Goal: Task Accomplishment & Management: Use online tool/utility

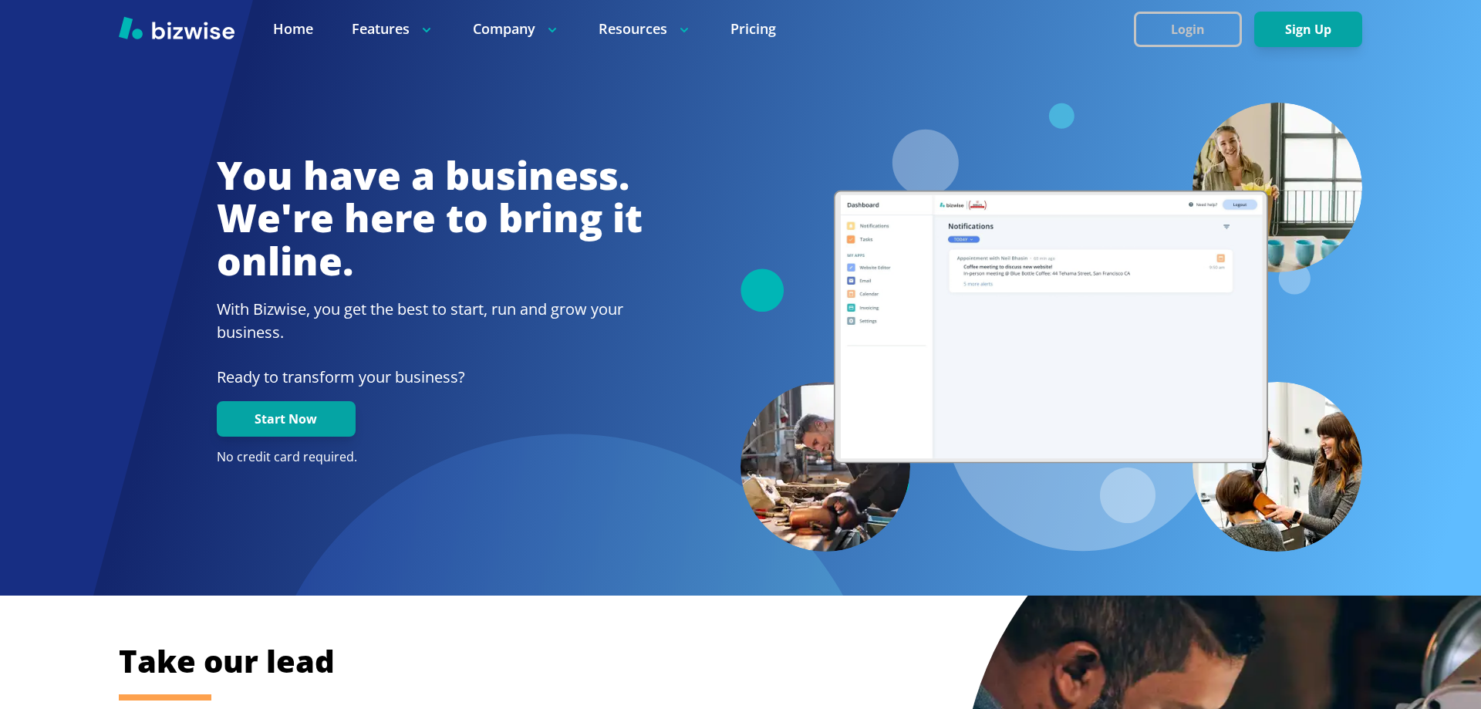
click at [1209, 42] on button "Login" at bounding box center [1188, 29] width 108 height 35
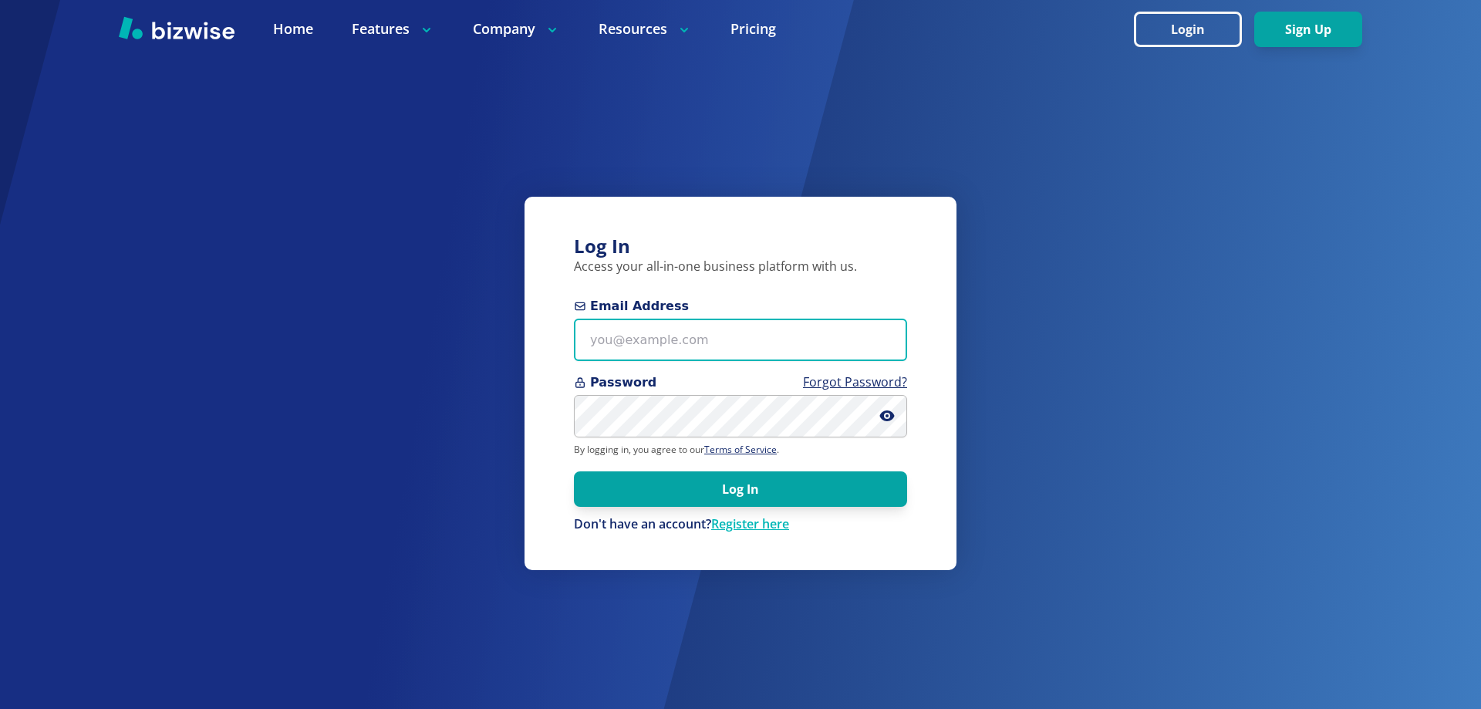
click at [736, 331] on input "Email Address" at bounding box center [740, 340] width 333 height 42
paste input "jophinterview@test.com"
type input "jophinterview@test.com"
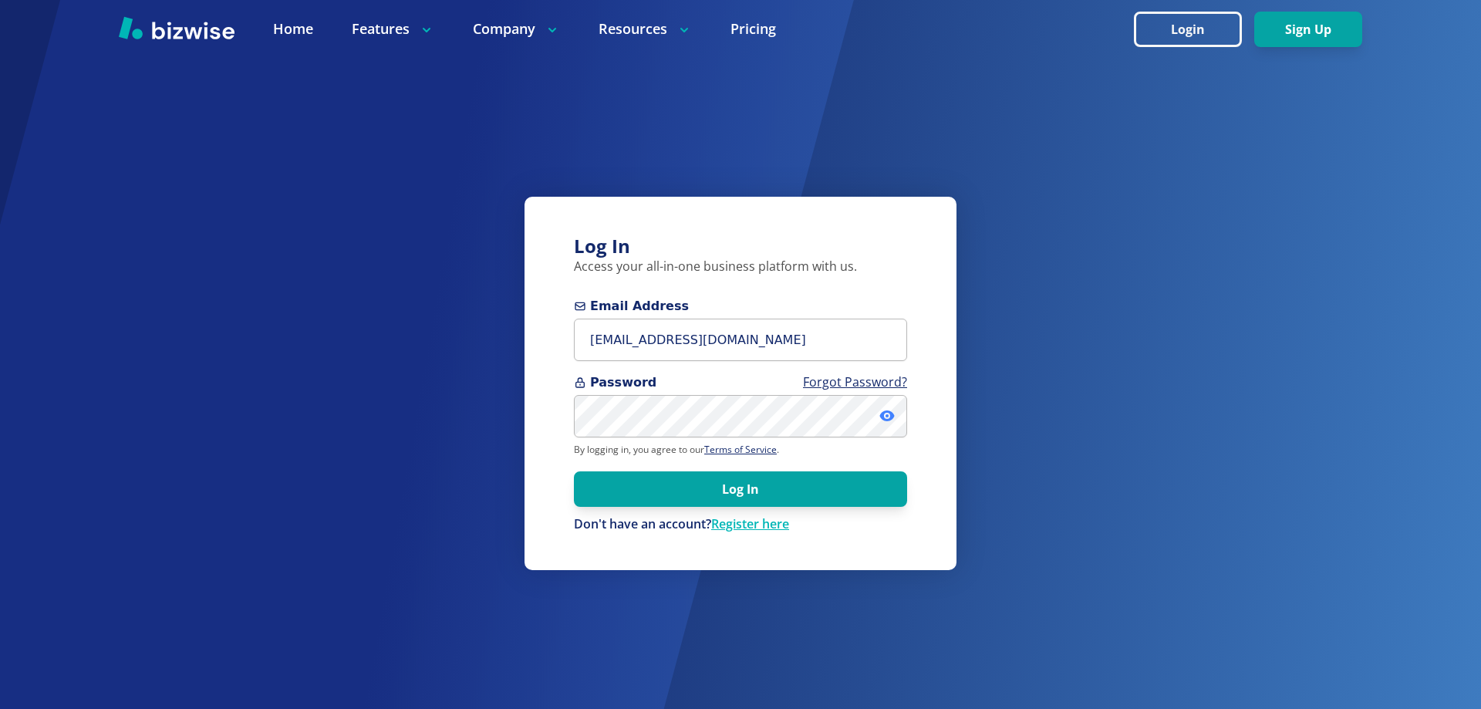
click at [883, 418] on icon at bounding box center [886, 415] width 15 height 11
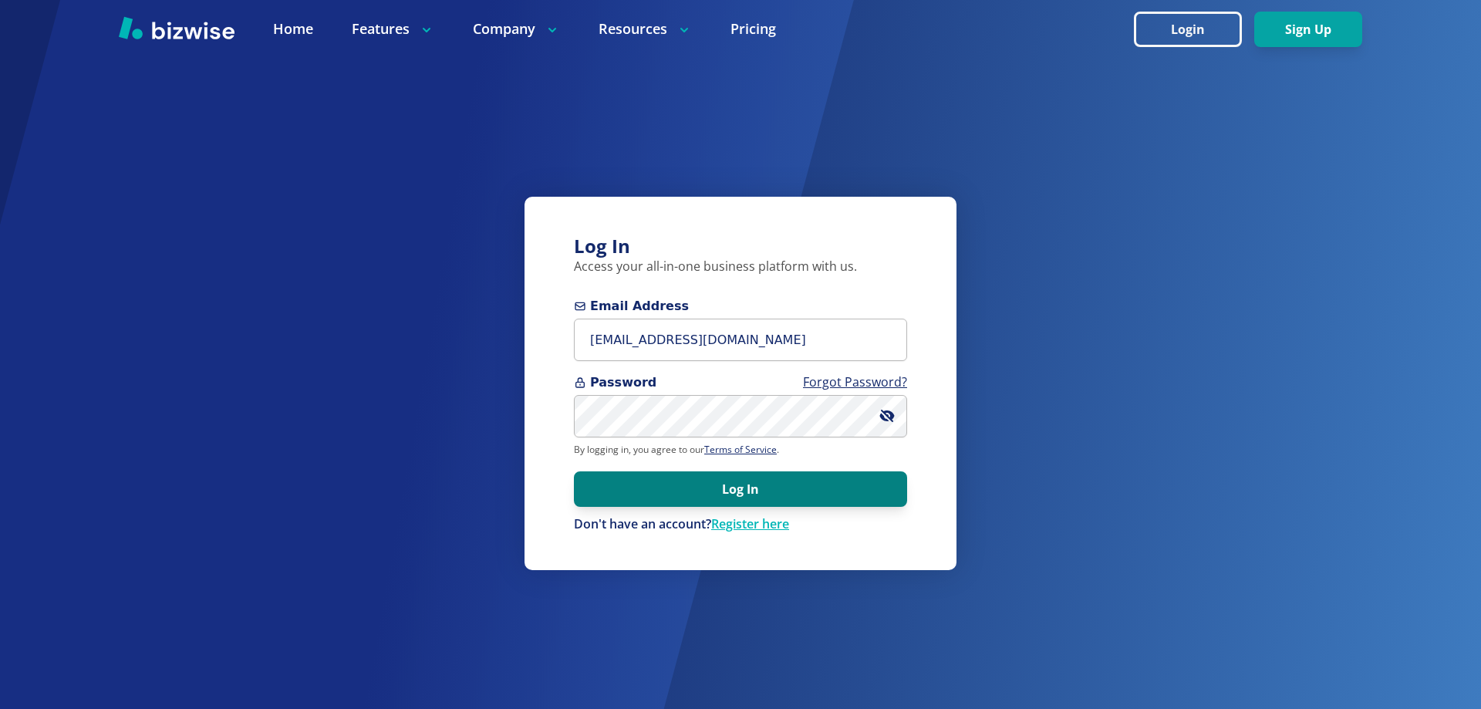
click at [703, 499] on button "Log In" at bounding box center [740, 488] width 333 height 35
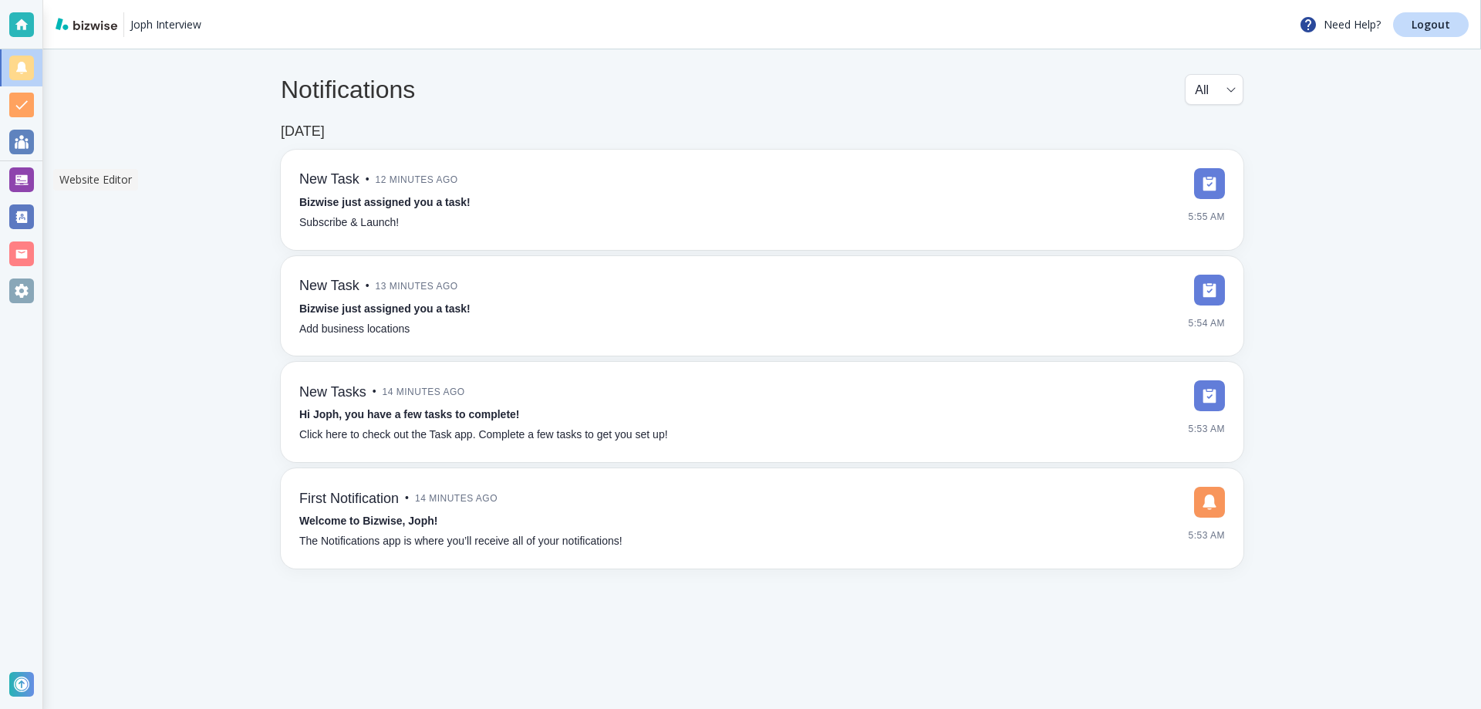
click at [29, 178] on div at bounding box center [21, 179] width 25 height 25
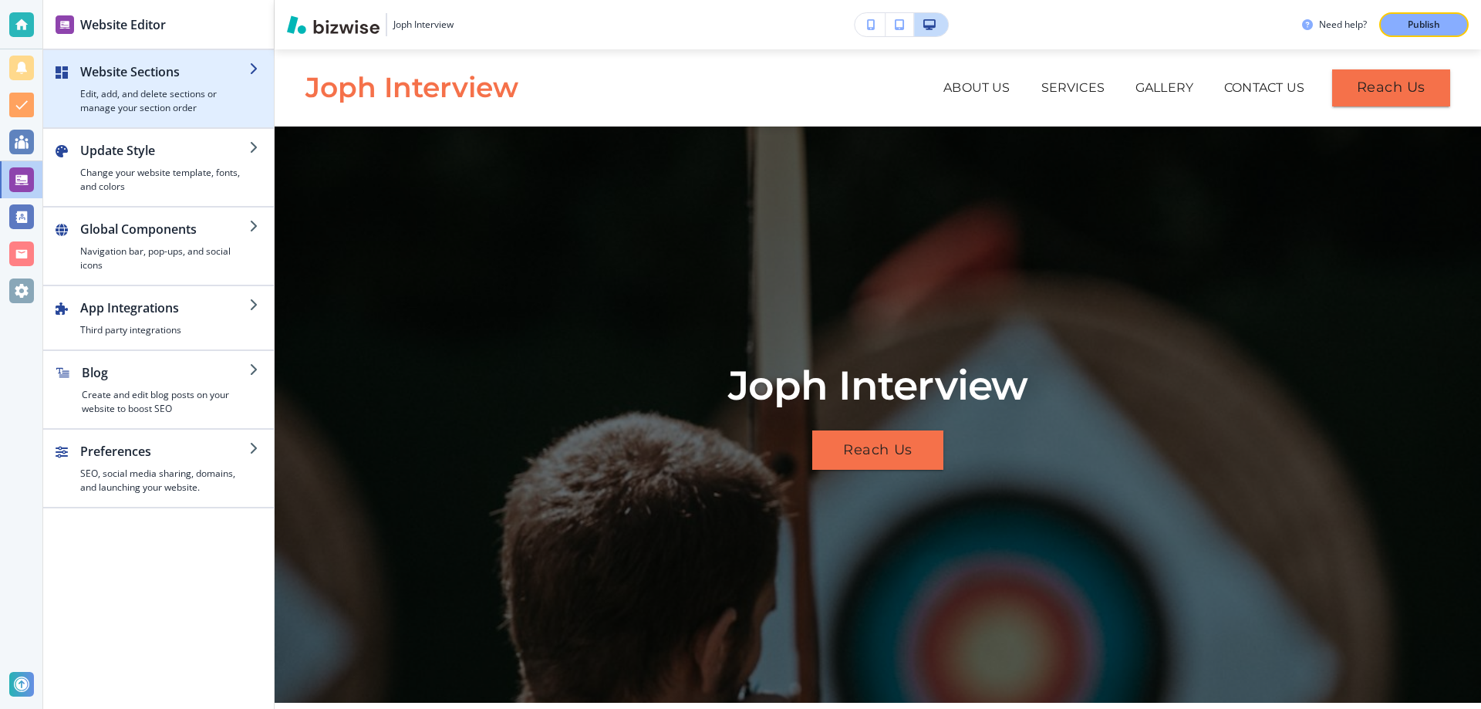
click at [177, 87] on h4 "Edit, add, and delete sections or manage your section order" at bounding box center [164, 101] width 169 height 28
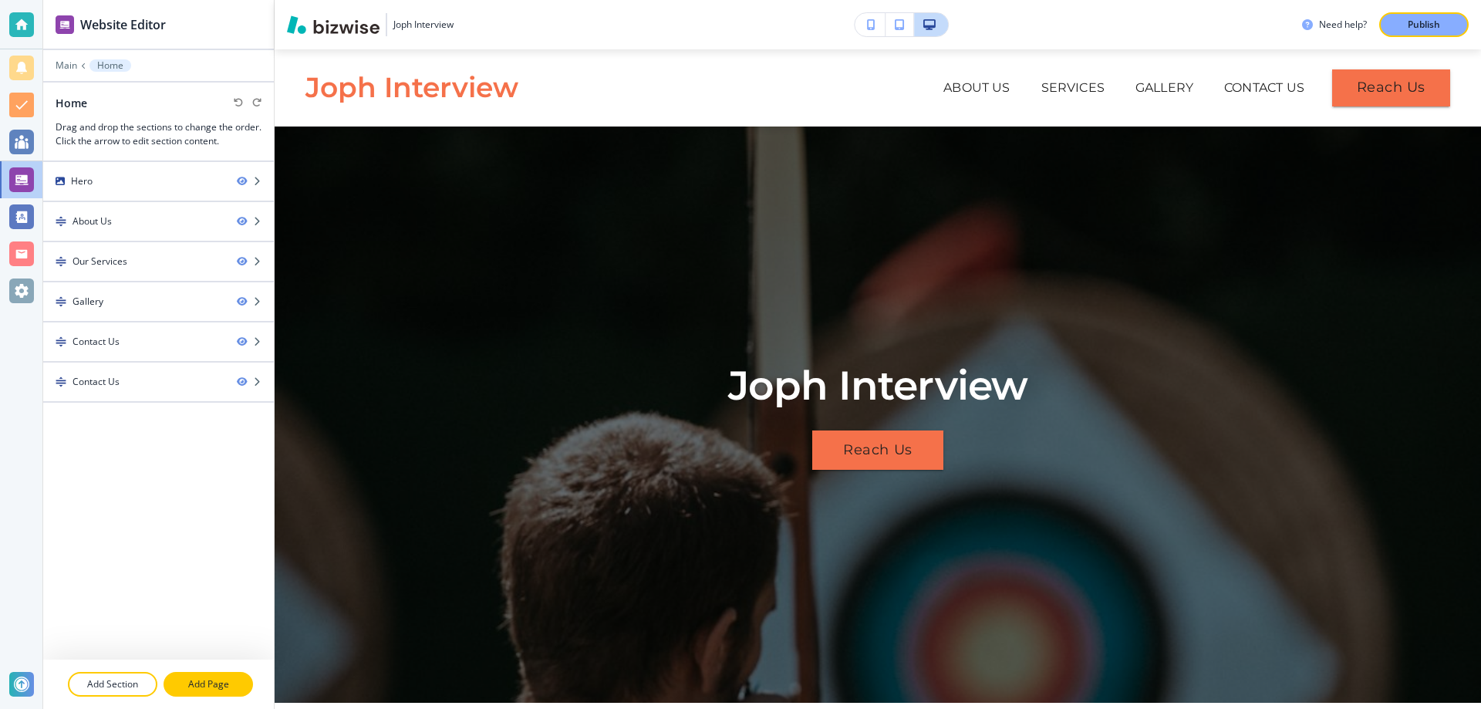
click at [186, 684] on p "Add Page" at bounding box center [208, 684] width 86 height 14
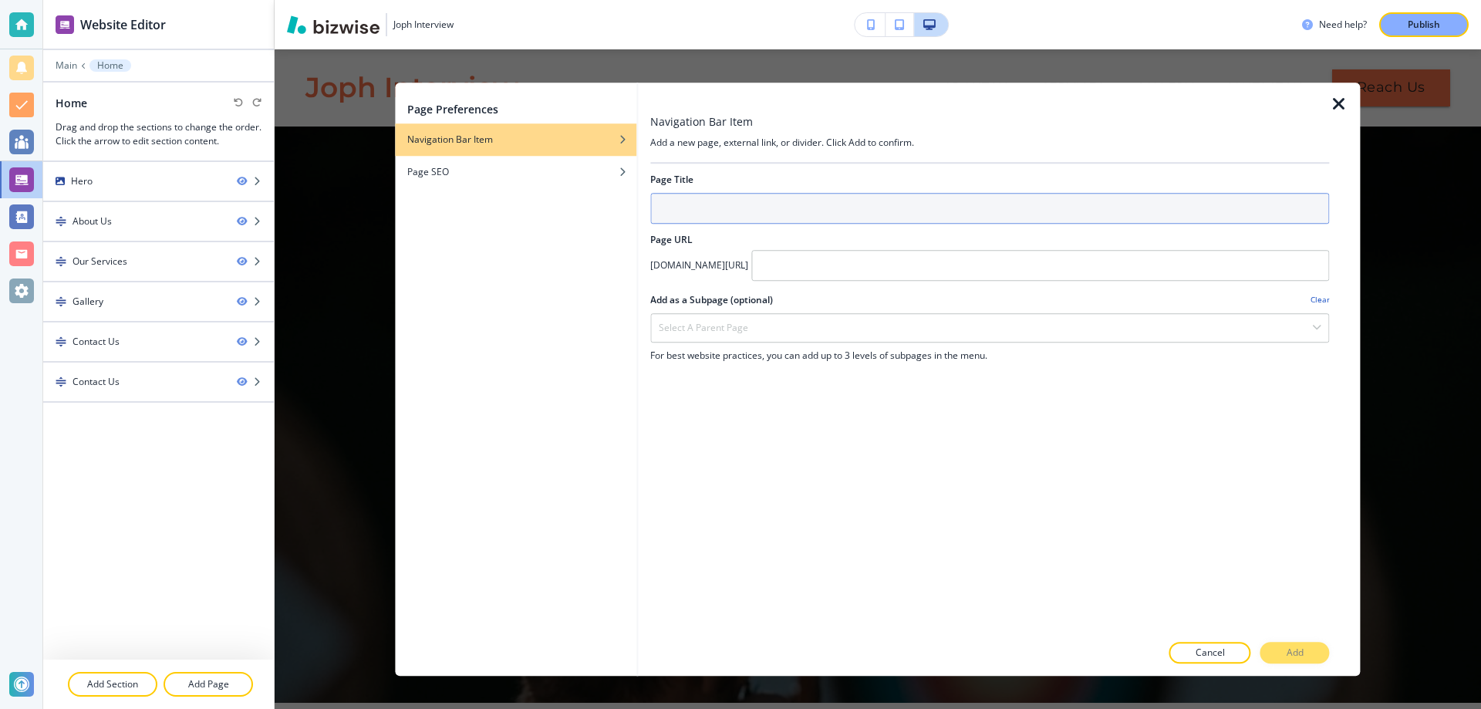
click at [726, 197] on input "text" at bounding box center [989, 208] width 679 height 31
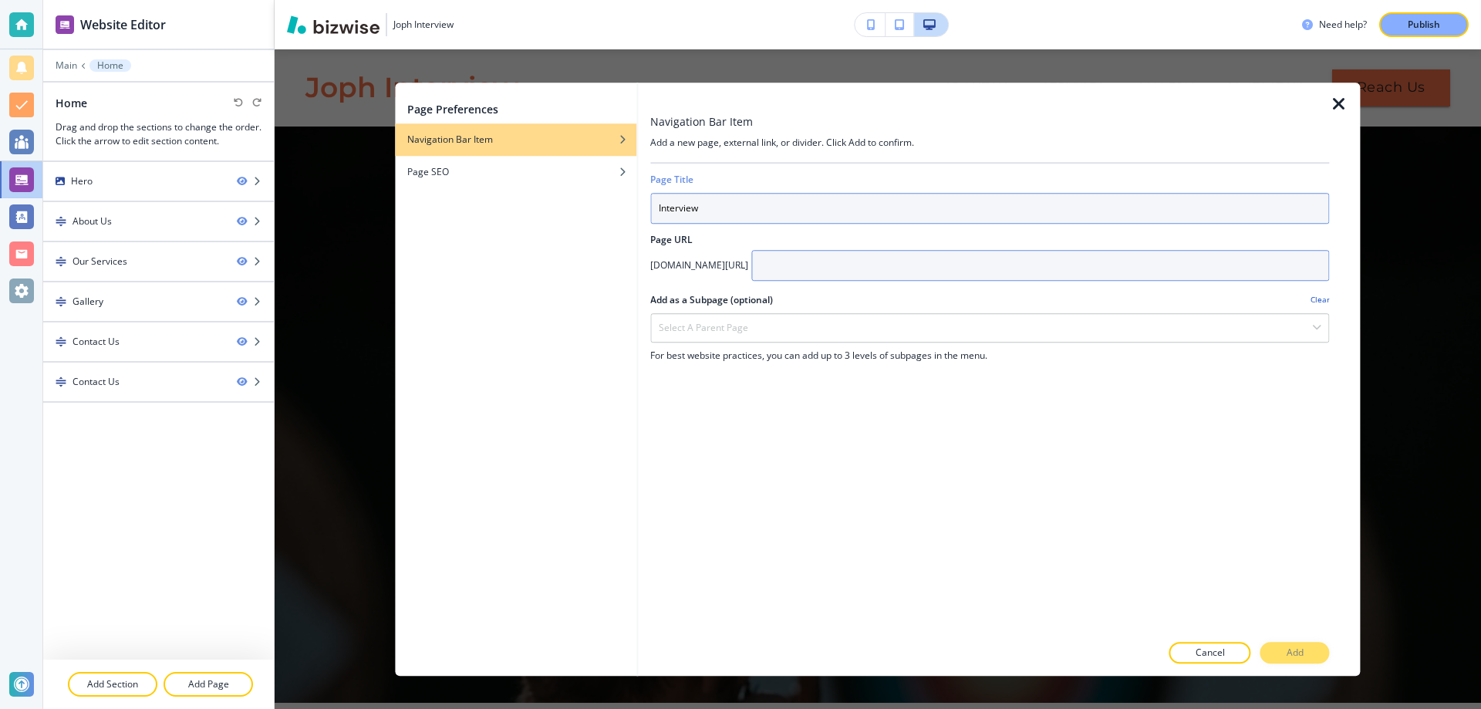
type input "Interview"
click at [857, 262] on input "text" at bounding box center [1040, 265] width 578 height 31
type input "interview"
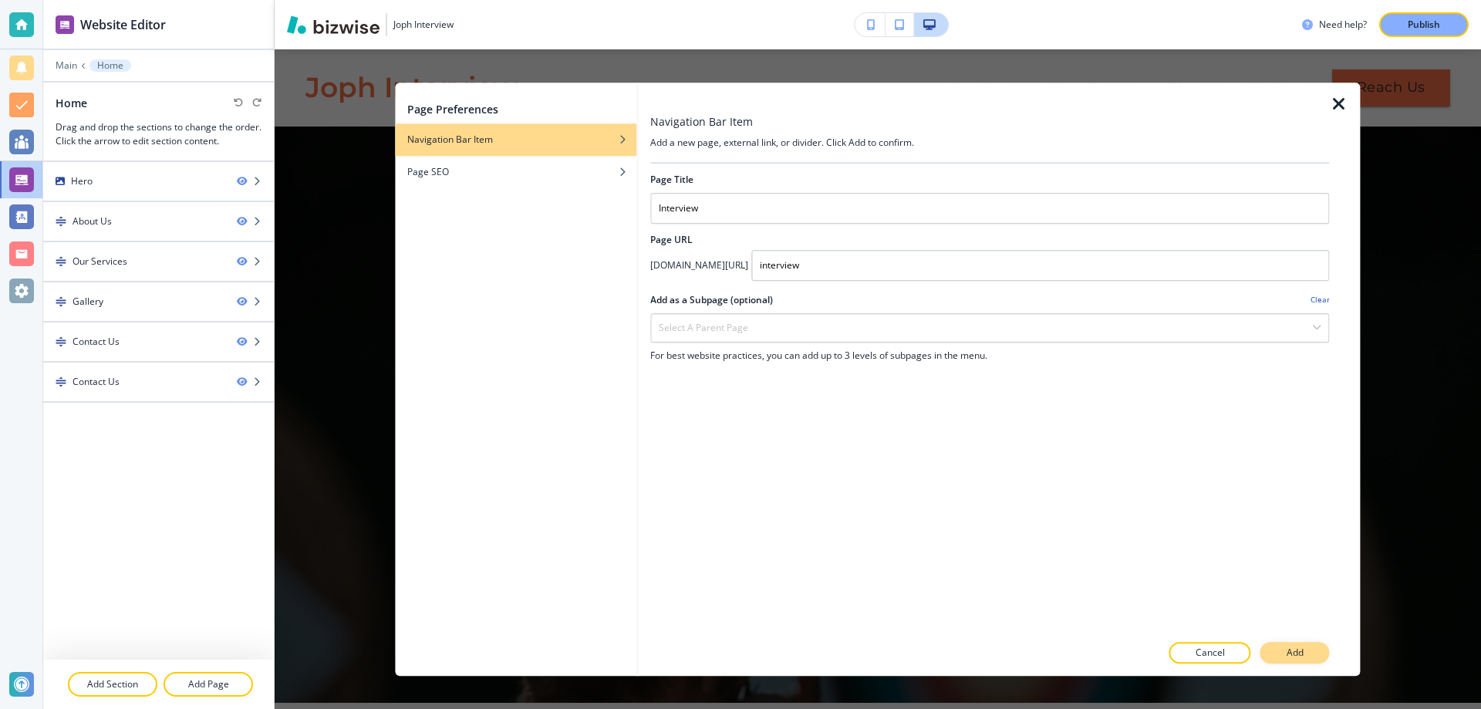
click at [1306, 656] on button "Add" at bounding box center [1294, 653] width 69 height 22
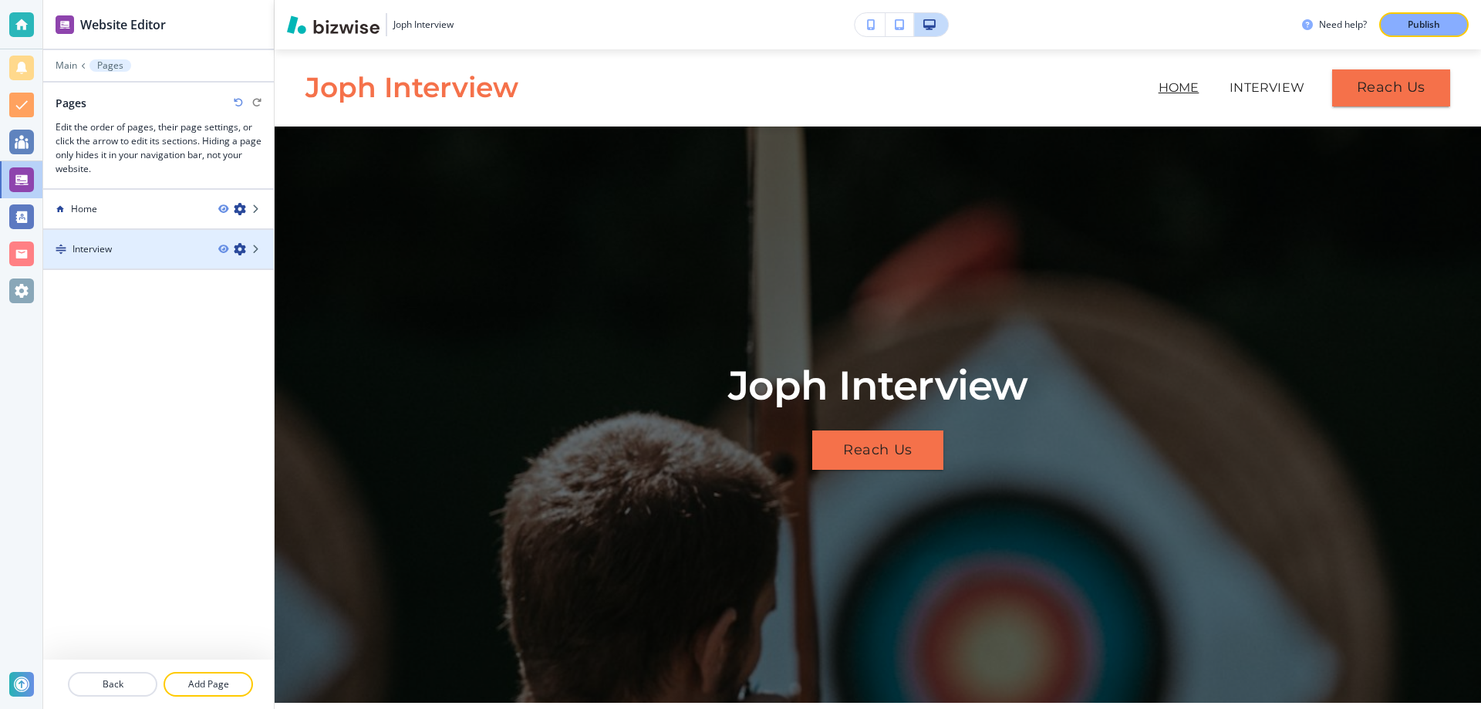
click at [172, 251] on div "Interview" at bounding box center [124, 249] width 163 height 14
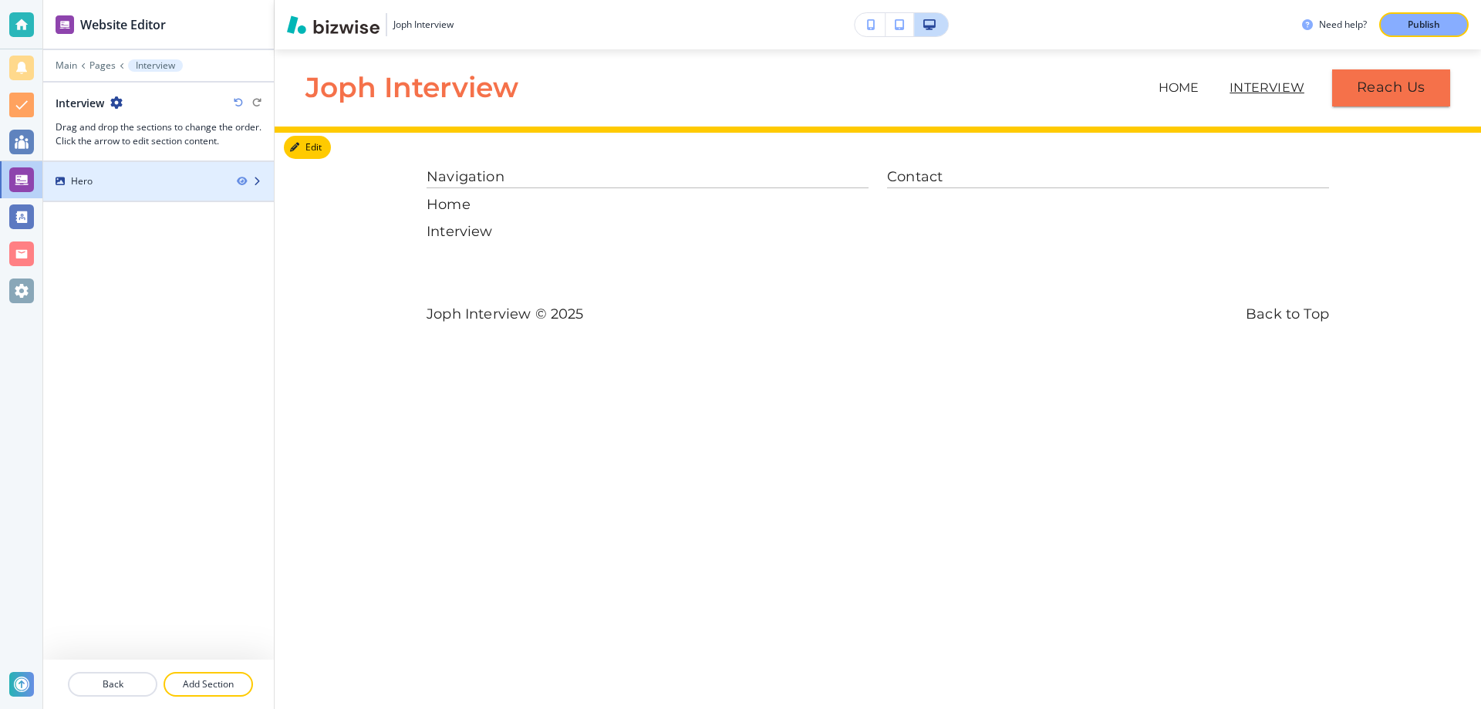
click at [157, 196] on div at bounding box center [158, 194] width 231 height 12
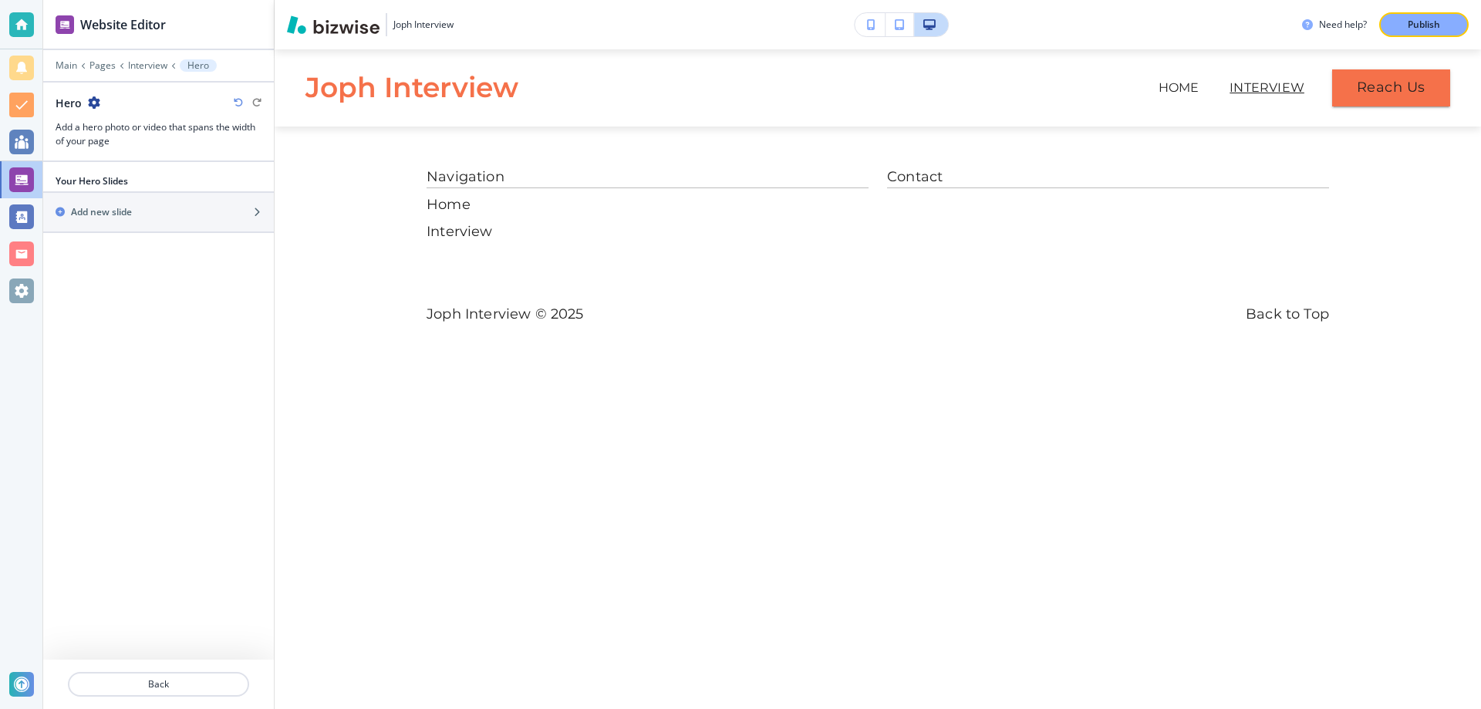
click at [104, 99] on div "Hero" at bounding box center [159, 103] width 206 height 16
click at [95, 101] on icon "button" at bounding box center [94, 102] width 12 height 12
click at [114, 180] on p "Delete Section" at bounding box center [136, 184] width 79 height 14
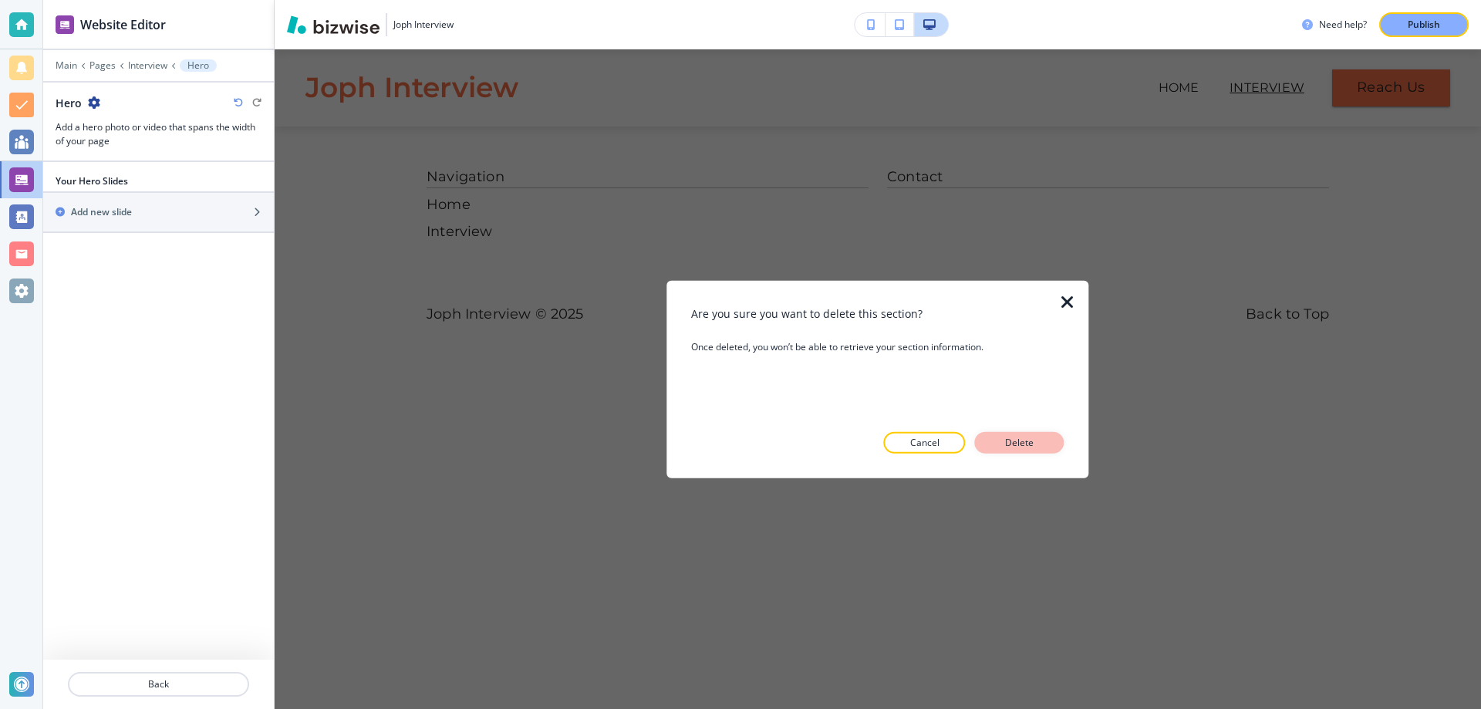
click at [982, 434] on button "Delete" at bounding box center [1019, 443] width 89 height 22
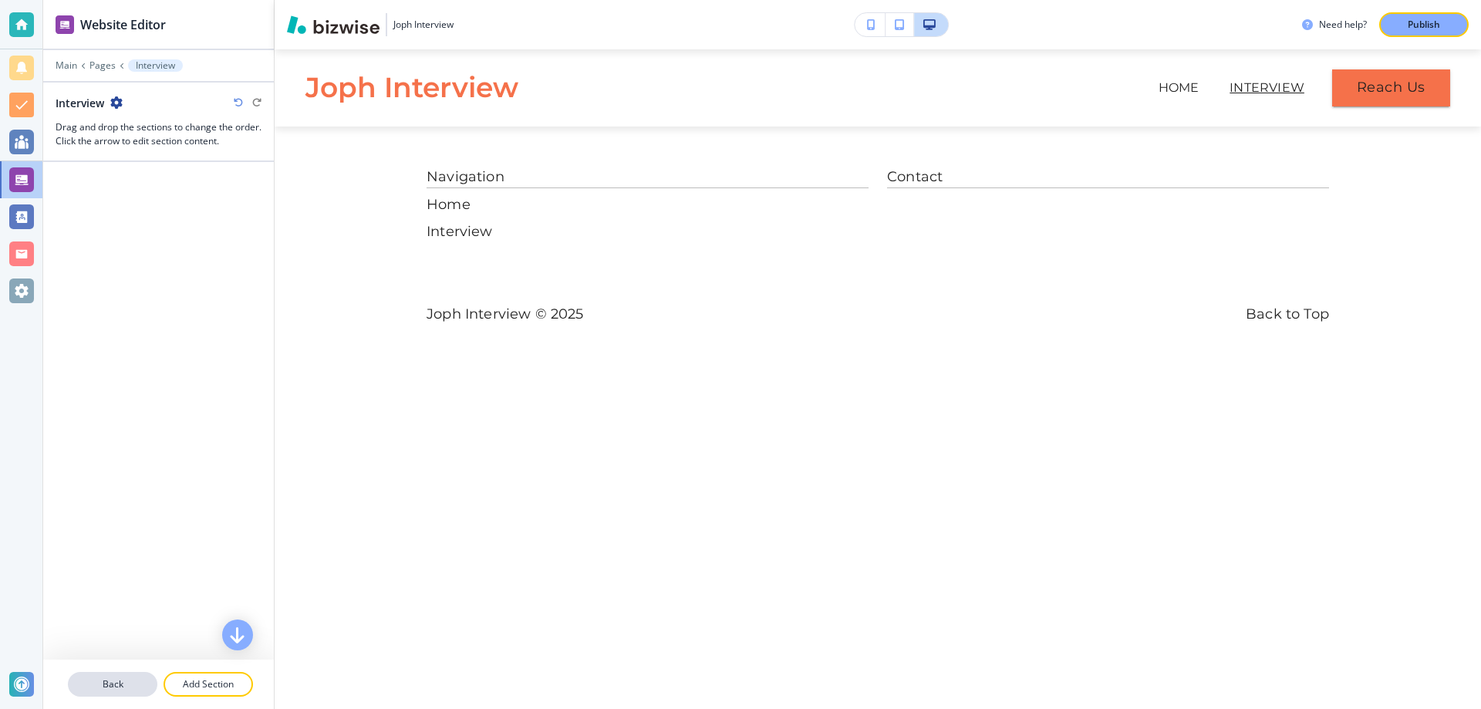
click at [121, 676] on button "Back" at bounding box center [112, 684] width 89 height 25
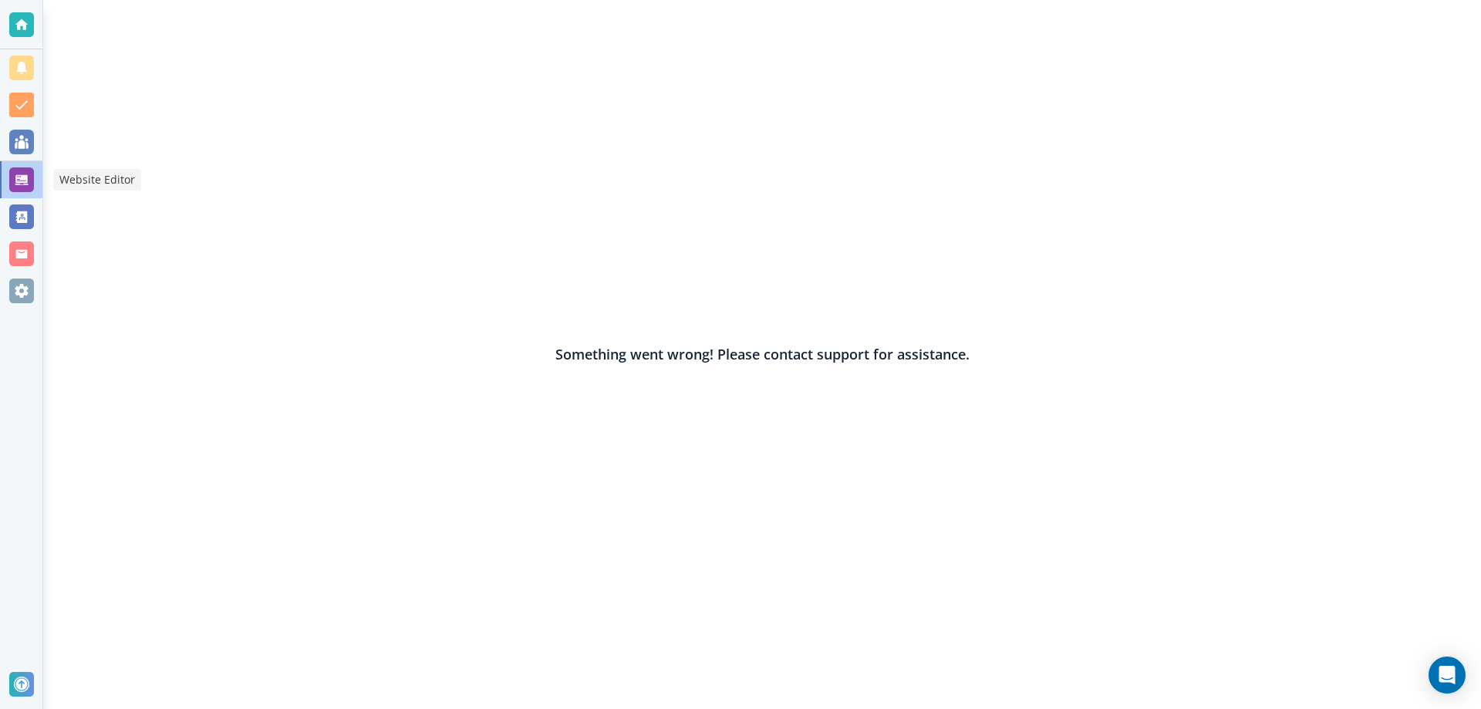
click at [19, 182] on div at bounding box center [21, 179] width 25 height 25
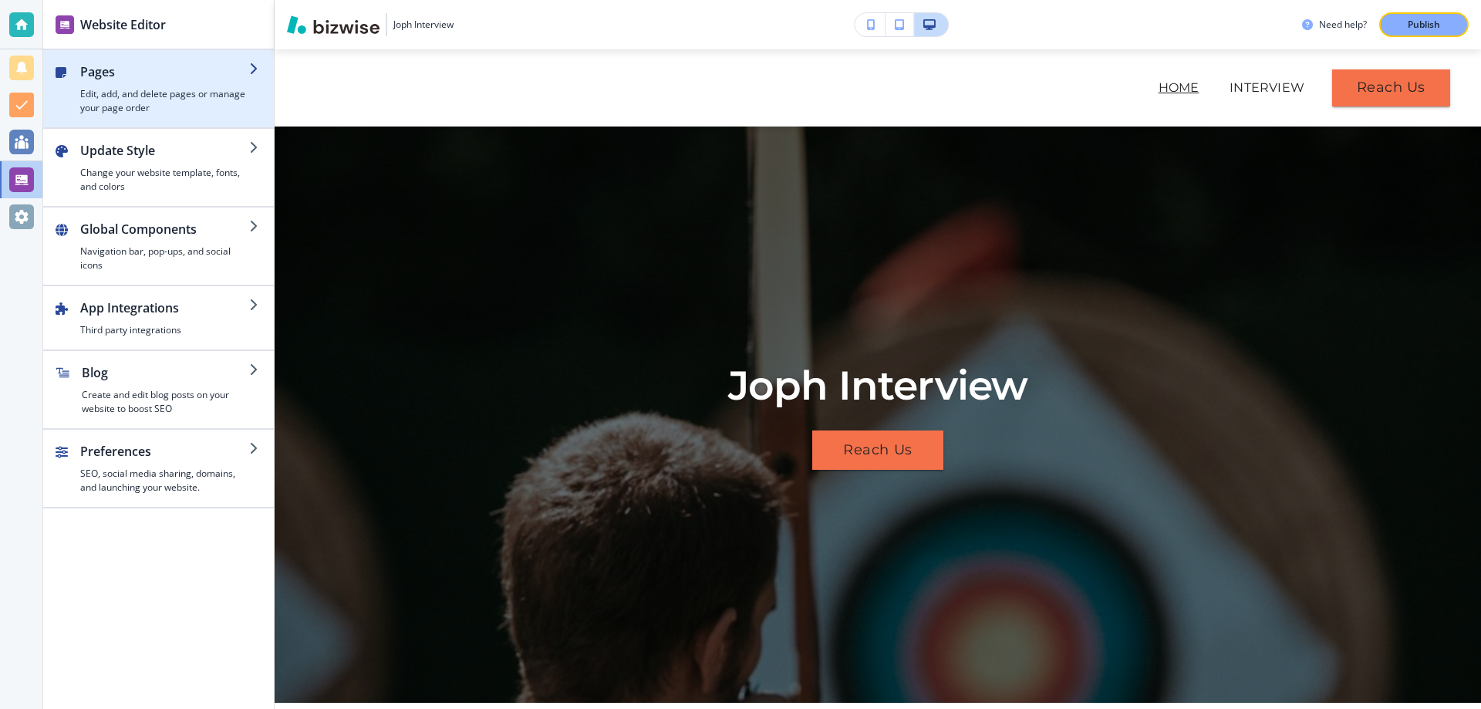
click at [165, 82] on div "button" at bounding box center [164, 84] width 169 height 6
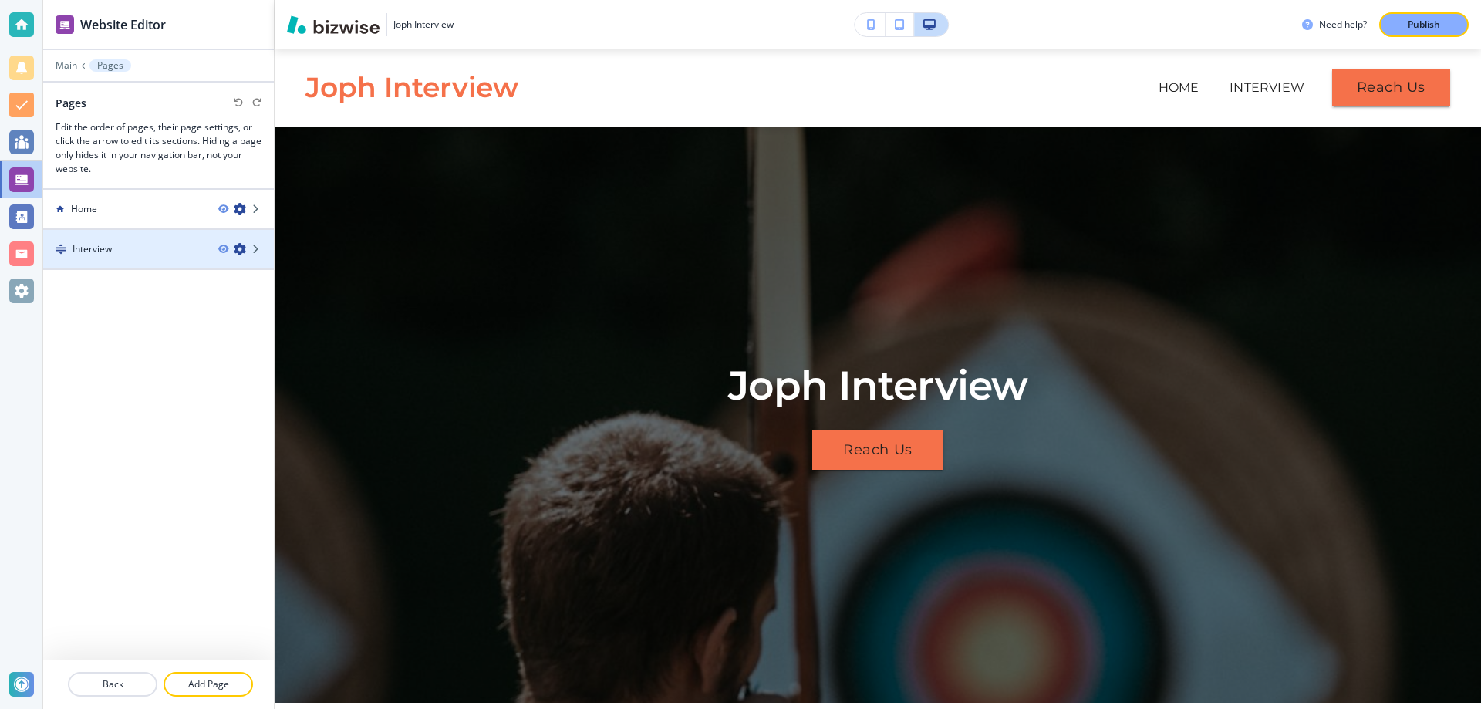
click at [141, 248] on div "Interview" at bounding box center [124, 249] width 163 height 14
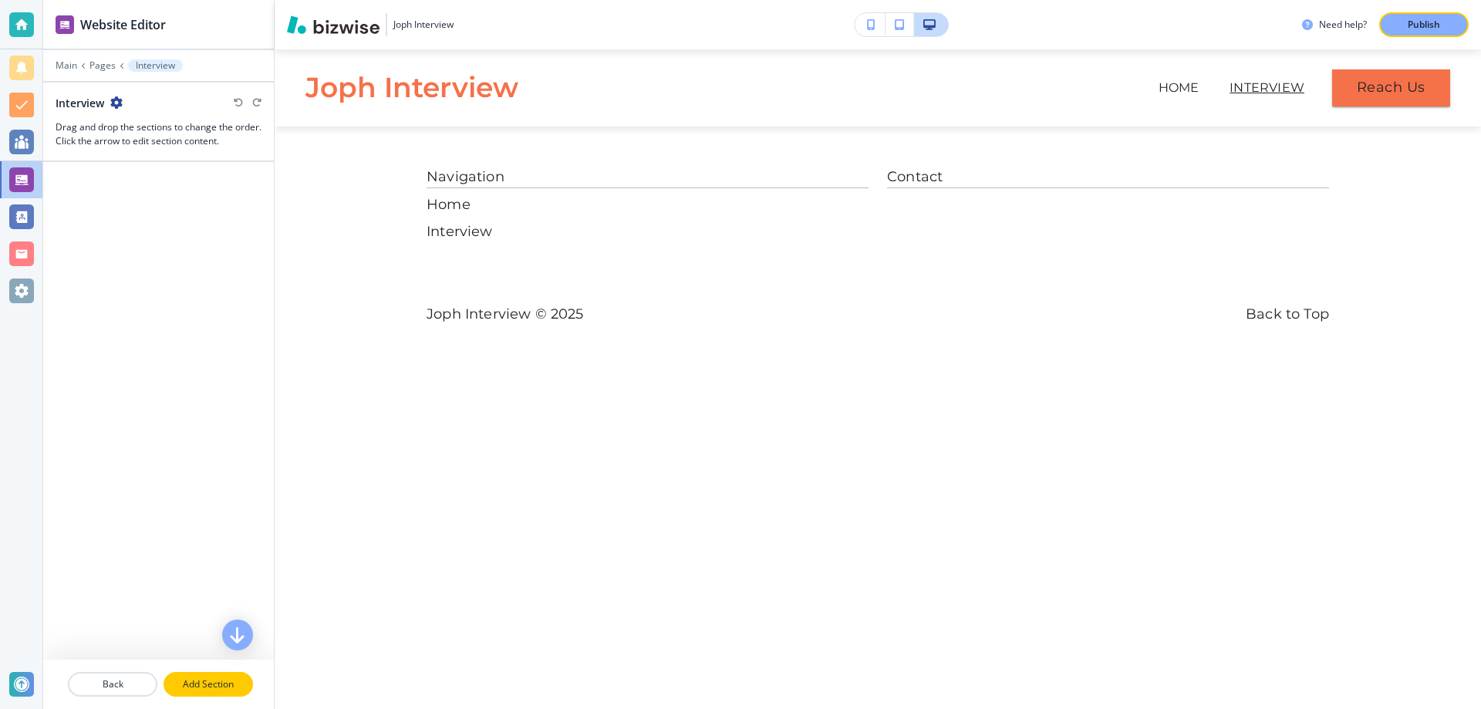
click at [200, 689] on p "Add Section" at bounding box center [208, 684] width 86 height 14
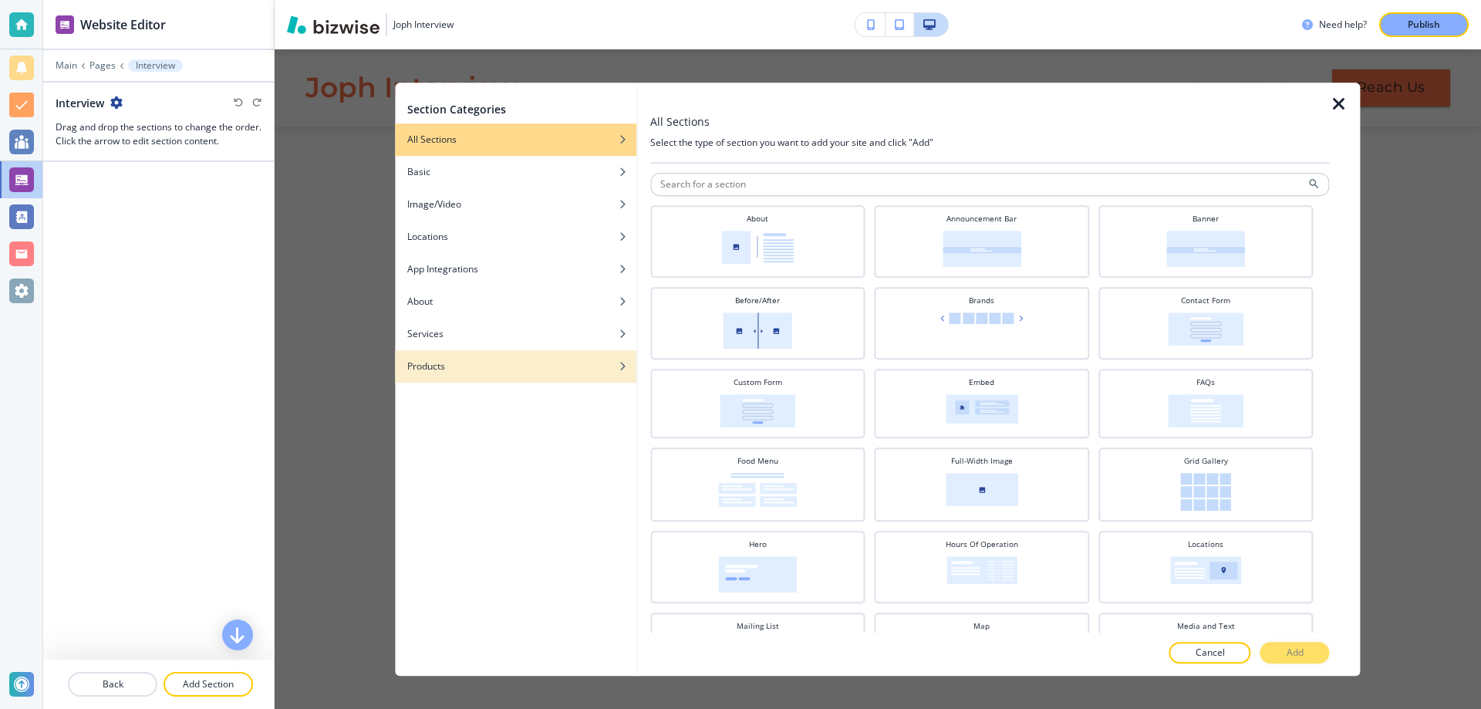
click at [497, 357] on div "button" at bounding box center [515, 354] width 241 height 9
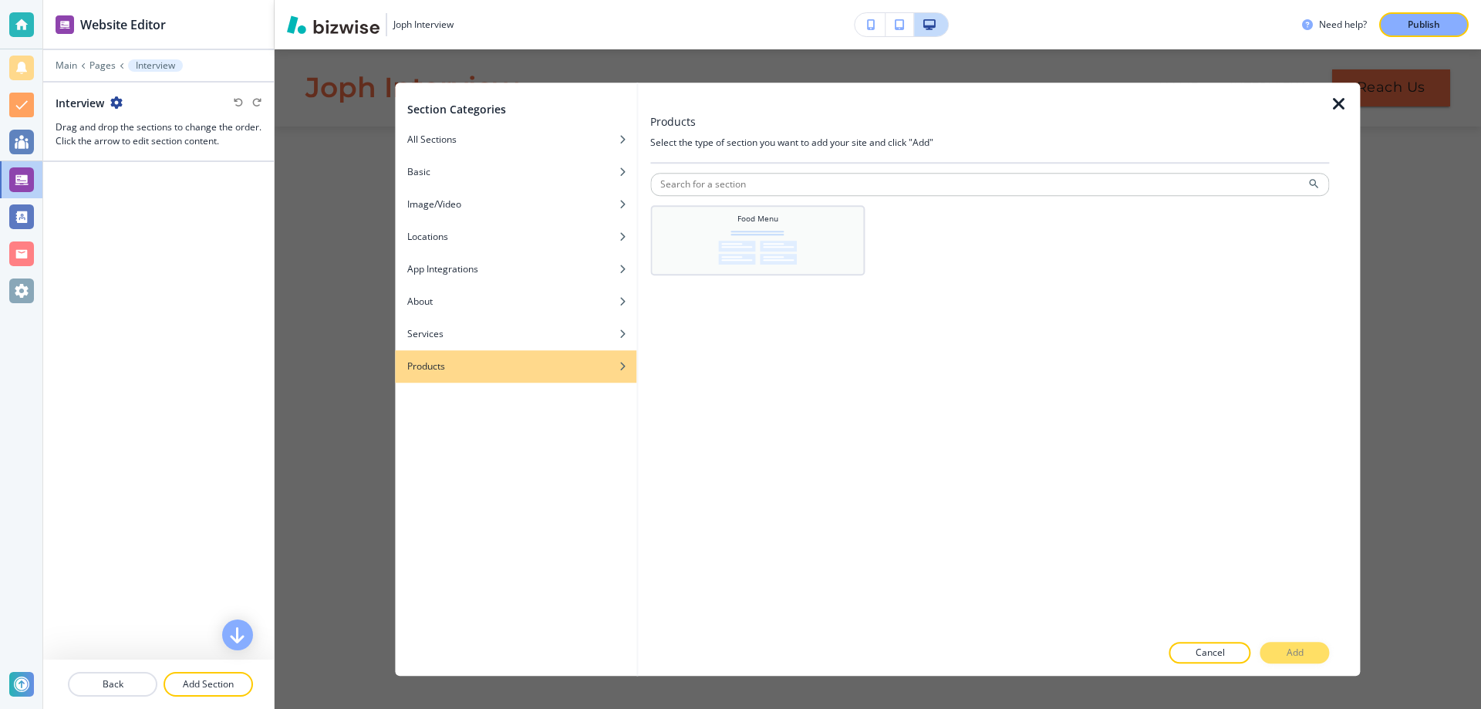
click at [770, 247] on img at bounding box center [757, 248] width 79 height 34
click at [1323, 654] on button "Add" at bounding box center [1294, 653] width 69 height 22
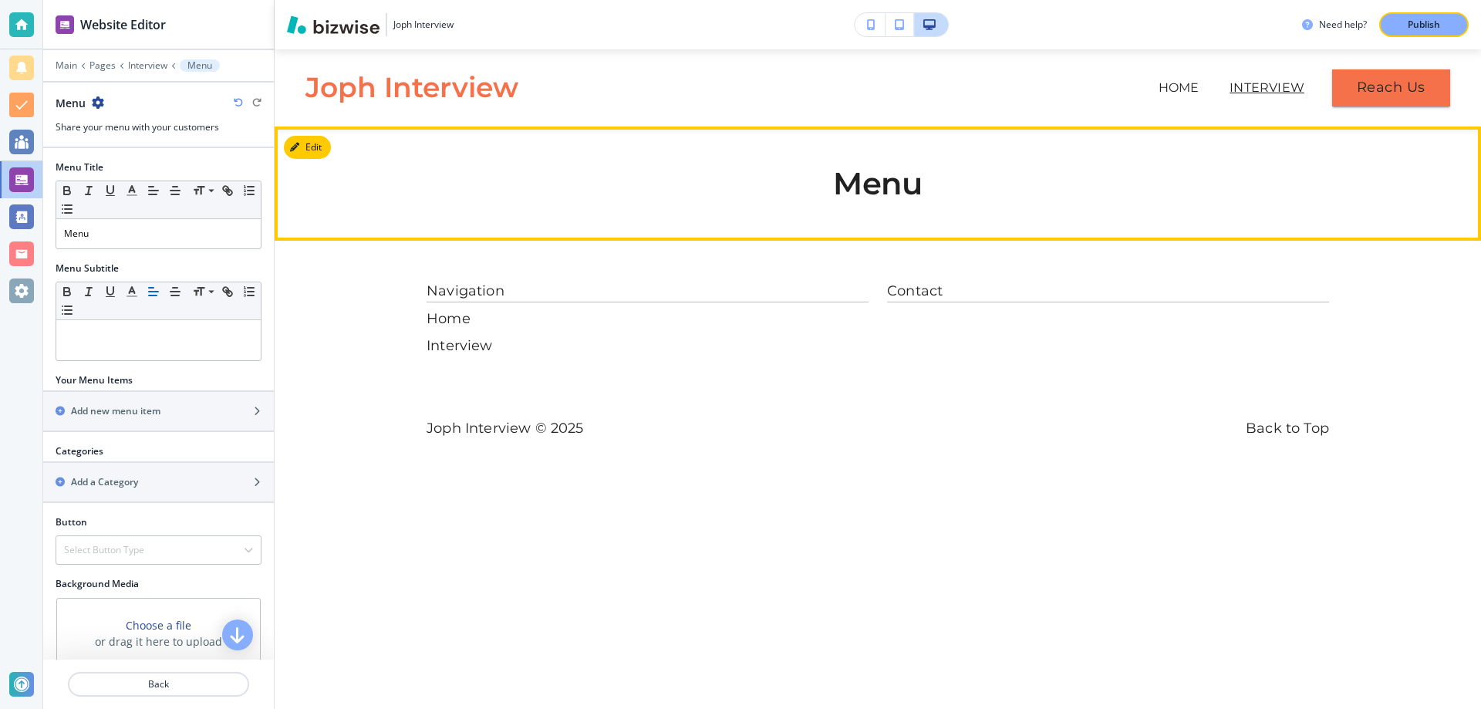
click at [867, 199] on h2 "Menu" at bounding box center [877, 184] width 902 height 34
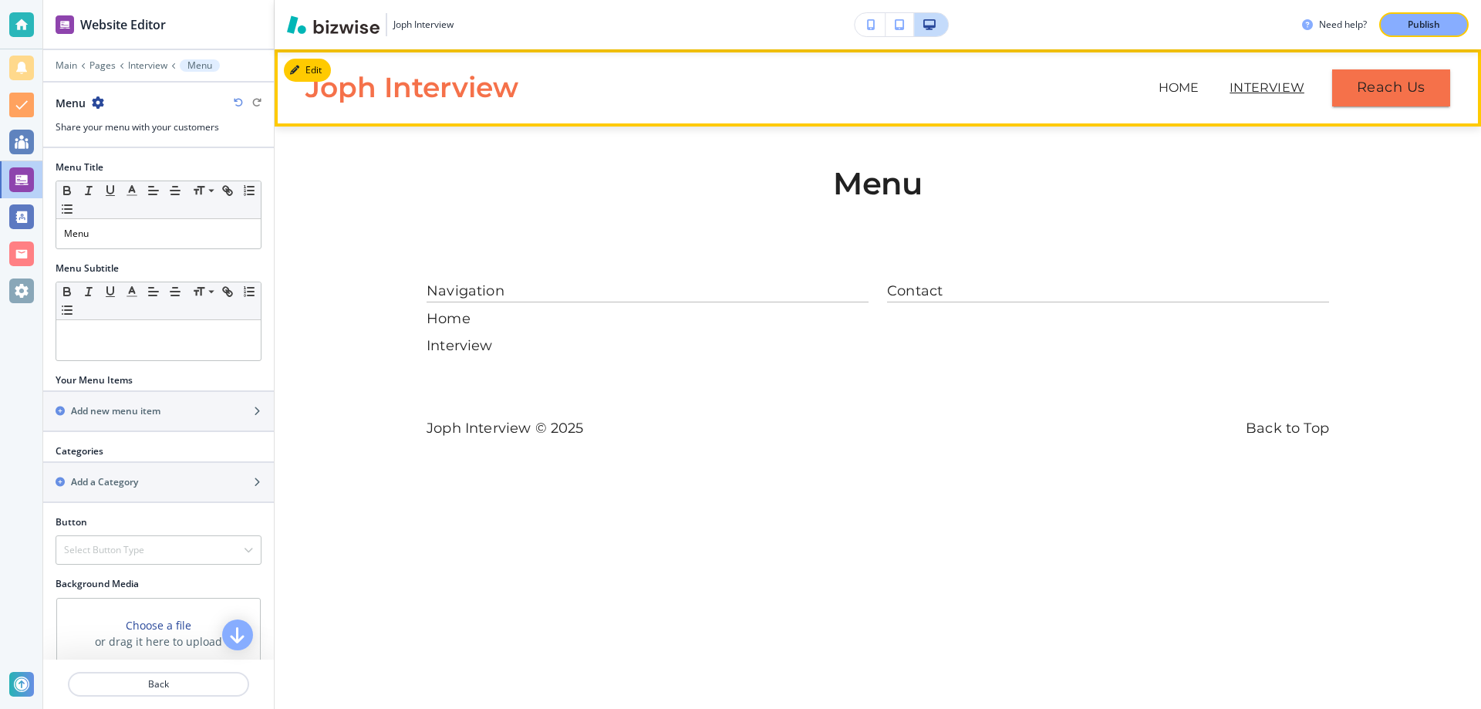
click at [885, 108] on header "Joph Interview Home Interview Reach Us" at bounding box center [878, 87] width 1206 height 77
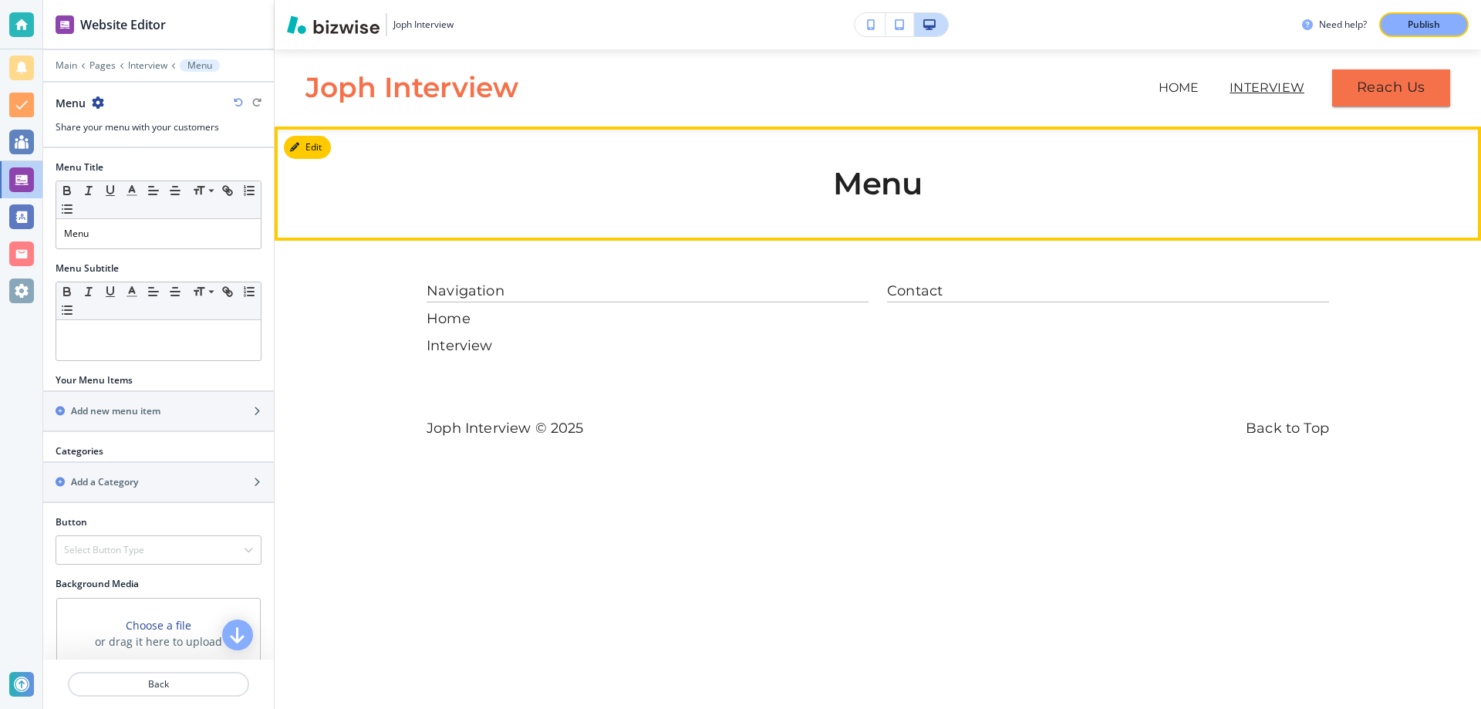
click at [899, 176] on h2 "Menu" at bounding box center [877, 184] width 902 height 34
click at [905, 177] on h2 "Menu" at bounding box center [877, 184] width 902 height 34
click at [302, 147] on icon "button" at bounding box center [297, 147] width 9 height 9
click at [310, 147] on button "Edit This Section" at bounding box center [336, 147] width 104 height 23
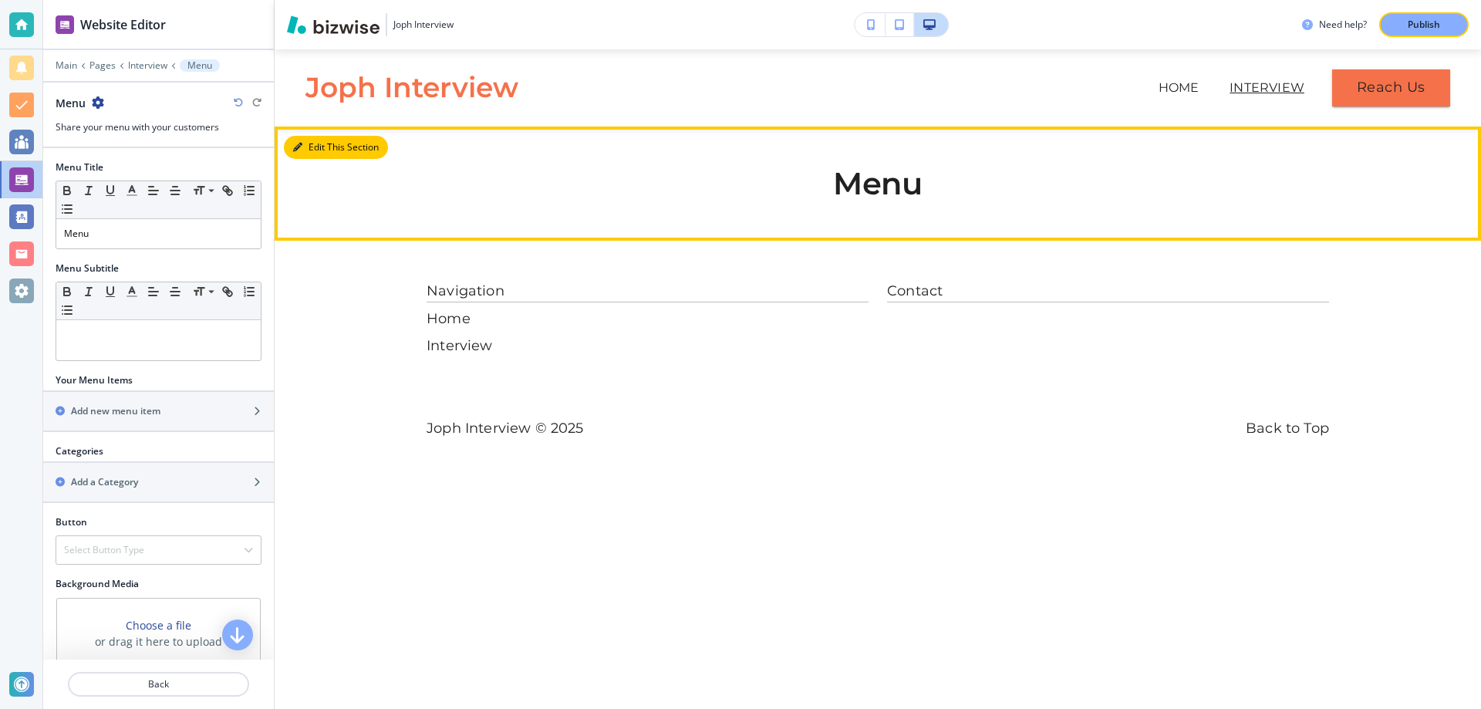
click at [323, 151] on button "Edit This Section" at bounding box center [336, 147] width 104 height 23
click at [895, 199] on h2 "Menu" at bounding box center [877, 184] width 902 height 34
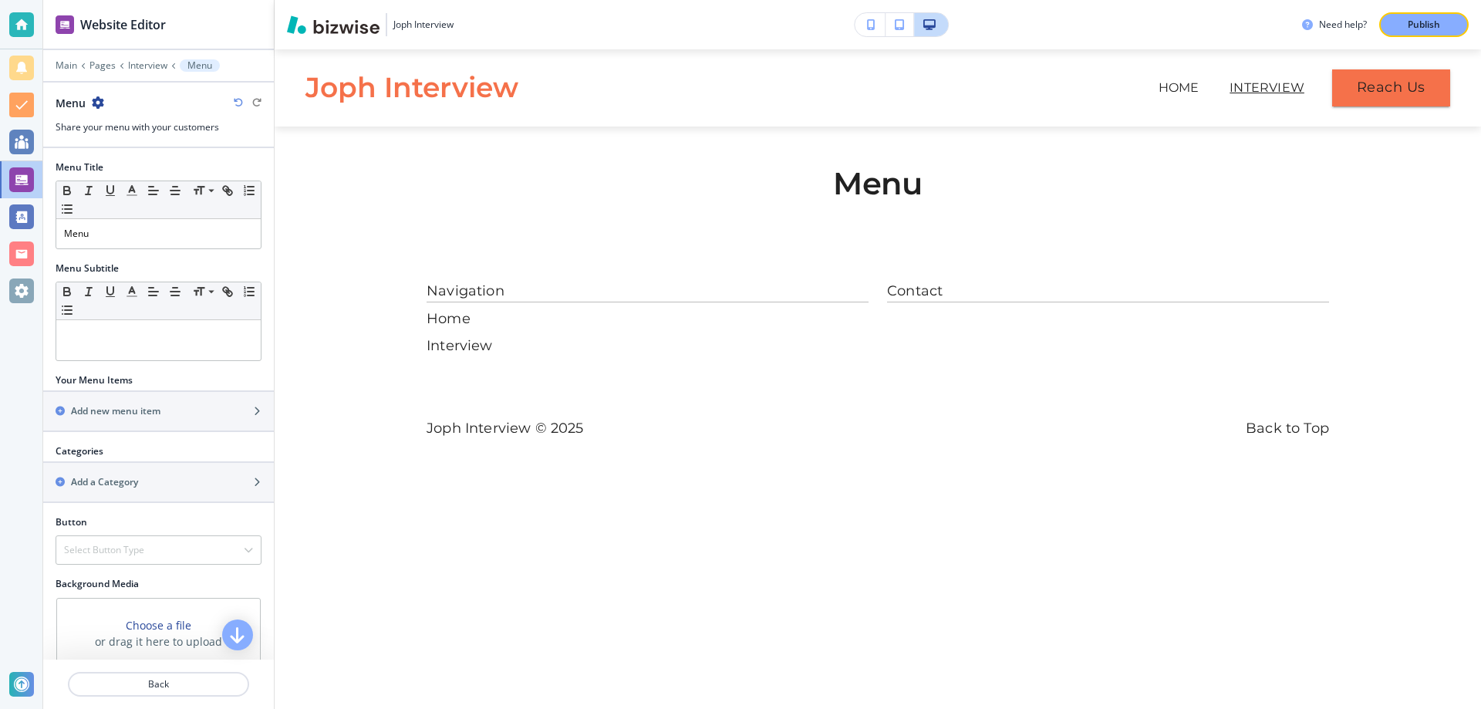
click at [95, 176] on div at bounding box center [159, 177] width 206 height 6
click at [99, 234] on p "Menu" at bounding box center [158, 234] width 189 height 14
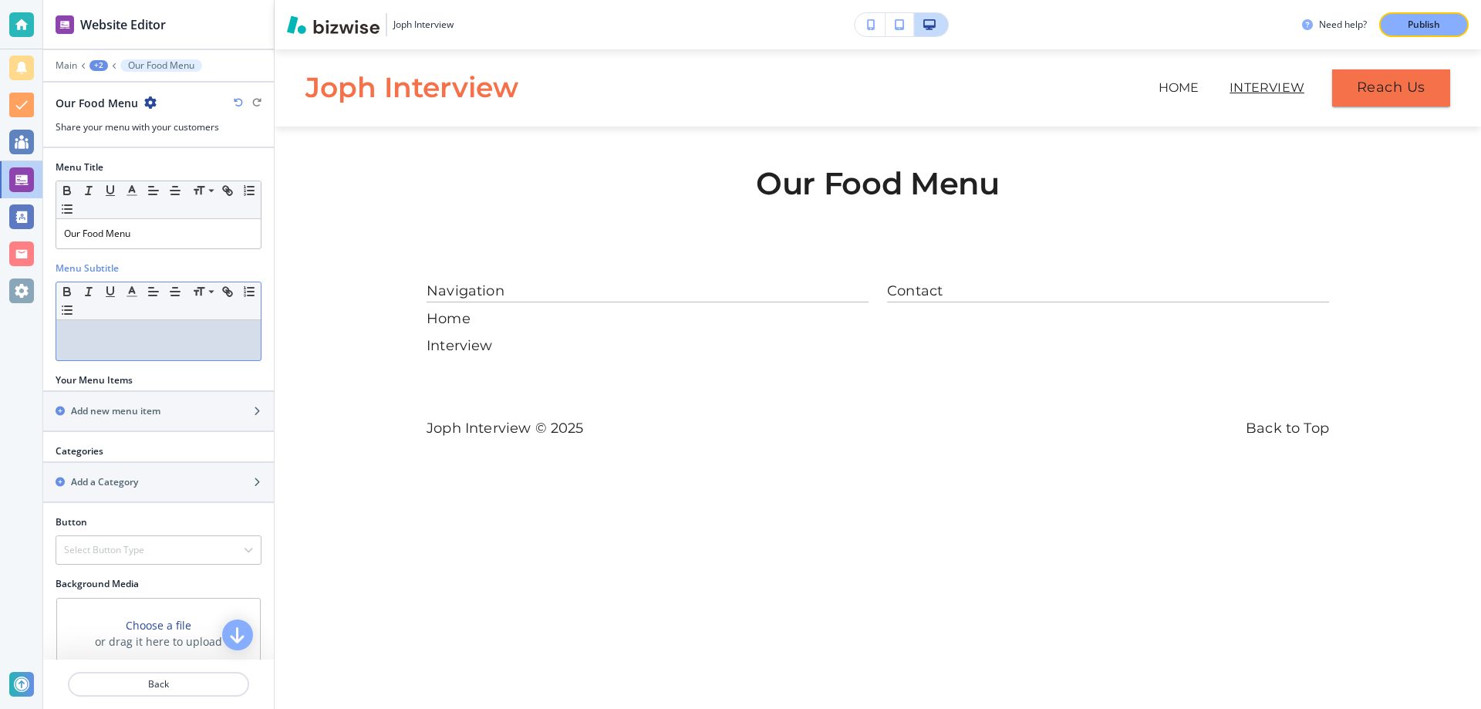
click at [100, 338] on p at bounding box center [158, 335] width 189 height 14
click at [86, 417] on h2 "Add new menu item" at bounding box center [115, 411] width 89 height 14
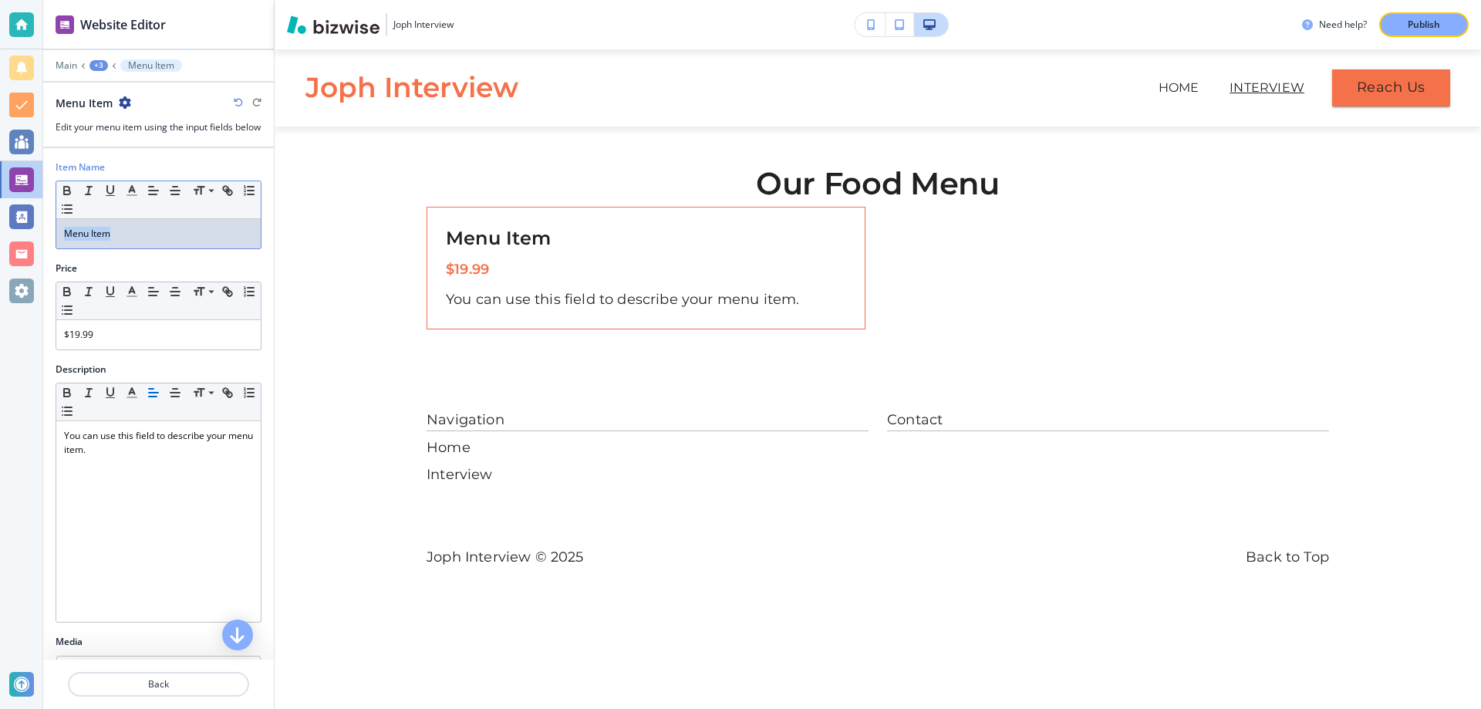
drag, startPoint x: 138, startPoint y: 242, endPoint x: 62, endPoint y: 242, distance: 76.4
click at [62, 242] on div "Menu Item" at bounding box center [158, 233] width 204 height 29
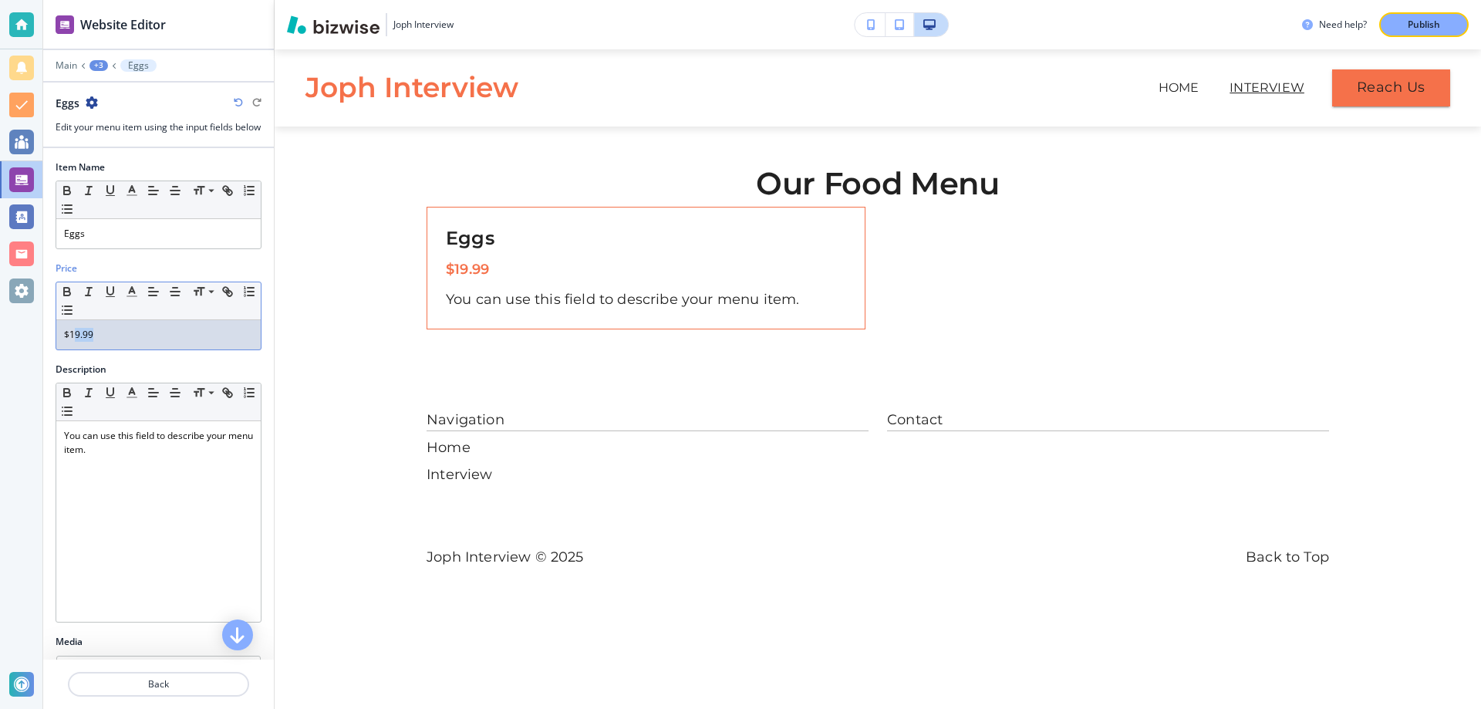
drag, startPoint x: 127, startPoint y: 344, endPoint x: 75, endPoint y: 356, distance: 53.9
click at [75, 349] on div "$19.99" at bounding box center [158, 334] width 204 height 29
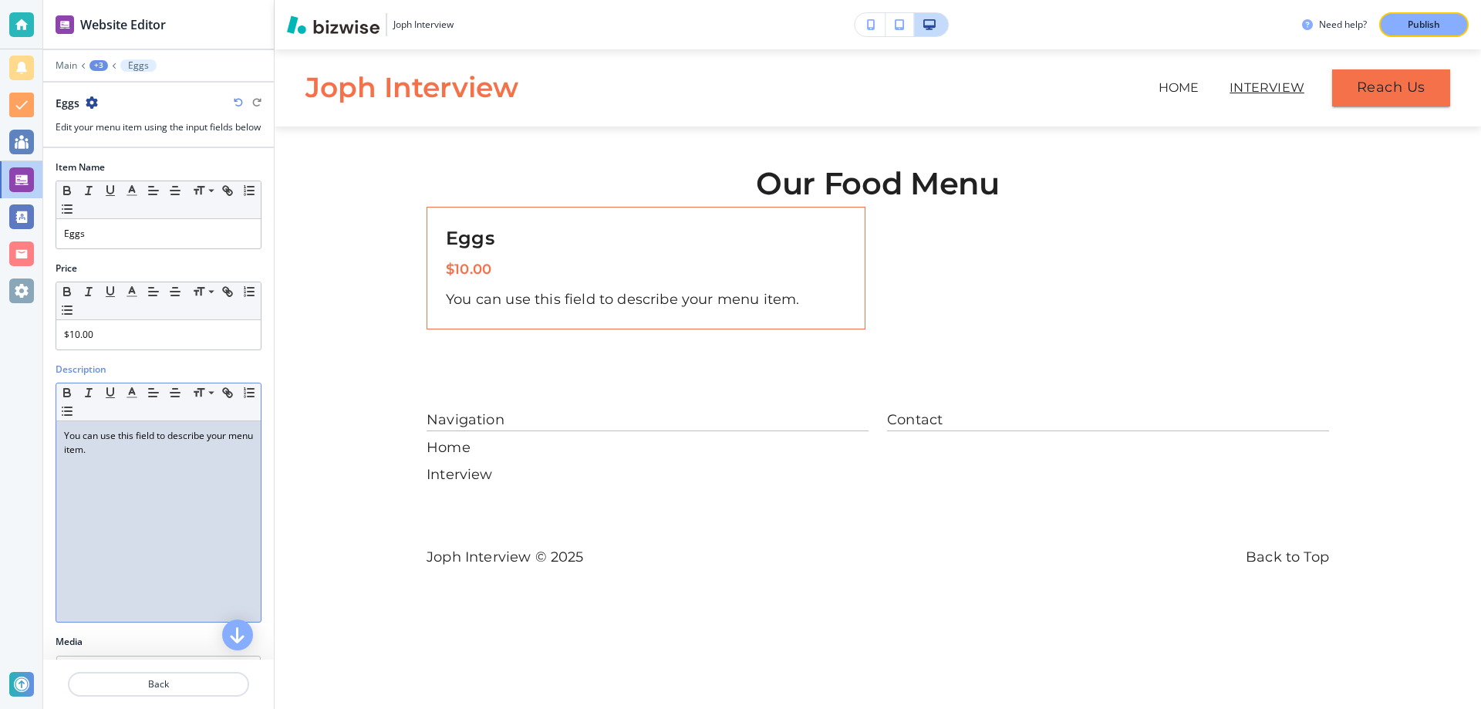
click at [96, 490] on div "You can use this field to describe your menu item." at bounding box center [158, 521] width 204 height 201
drag, startPoint x: 199, startPoint y: 471, endPoint x: 61, endPoint y: 451, distance: 139.5
click at [61, 451] on div "You can use this field to describe your menu item." at bounding box center [158, 521] width 204 height 201
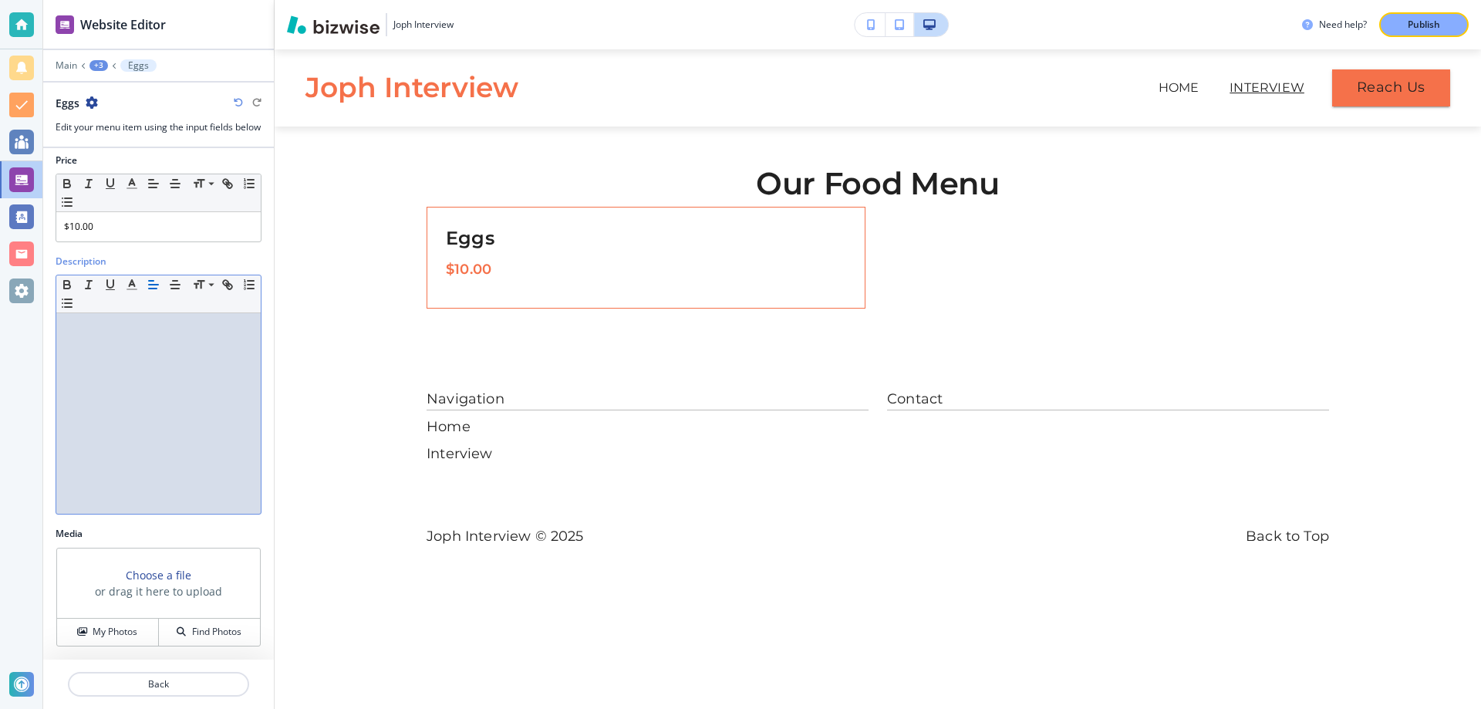
scroll to position [122, 0]
click at [190, 628] on div "Find Photos" at bounding box center [209, 632] width 101 height 14
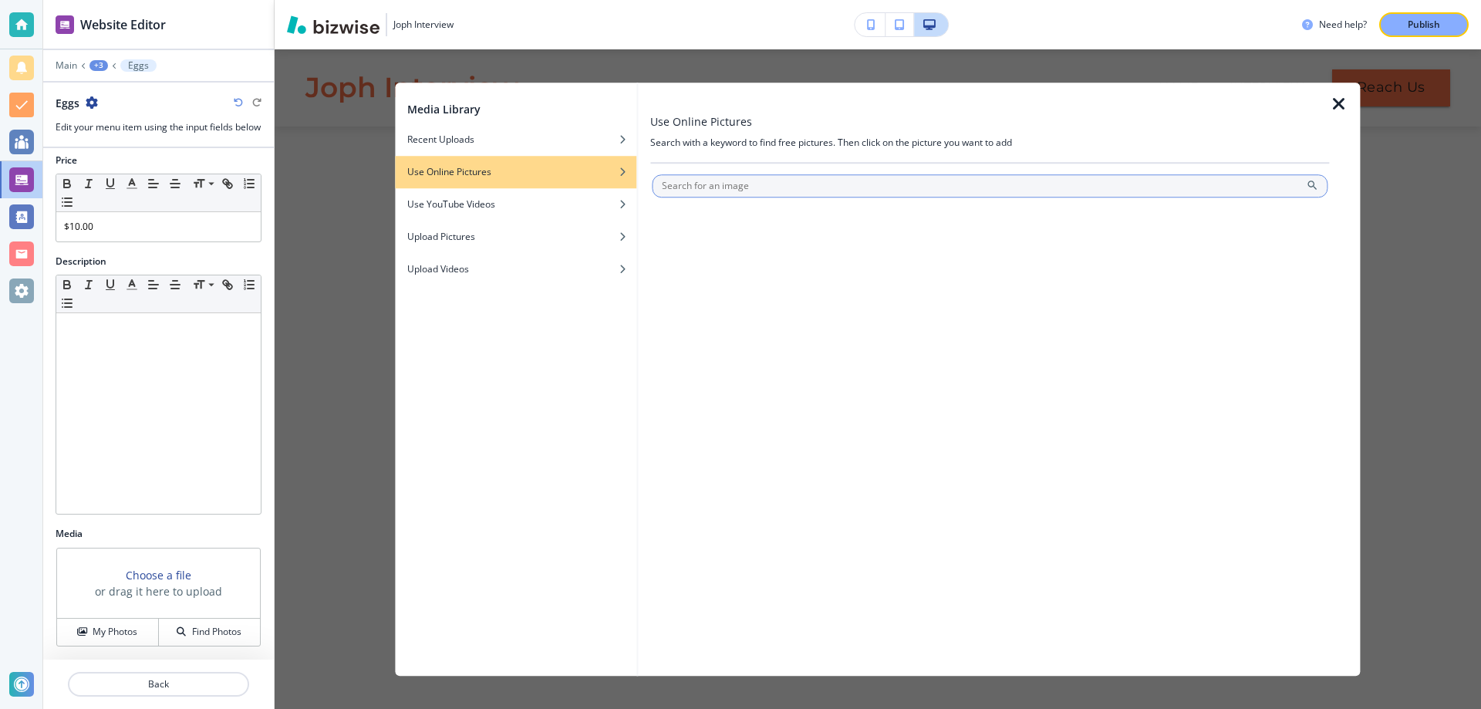
click at [715, 177] on input "text" at bounding box center [990, 185] width 676 height 23
type input "egg"
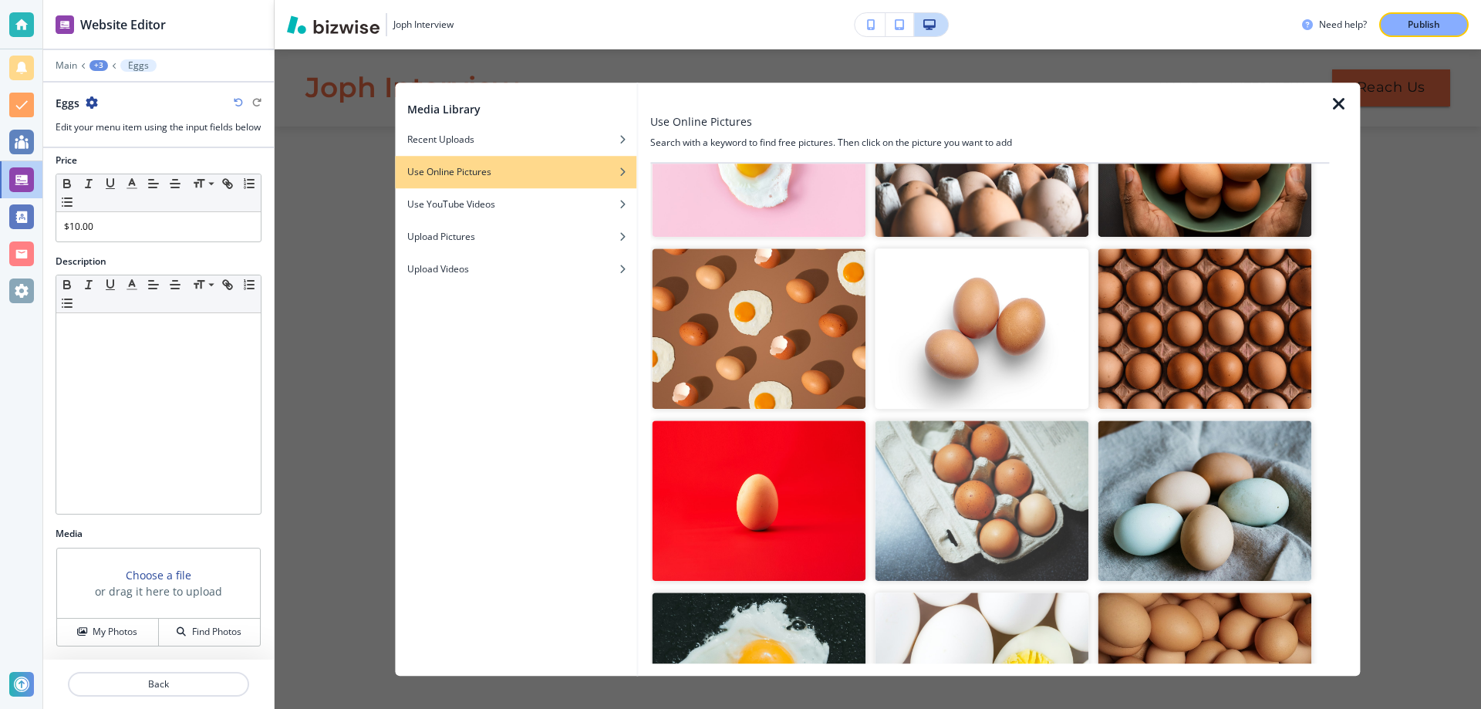
scroll to position [315, 0]
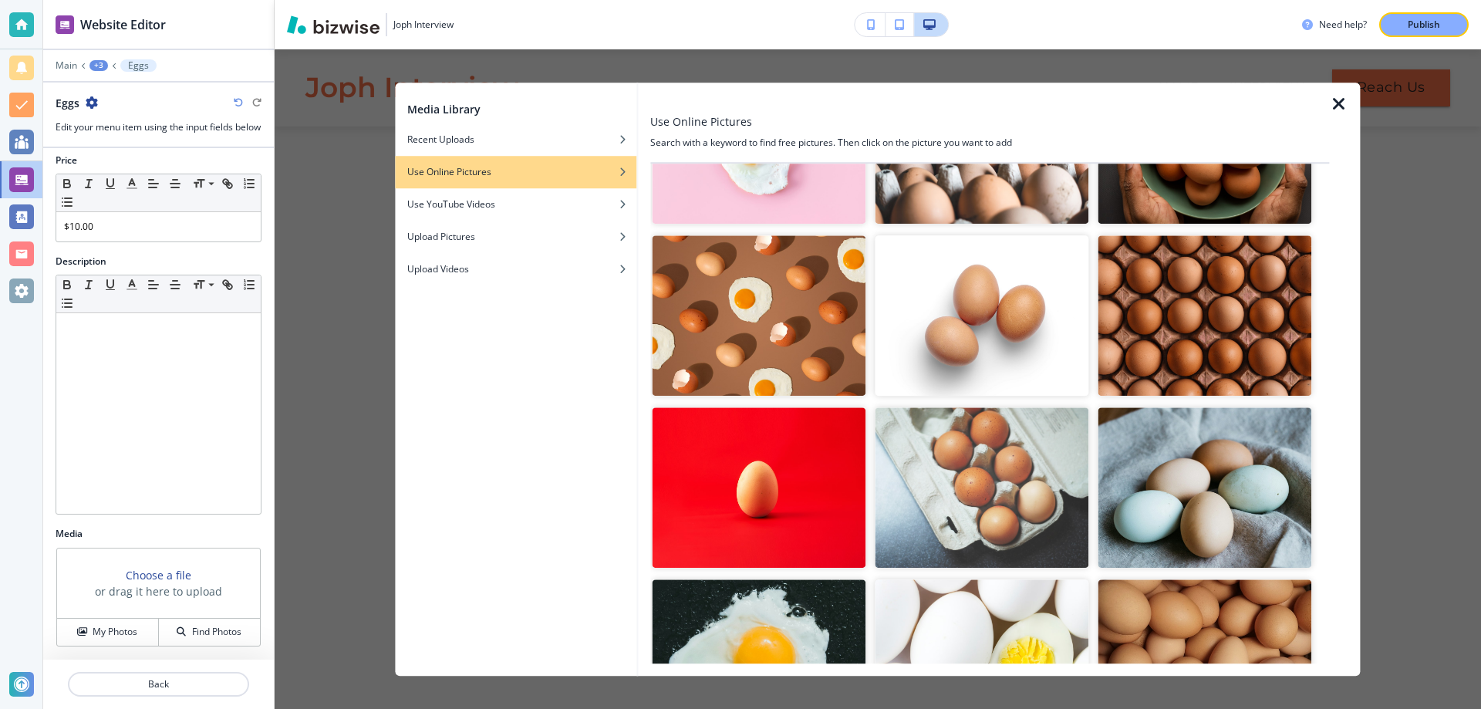
click at [788, 192] on img "button" at bounding box center [759, 144] width 214 height 160
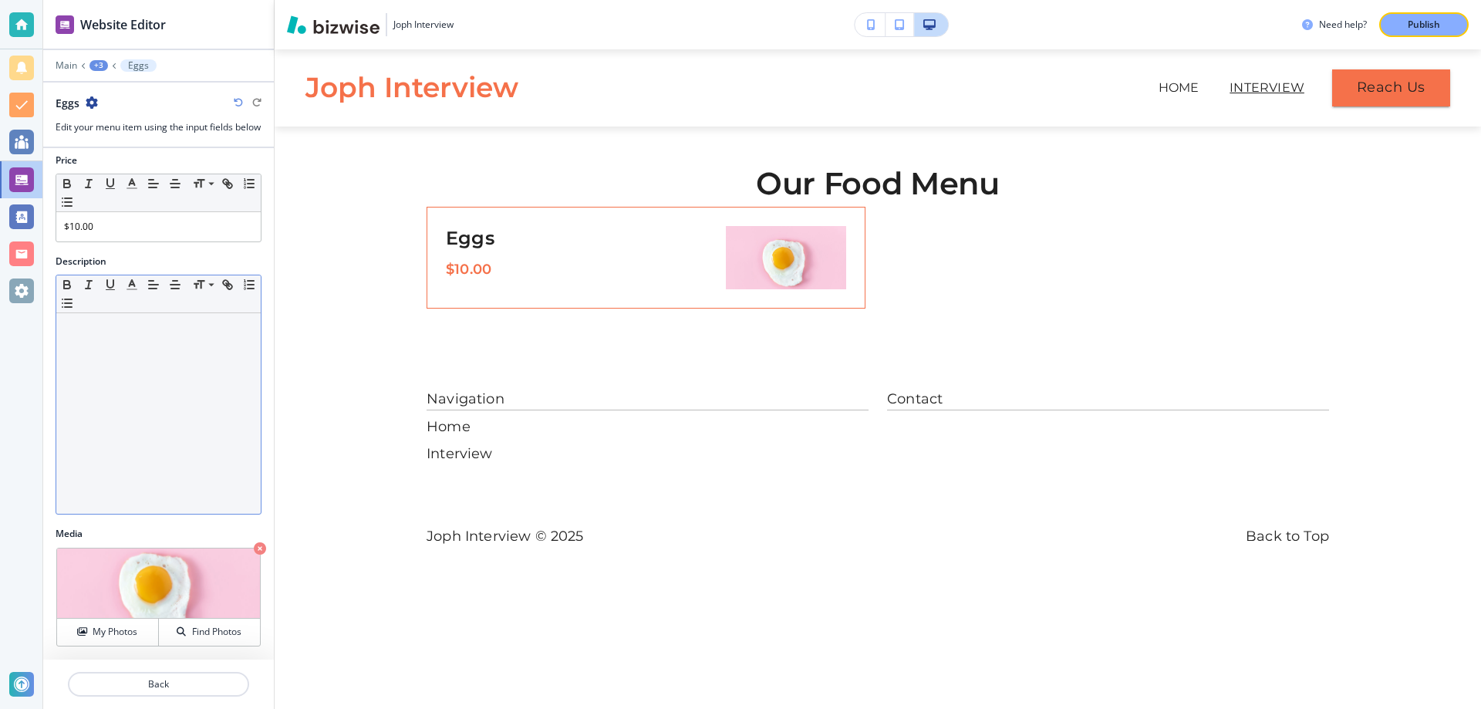
scroll to position [102, 0]
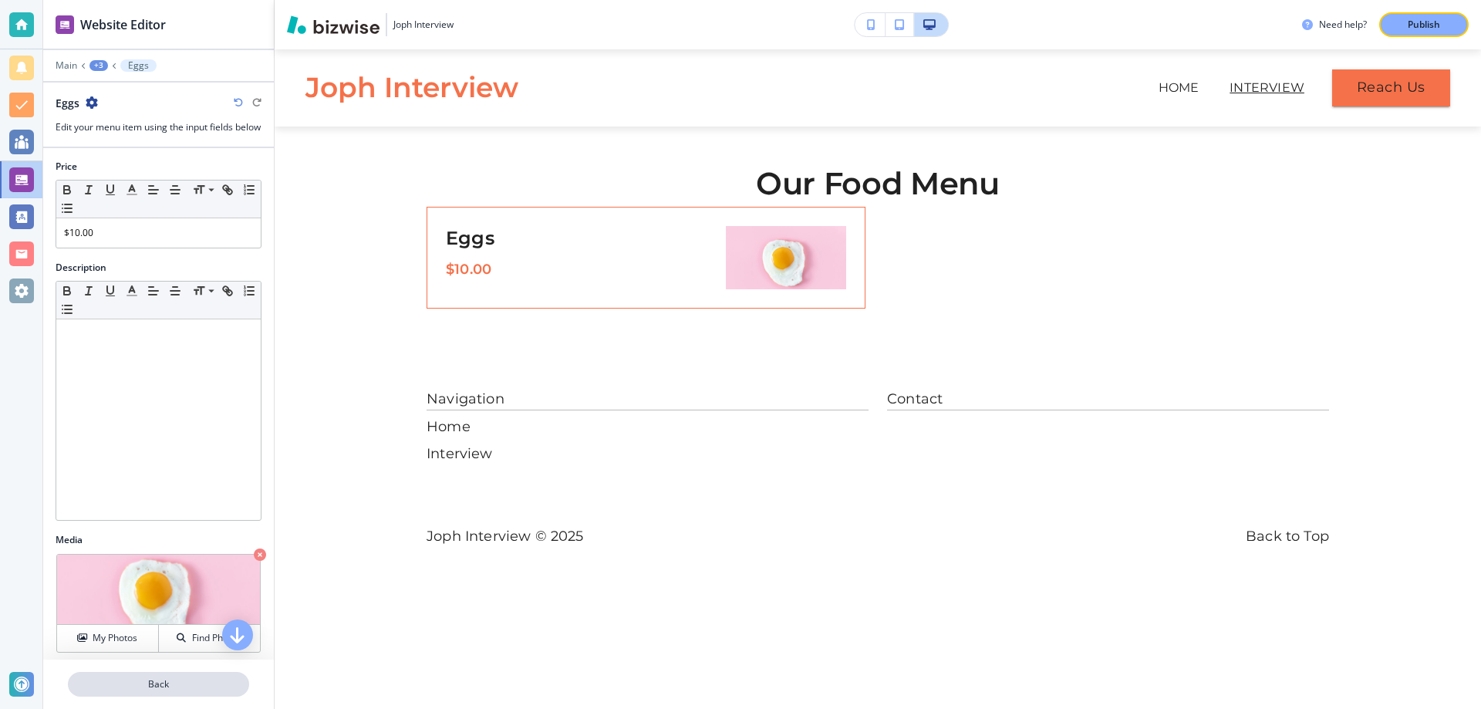
click at [198, 689] on p "Back" at bounding box center [158, 684] width 178 height 14
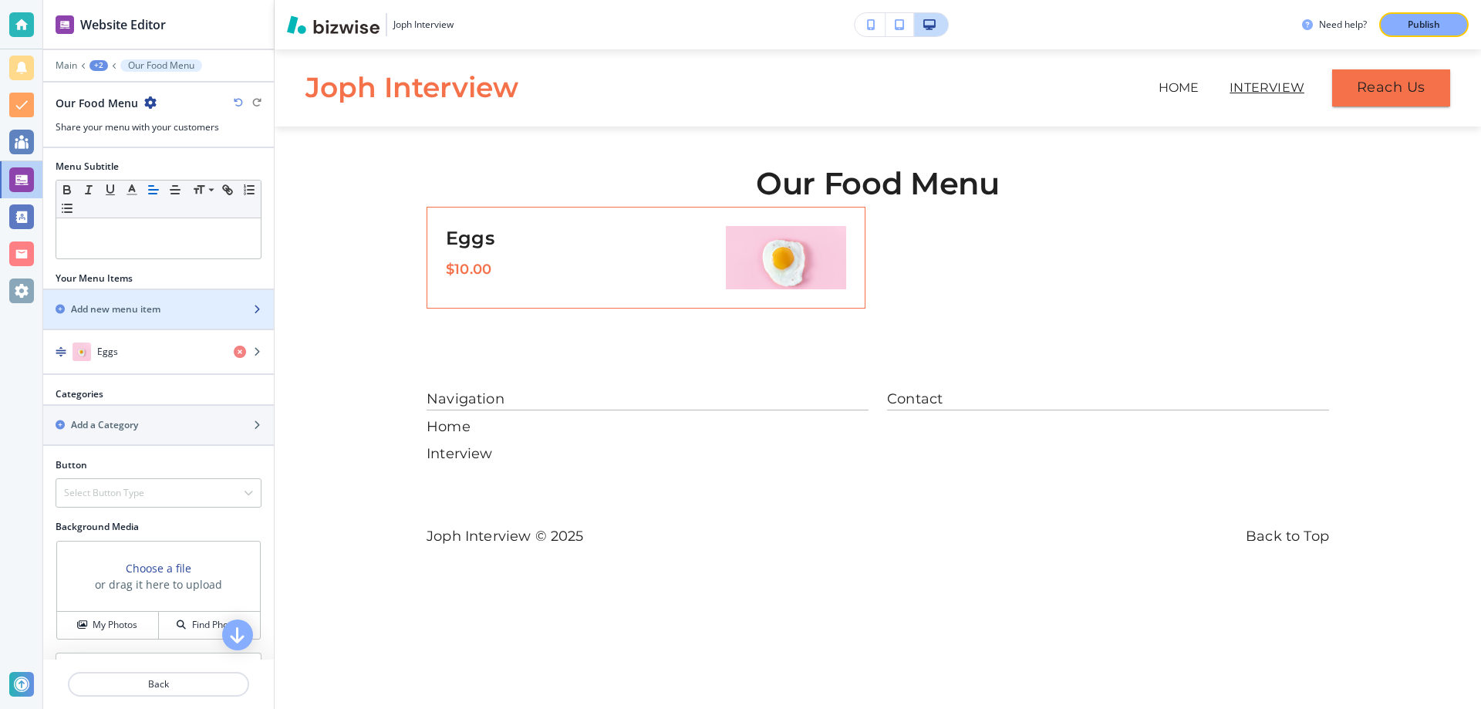
click at [139, 313] on h2 "Add new menu item" at bounding box center [115, 309] width 89 height 14
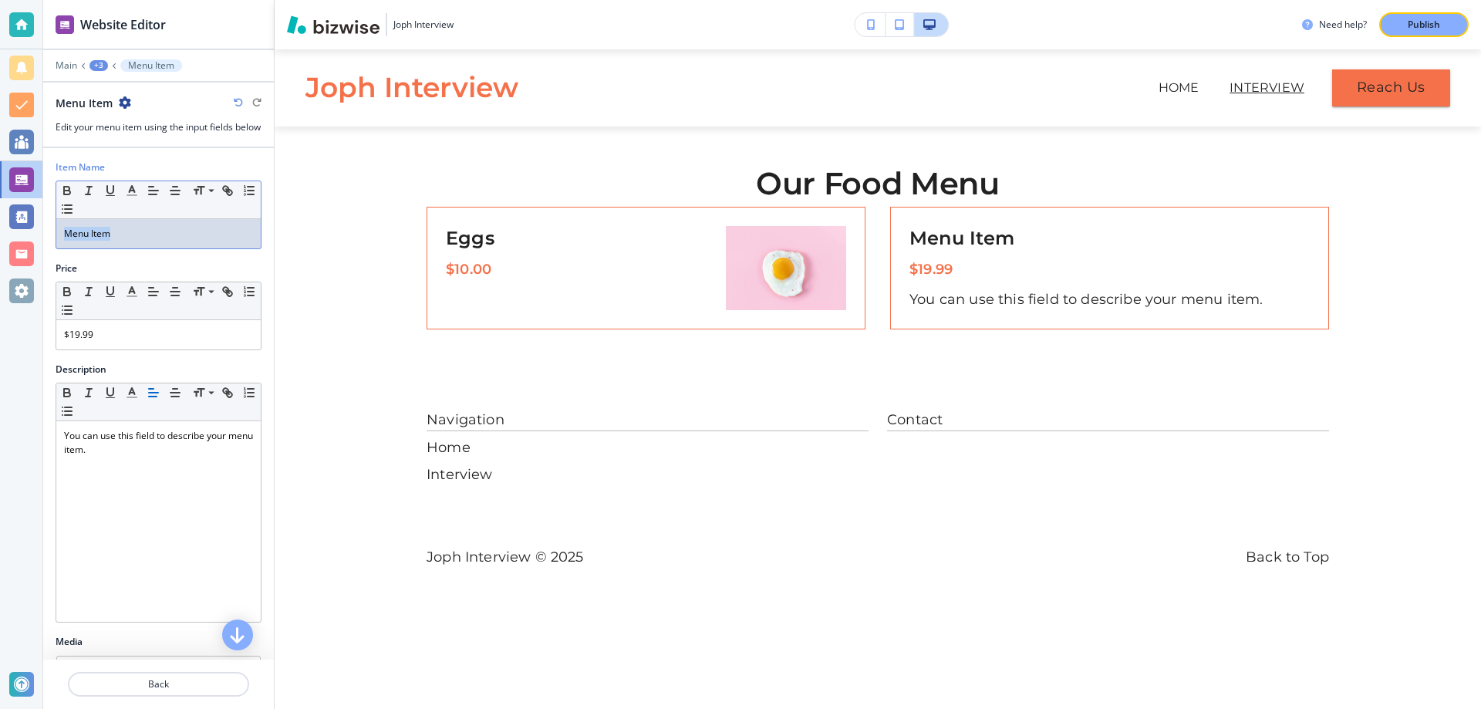
drag, startPoint x: 115, startPoint y: 246, endPoint x: 62, endPoint y: 249, distance: 53.3
click at [62, 248] on div "Menu Item" at bounding box center [158, 233] width 204 height 29
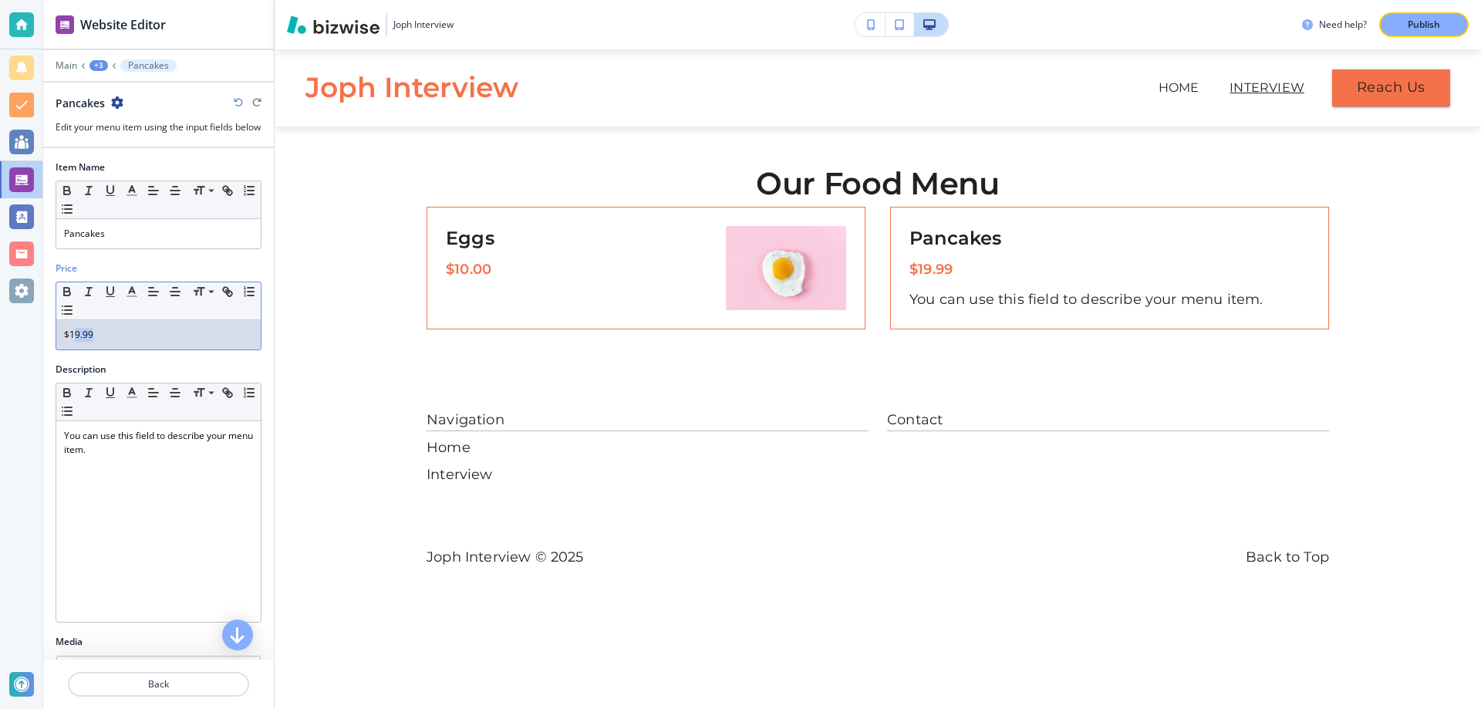
drag, startPoint x: 99, startPoint y: 346, endPoint x: 76, endPoint y: 349, distance: 23.3
click at [76, 342] on p "$19.99" at bounding box center [158, 335] width 189 height 14
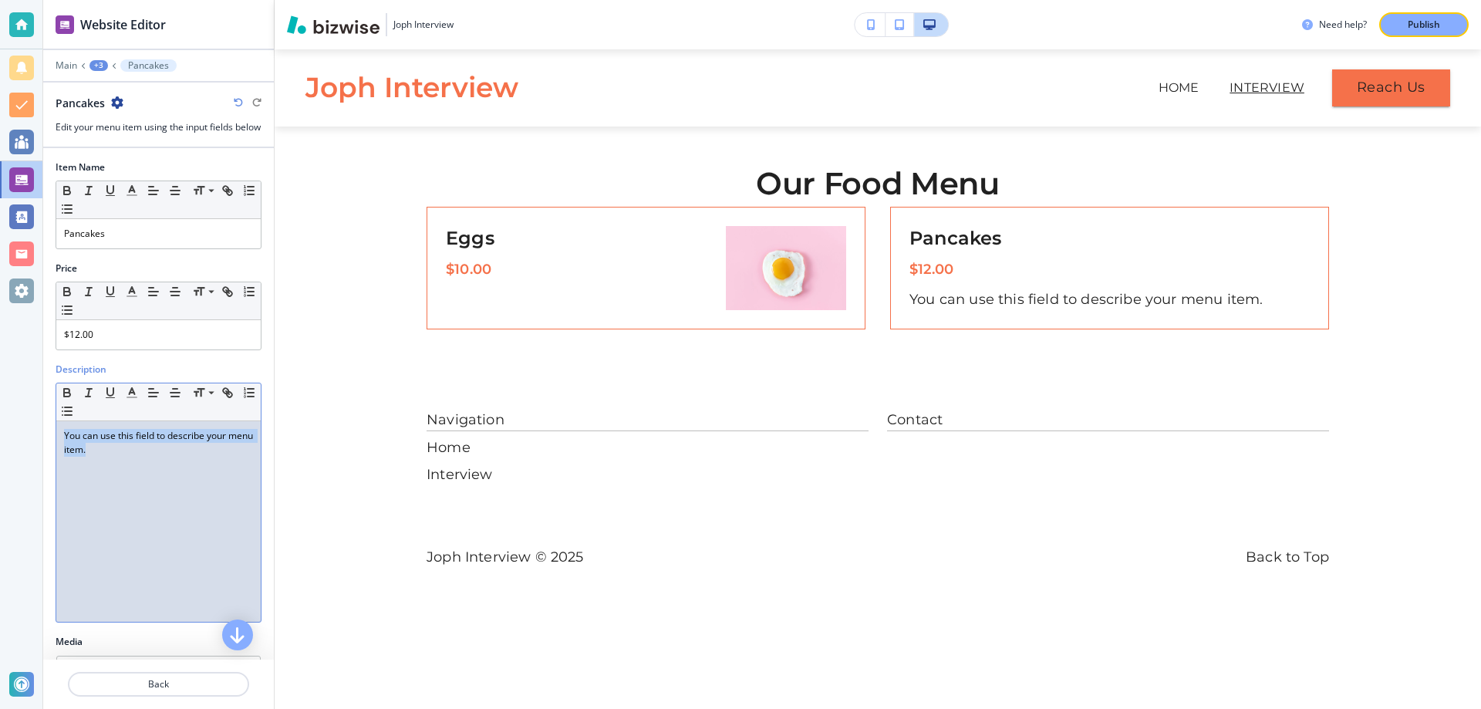
drag, startPoint x: 125, startPoint y: 472, endPoint x: 60, endPoint y: 455, distance: 67.0
click at [60, 455] on div "You can use this field to describe your menu item." at bounding box center [158, 521] width 204 height 201
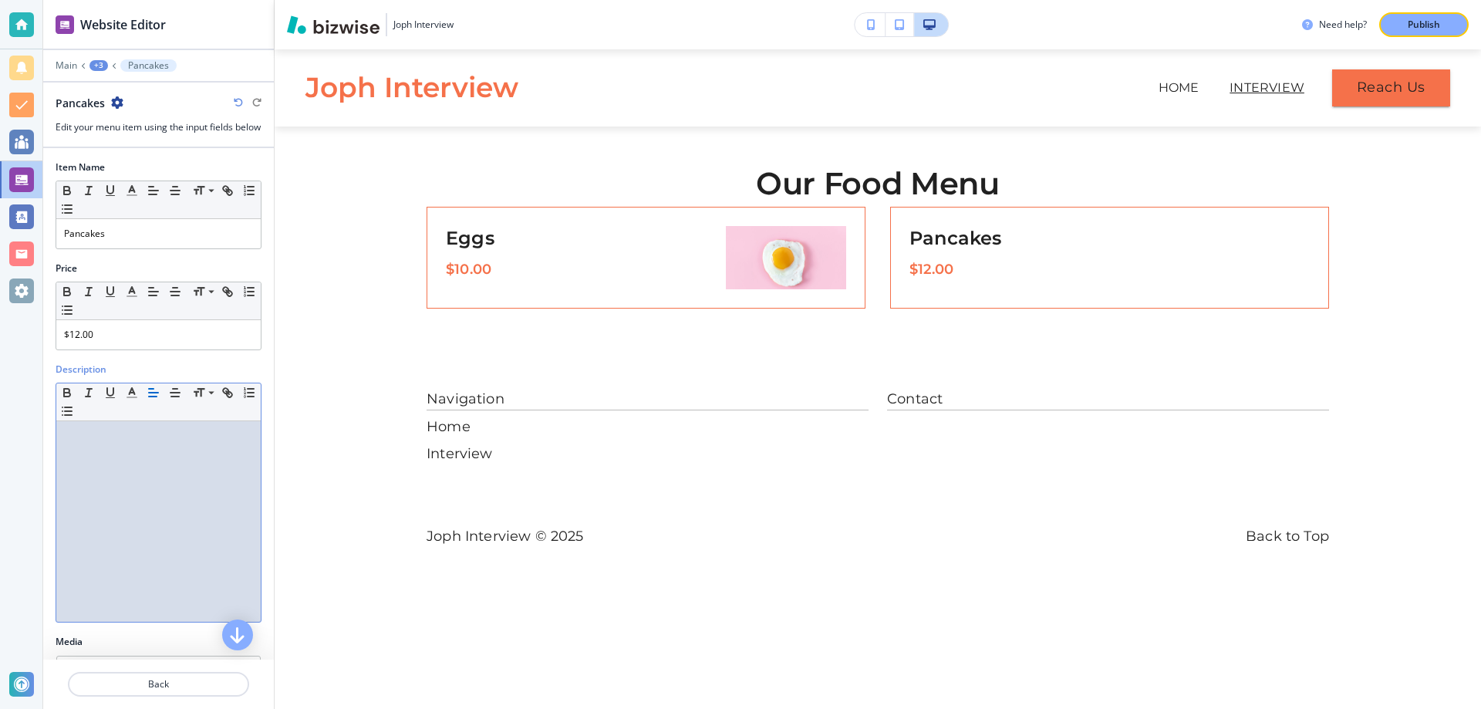
click at [191, 376] on div "Description" at bounding box center [159, 369] width 206 height 14
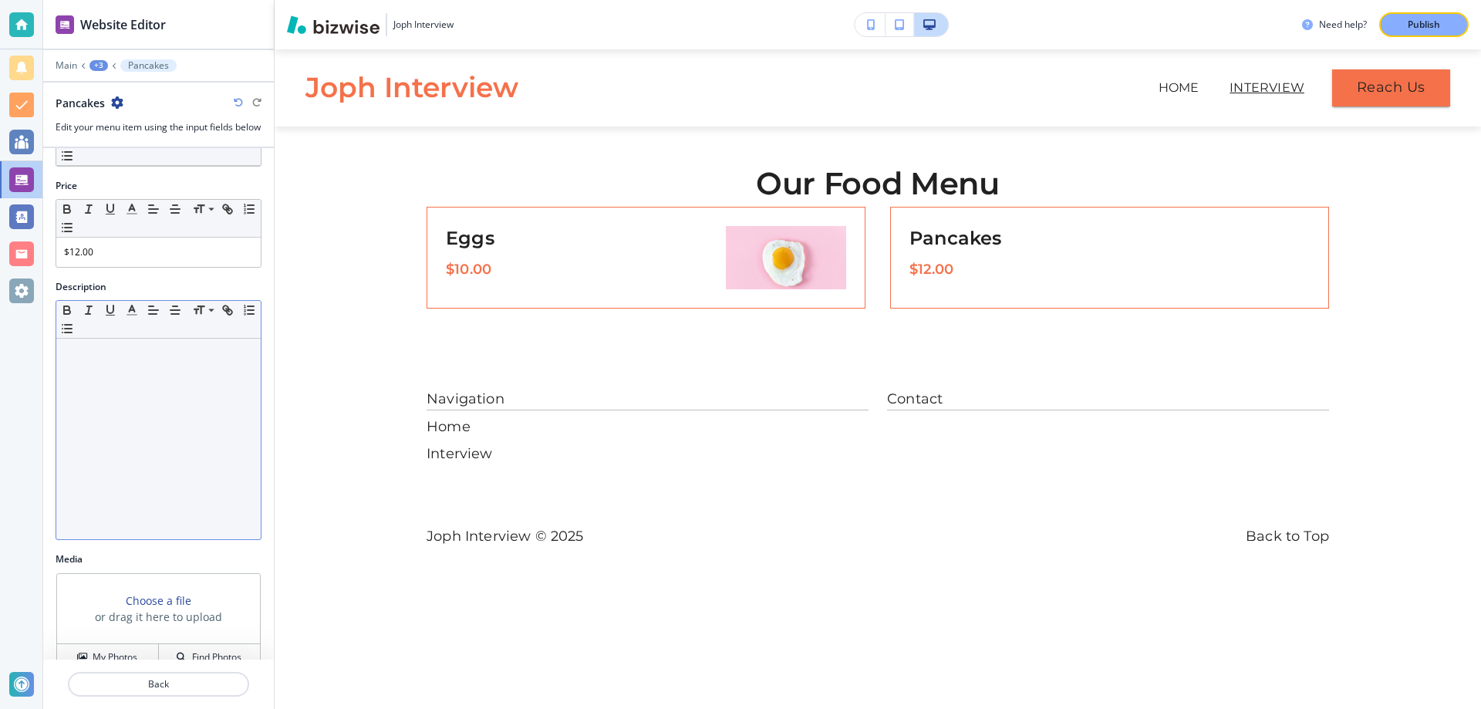
scroll to position [122, 0]
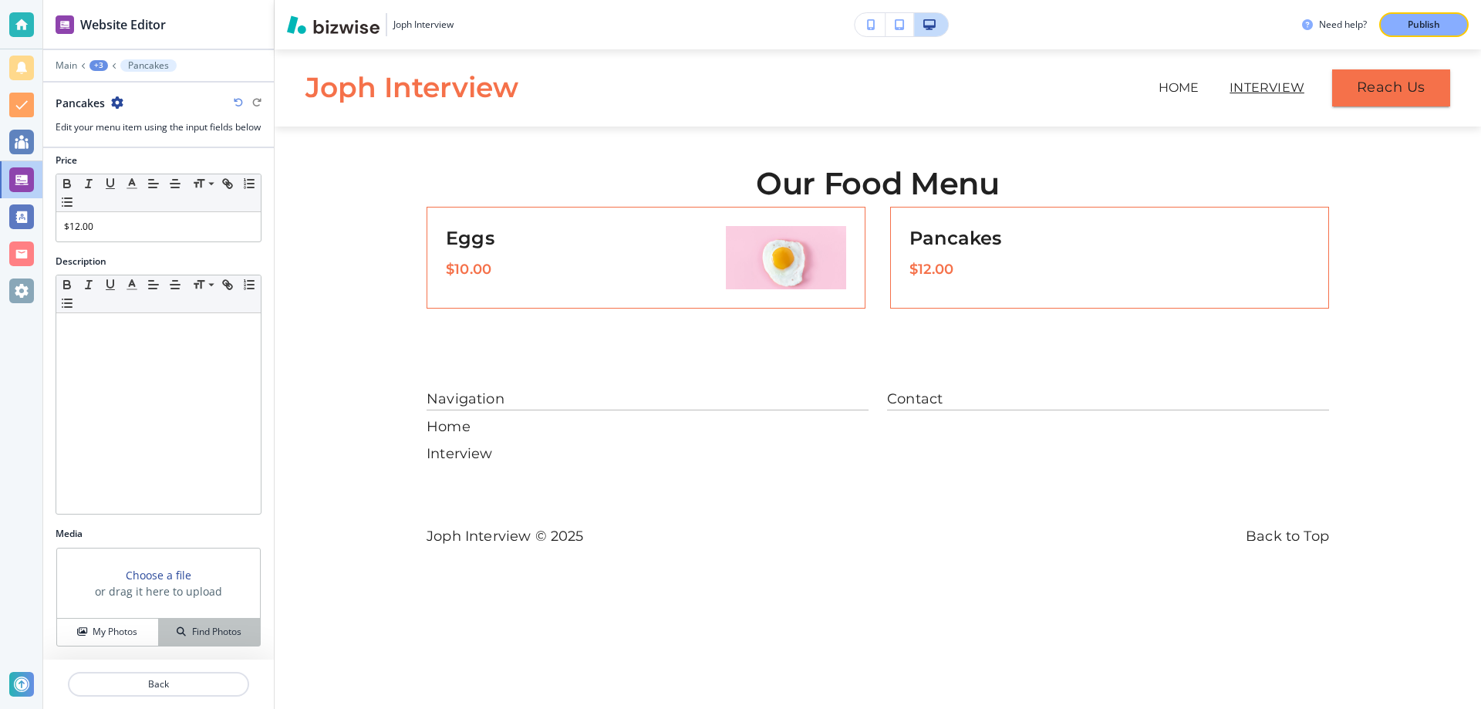
click at [187, 624] on button "Find Photos" at bounding box center [209, 632] width 101 height 27
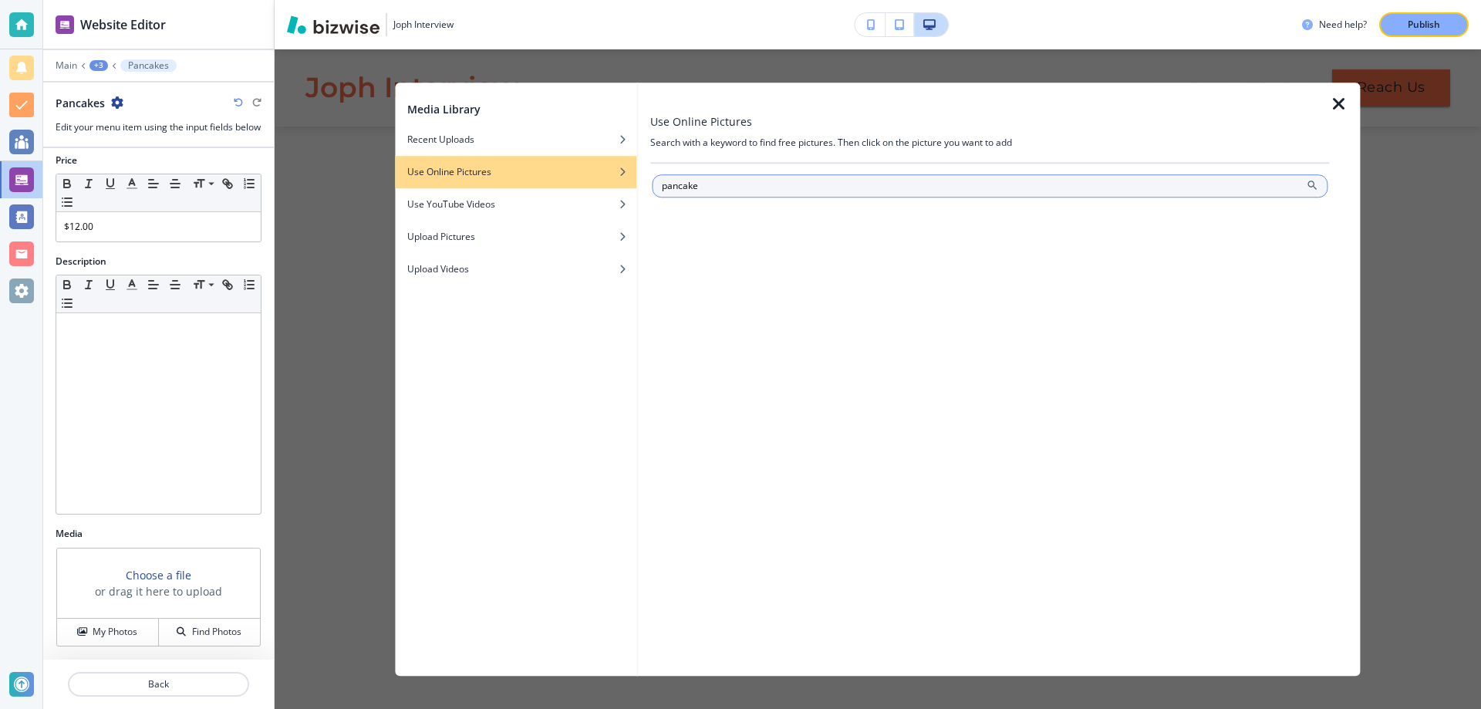
type input "pancake"
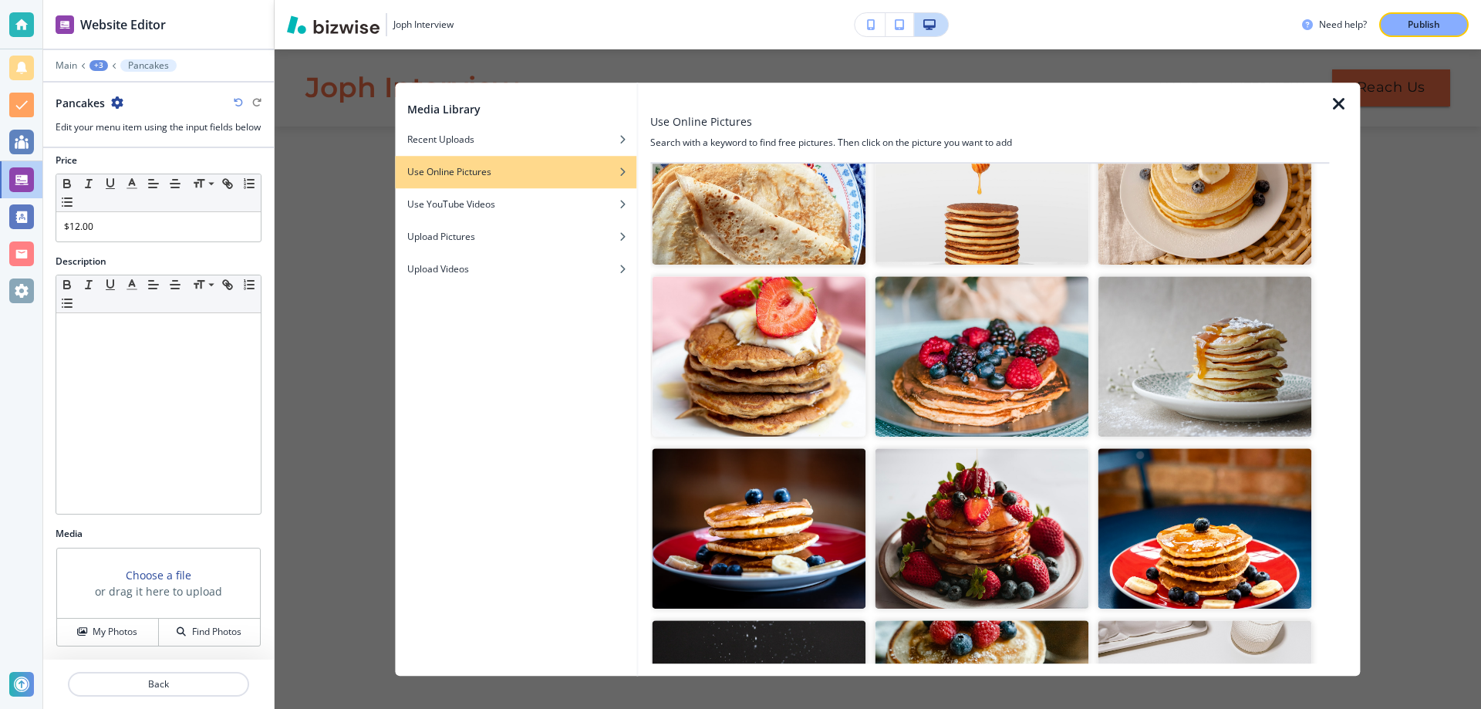
scroll to position [472, 0]
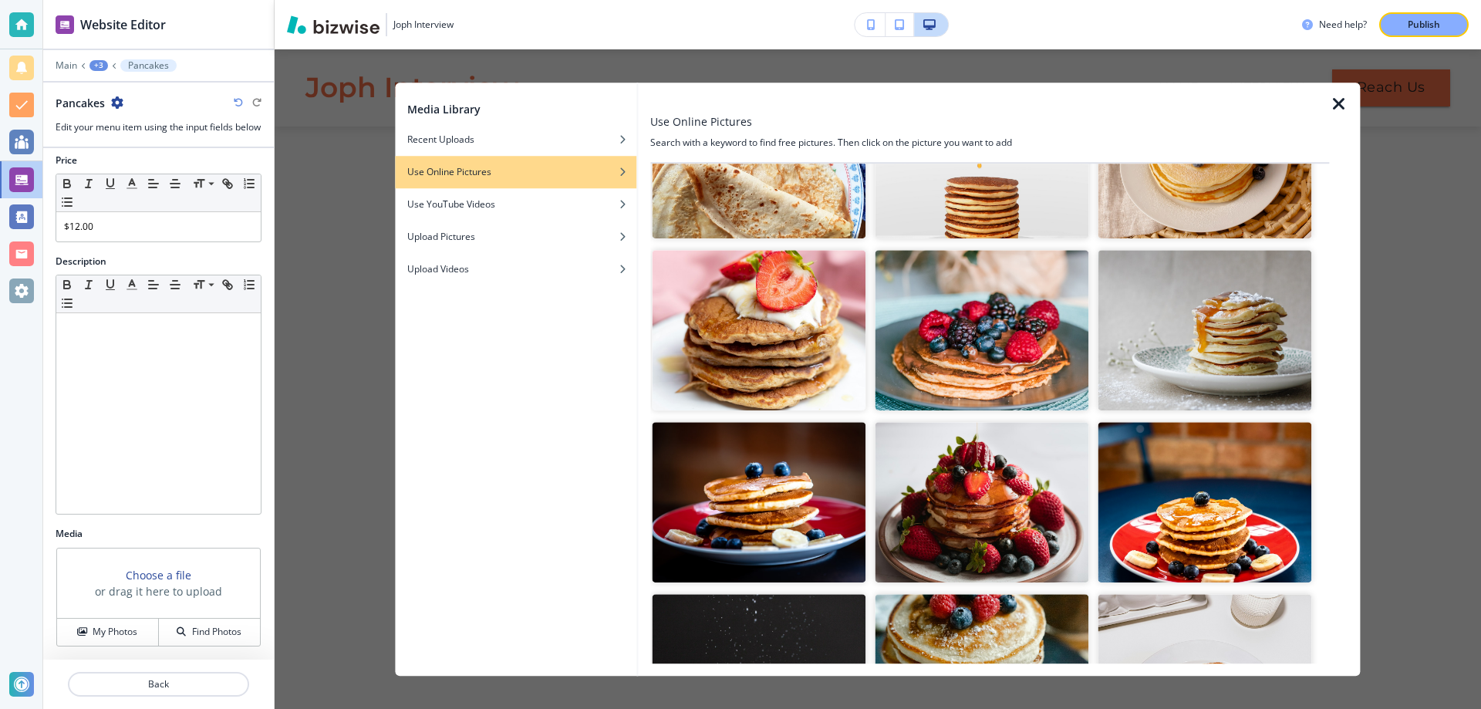
click at [757, 328] on img "button" at bounding box center [759, 330] width 214 height 160
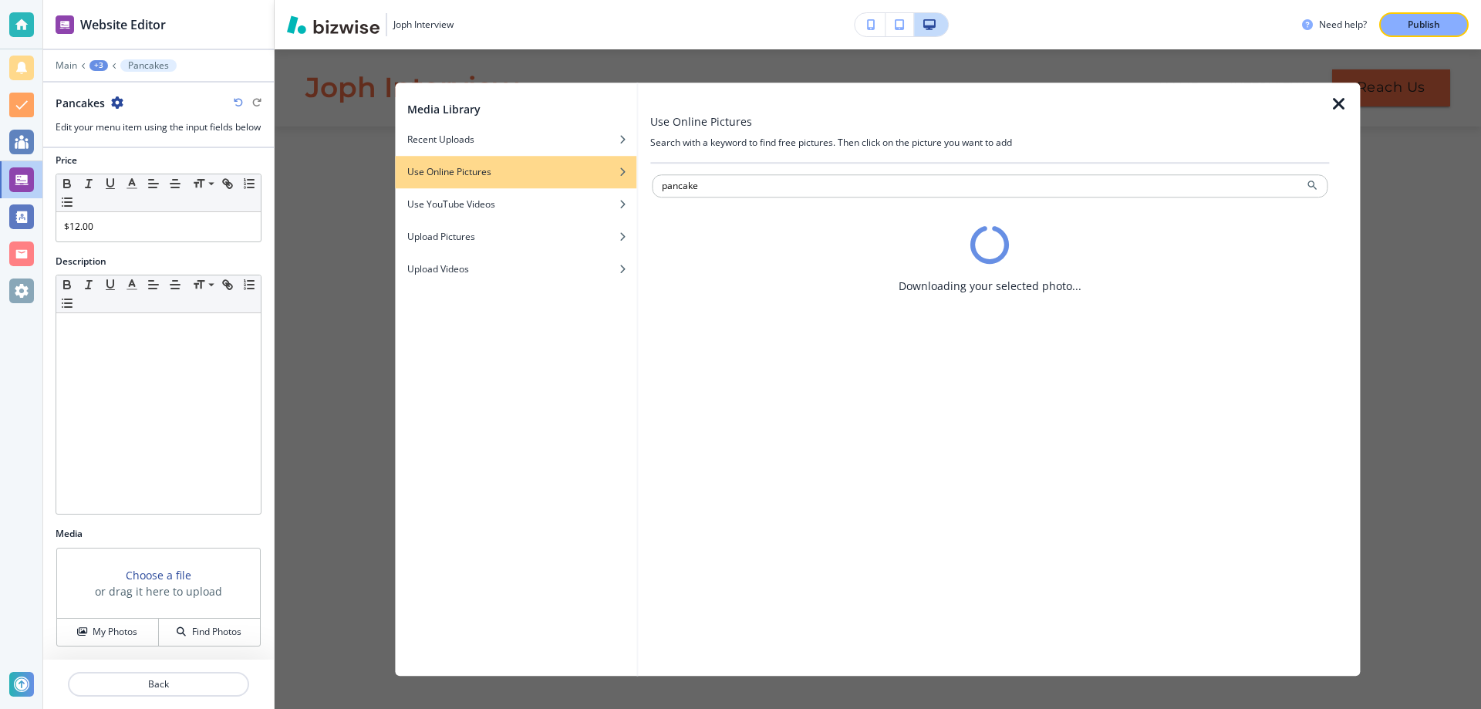
scroll to position [0, 0]
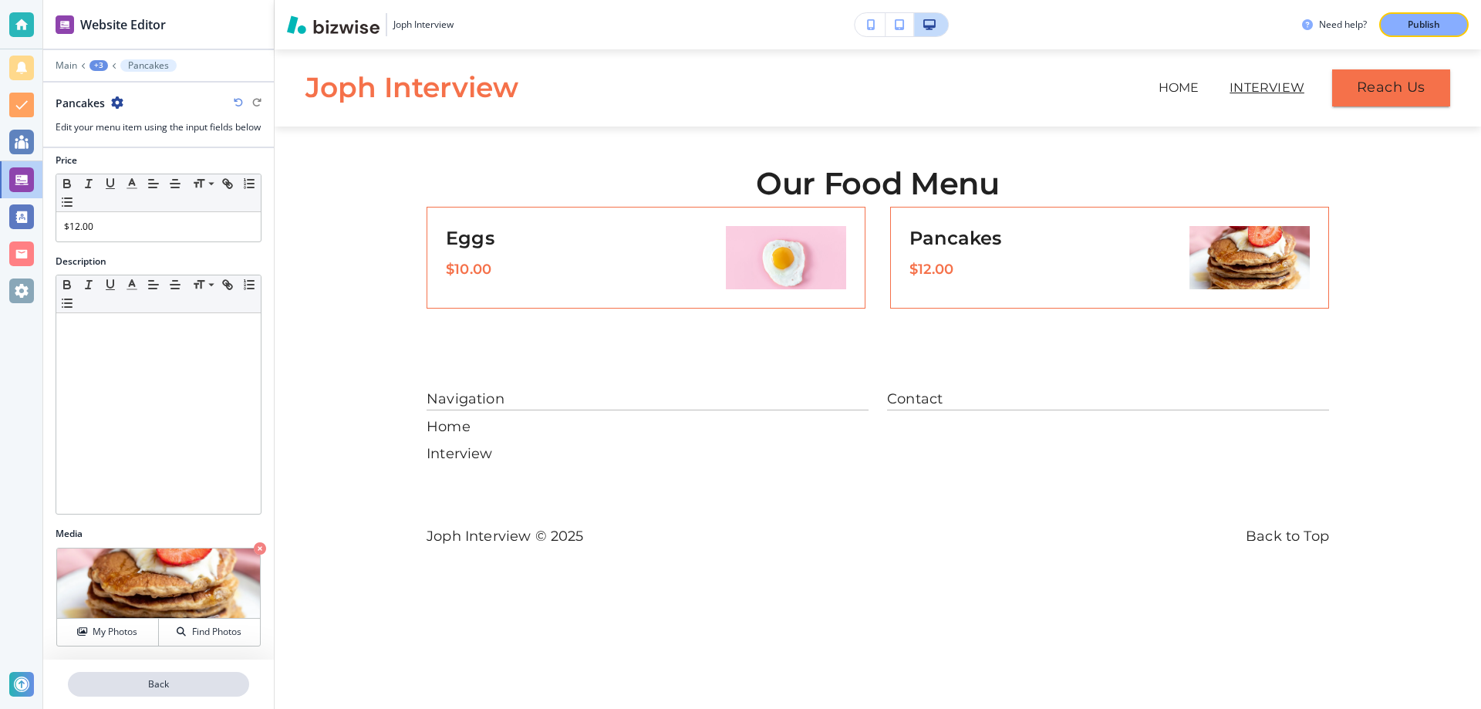
click at [158, 683] on p "Back" at bounding box center [158, 684] width 178 height 14
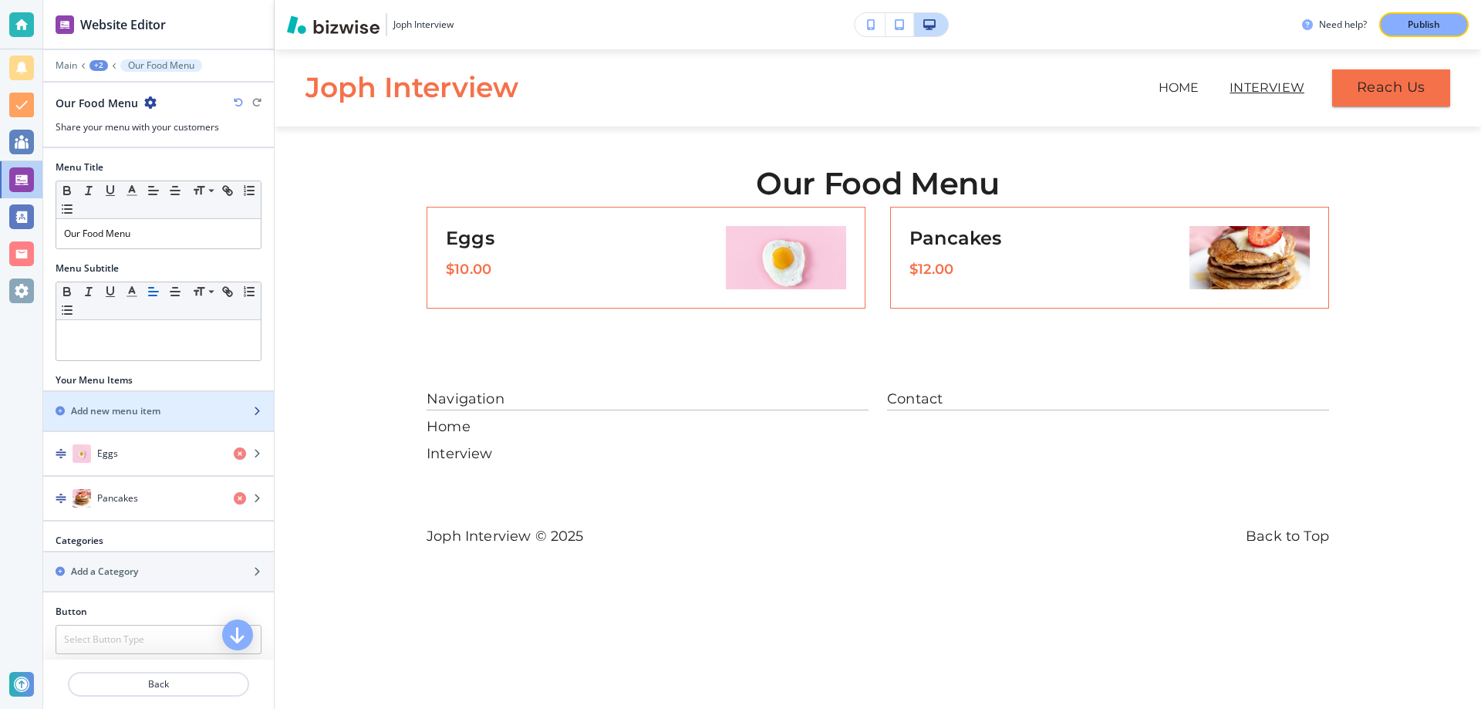
click at [180, 399] on div "button" at bounding box center [158, 398] width 231 height 12
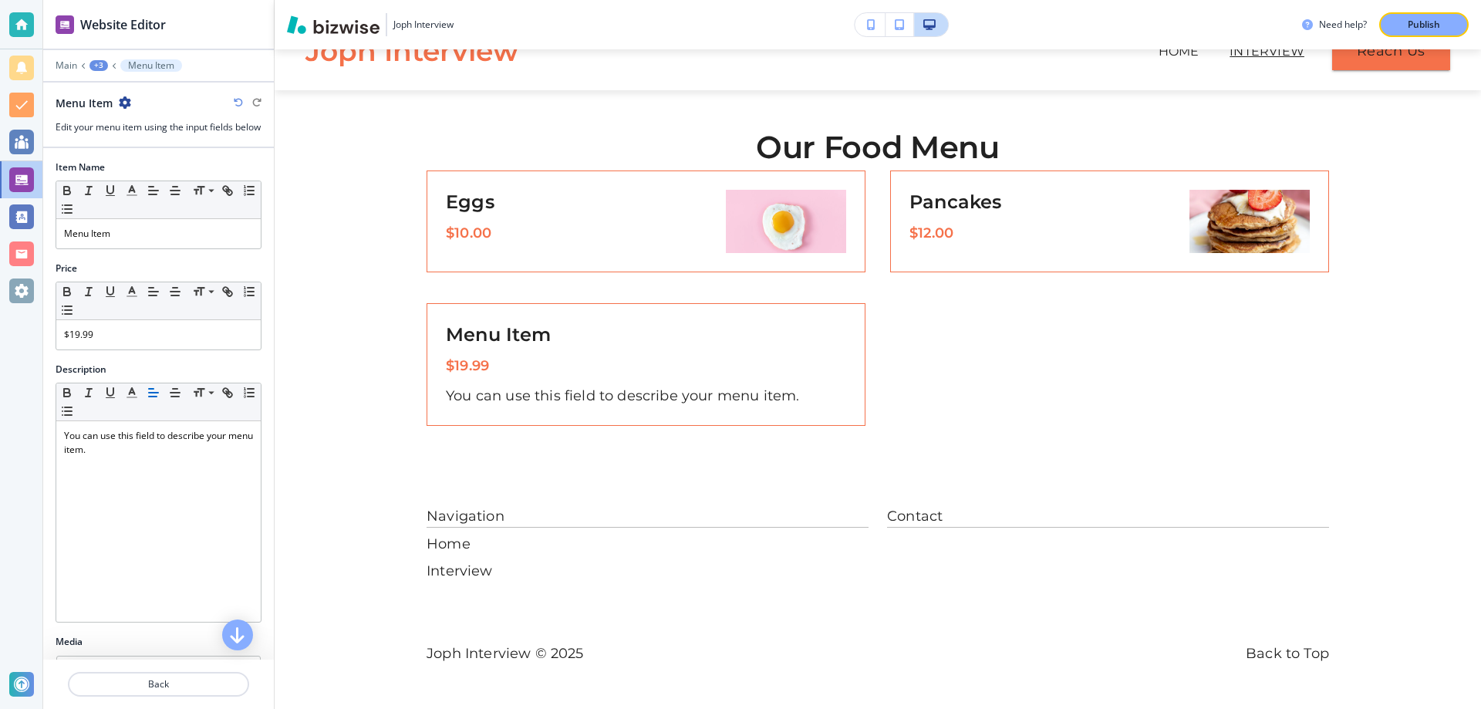
scroll to position [38, 0]
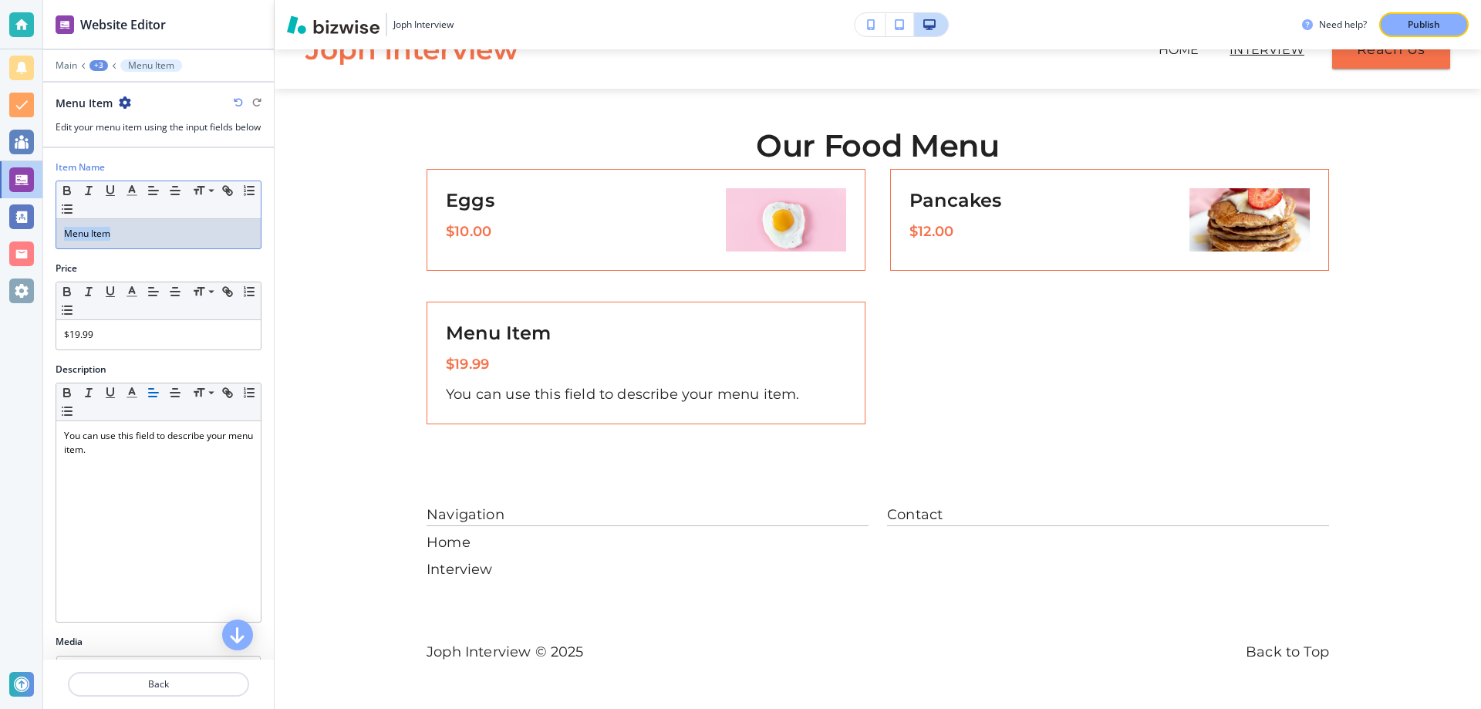
drag, startPoint x: 171, startPoint y: 248, endPoint x: 56, endPoint y: 244, distance: 115.0
click at [56, 244] on div "Menu Item" at bounding box center [158, 233] width 204 height 29
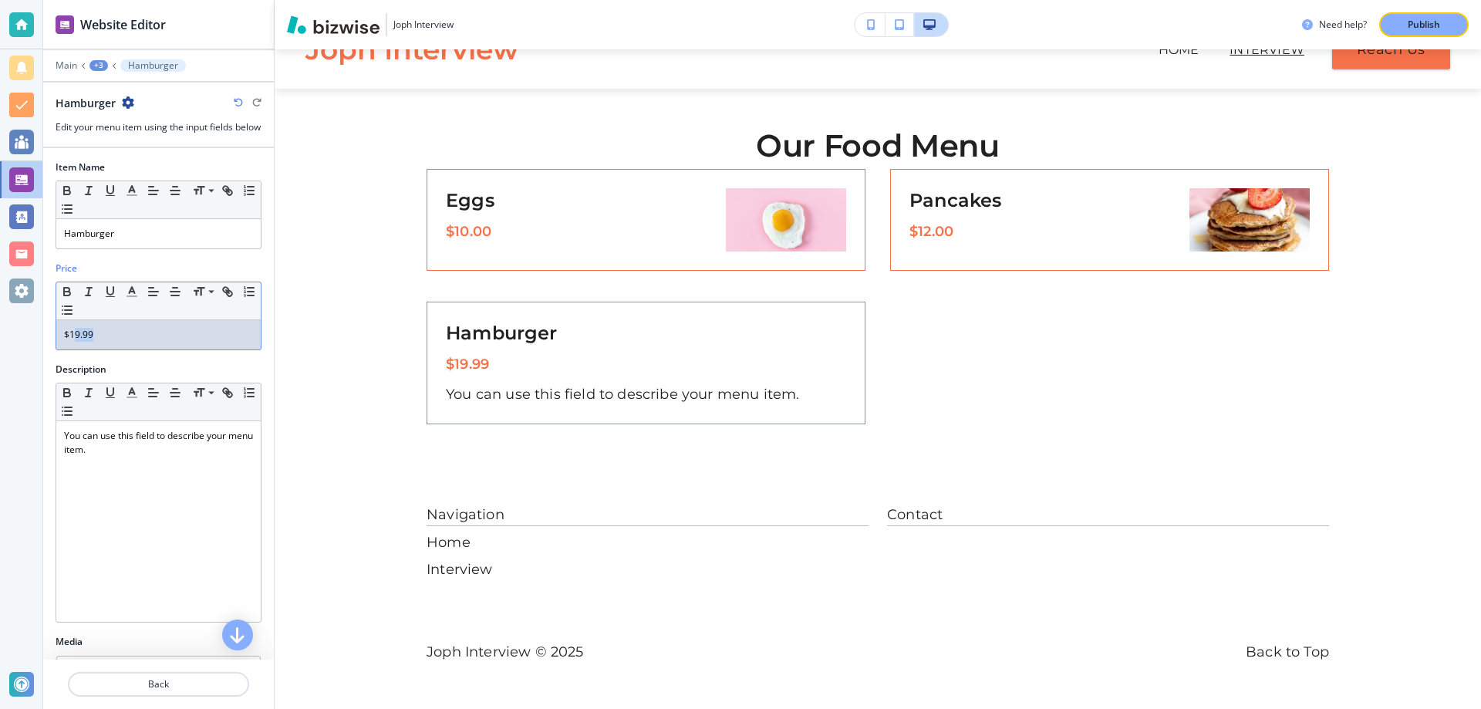
drag, startPoint x: 128, startPoint y: 356, endPoint x: 73, endPoint y: 352, distance: 54.9
click at [73, 349] on div "$19.99" at bounding box center [158, 334] width 204 height 29
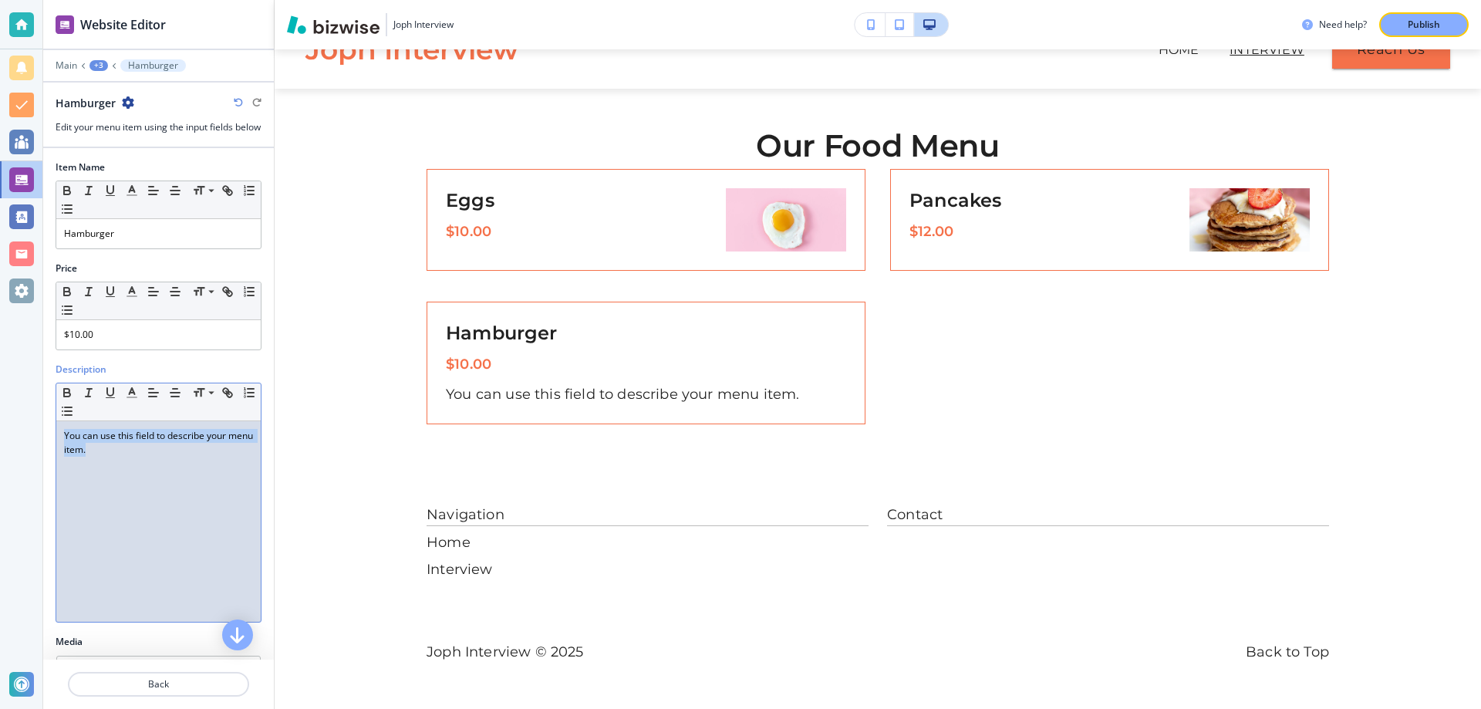
drag, startPoint x: 85, startPoint y: 459, endPoint x: 56, endPoint y: 446, distance: 31.4
click at [56, 446] on div "You can use this field to describe your menu item." at bounding box center [158, 521] width 204 height 201
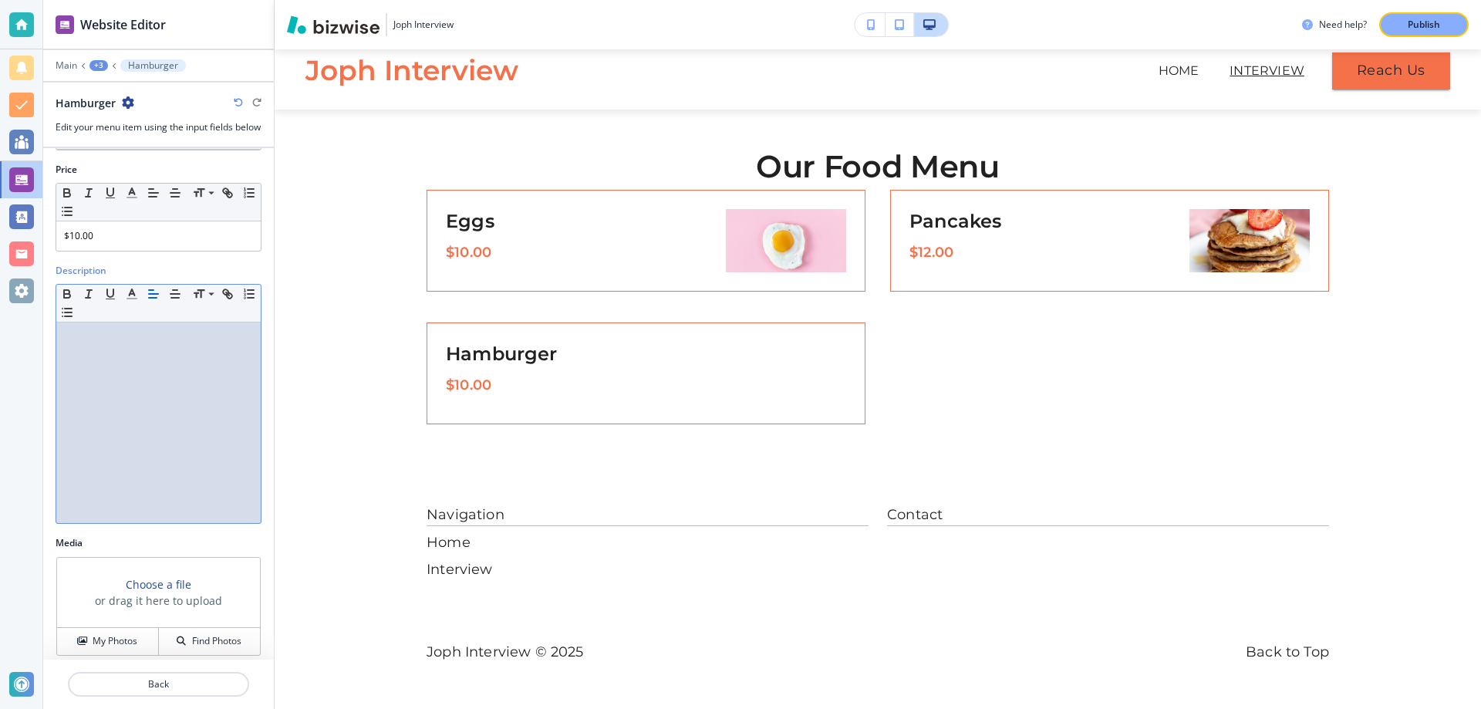
scroll to position [122, 0]
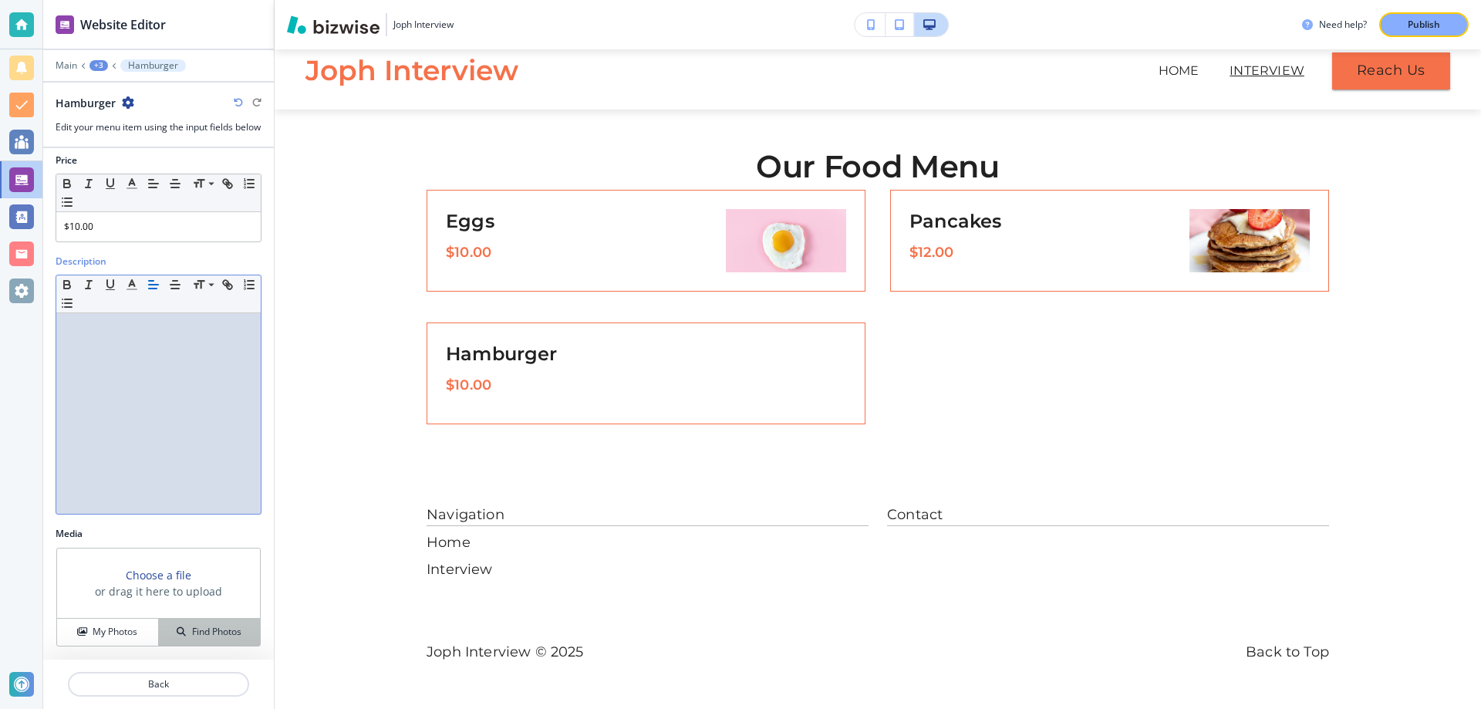
click at [180, 624] on button "Find Photos" at bounding box center [209, 632] width 101 height 27
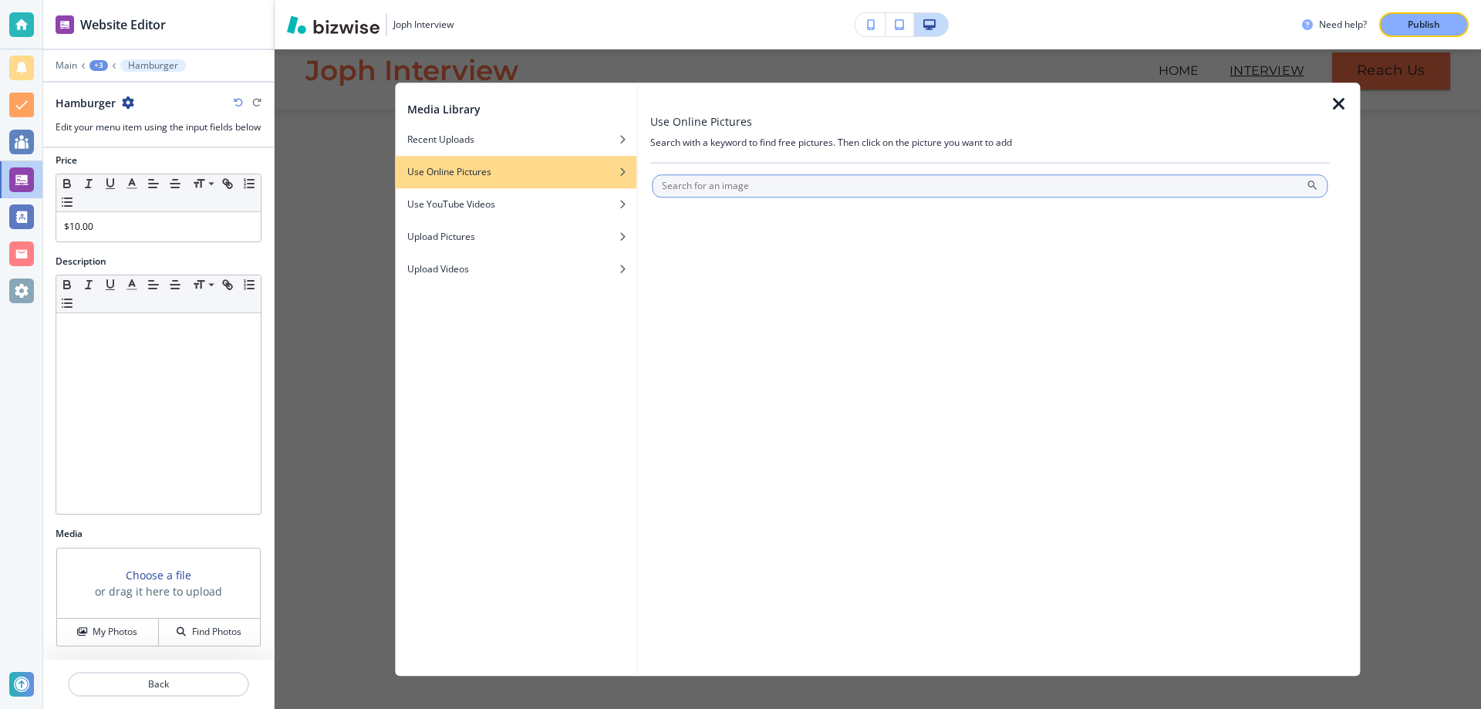
click at [734, 194] on input "text" at bounding box center [990, 185] width 676 height 23
type input "hamburger"
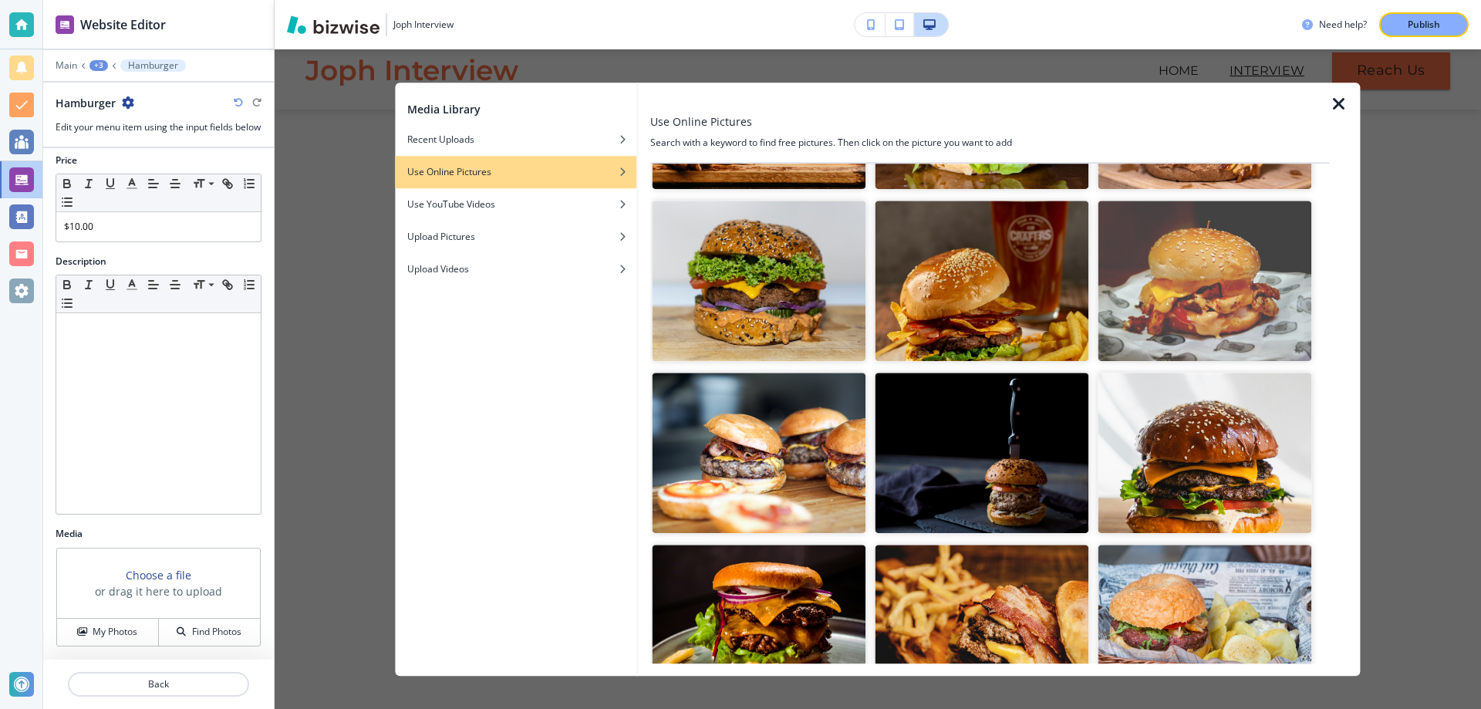
scroll to position [944, 0]
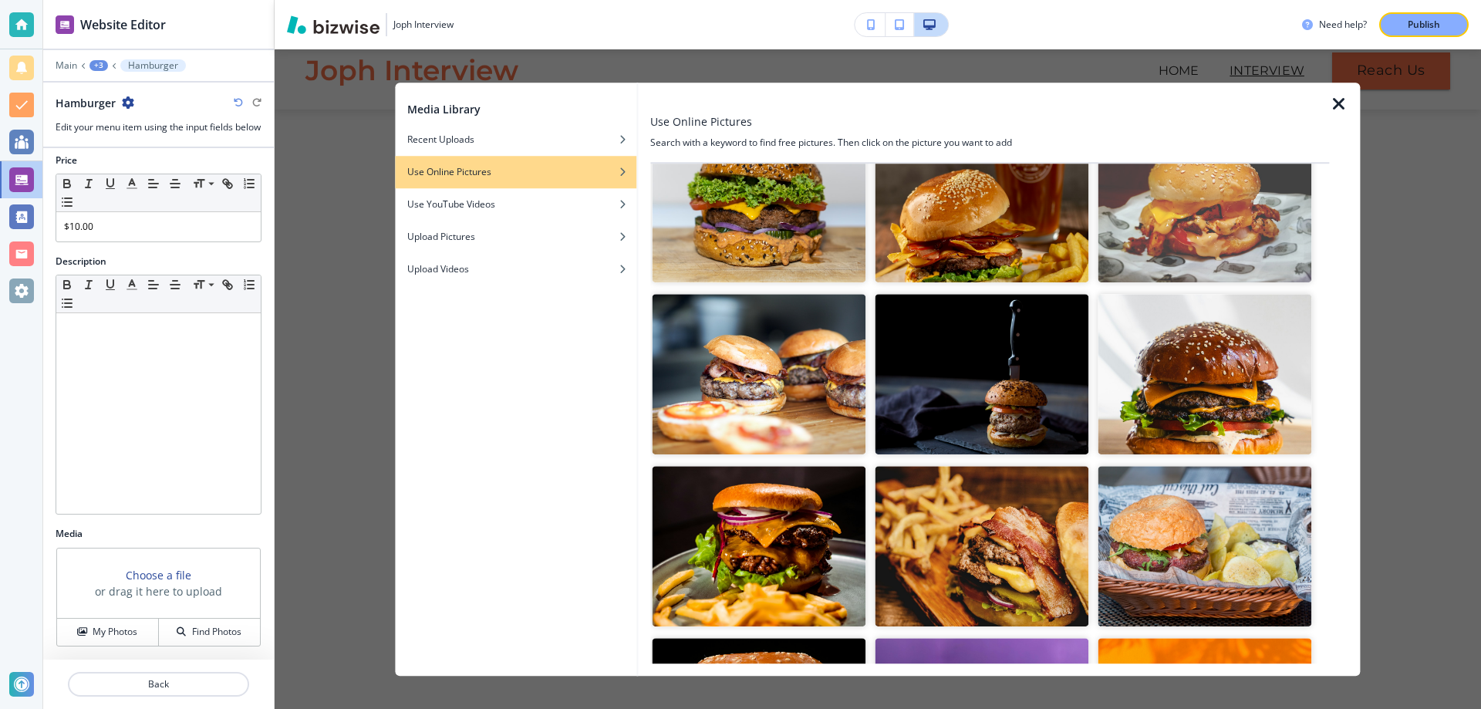
click at [1248, 363] on img "button" at bounding box center [1205, 374] width 214 height 160
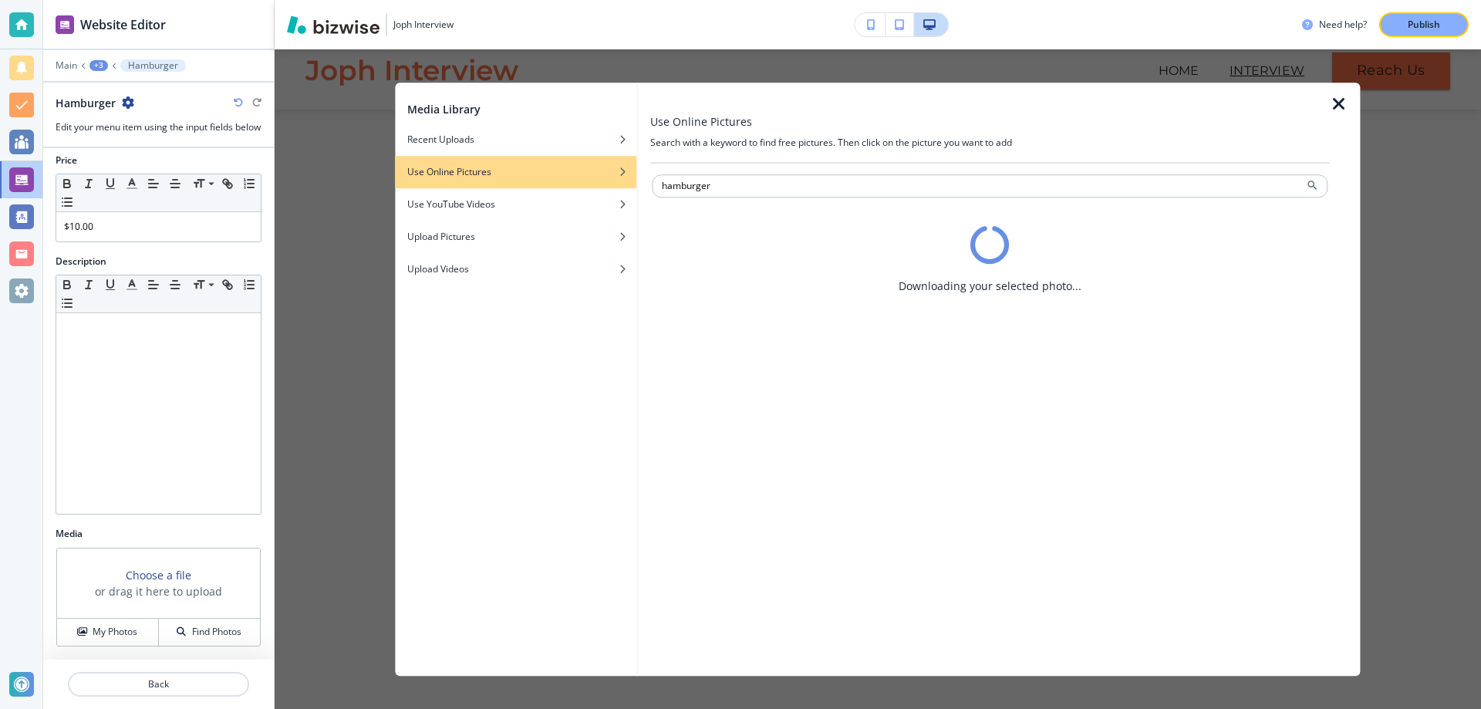
scroll to position [0, 0]
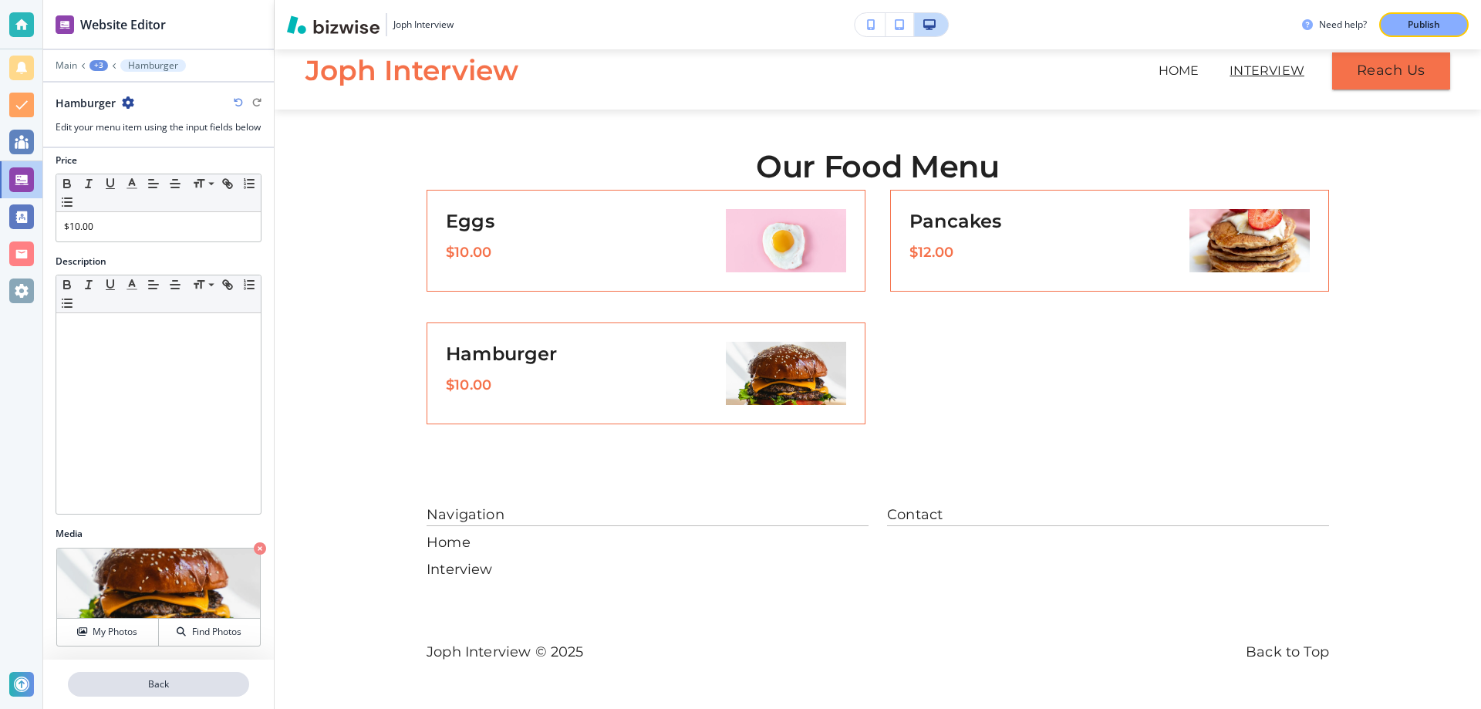
click at [191, 682] on p "Back" at bounding box center [158, 684] width 178 height 14
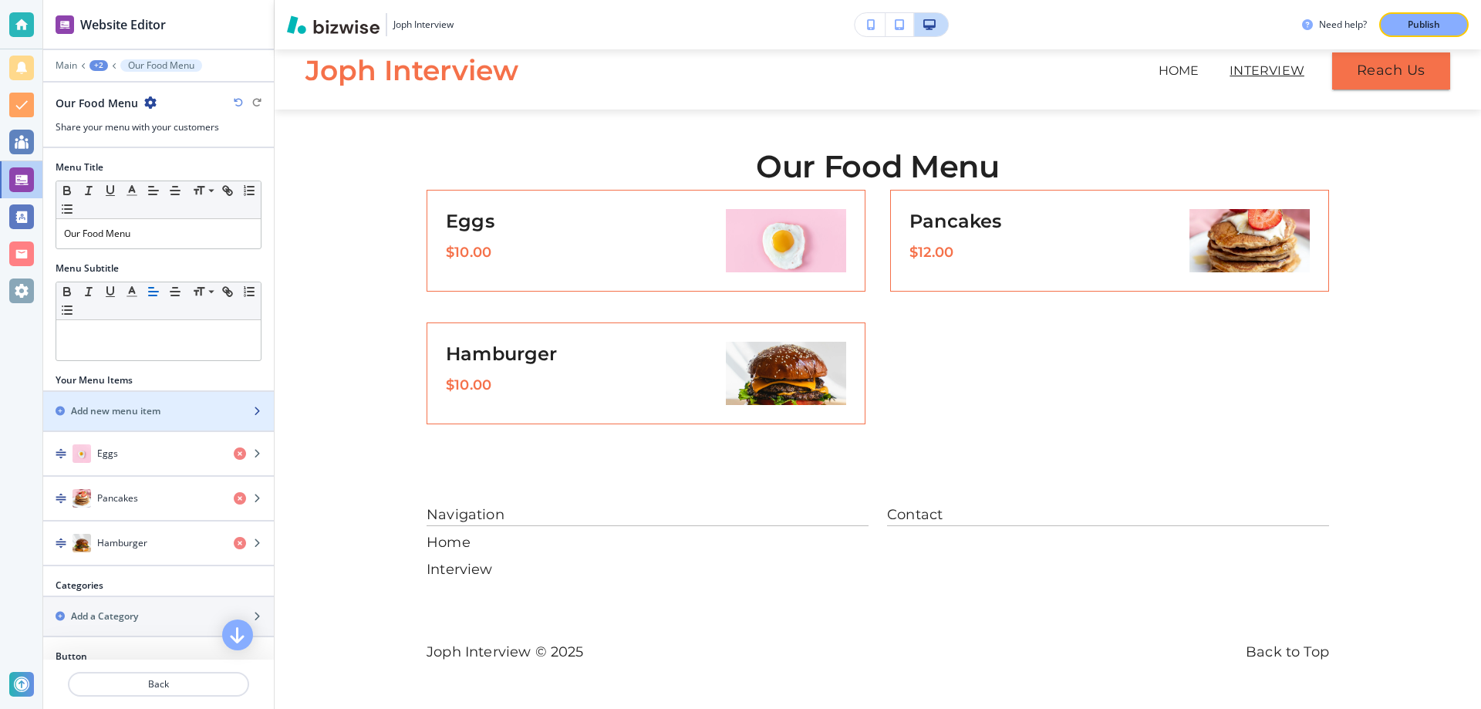
click at [168, 420] on div "button" at bounding box center [158, 424] width 231 height 12
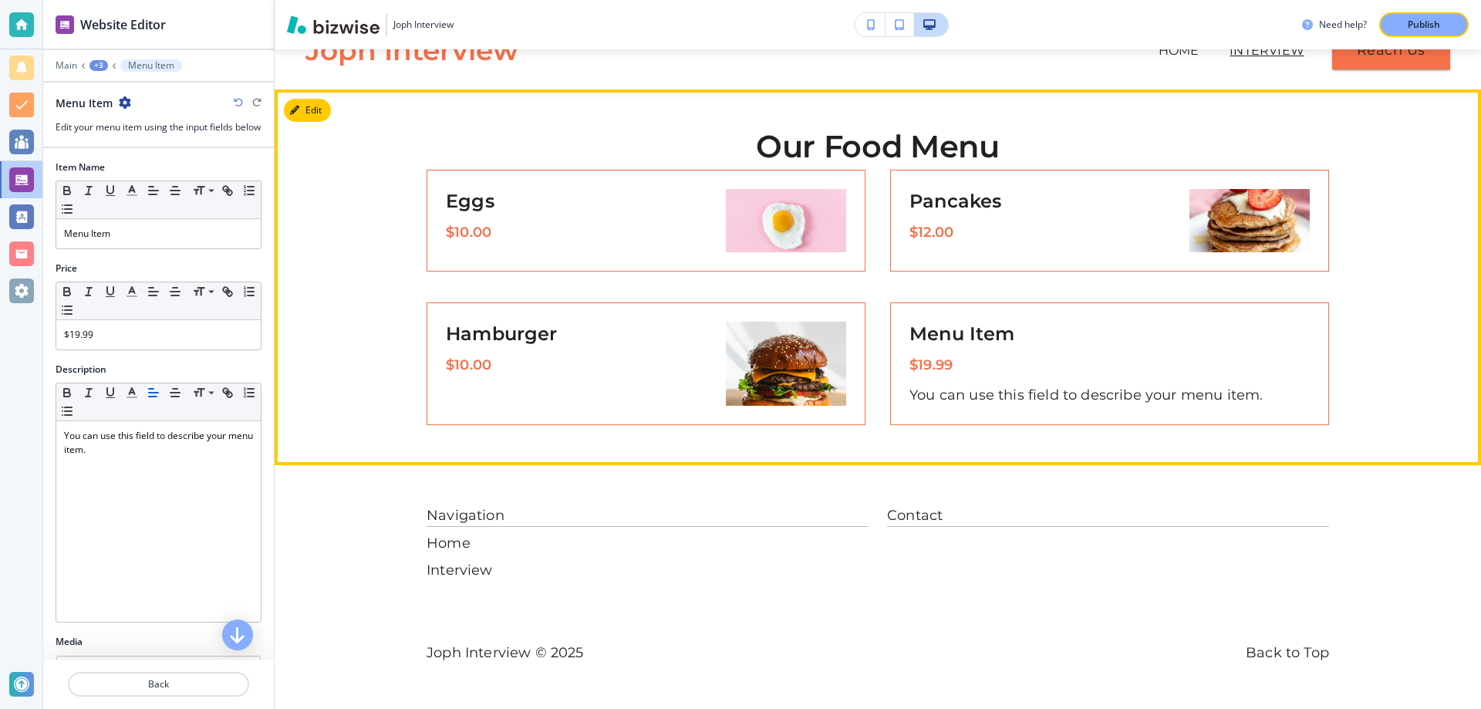
scroll to position [38, 0]
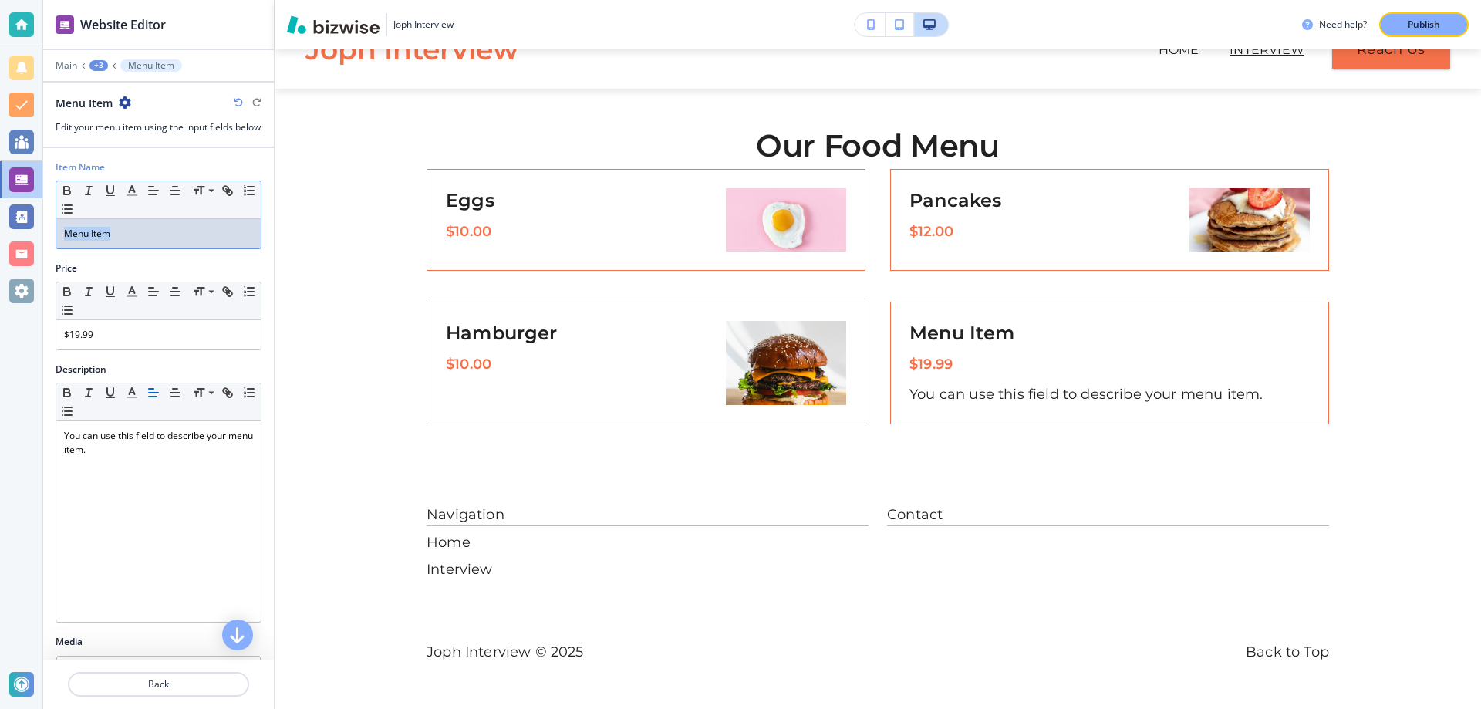
drag, startPoint x: 130, startPoint y: 245, endPoint x: 41, endPoint y: 251, distance: 88.9
click at [56, 248] on div "Menu Item" at bounding box center [158, 233] width 204 height 29
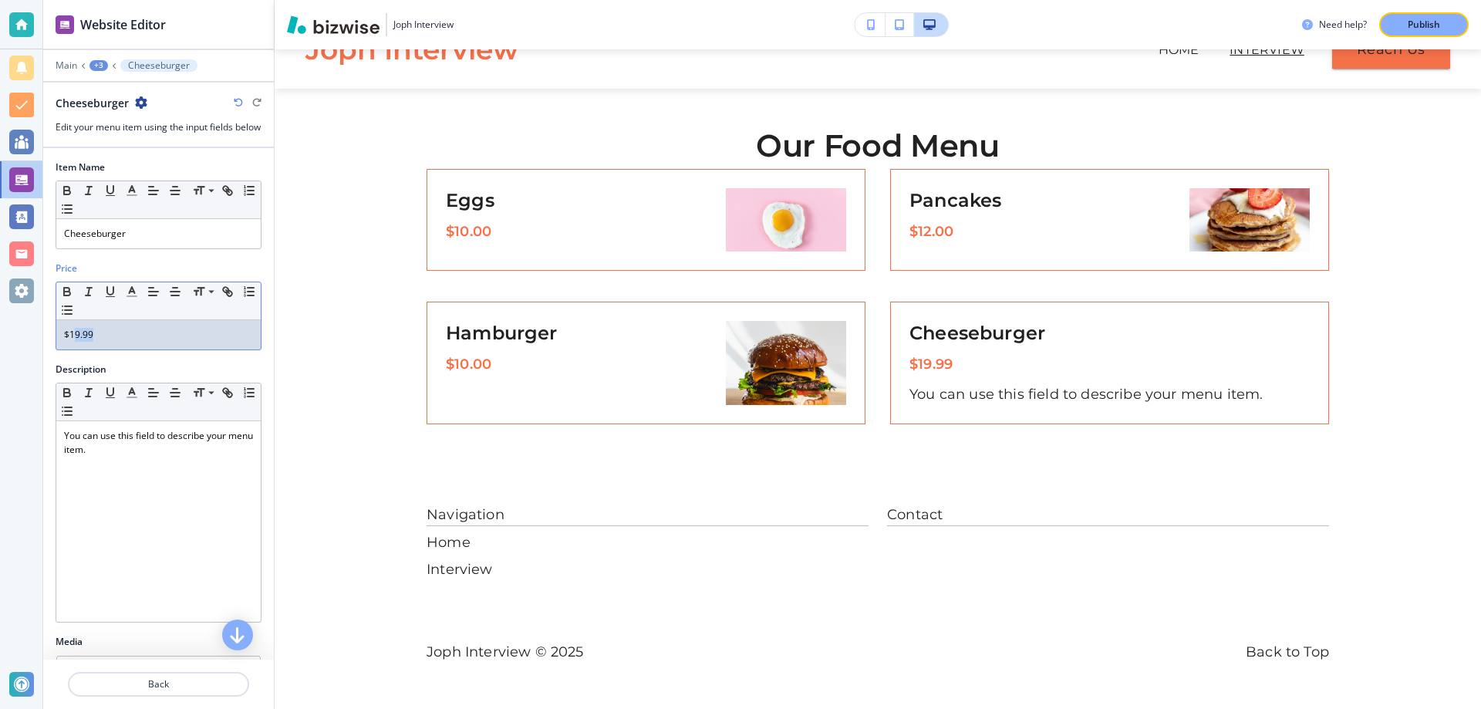
drag, startPoint x: 158, startPoint y: 347, endPoint x: 76, endPoint y: 346, distance: 81.8
click at [76, 342] on p "$19.99" at bounding box center [158, 335] width 189 height 14
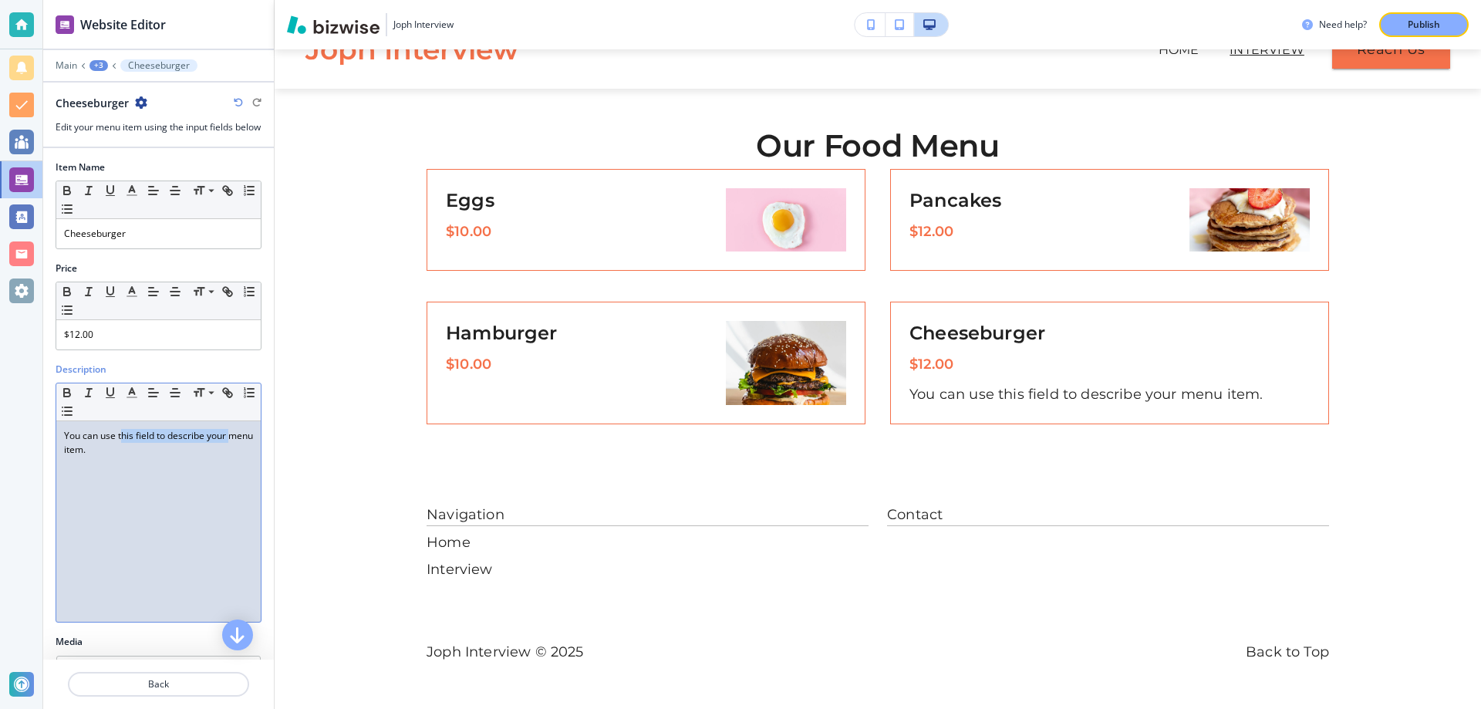
drag, startPoint x: 122, startPoint y: 456, endPoint x: 33, endPoint y: 464, distance: 89.0
click at [56, 464] on div "You can use this field to describe your menu item." at bounding box center [158, 521] width 204 height 201
drag, startPoint x: 150, startPoint y: 467, endPoint x: 62, endPoint y: 443, distance: 91.1
click at [62, 443] on div "You can use this field to describe your menu item." at bounding box center [158, 521] width 204 height 201
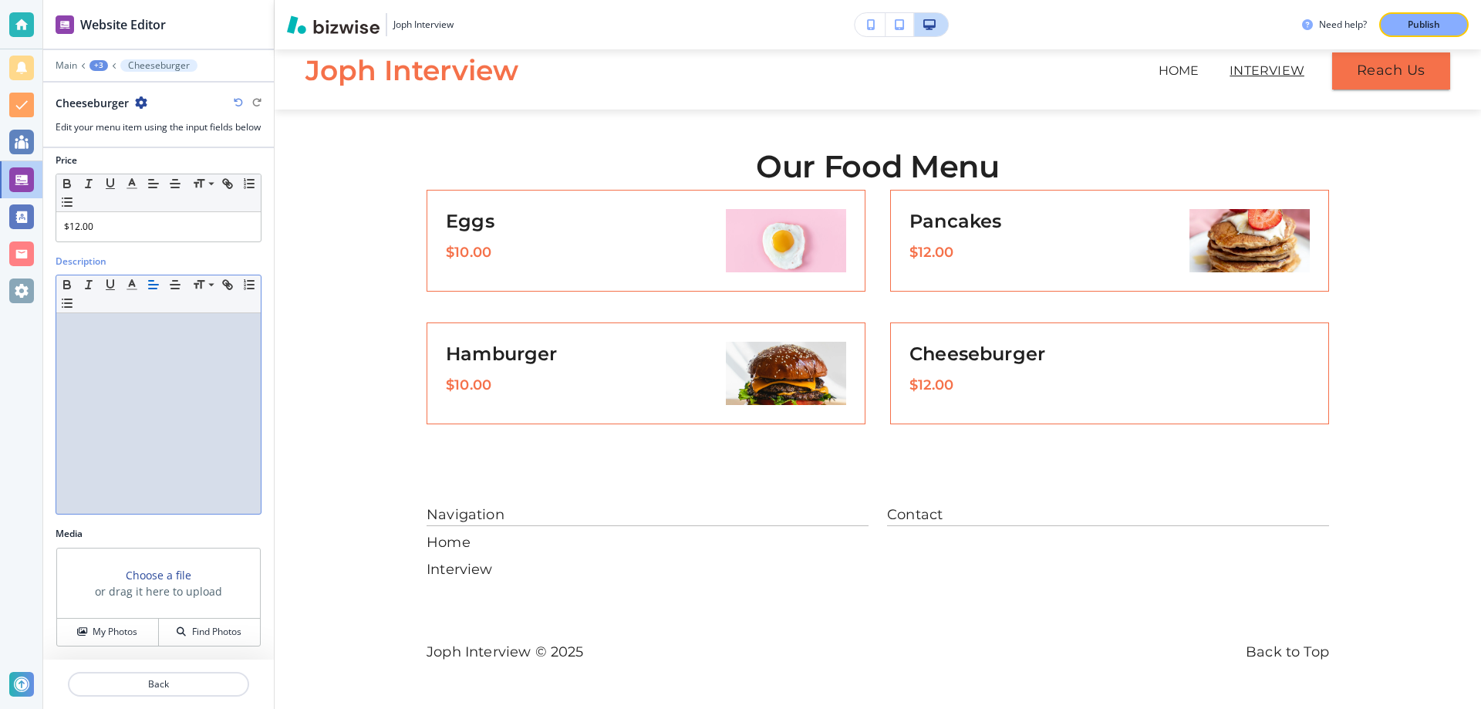
scroll to position [122, 0]
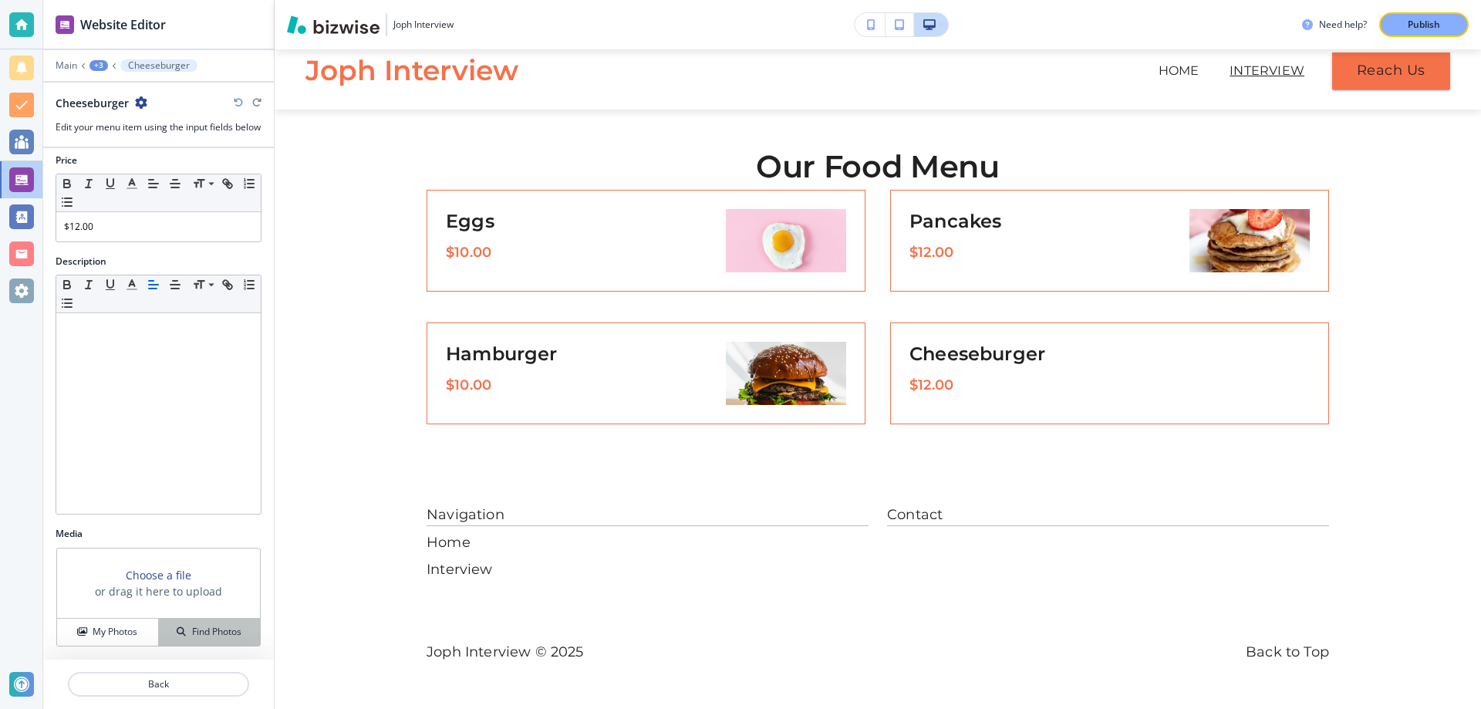
click at [188, 639] on button "Find Photos" at bounding box center [209, 632] width 101 height 27
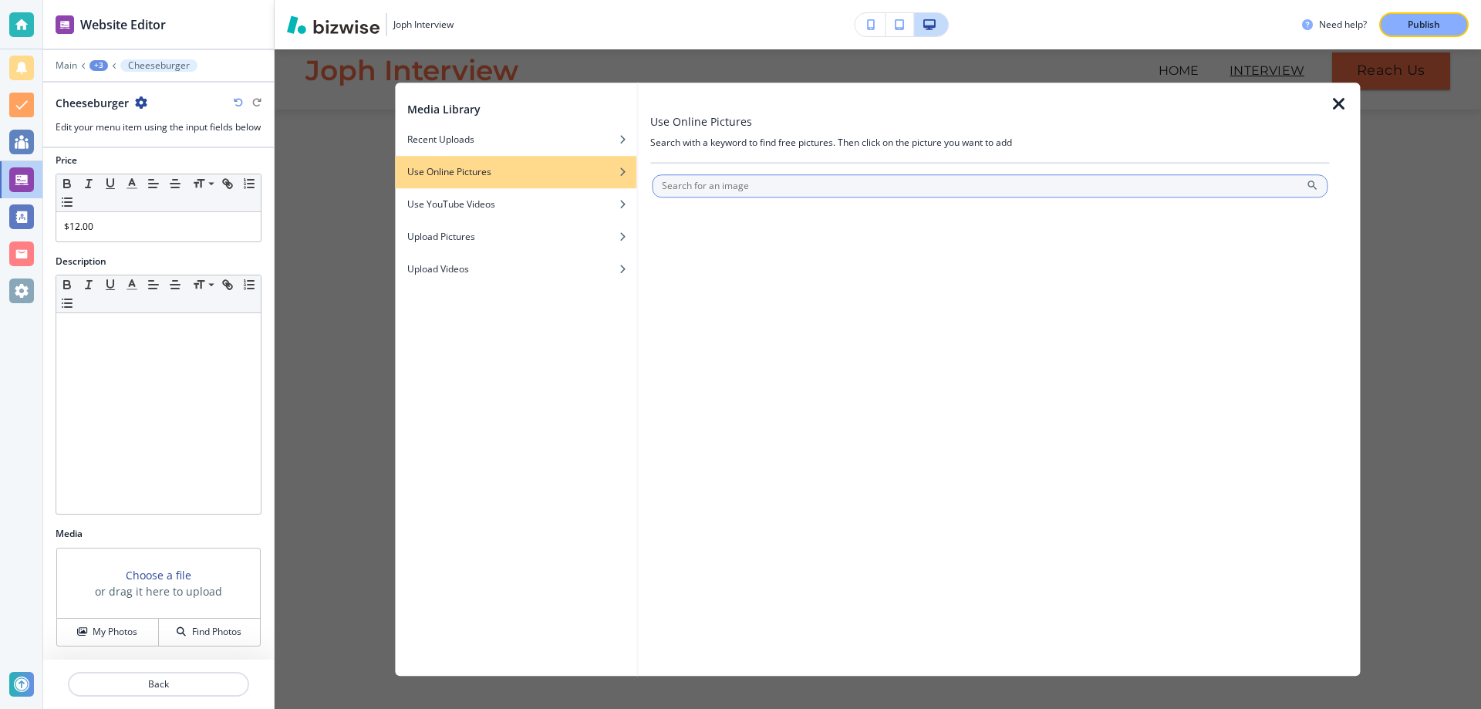
click at [733, 192] on input "text" at bounding box center [990, 185] width 676 height 23
type input "cheeseburger"
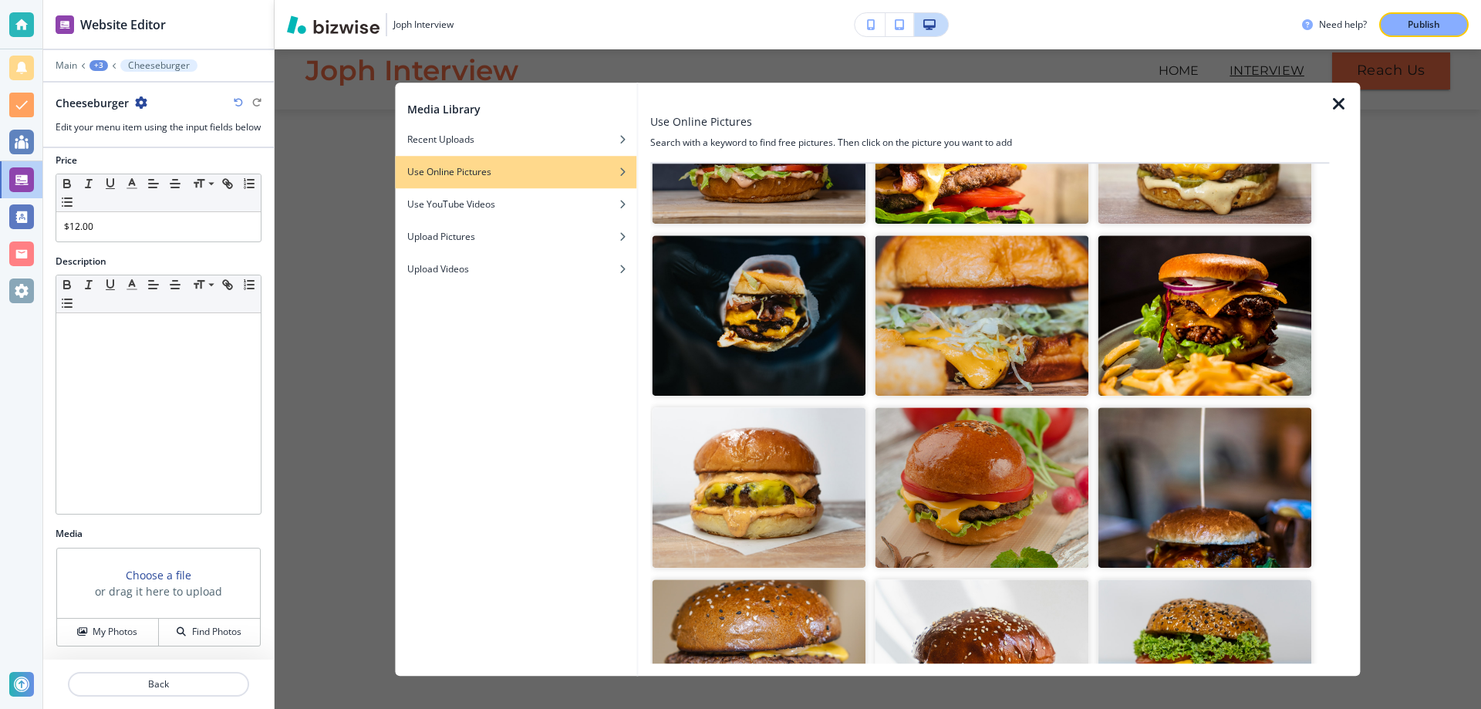
scroll to position [393, 0]
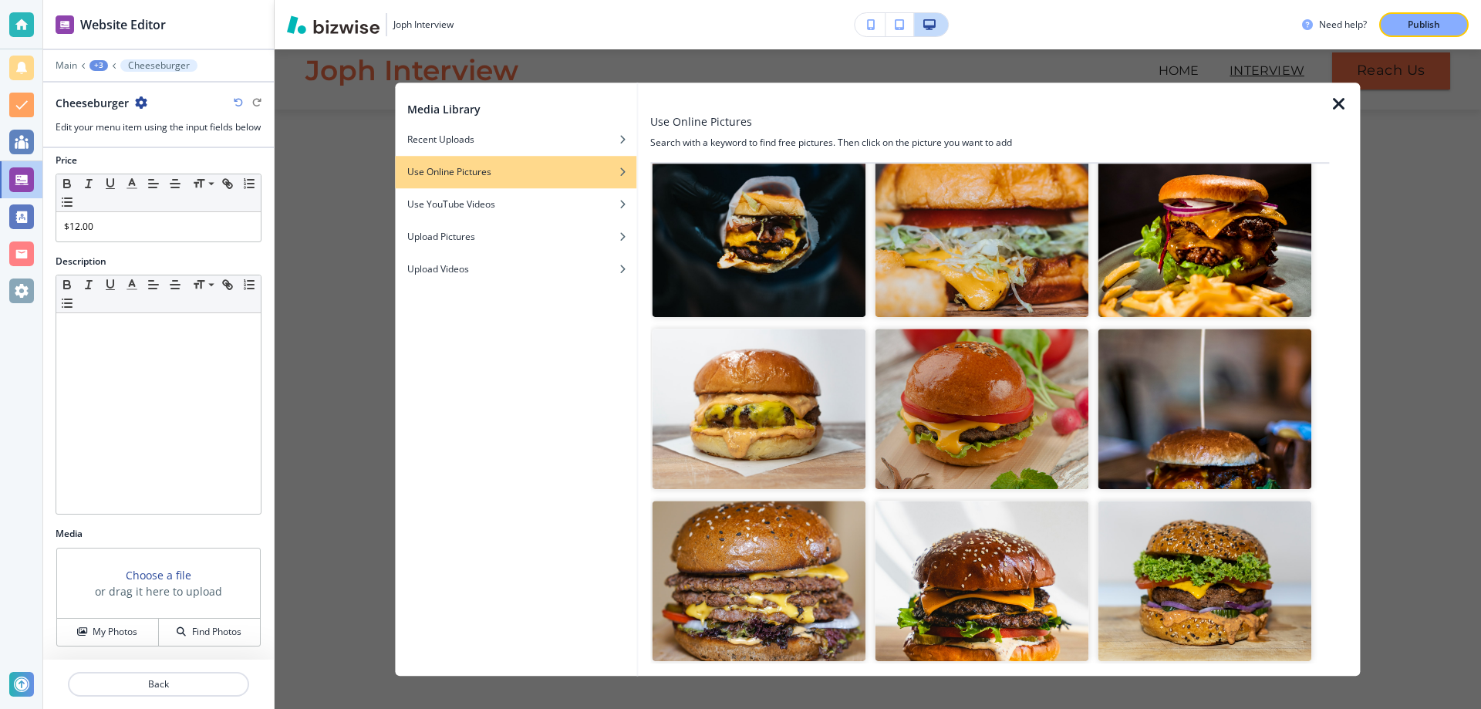
click at [776, 395] on img "button" at bounding box center [759, 409] width 214 height 160
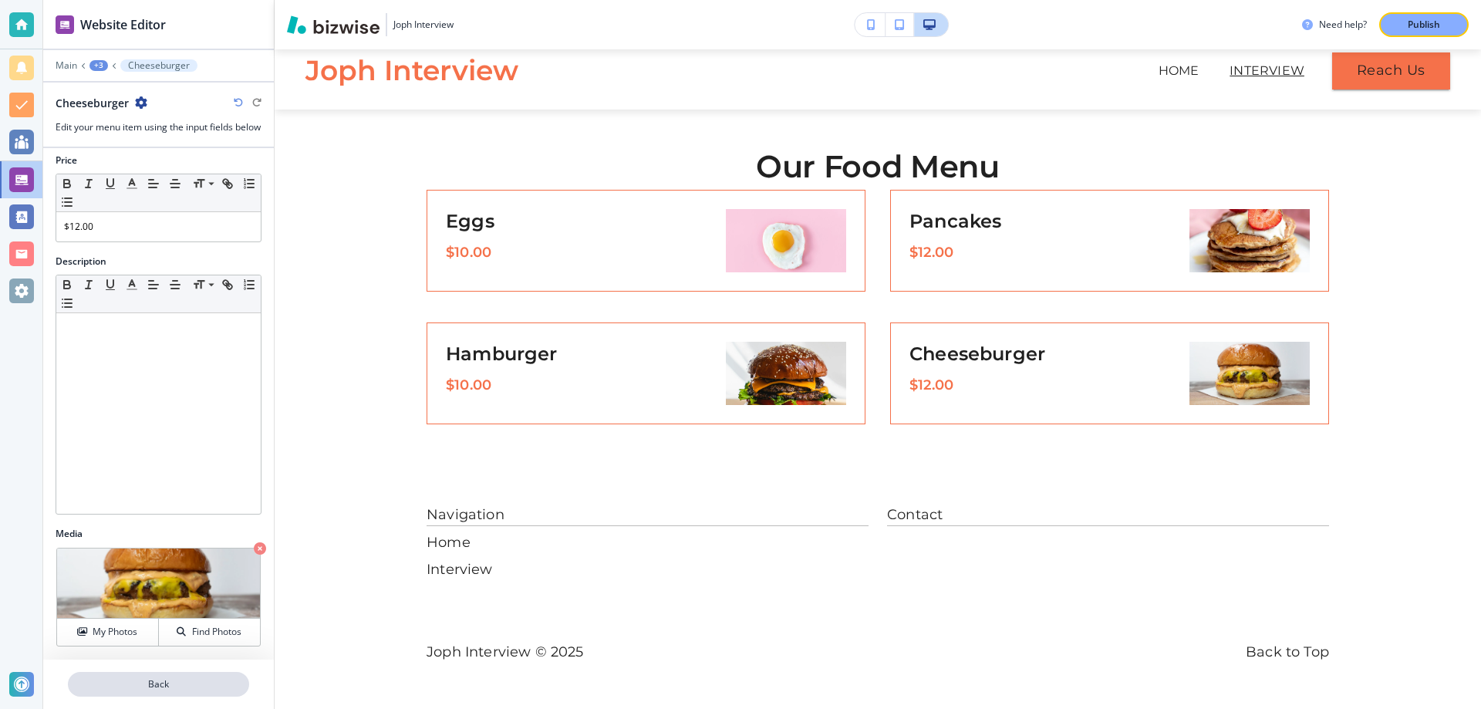
click at [199, 681] on p "Back" at bounding box center [158, 684] width 178 height 14
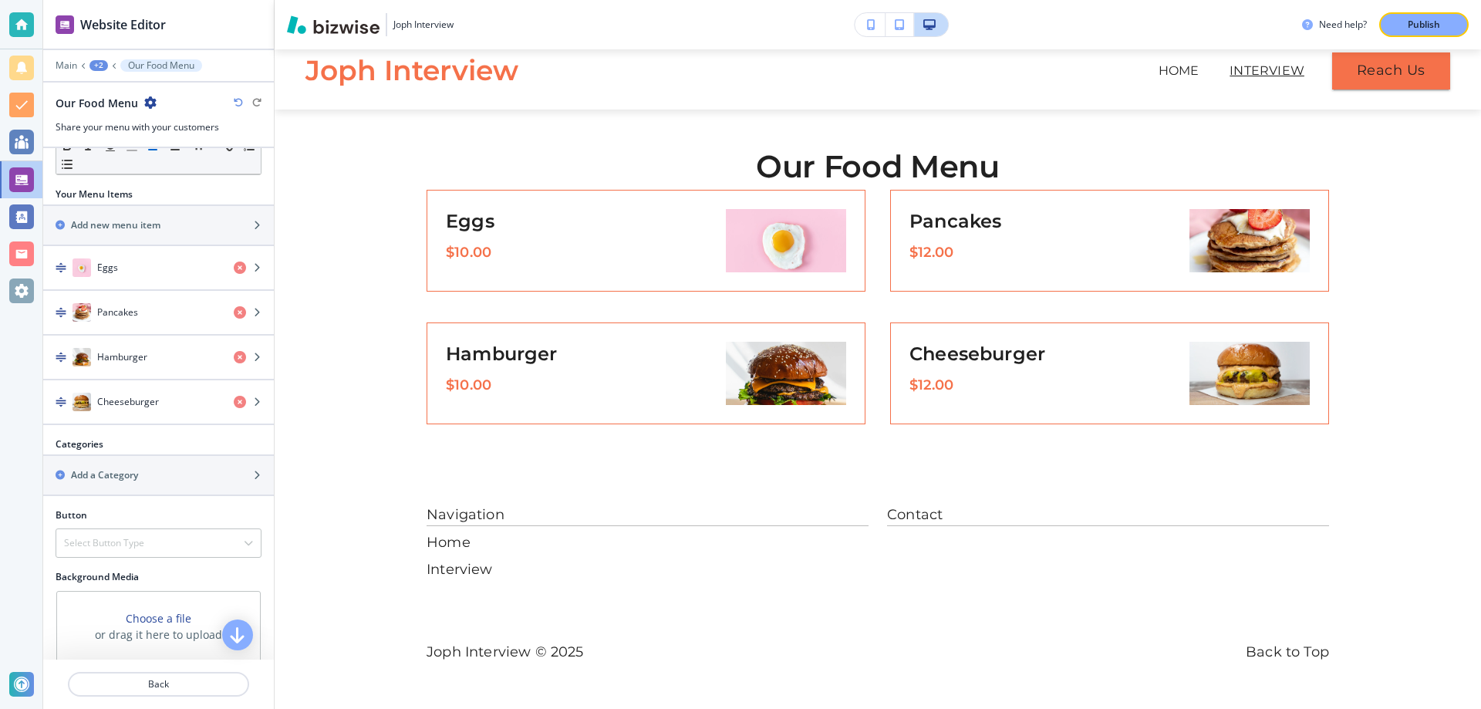
scroll to position [204, 0]
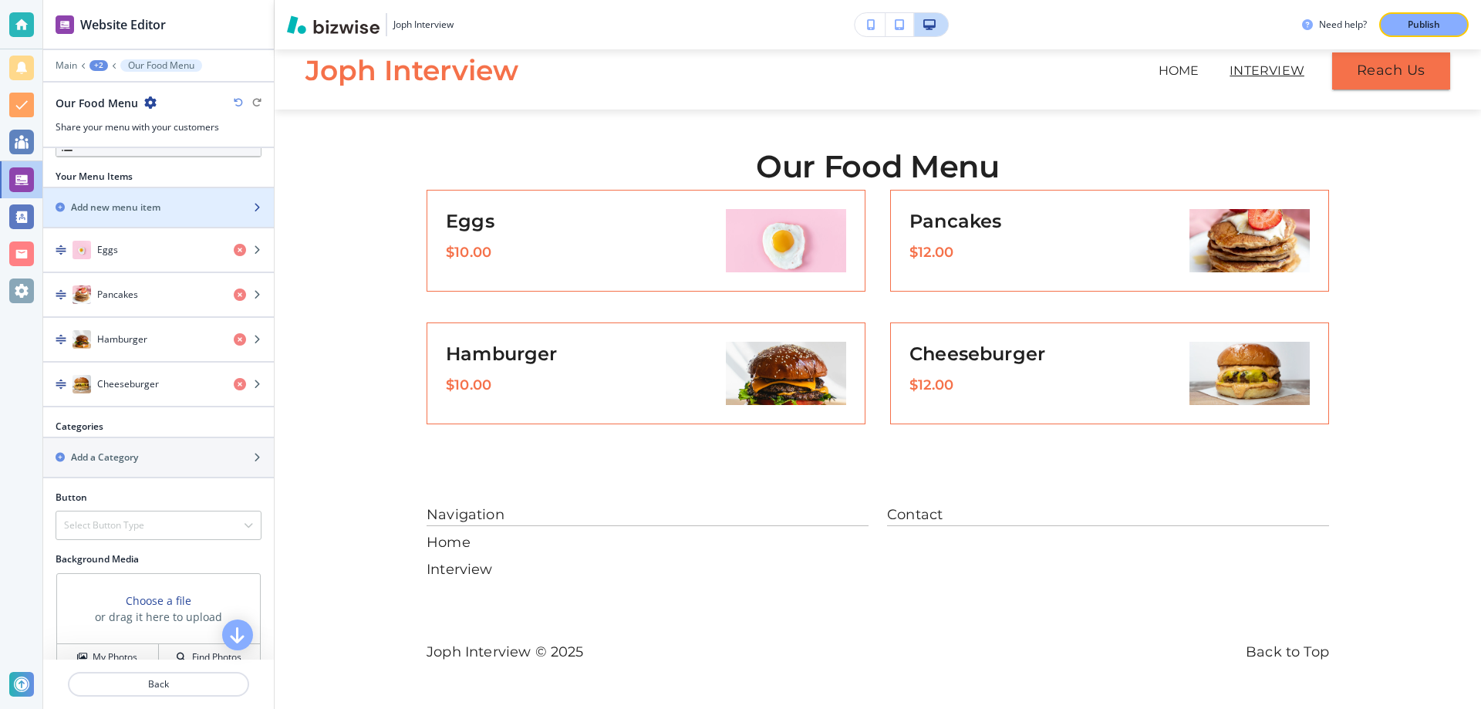
click at [175, 220] on div "button" at bounding box center [158, 220] width 231 height 12
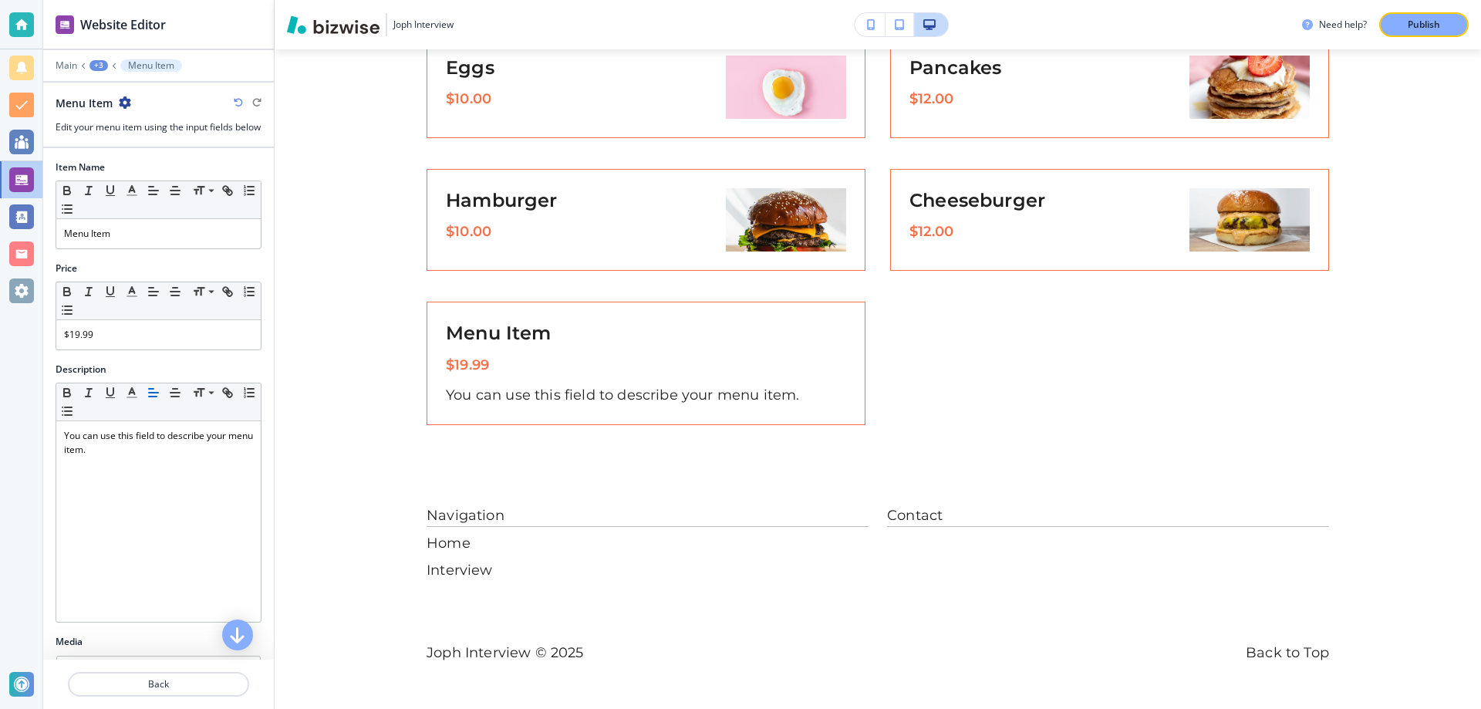
scroll to position [171, 0]
drag, startPoint x: 153, startPoint y: 248, endPoint x: 63, endPoint y: 241, distance: 89.7
click at [63, 241] on div "Menu Item" at bounding box center [158, 233] width 204 height 29
drag, startPoint x: 92, startPoint y: 349, endPoint x: 71, endPoint y: 350, distance: 20.8
click at [71, 342] on p "$19.99" at bounding box center [158, 335] width 189 height 14
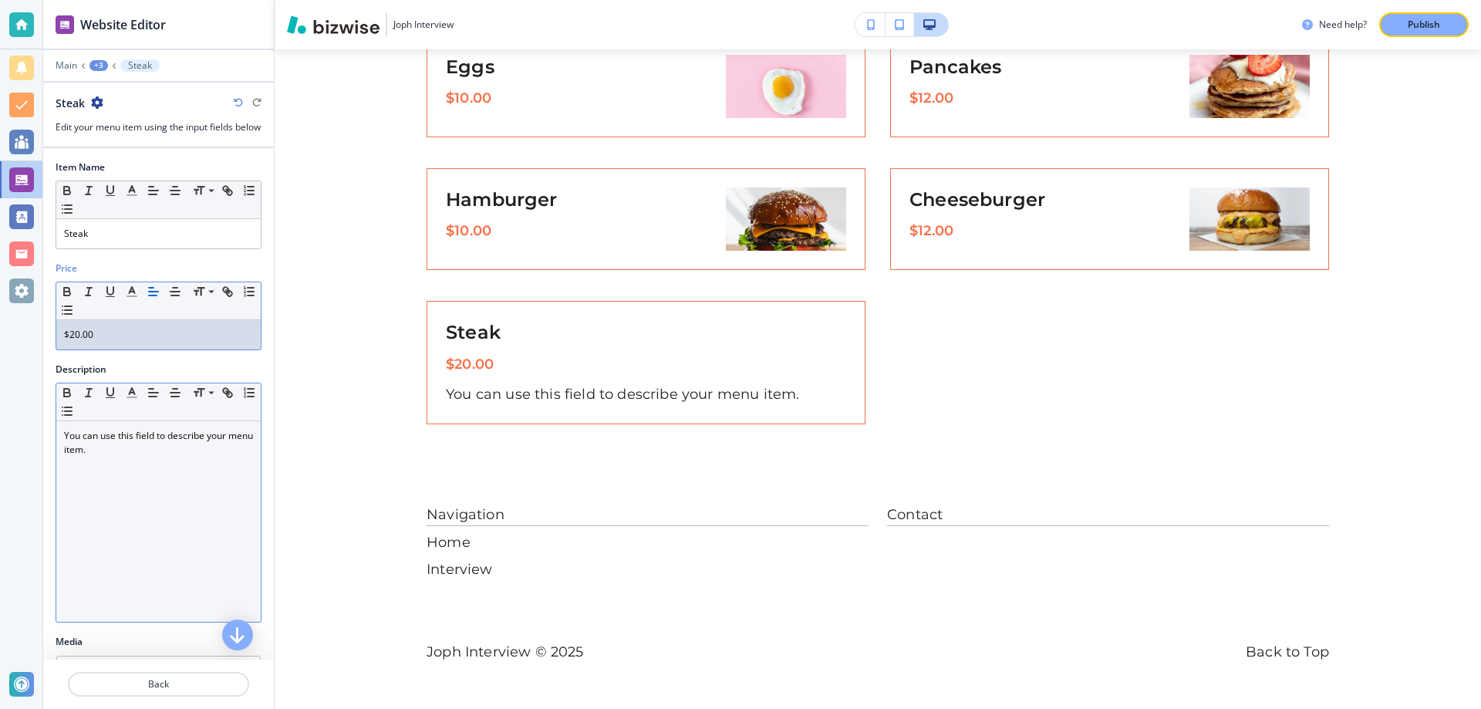
scroll to position [102, 0]
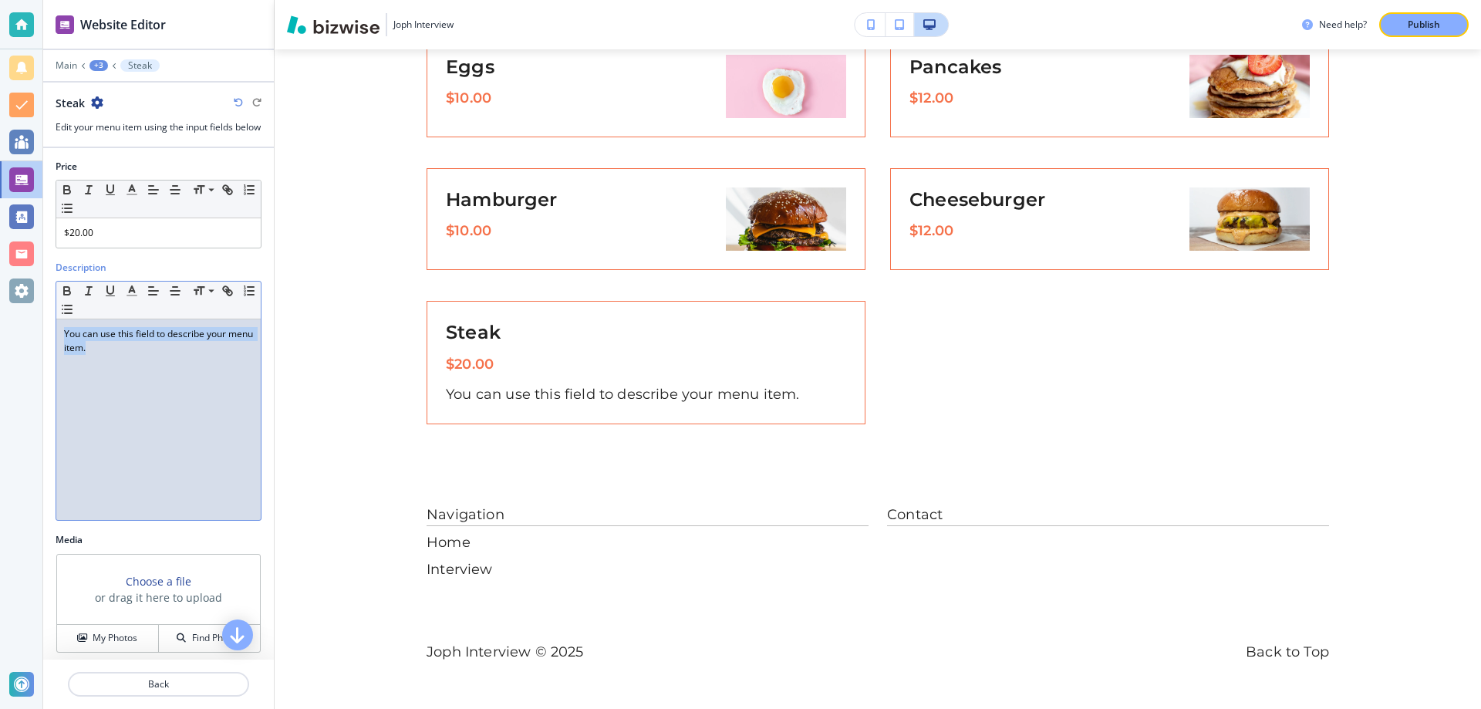
drag, startPoint x: 126, startPoint y: 372, endPoint x: 64, endPoint y: 346, distance: 67.0
click at [64, 346] on div "You can use this field to describe your menu item." at bounding box center [158, 419] width 204 height 201
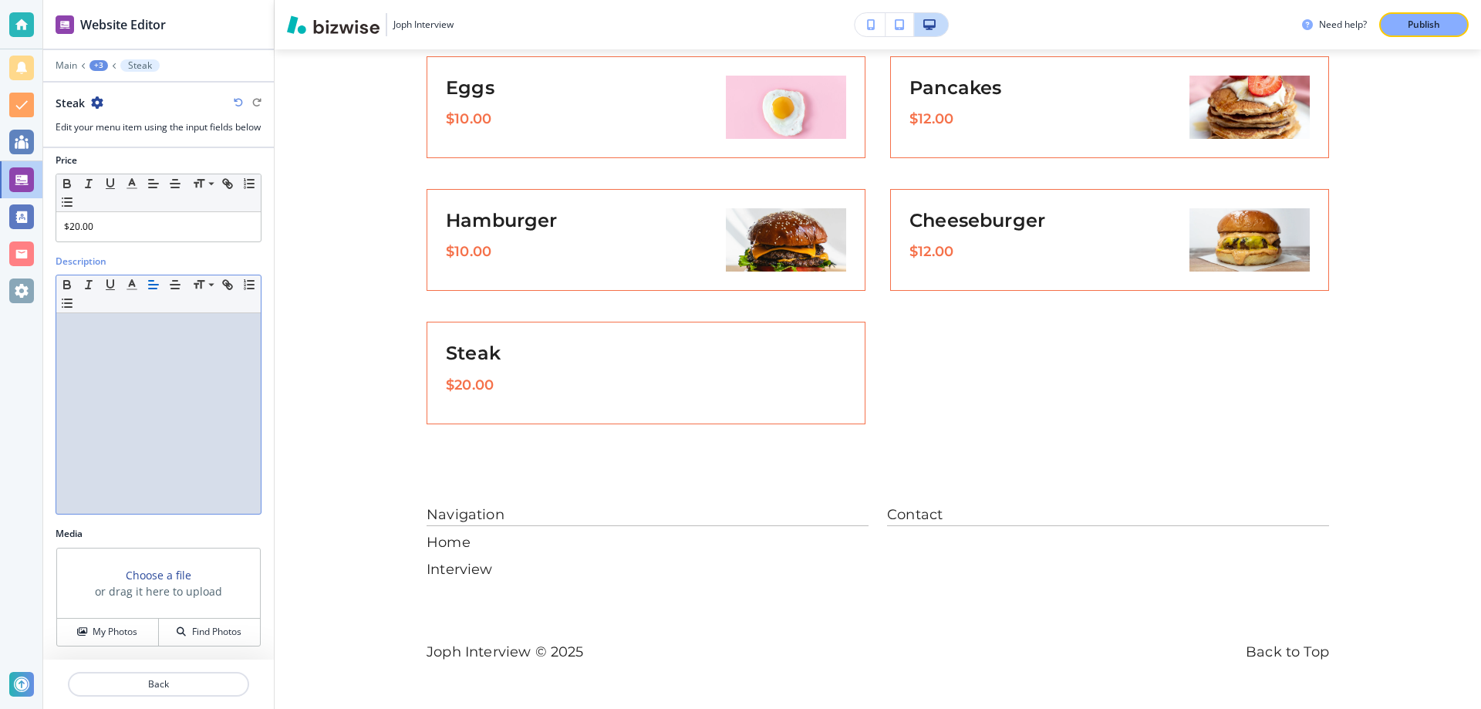
scroll to position [122, 0]
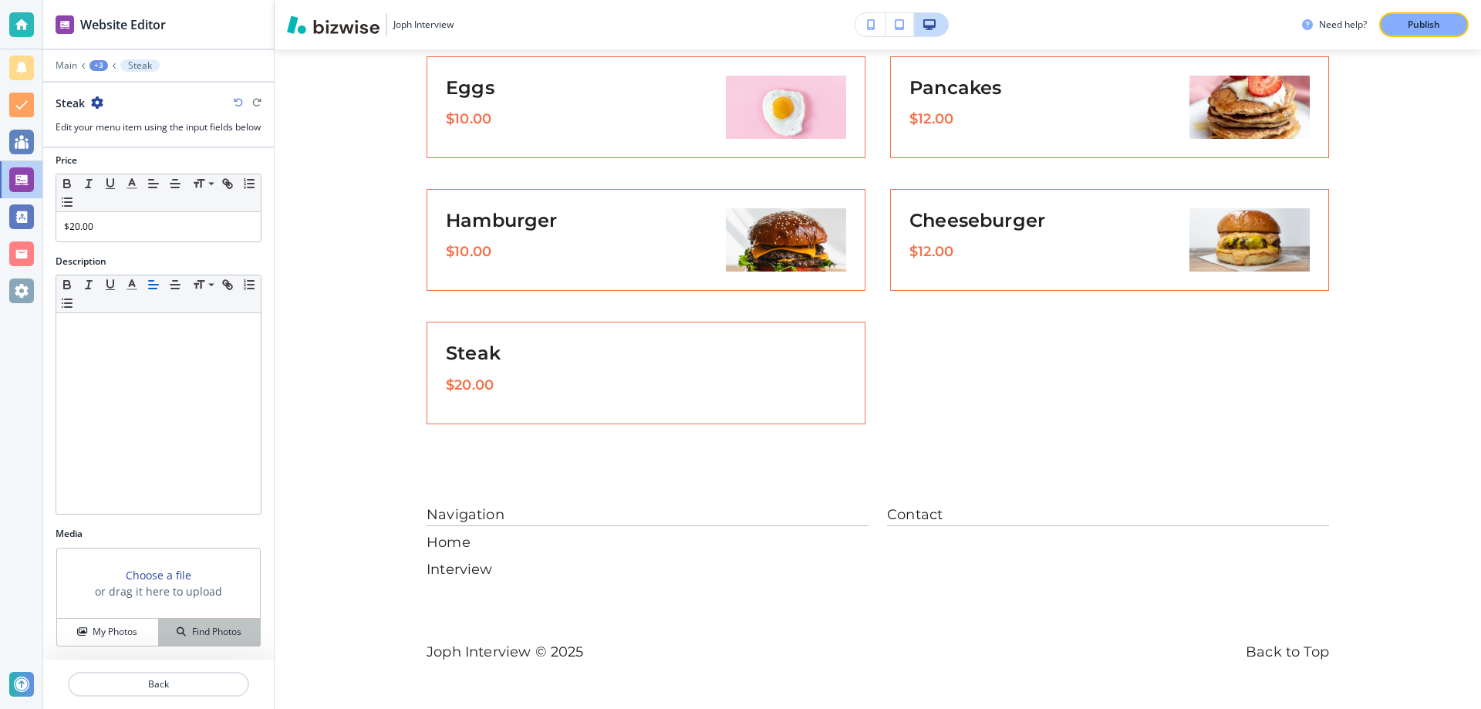
click at [178, 635] on icon "button" at bounding box center [181, 631] width 9 height 9
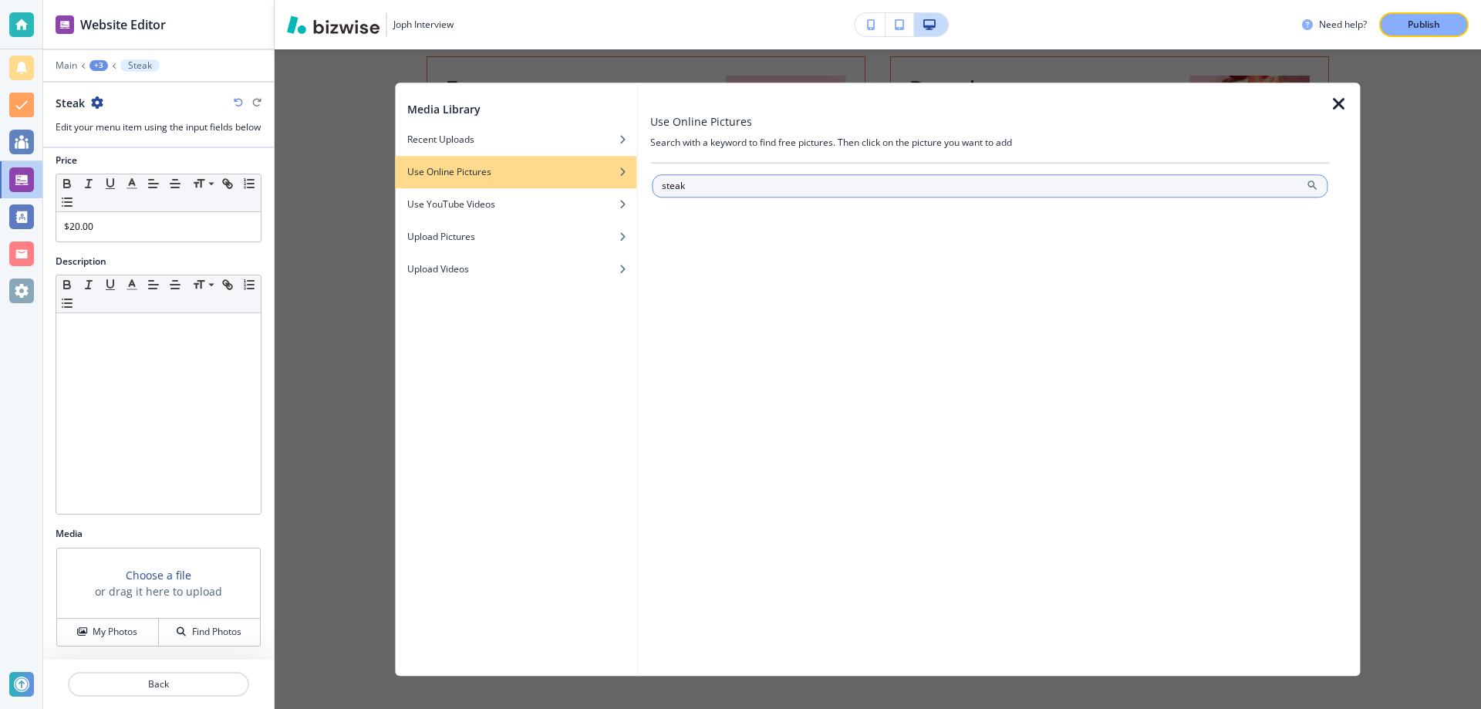
type input "steak"
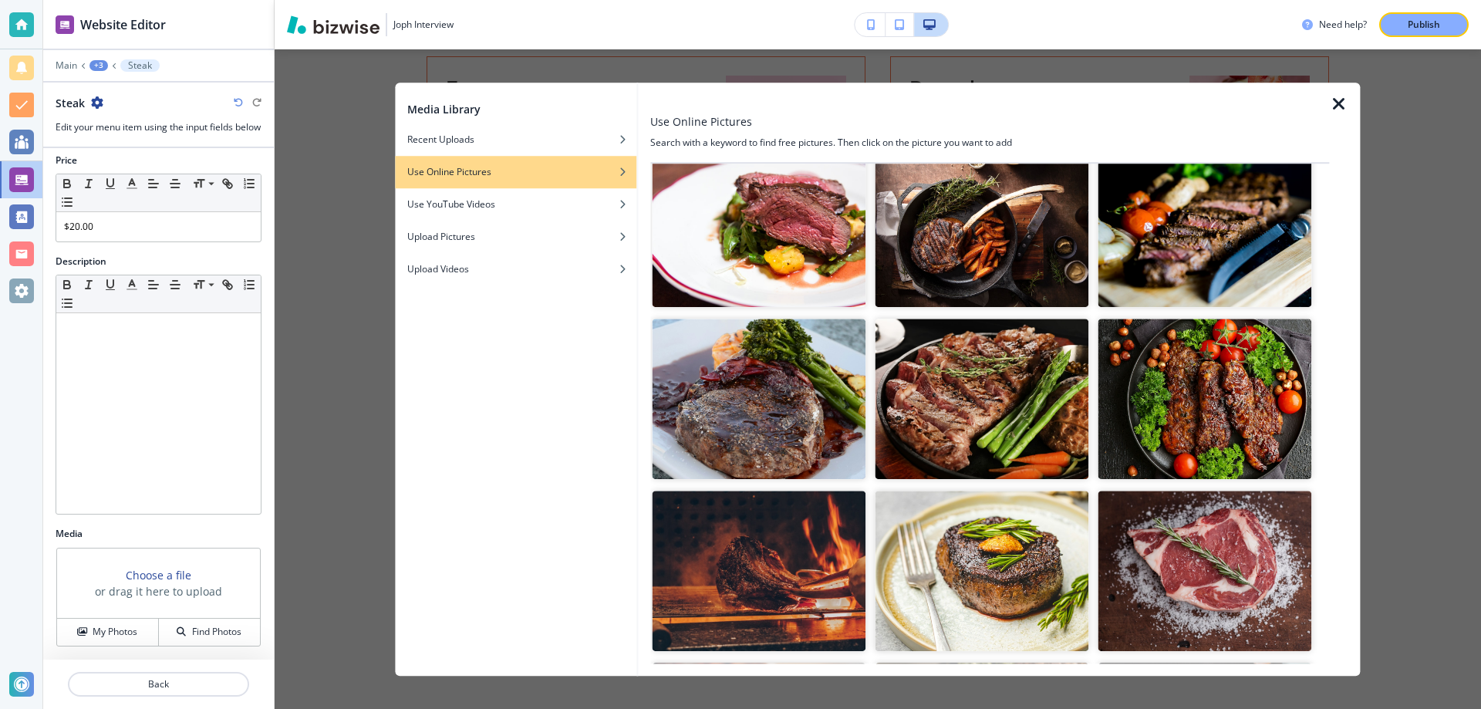
scroll to position [236, 0]
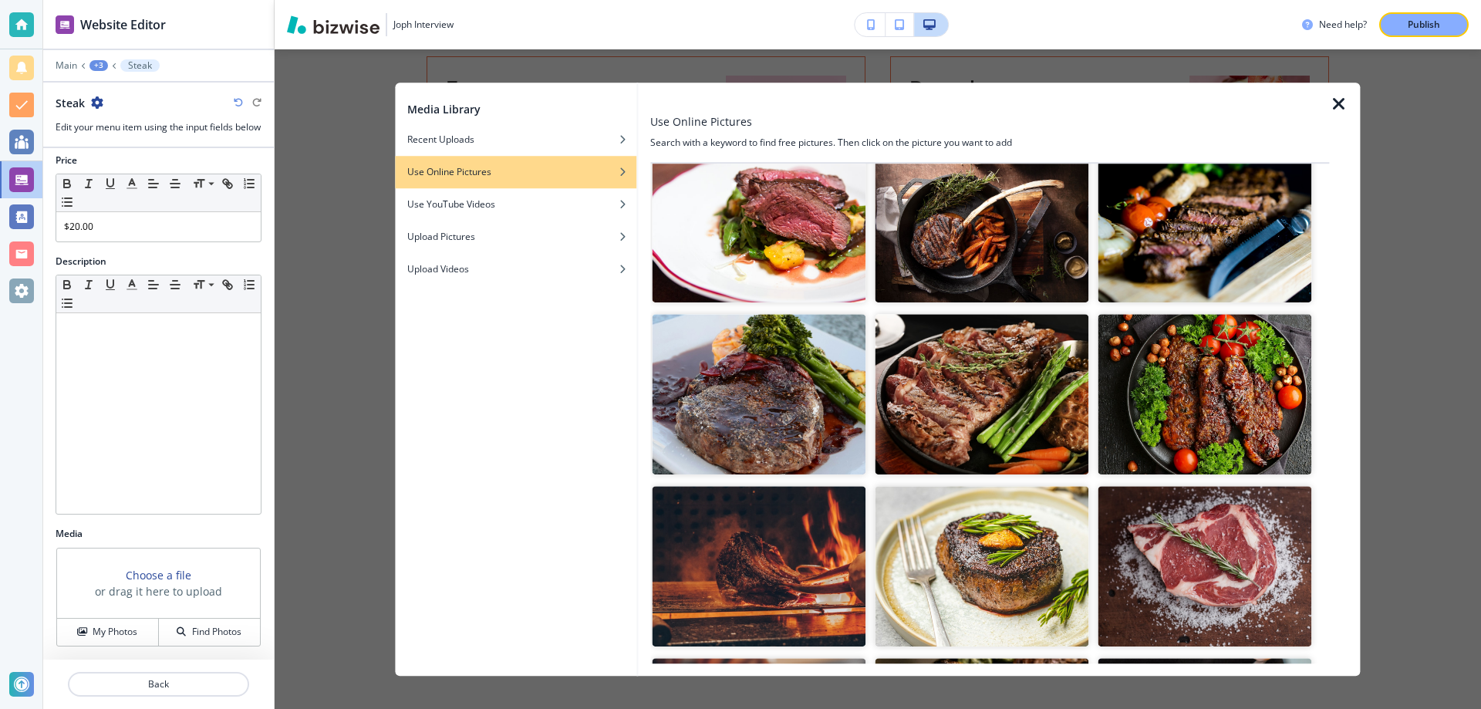
click at [1028, 562] on img "button" at bounding box center [982, 566] width 214 height 160
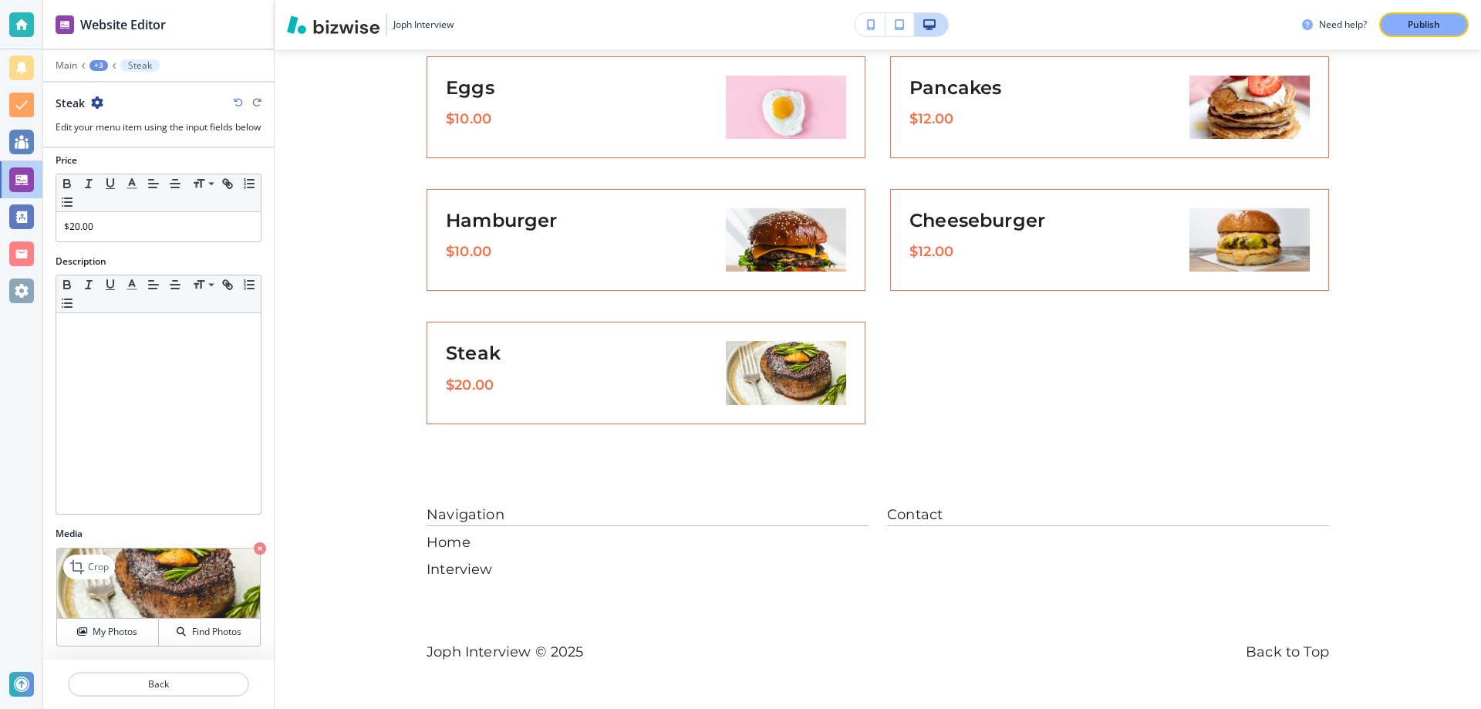
scroll to position [122, 0]
click at [193, 678] on p "Back" at bounding box center [158, 684] width 178 height 14
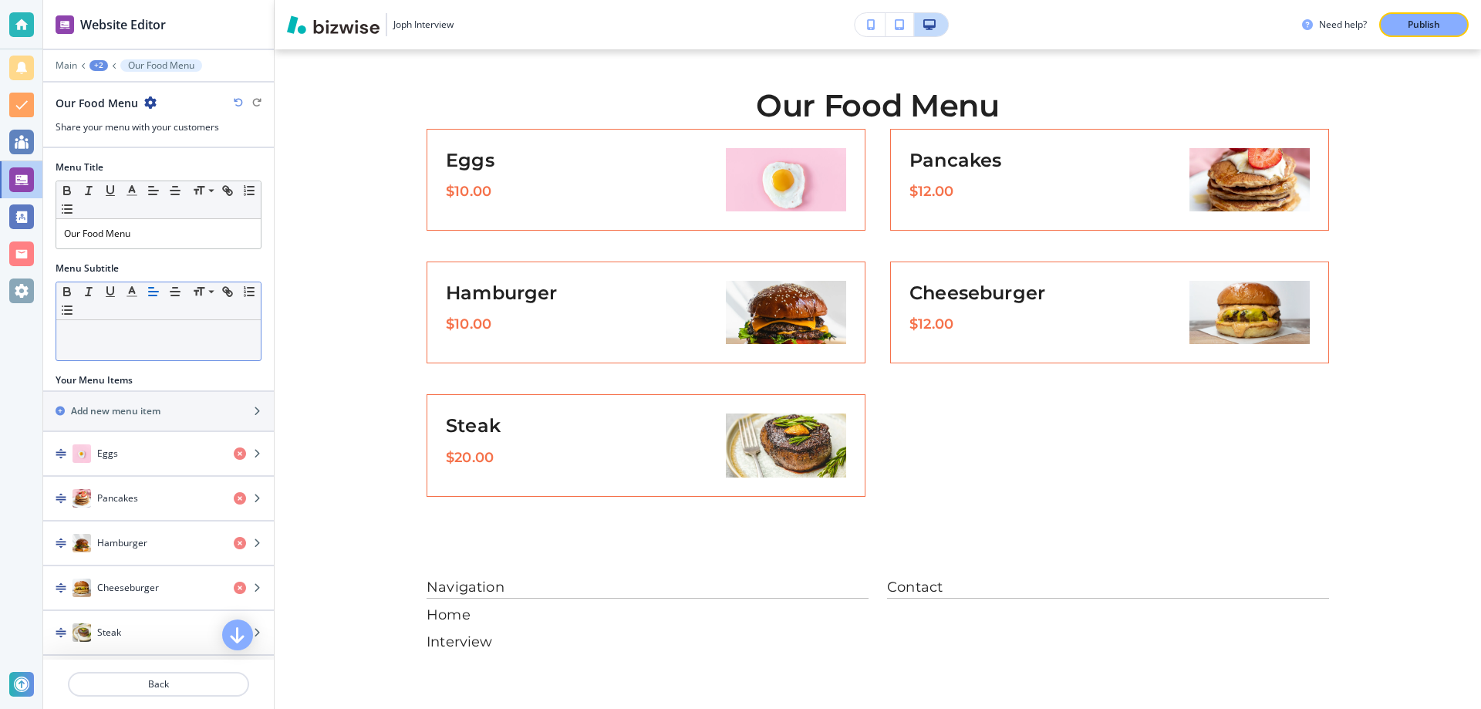
scroll to position [77, 0]
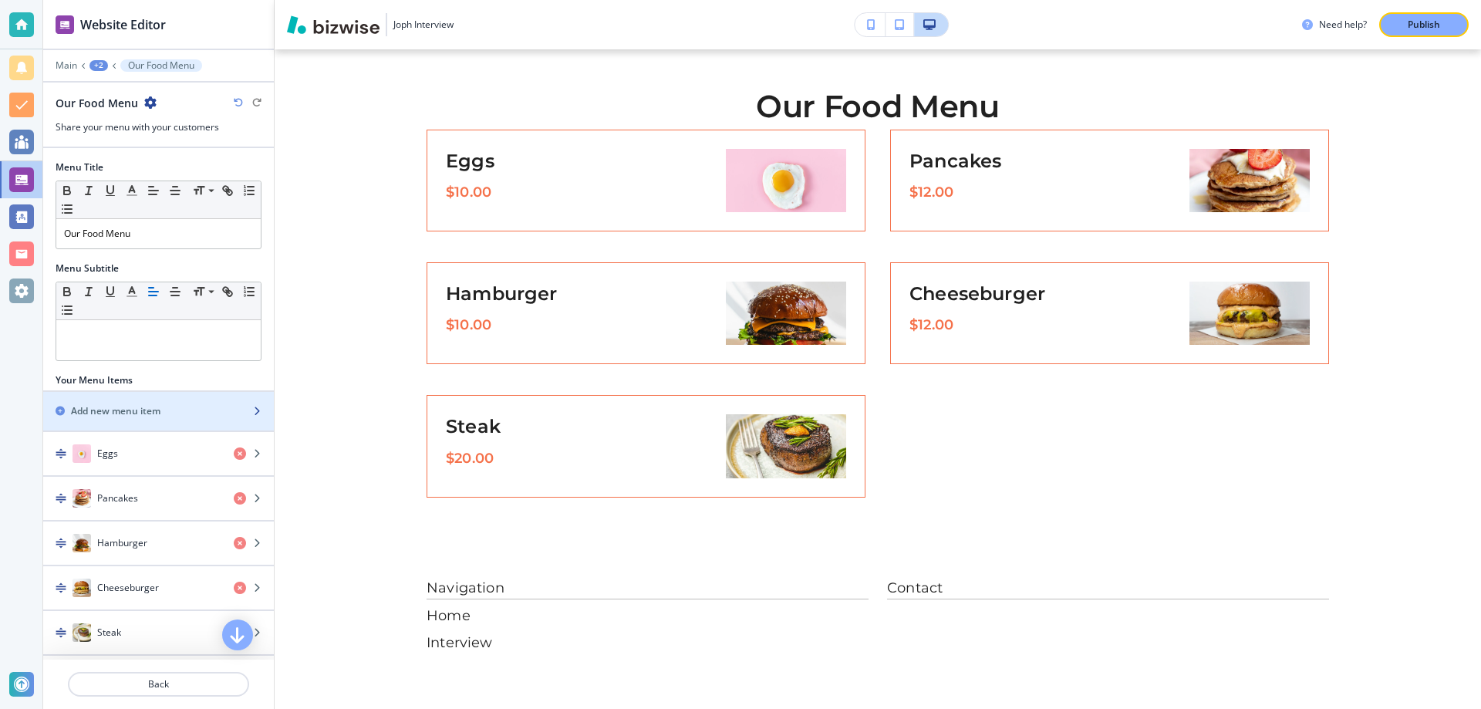
click at [120, 423] on div "button" at bounding box center [158, 424] width 231 height 12
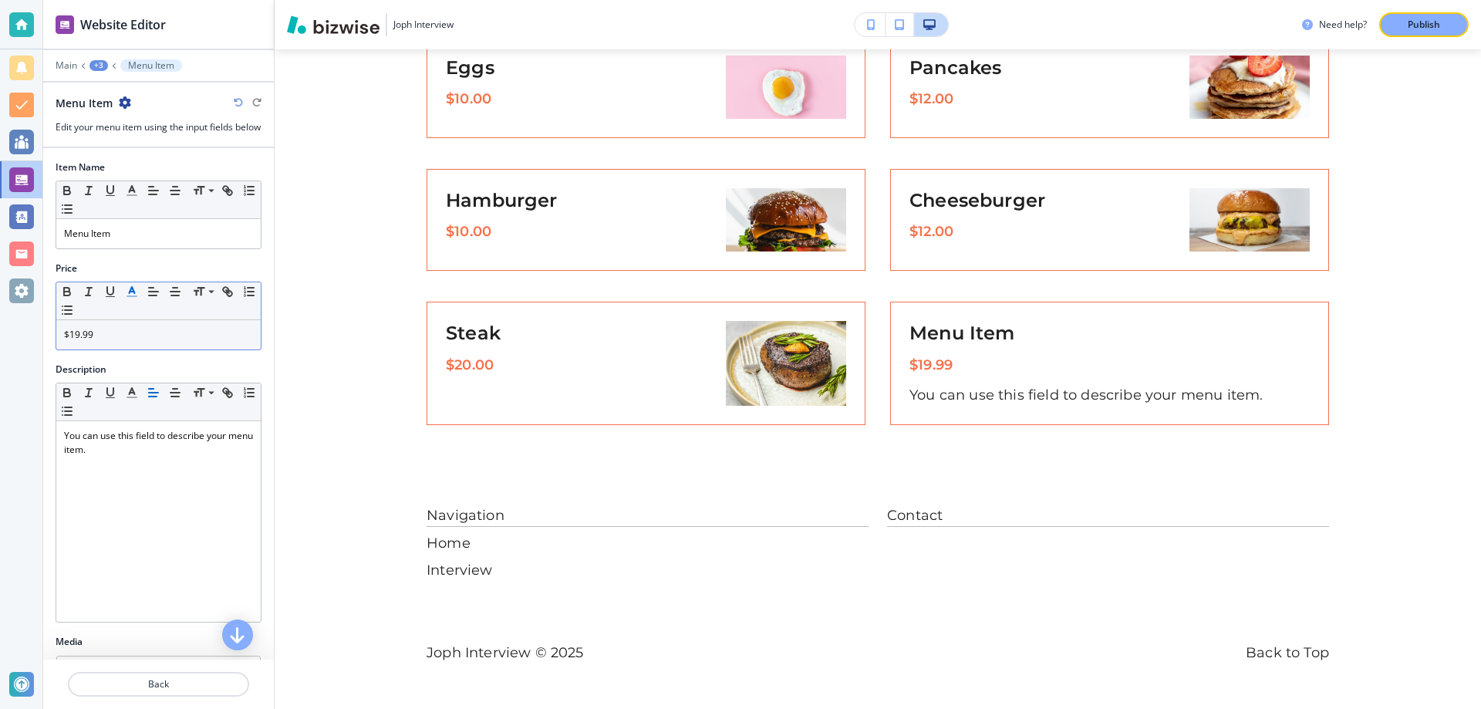
scroll to position [171, 0]
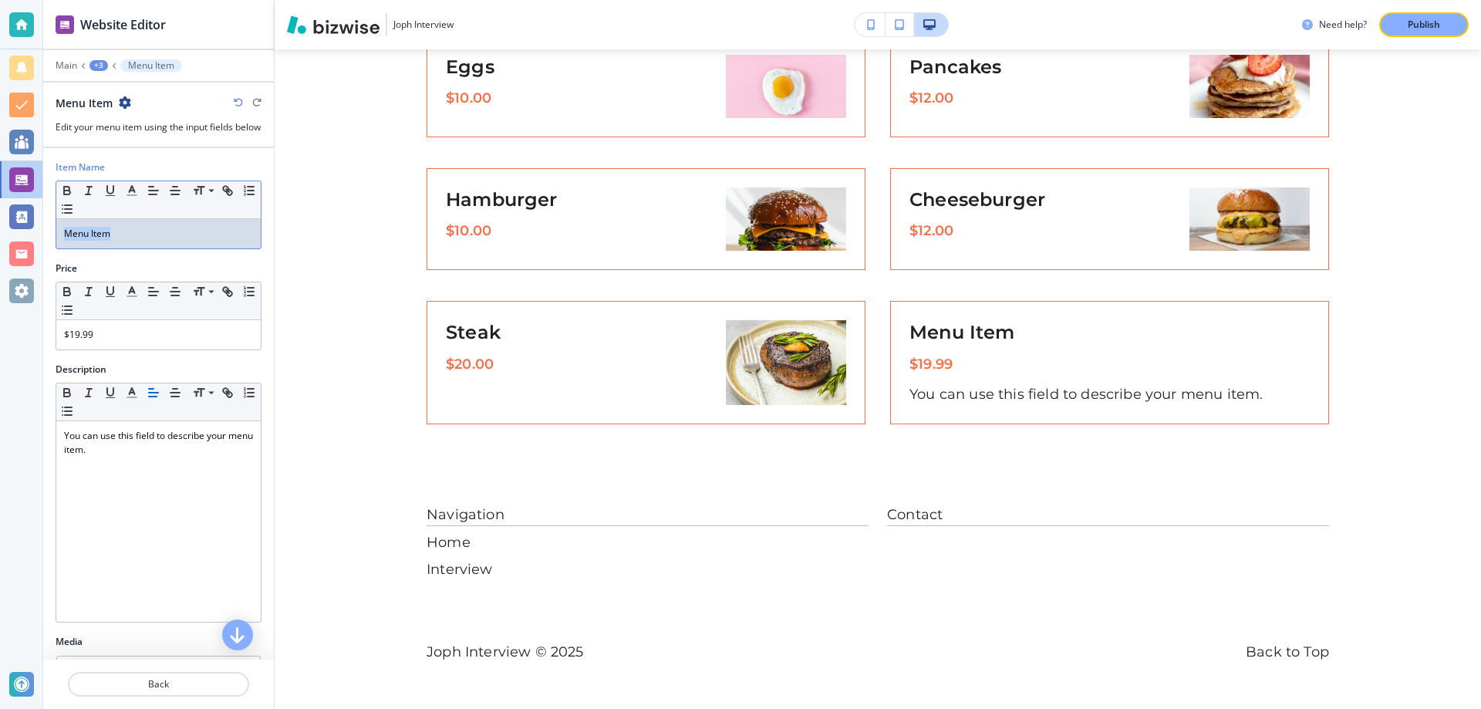
drag, startPoint x: 119, startPoint y: 246, endPoint x: 49, endPoint y: 245, distance: 69.4
click at [56, 245] on div "Menu Item" at bounding box center [158, 233] width 204 height 29
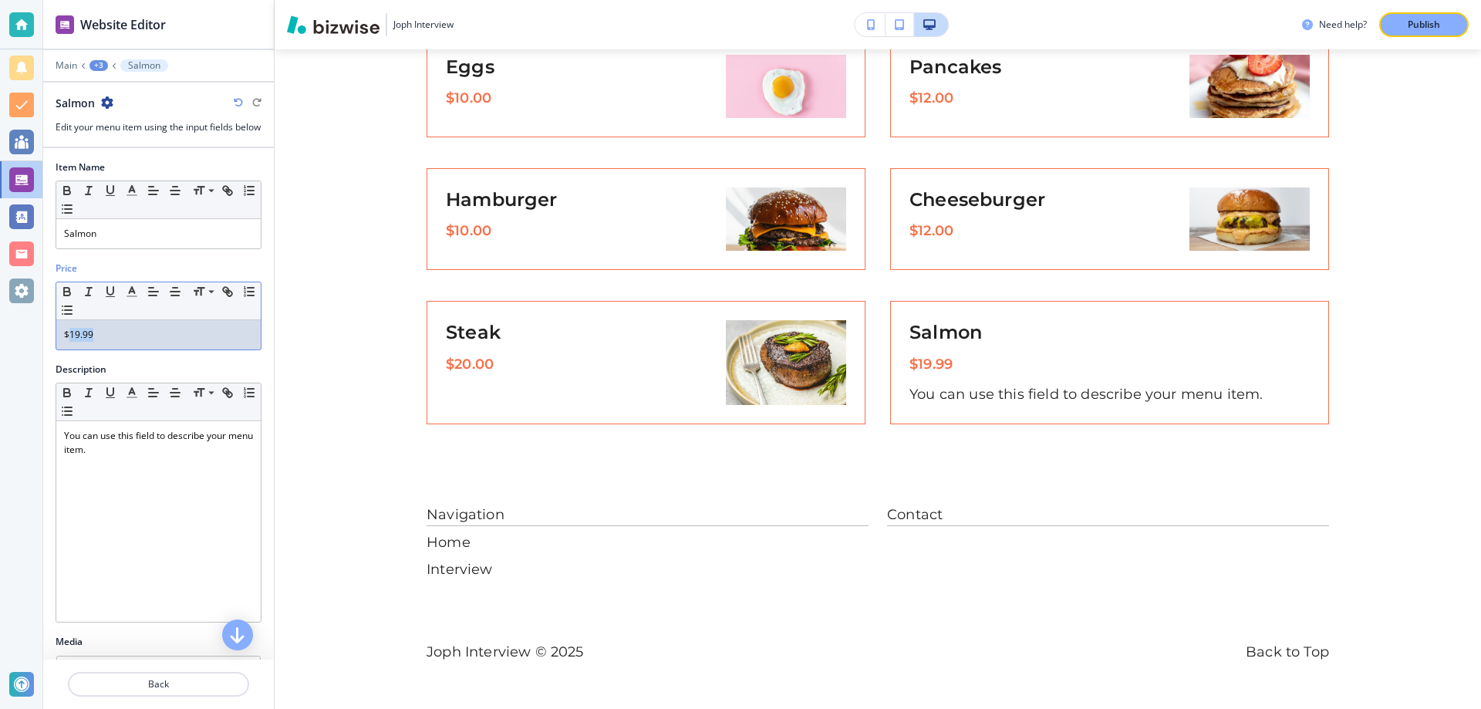
drag, startPoint x: 110, startPoint y: 343, endPoint x: 70, endPoint y: 356, distance: 42.0
click at [69, 349] on div "$19.99" at bounding box center [158, 334] width 204 height 29
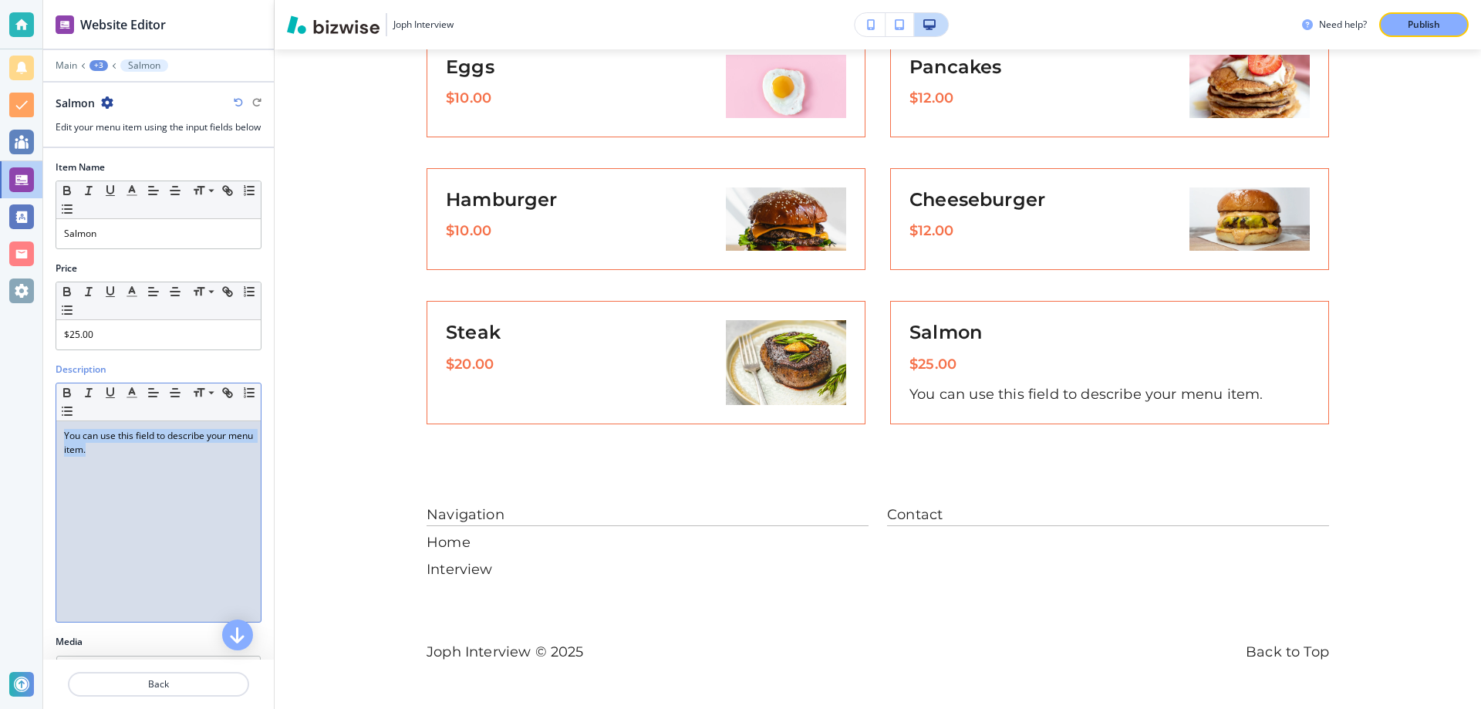
drag, startPoint x: 130, startPoint y: 467, endPoint x: 44, endPoint y: 437, distance: 91.5
click at [56, 437] on div "You can use this field to describe your menu item." at bounding box center [158, 521] width 204 height 201
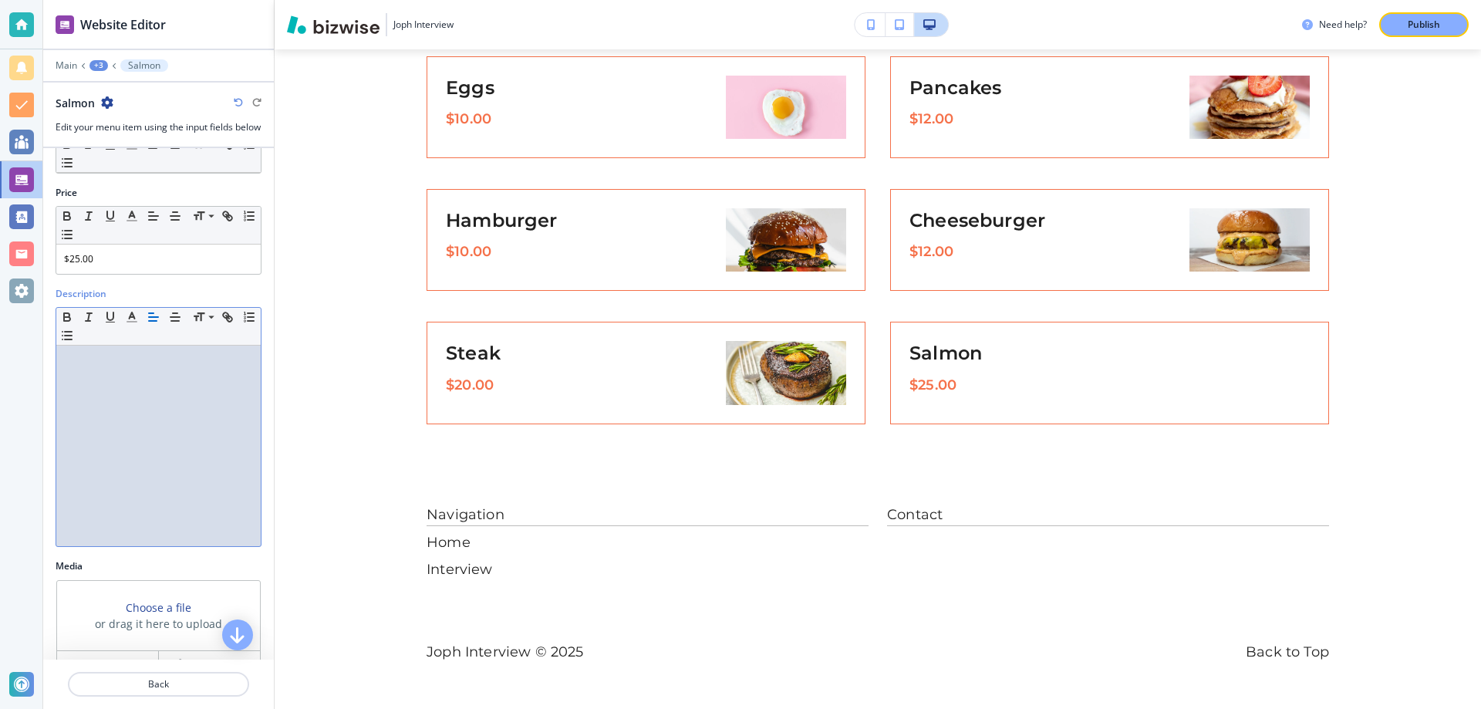
scroll to position [122, 0]
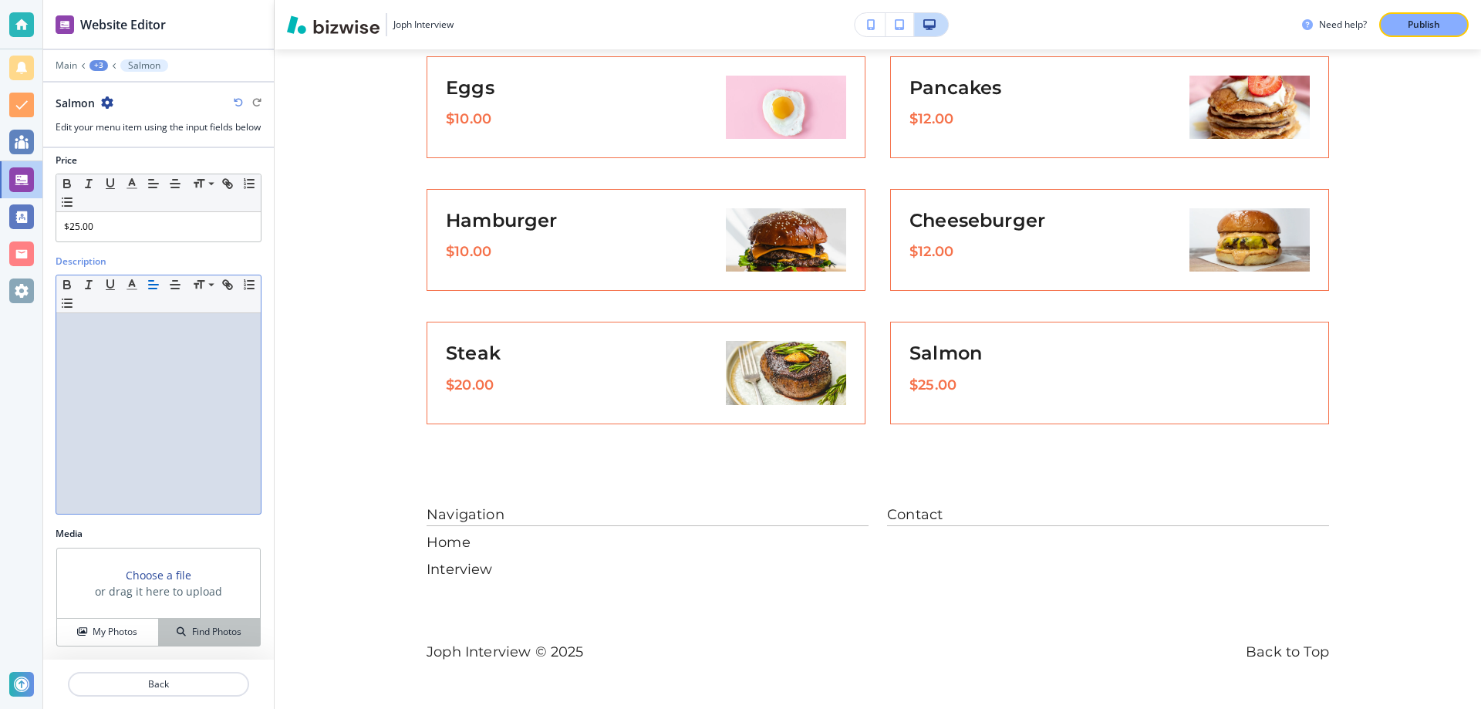
click at [186, 627] on div "Find Photos" at bounding box center [209, 632] width 101 height 14
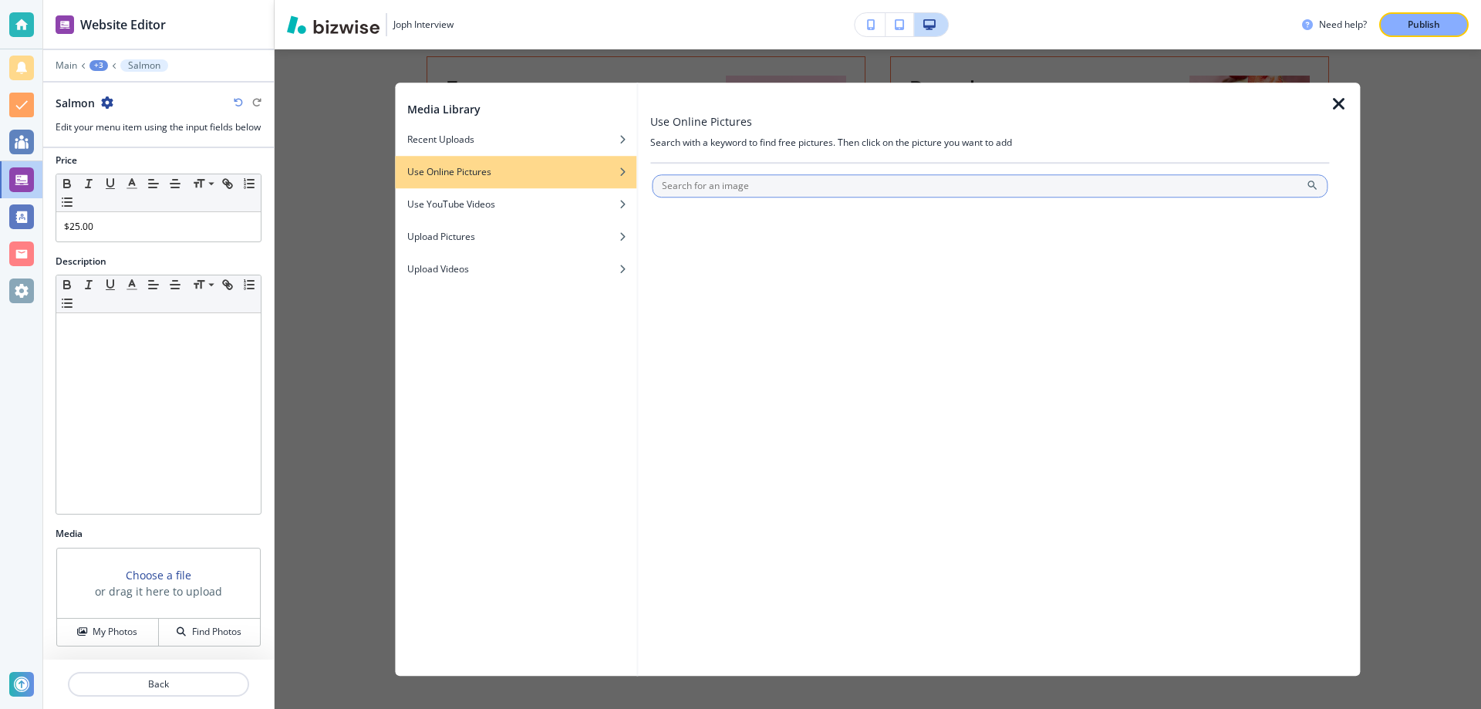
click at [761, 196] on input "text" at bounding box center [990, 185] width 676 height 23
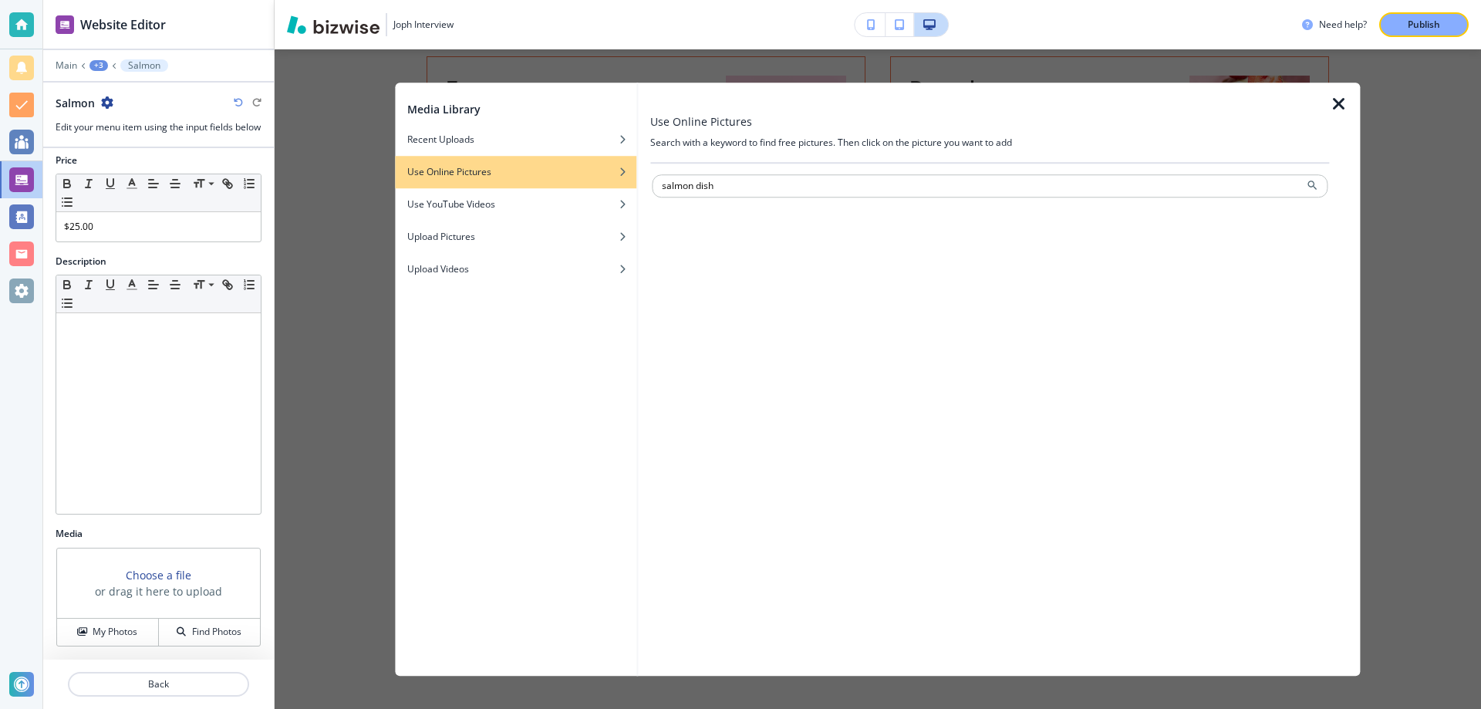
type input "salmon dish"
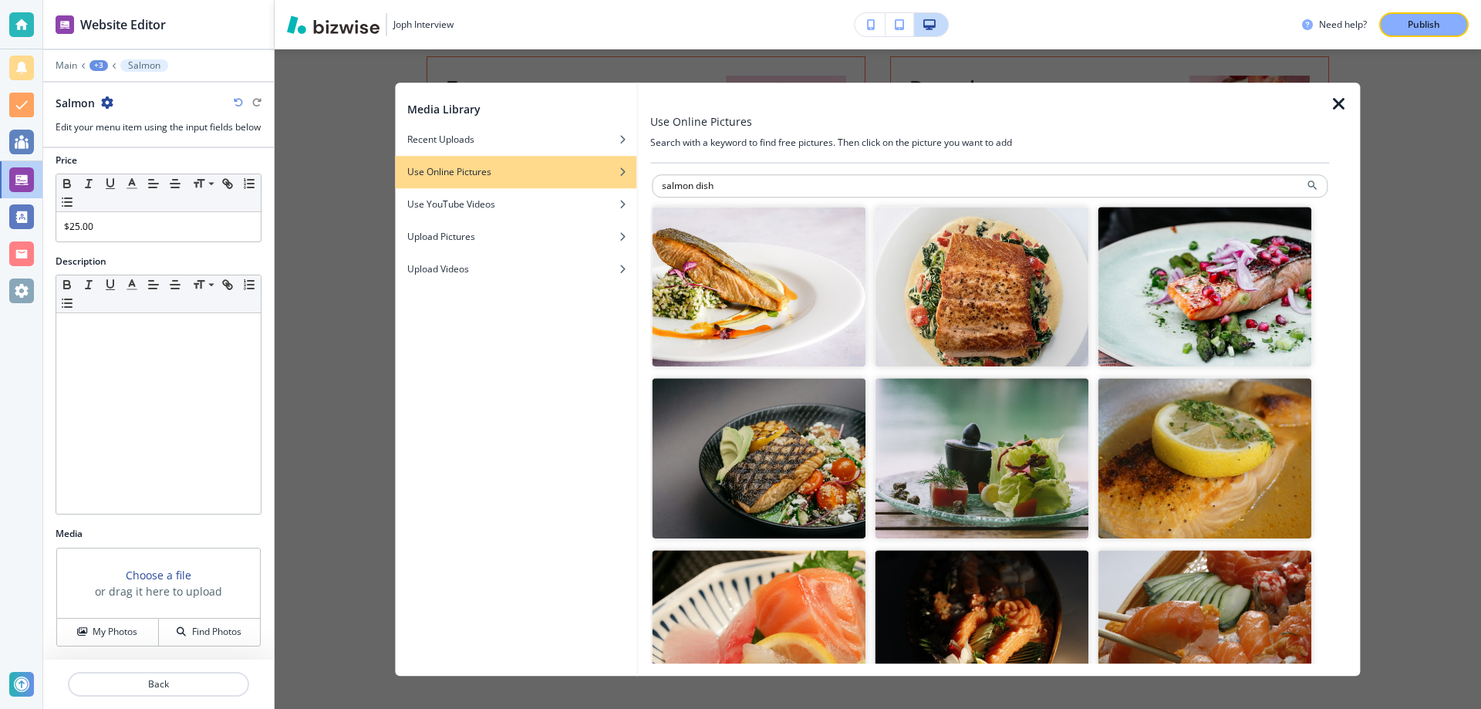
click at [821, 341] on img "button" at bounding box center [759, 287] width 214 height 160
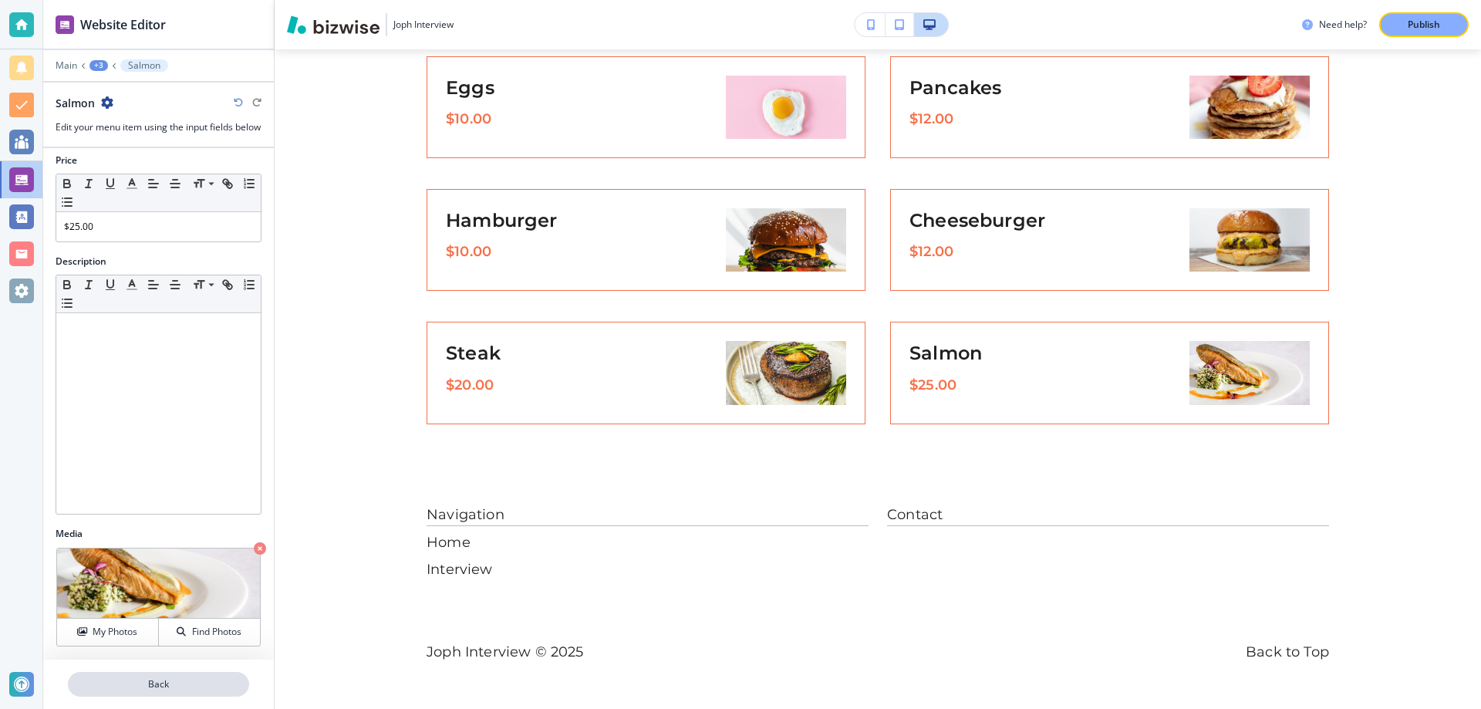
click at [238, 689] on p "Back" at bounding box center [158, 684] width 178 height 14
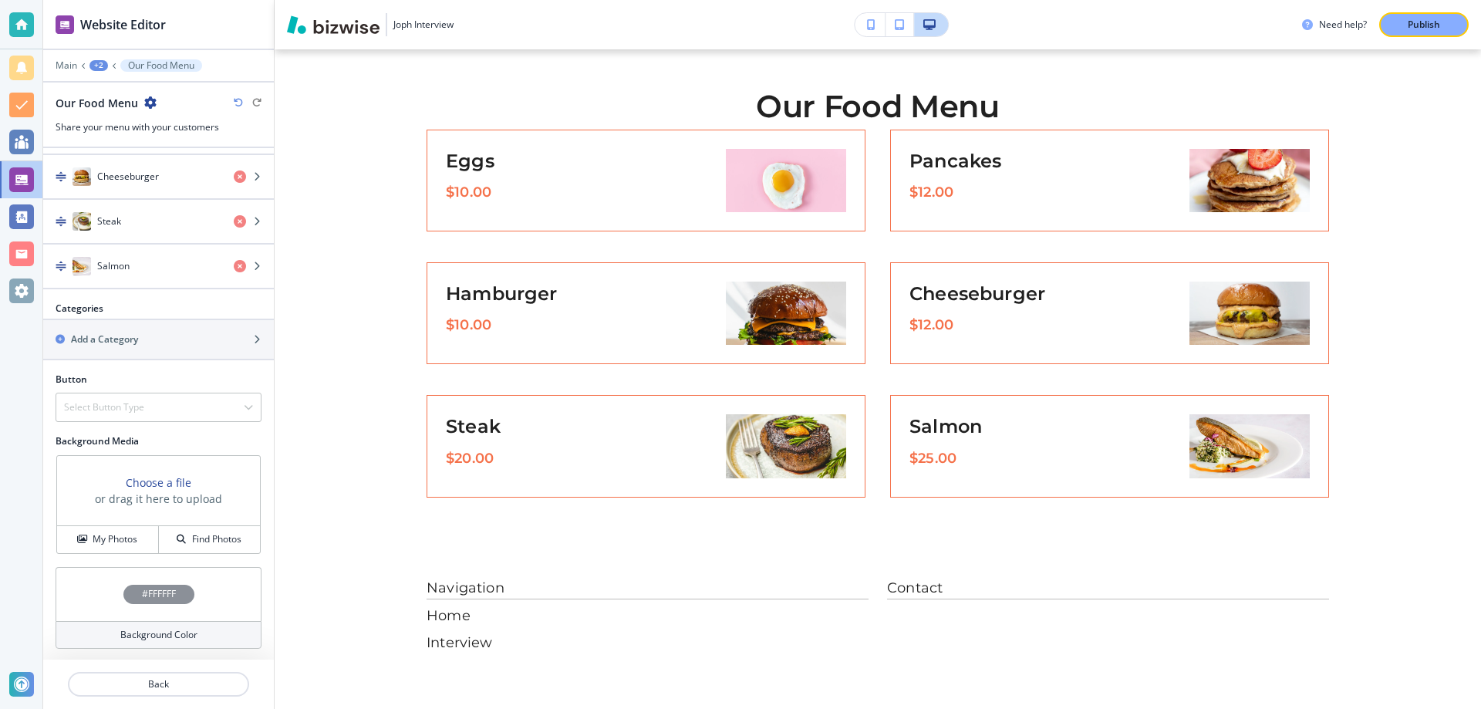
scroll to position [413, 0]
click at [190, 345] on div "button" at bounding box center [158, 351] width 231 height 12
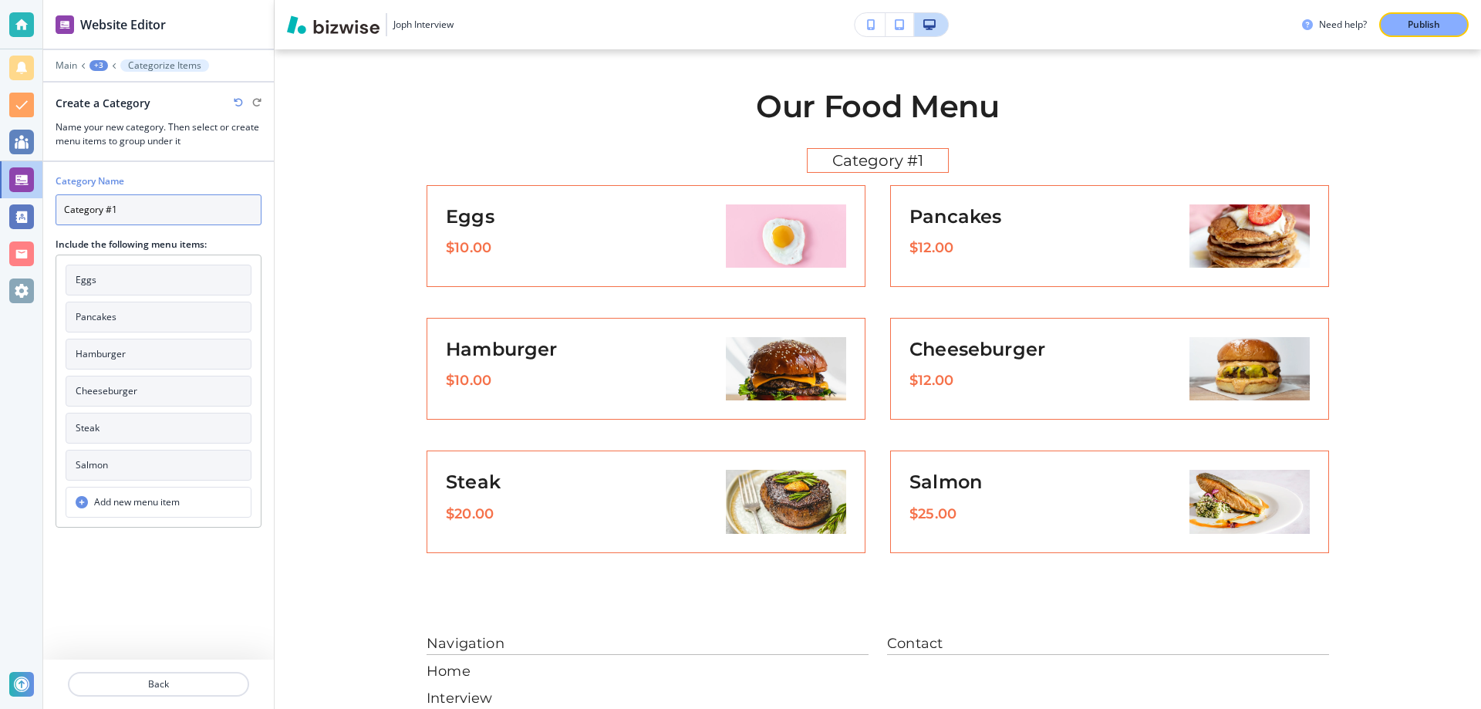
drag, startPoint x: 157, startPoint y: 204, endPoint x: 61, endPoint y: 202, distance: 96.4
click at [61, 202] on input "Category #1" at bounding box center [159, 209] width 206 height 31
type input "Breakfast"
click at [128, 277] on button "Eggs" at bounding box center [159, 280] width 186 height 31
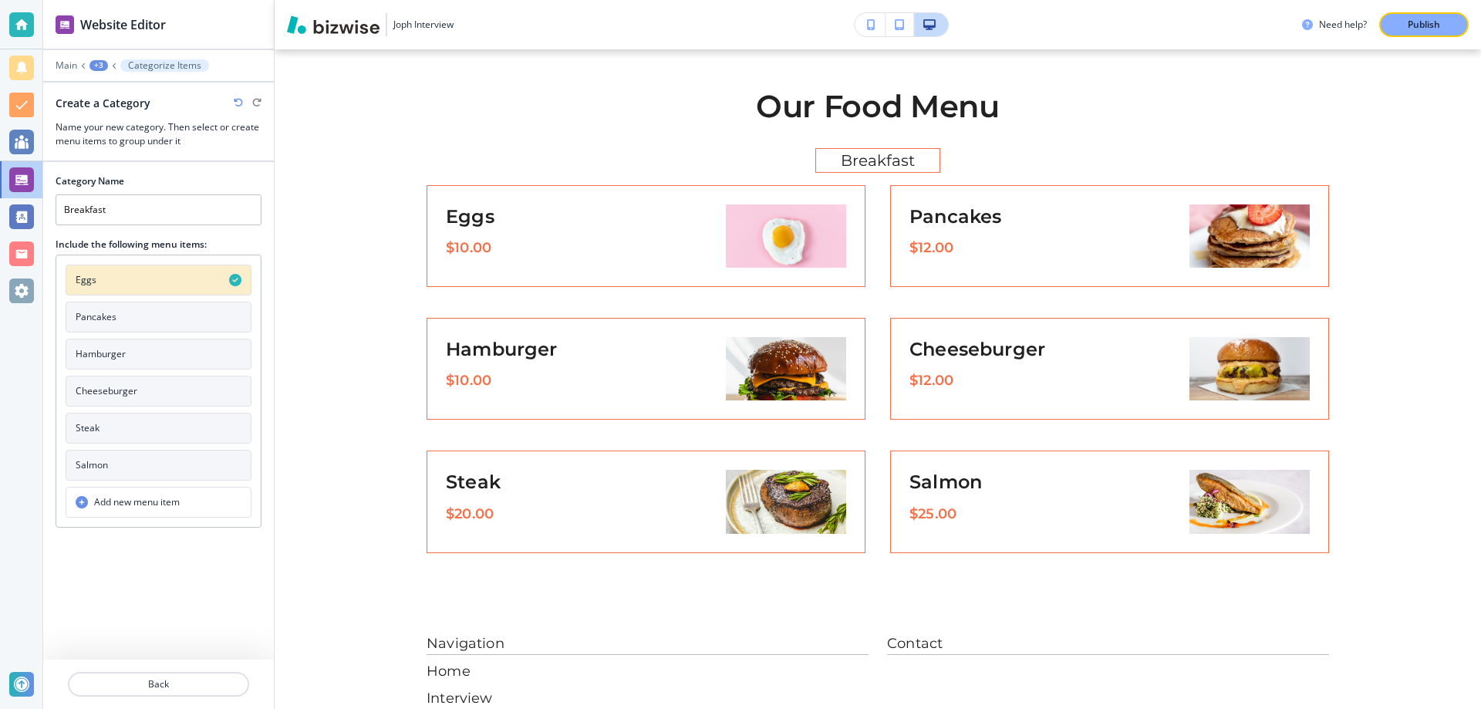
click at [136, 310] on button "Pancakes" at bounding box center [159, 317] width 186 height 31
click at [152, 676] on button "Back" at bounding box center [158, 684] width 181 height 25
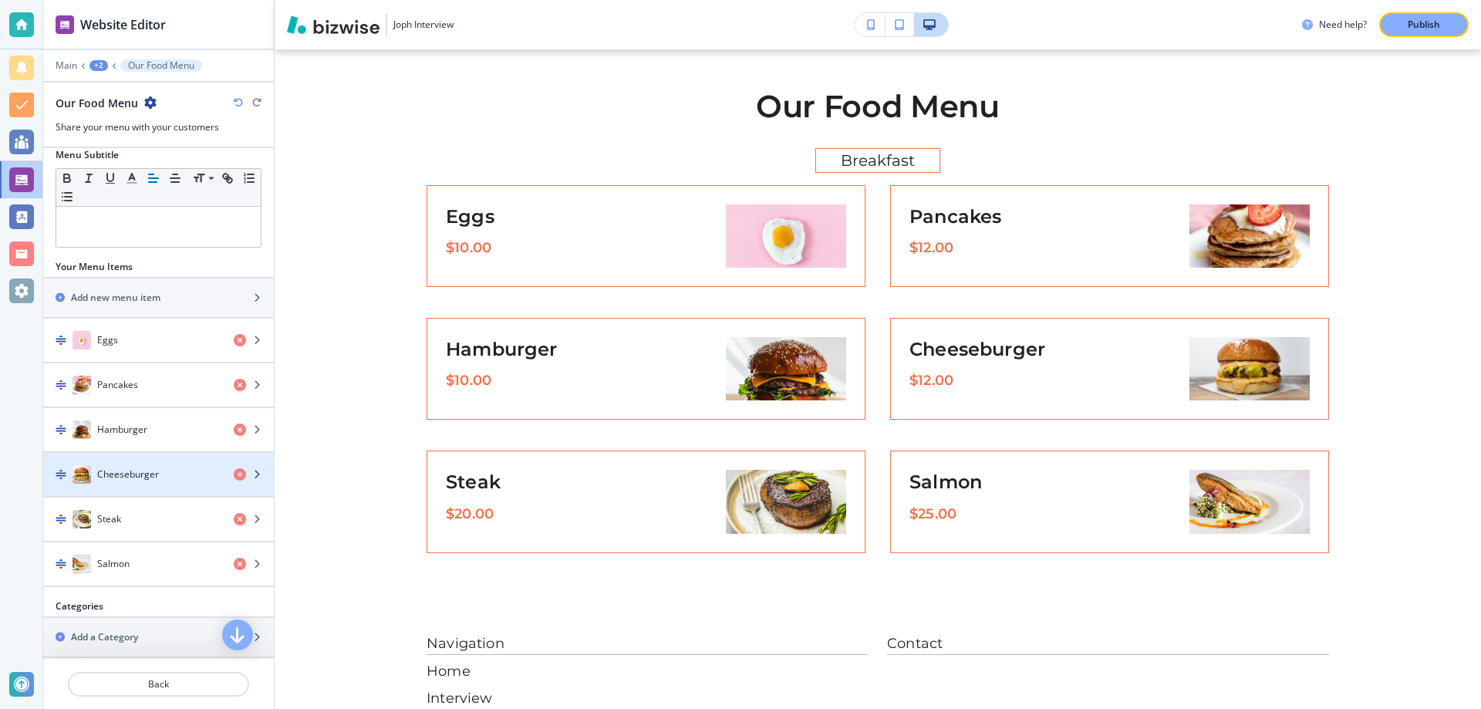
scroll to position [204, 0]
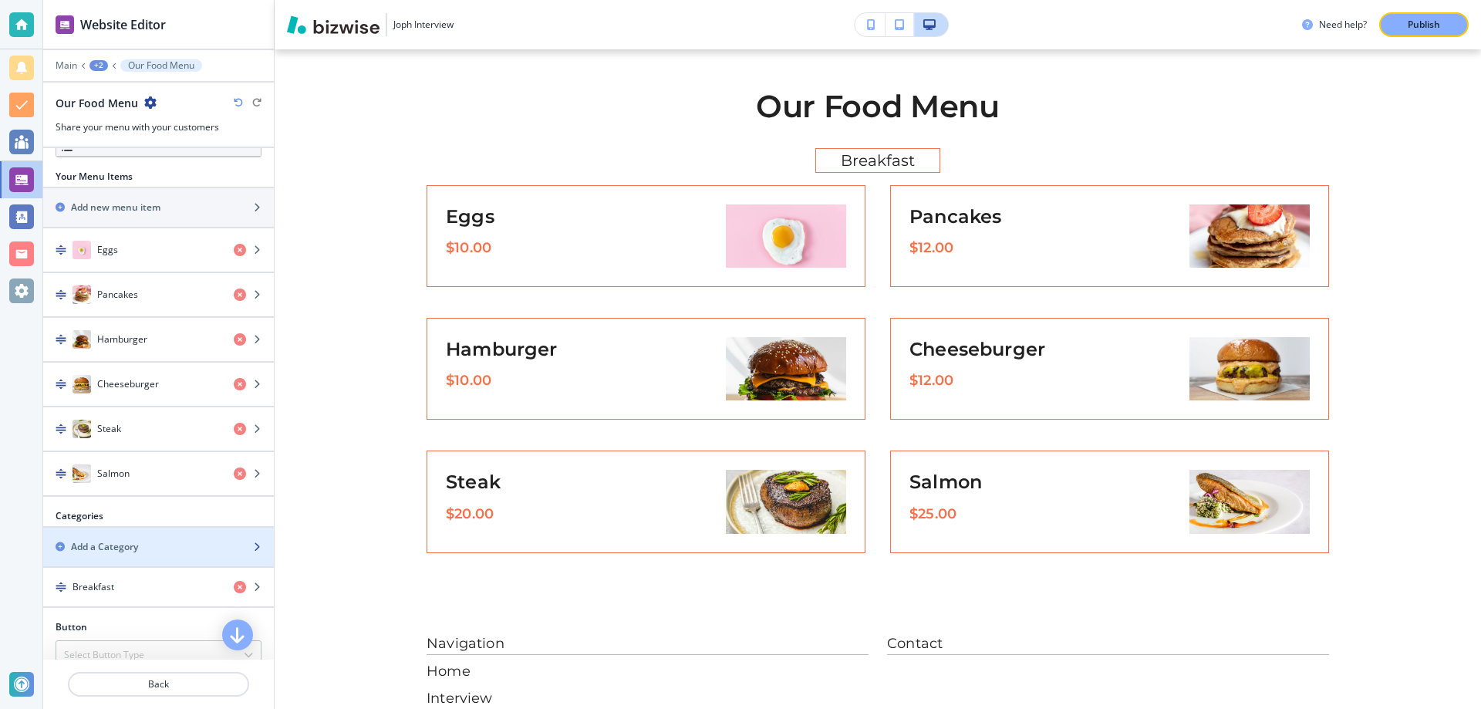
click at [177, 544] on div "Add a Category" at bounding box center [141, 547] width 197 height 14
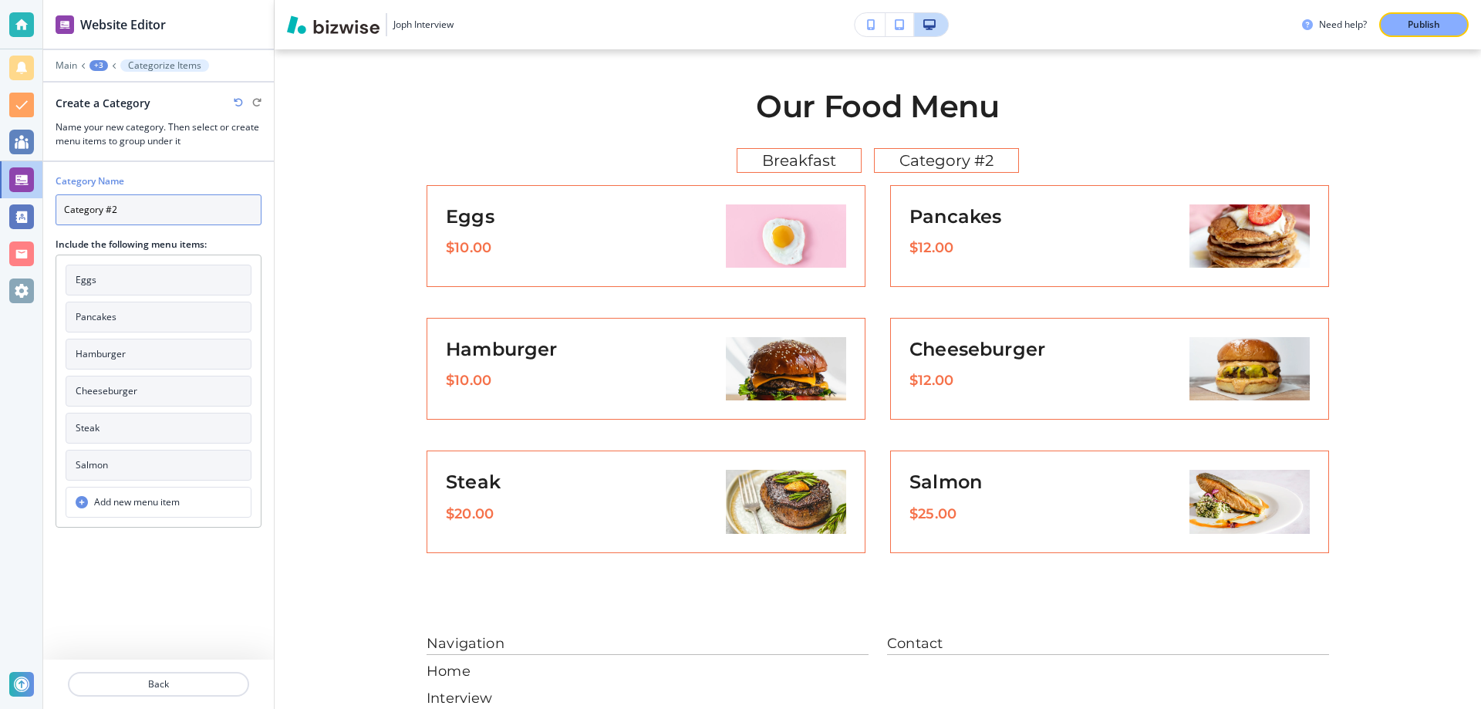
drag, startPoint x: 162, startPoint y: 224, endPoint x: 60, endPoint y: 218, distance: 101.9
click at [60, 218] on input "Category #2" at bounding box center [159, 209] width 206 height 31
type input "Lunch"
click at [79, 346] on button "Hamburger" at bounding box center [159, 354] width 186 height 31
click at [88, 379] on button "Cheeseburger" at bounding box center [159, 391] width 186 height 31
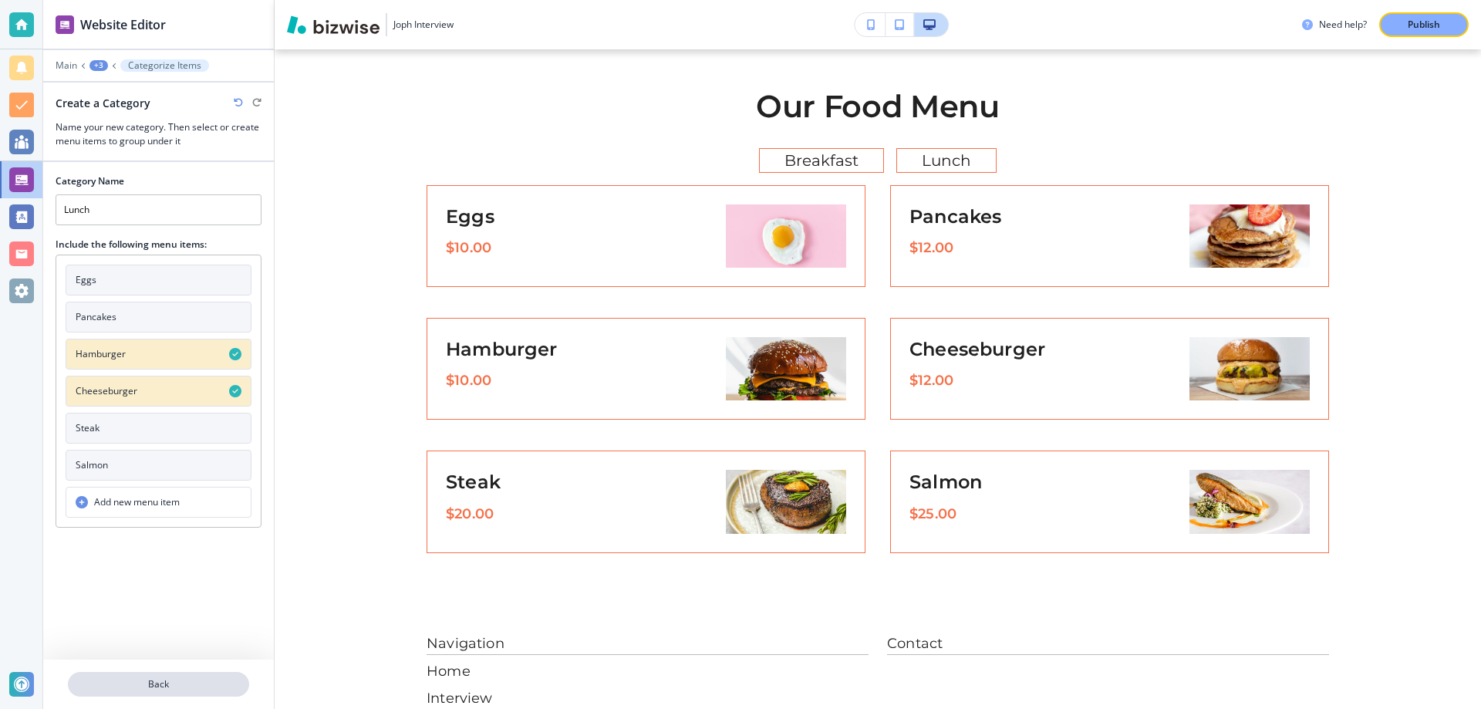
click at [132, 679] on p "Back" at bounding box center [158, 684] width 178 height 14
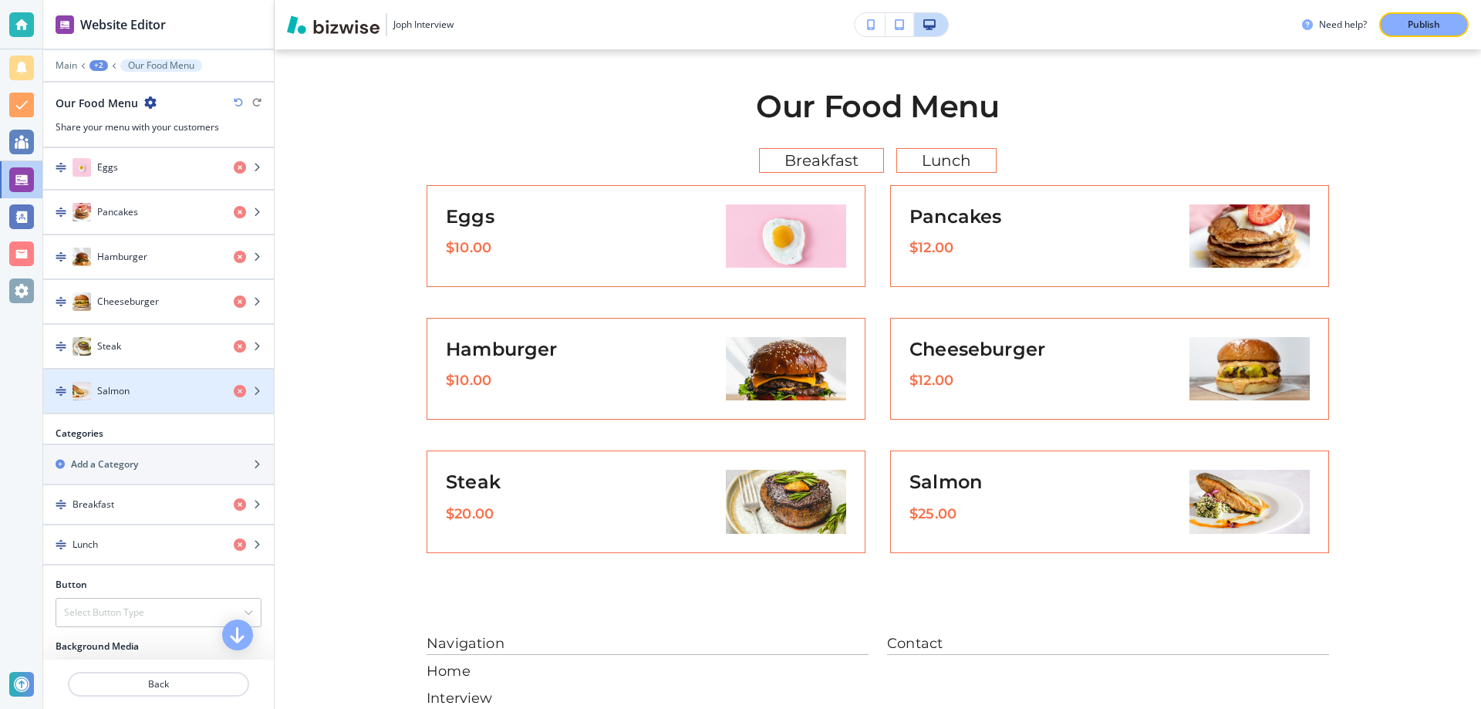
scroll to position [305, 0]
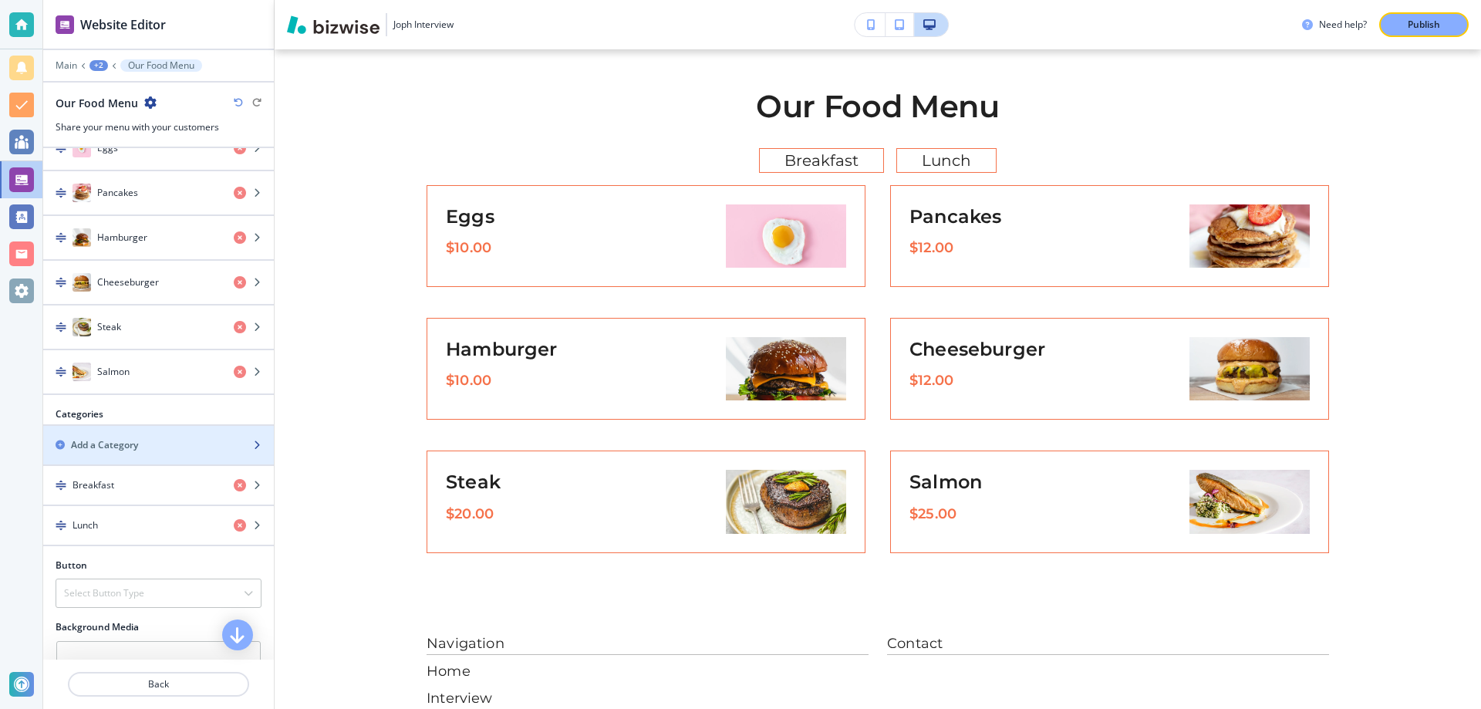
click at [188, 458] on div "button" at bounding box center [158, 458] width 231 height 12
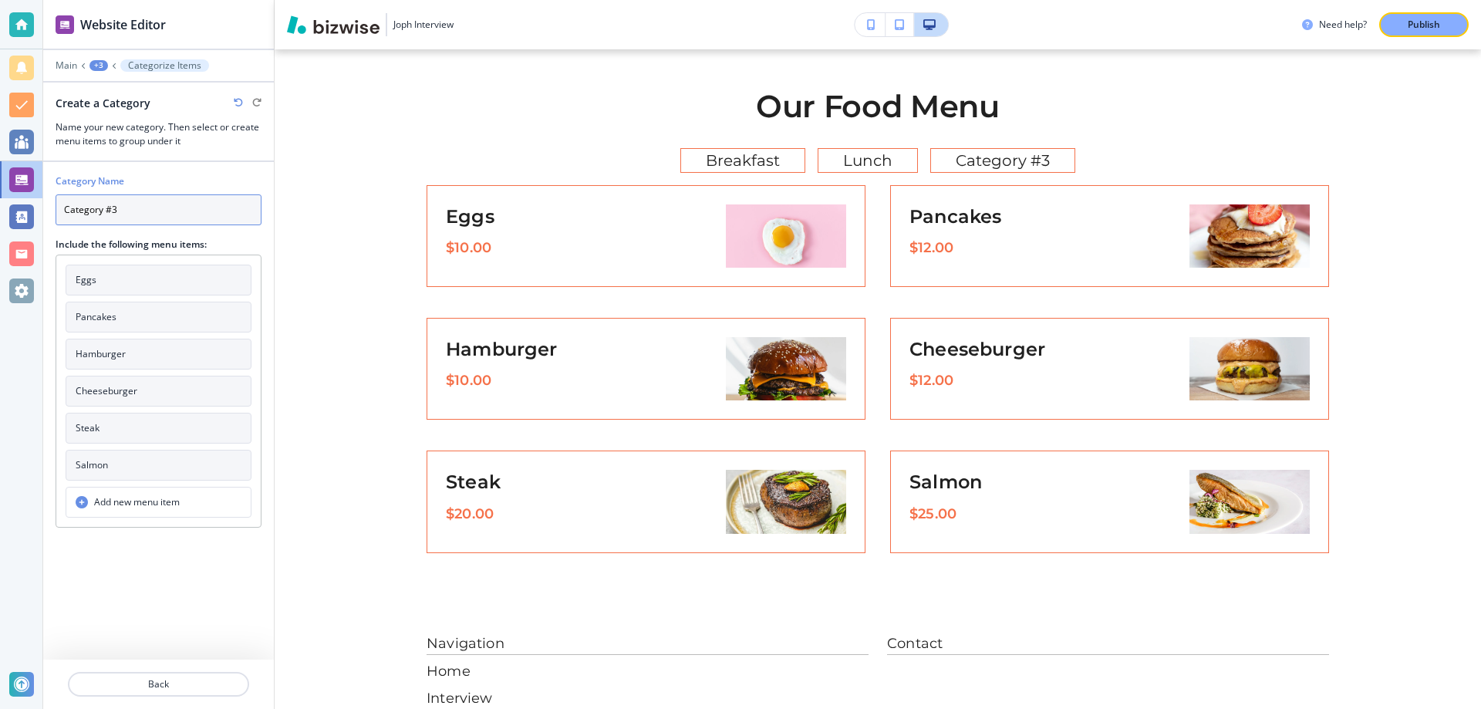
drag, startPoint x: 160, startPoint y: 201, endPoint x: 62, endPoint y: 196, distance: 98.1
click at [62, 196] on input "Category #3" at bounding box center [159, 209] width 206 height 31
type input "Dinner"
click at [123, 420] on button "Steak" at bounding box center [159, 428] width 186 height 31
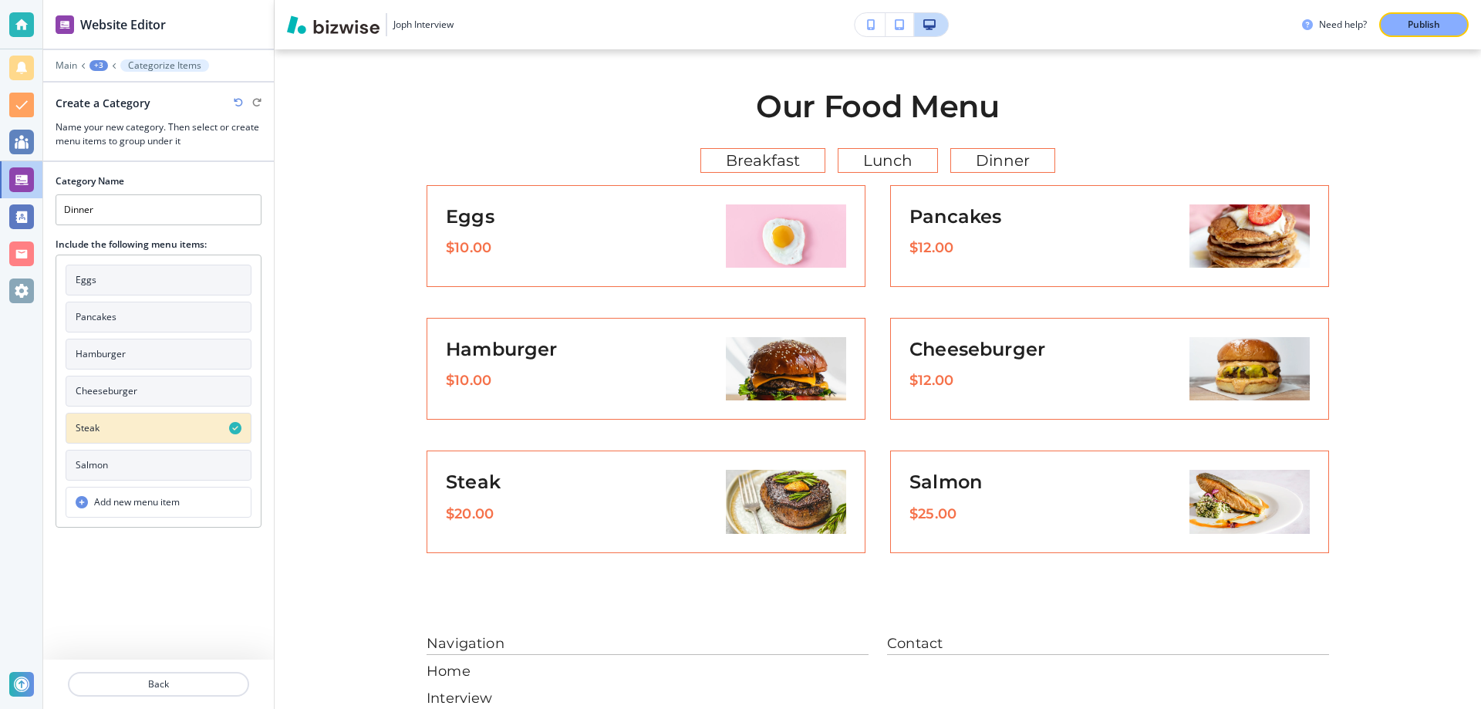
click at [126, 456] on button "Salmon" at bounding box center [159, 465] width 186 height 31
click at [137, 678] on p "Back" at bounding box center [158, 684] width 178 height 14
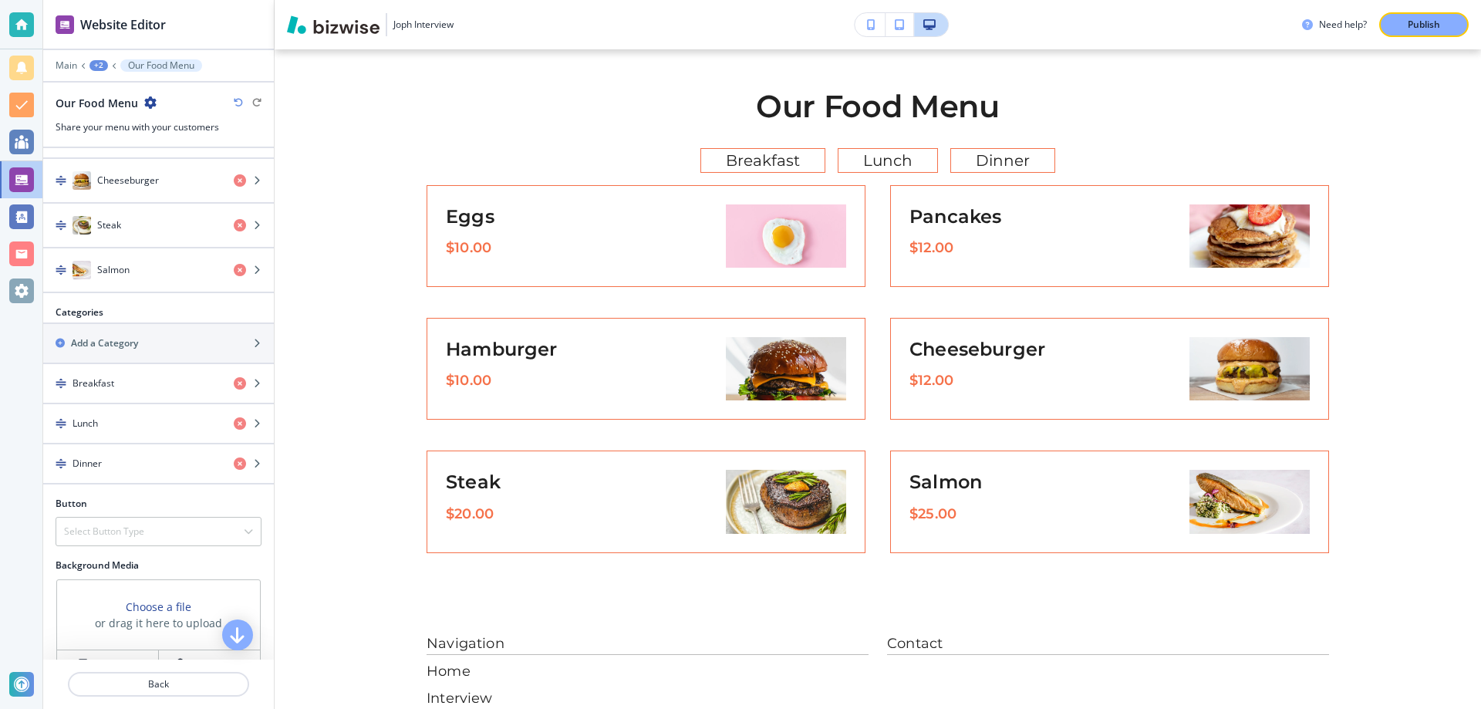
scroll to position [509, 0]
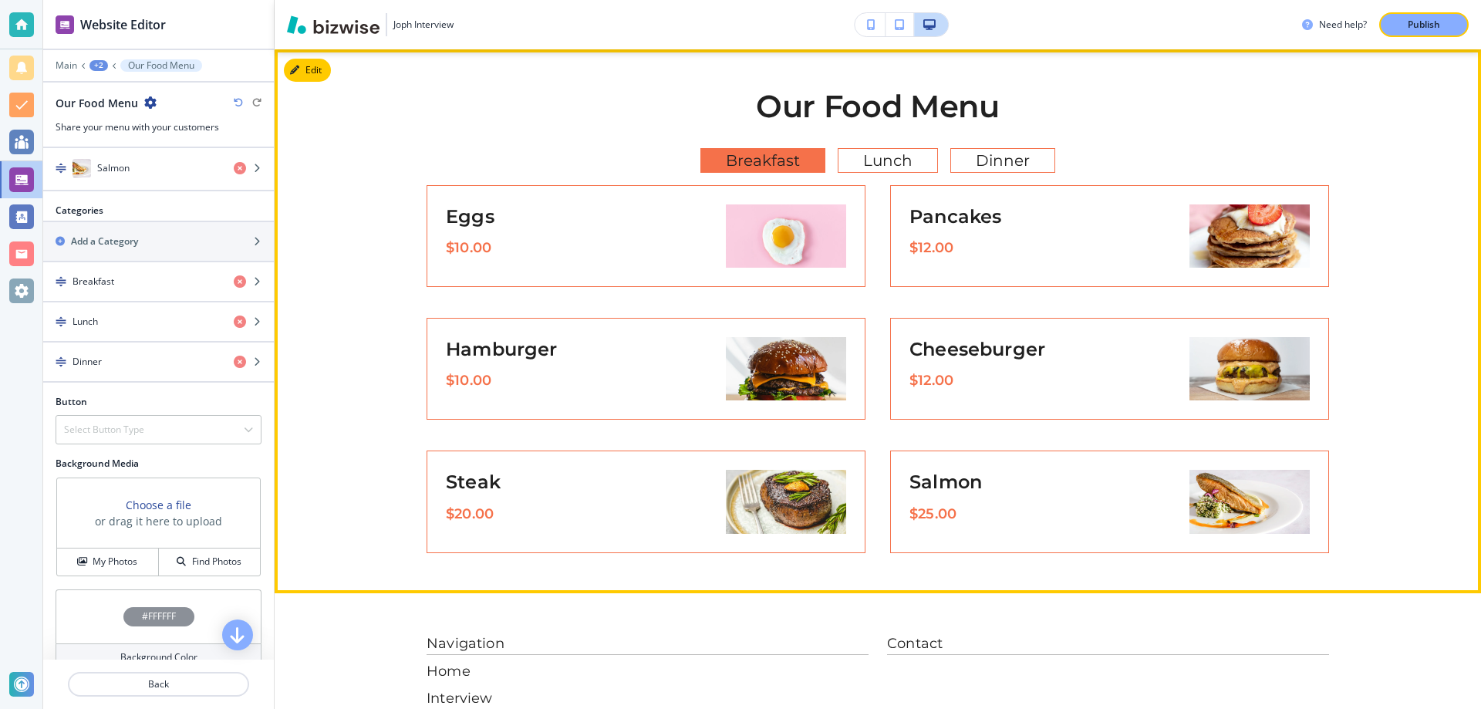
click at [780, 159] on span "Breakfast" at bounding box center [762, 161] width 99 height 28
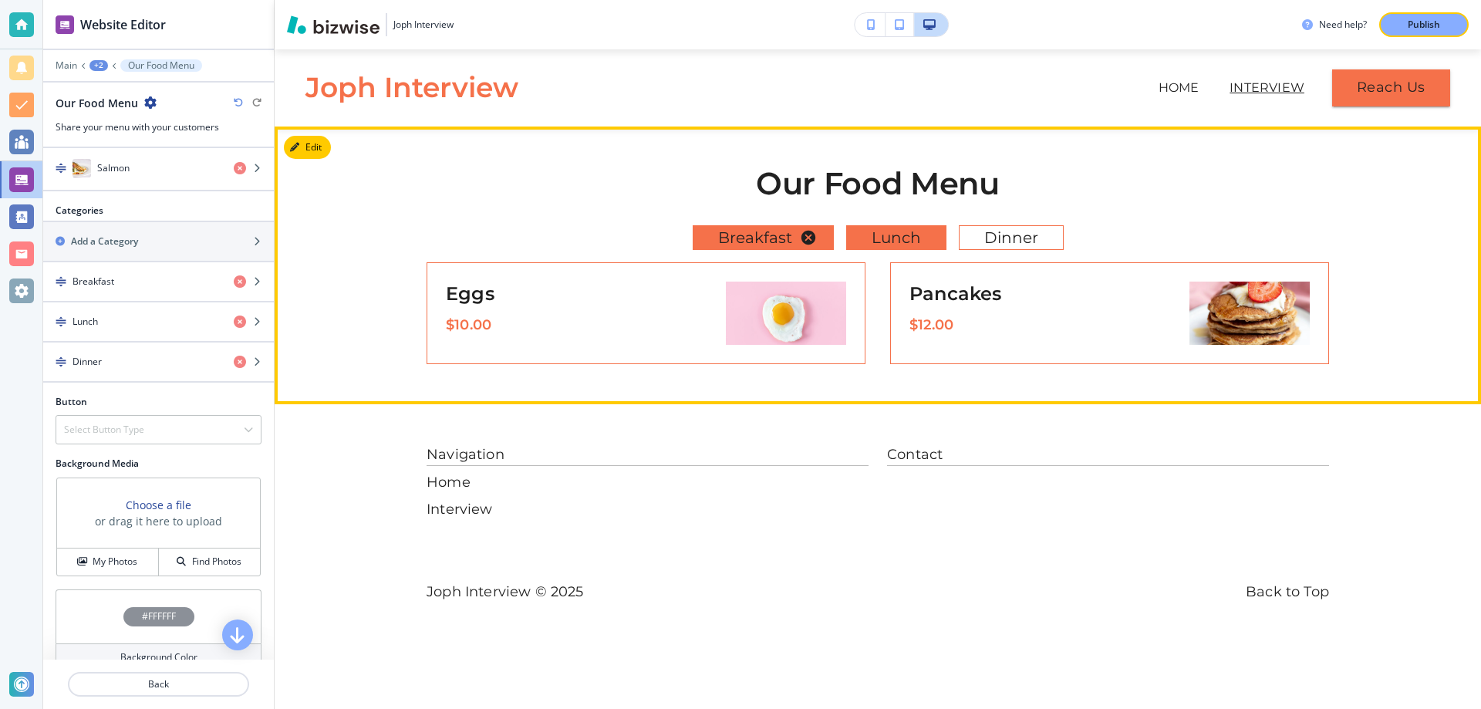
click at [916, 233] on span "Lunch" at bounding box center [896, 238] width 74 height 28
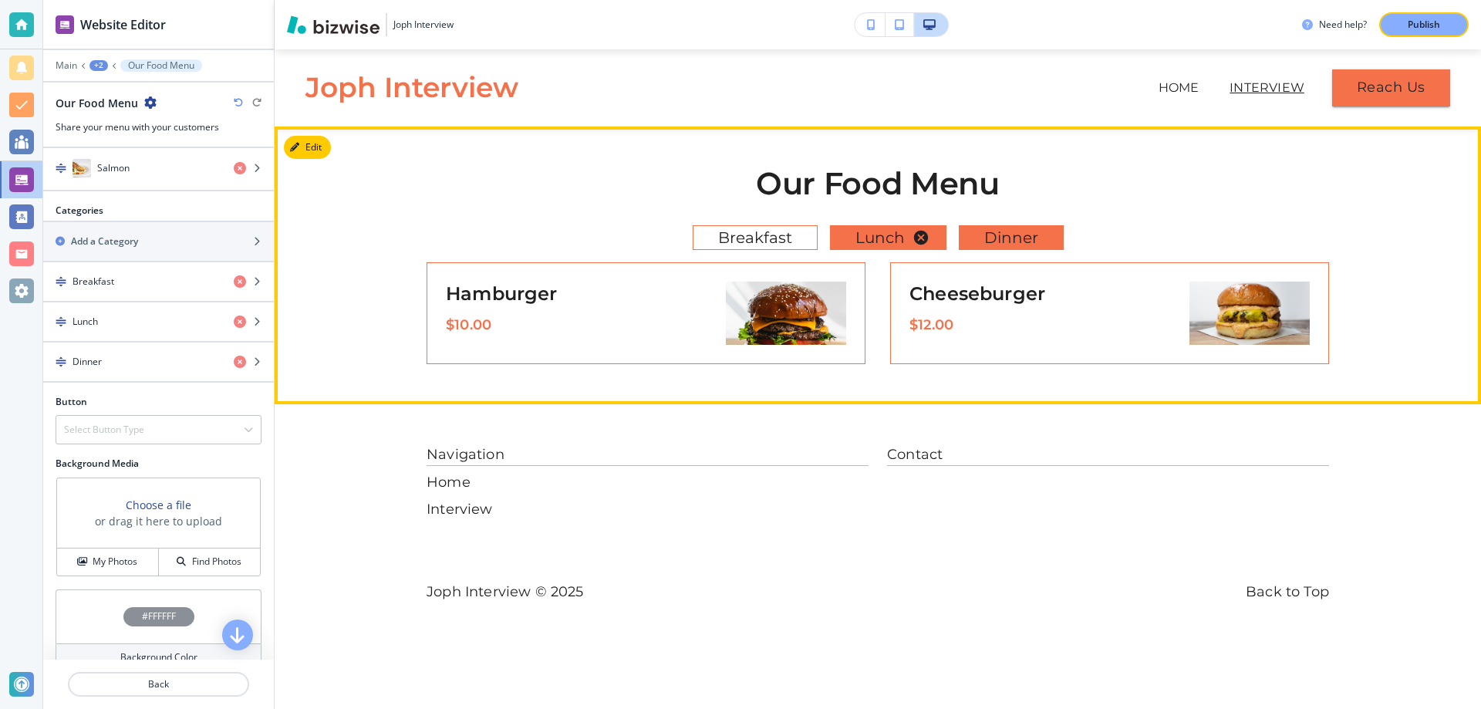
click at [979, 241] on span "Dinner" at bounding box center [1011, 238] width 79 height 28
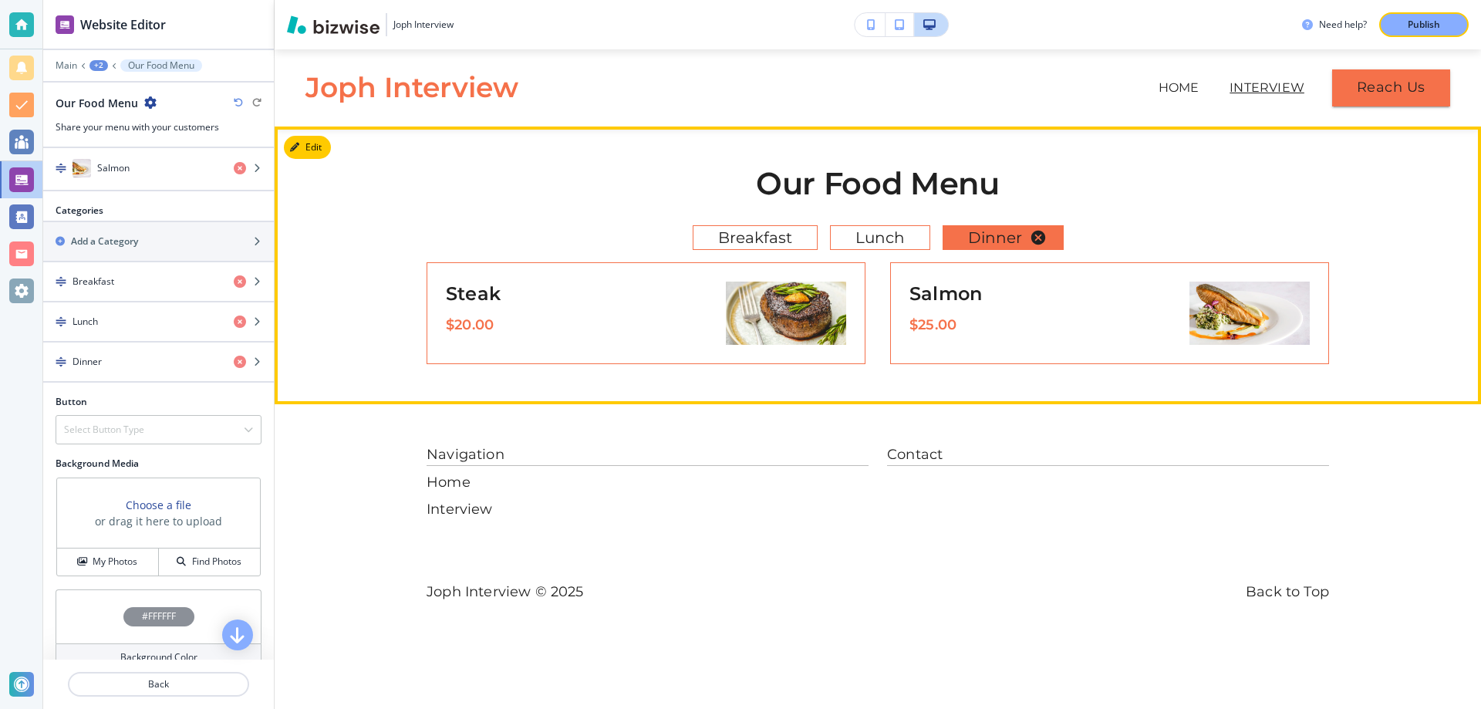
click at [1037, 236] on icon at bounding box center [1038, 237] width 17 height 17
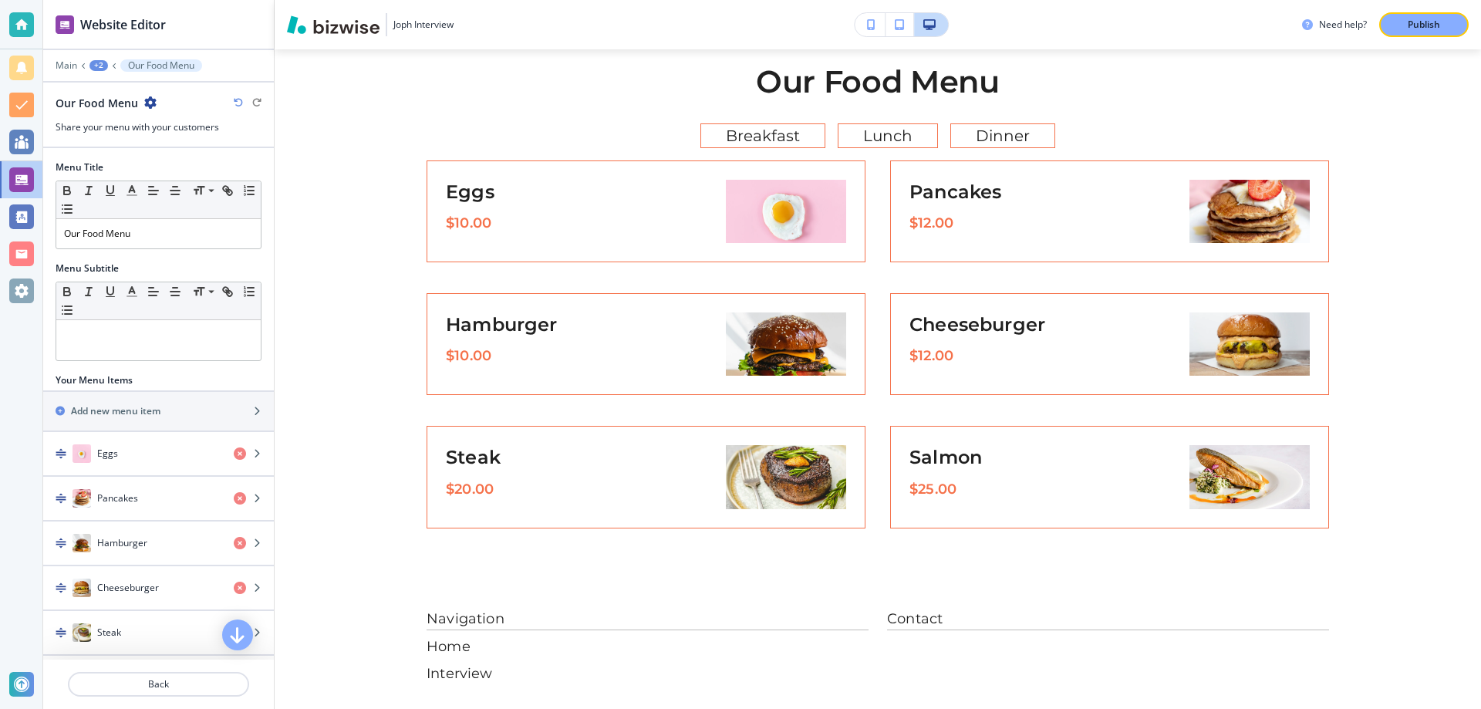
click at [94, 65] on div "+2" at bounding box center [98, 65] width 19 height 11
click at [115, 113] on p "Interview" at bounding box center [138, 118] width 79 height 14
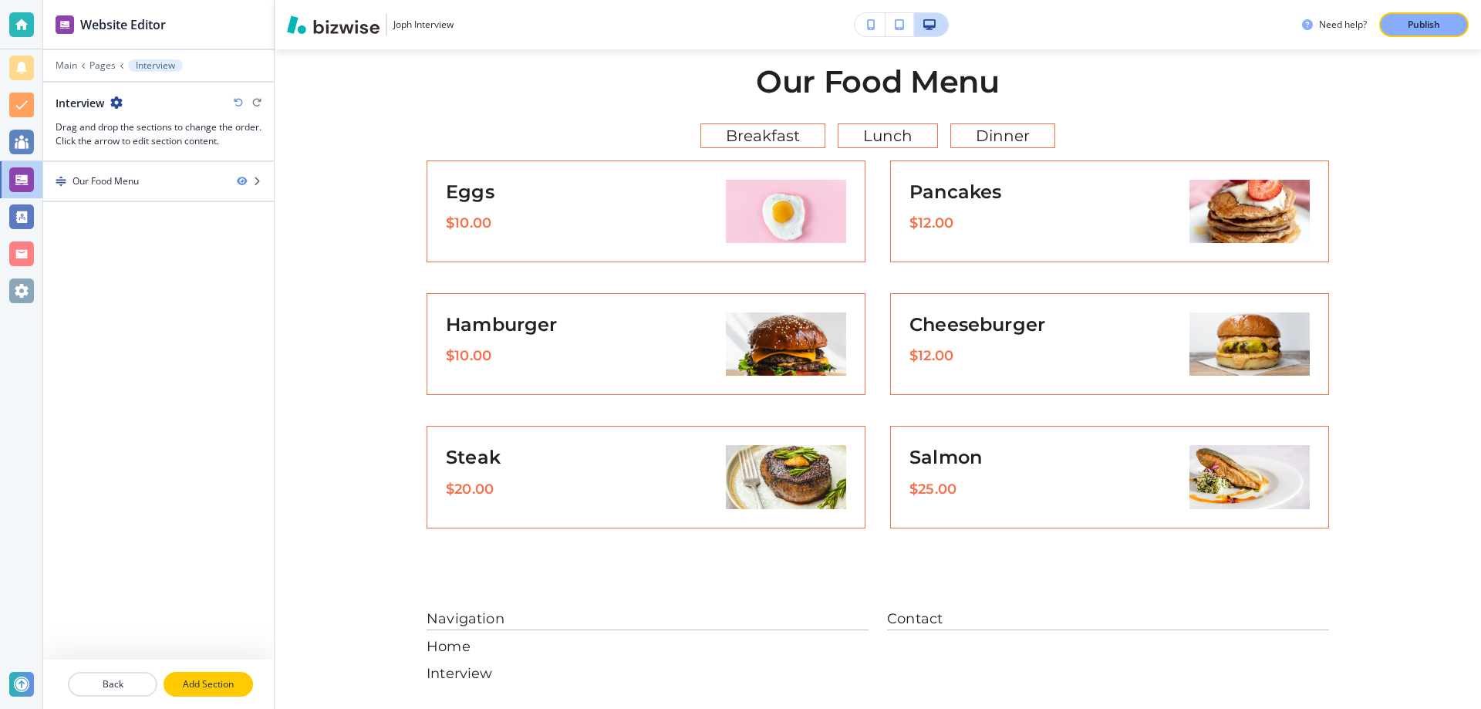
click at [174, 673] on button "Add Section" at bounding box center [207, 684] width 89 height 25
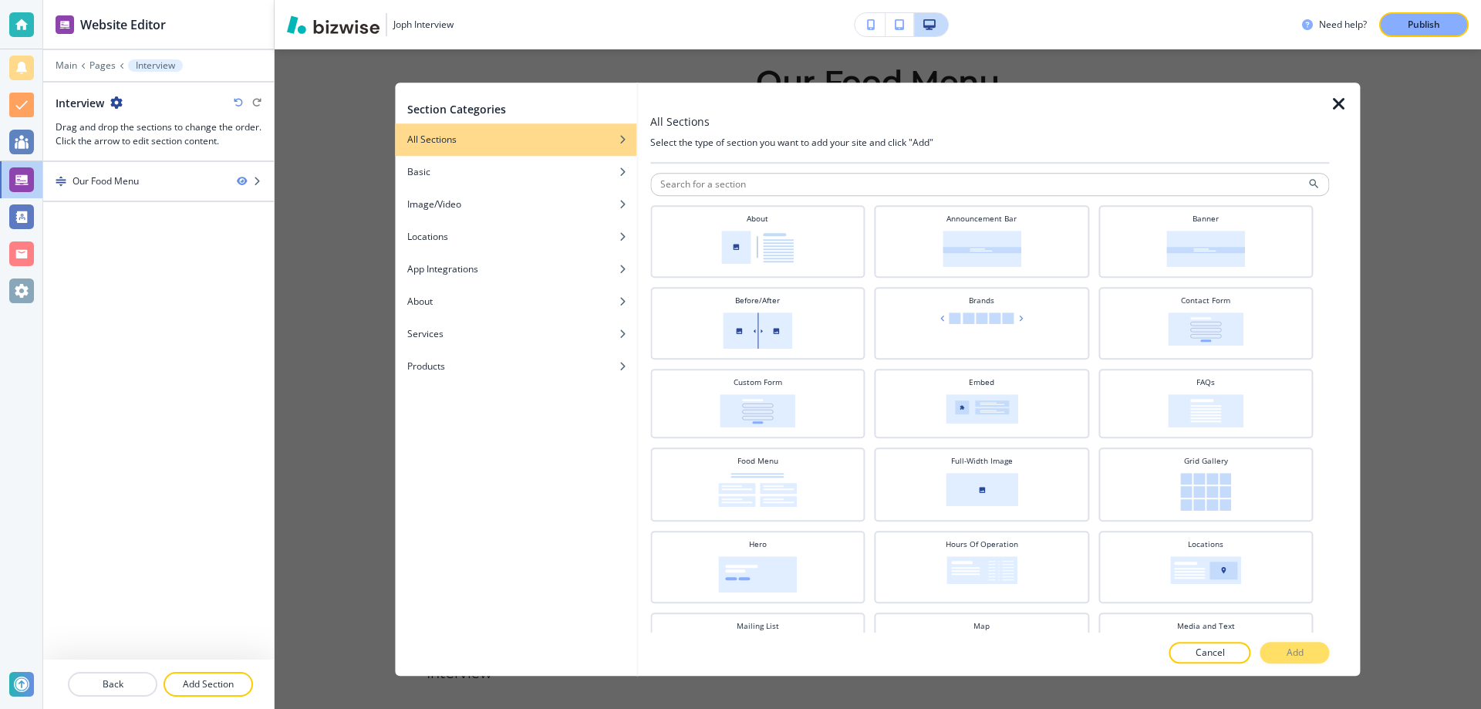
click at [182, 363] on div "Our Food Menu" at bounding box center [158, 410] width 231 height 497
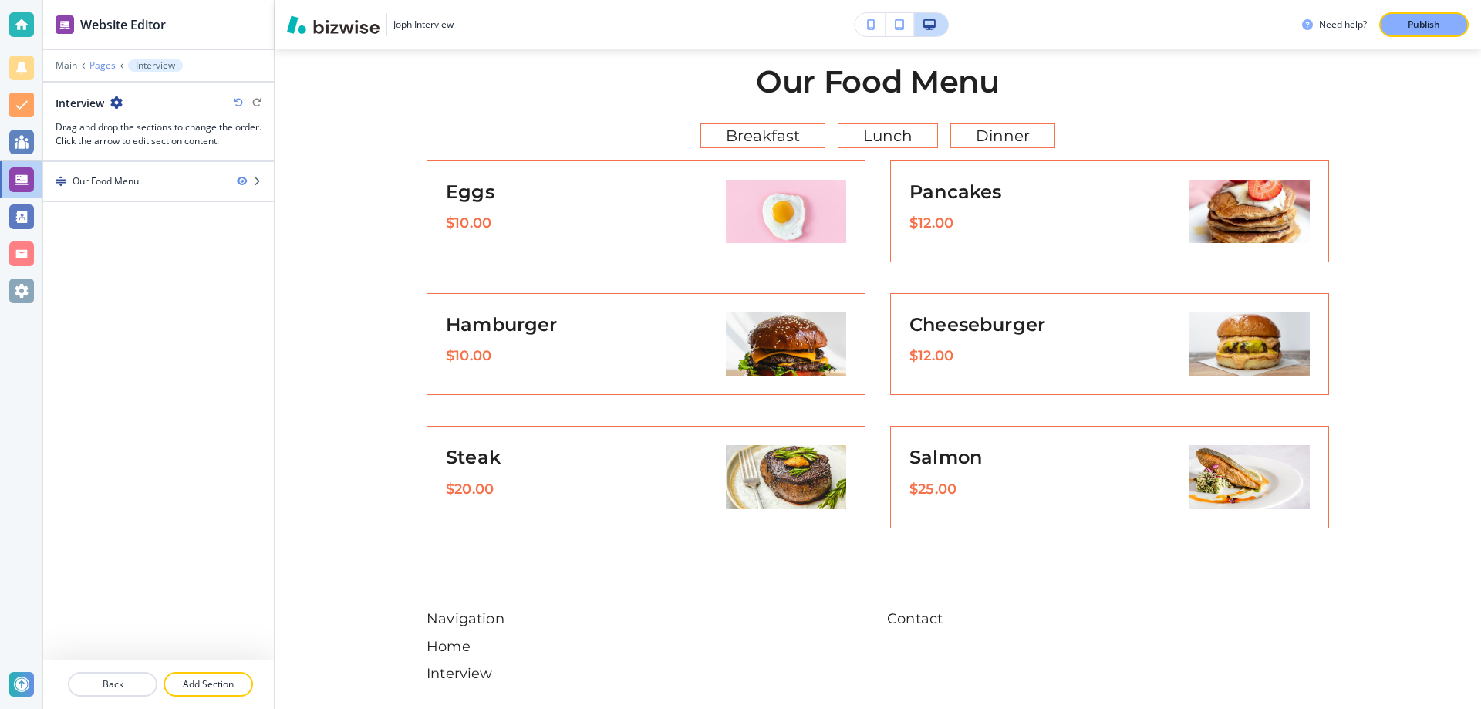
click at [103, 69] on p "Pages" at bounding box center [102, 65] width 26 height 11
click at [72, 69] on p "Main" at bounding box center [67, 65] width 22 height 11
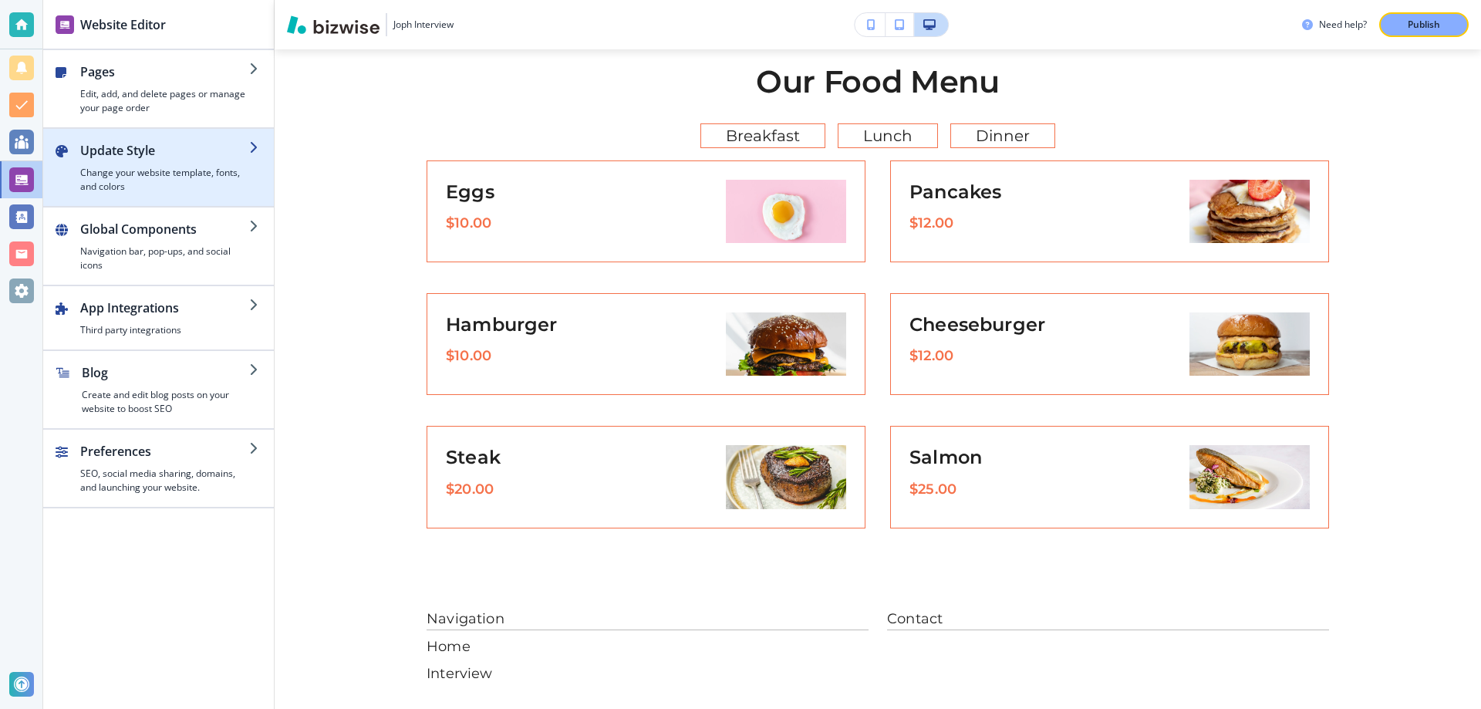
click at [139, 169] on h4 "Change your website template, fonts, and colors" at bounding box center [164, 180] width 169 height 28
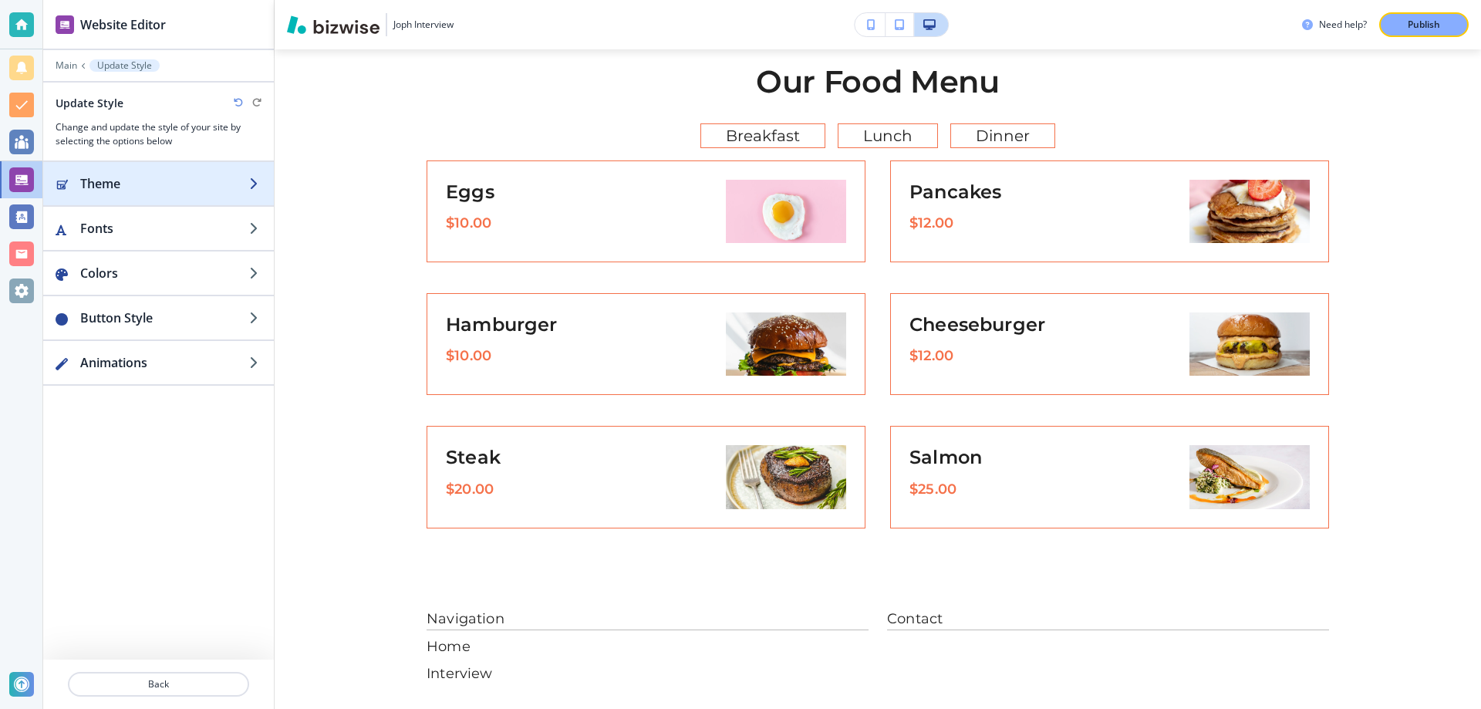
click at [160, 176] on h2 "Theme" at bounding box center [164, 183] width 169 height 19
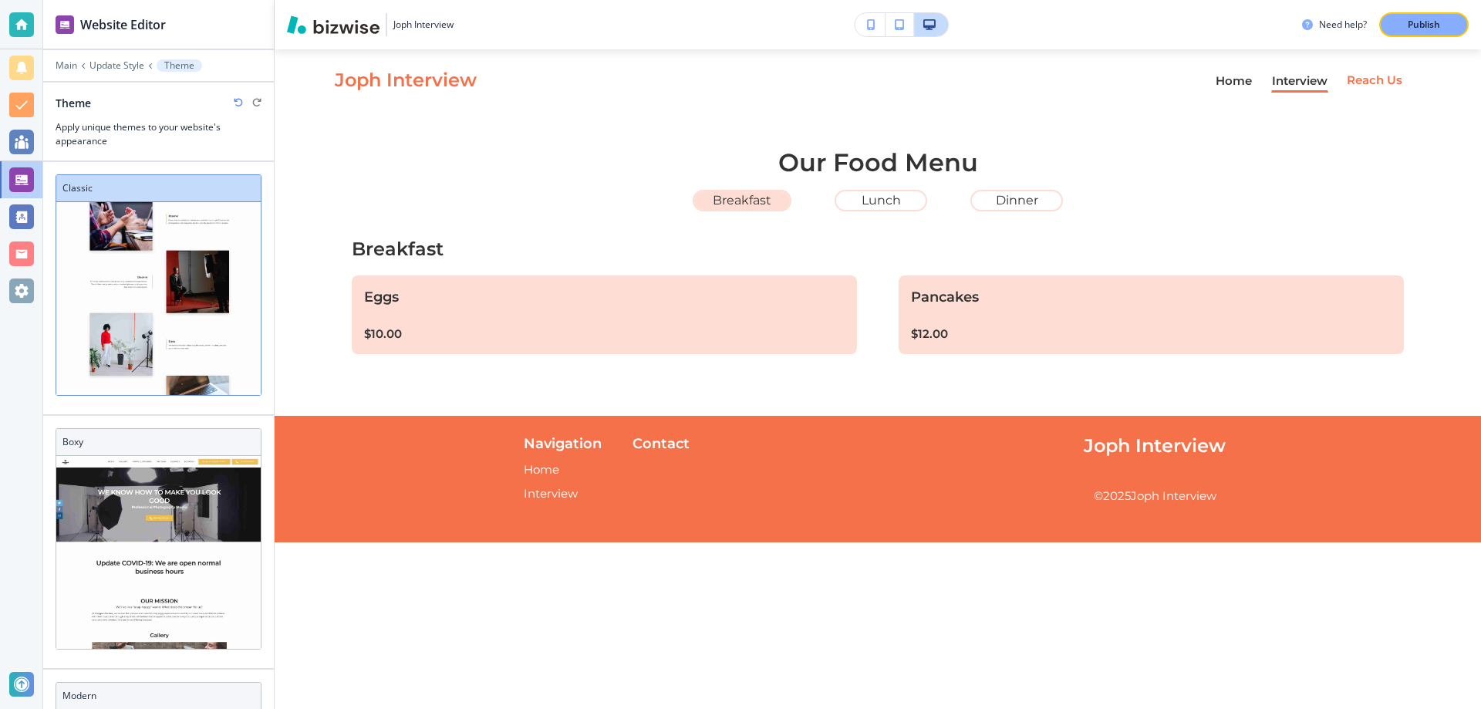
scroll to position [298, 0]
click at [70, 68] on p "Main" at bounding box center [67, 65] width 22 height 11
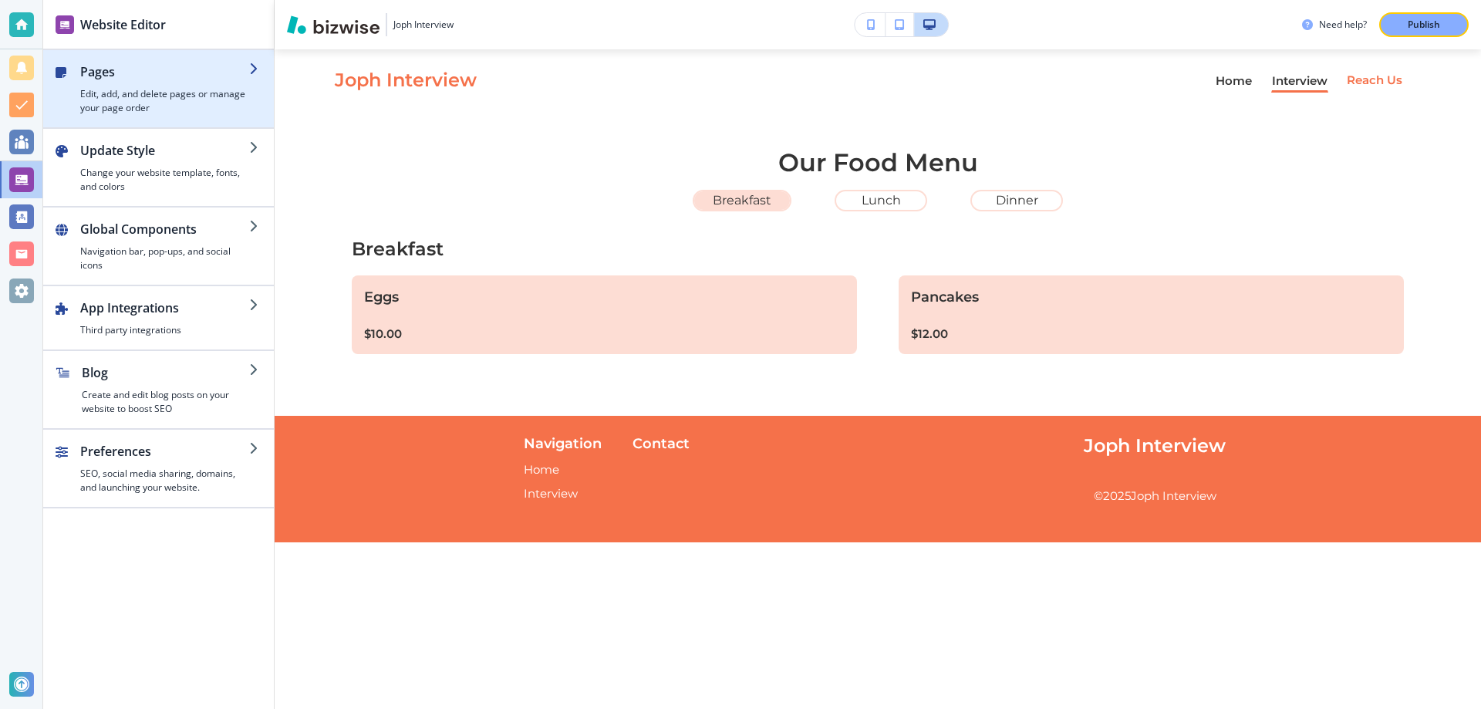
click at [143, 102] on h4 "Edit, add, and delete pages or manage your page order" at bounding box center [164, 101] width 169 height 28
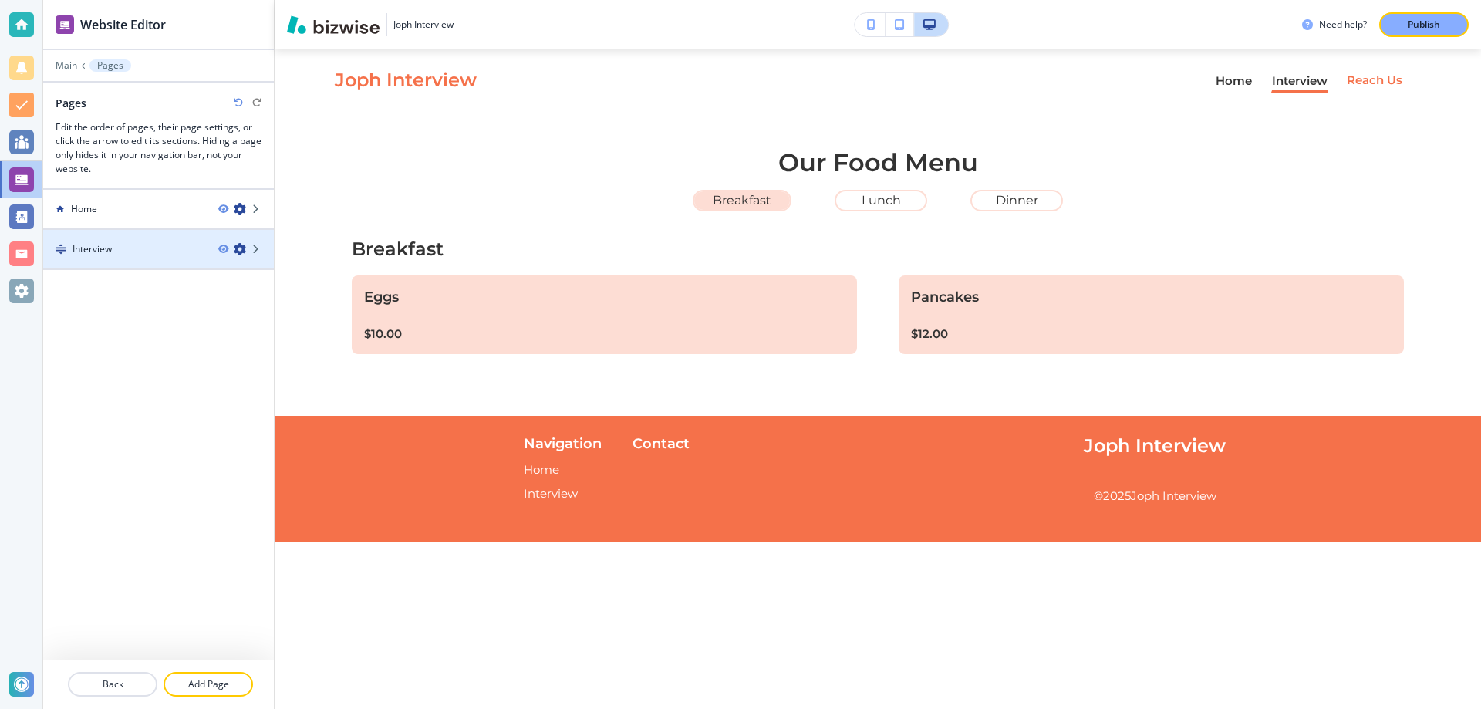
click at [138, 255] on div "Interview" at bounding box center [124, 249] width 163 height 14
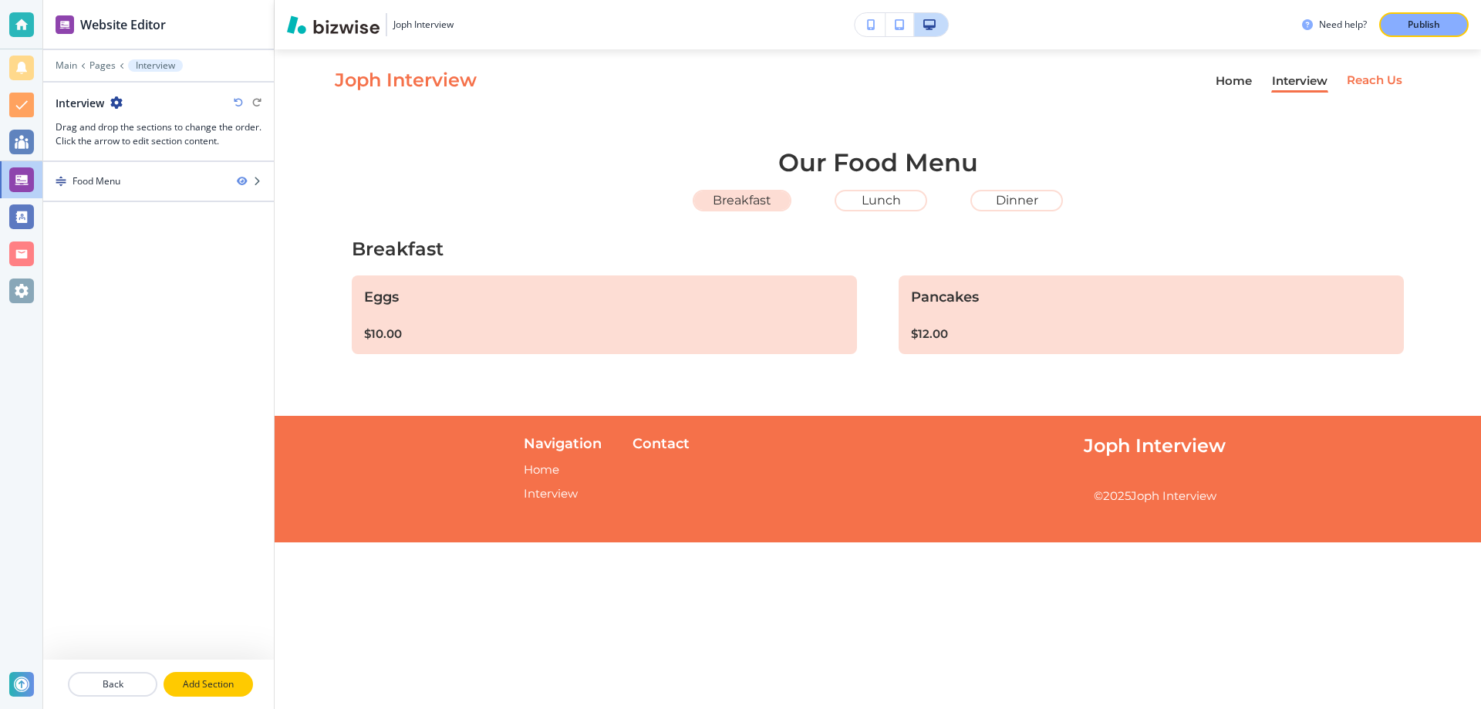
click at [215, 683] on p "Add Section" at bounding box center [208, 684] width 86 height 14
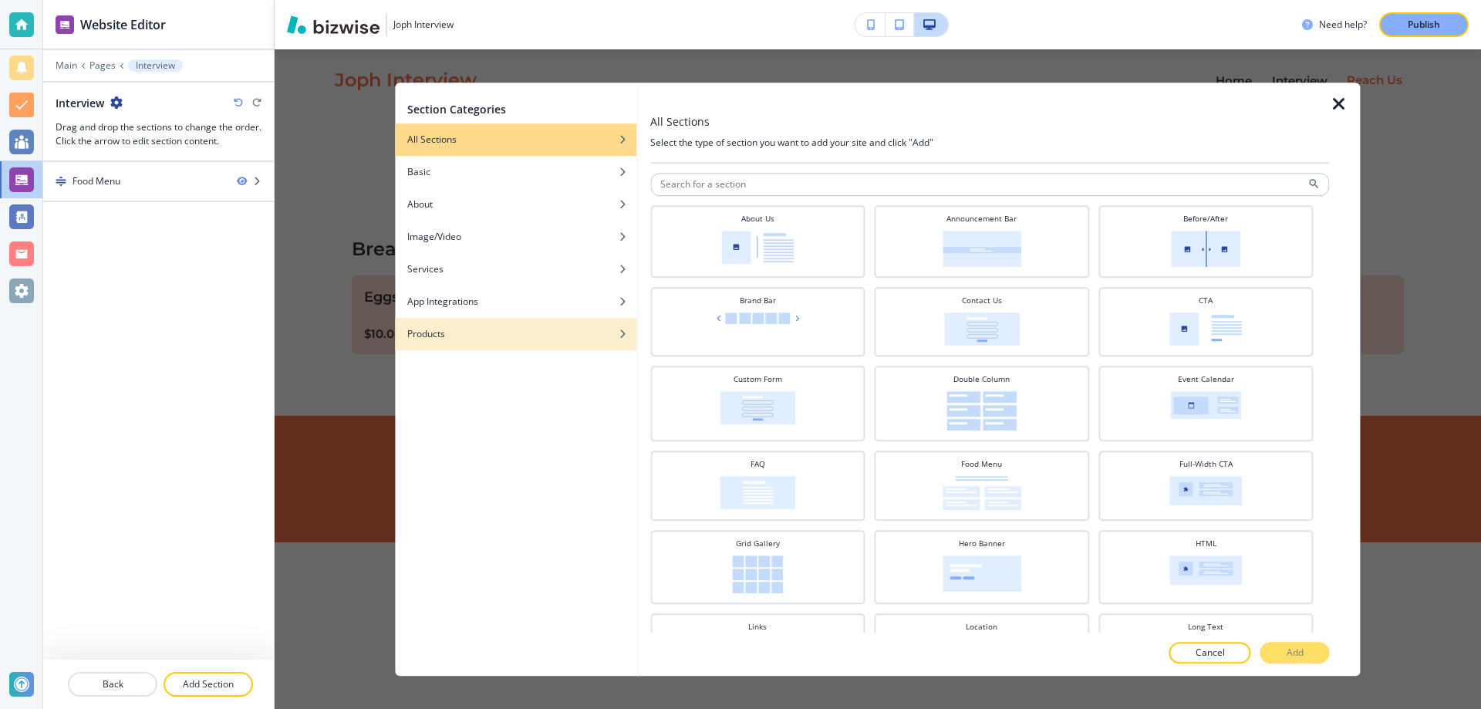
click at [509, 342] on div "button" at bounding box center [515, 345] width 241 height 9
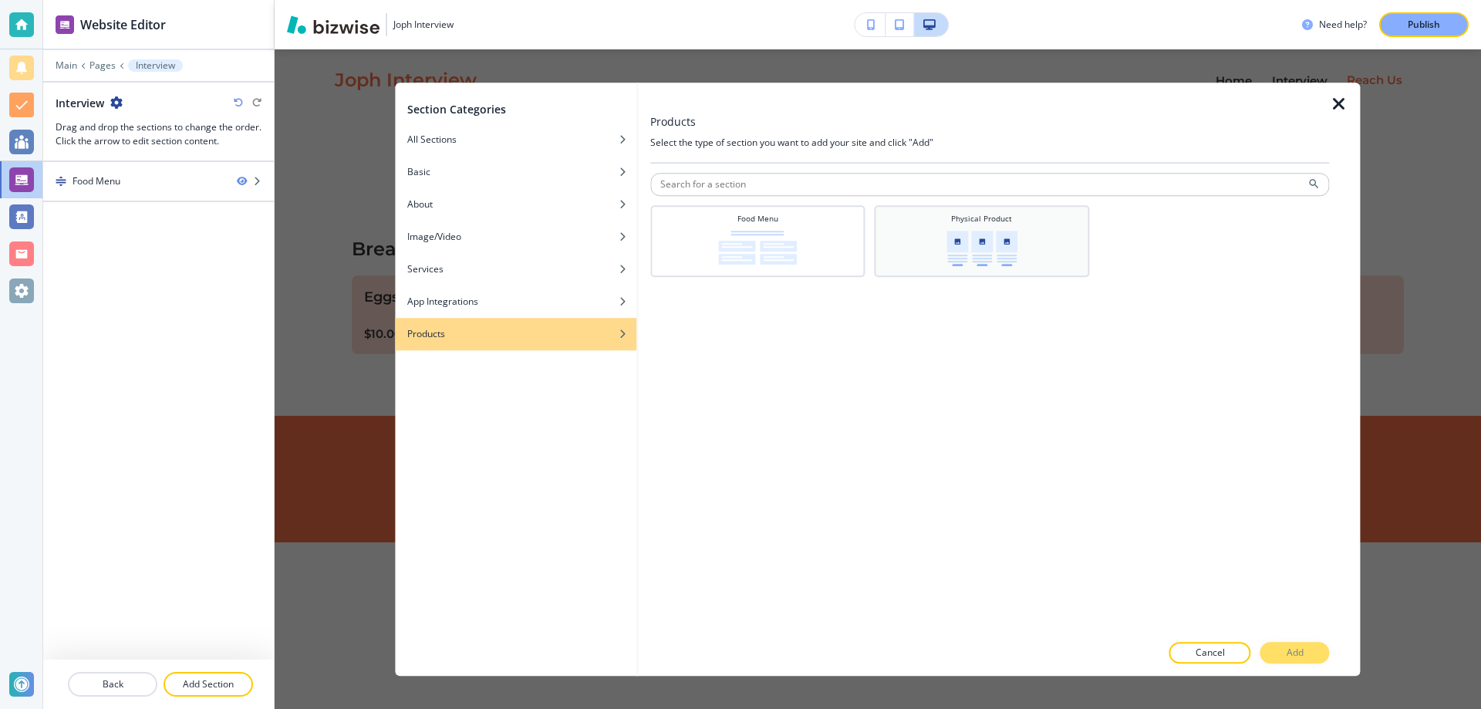
click at [884, 252] on div "Physical Product" at bounding box center [982, 239] width 200 height 53
click at [1274, 648] on button "Add" at bounding box center [1294, 653] width 69 height 22
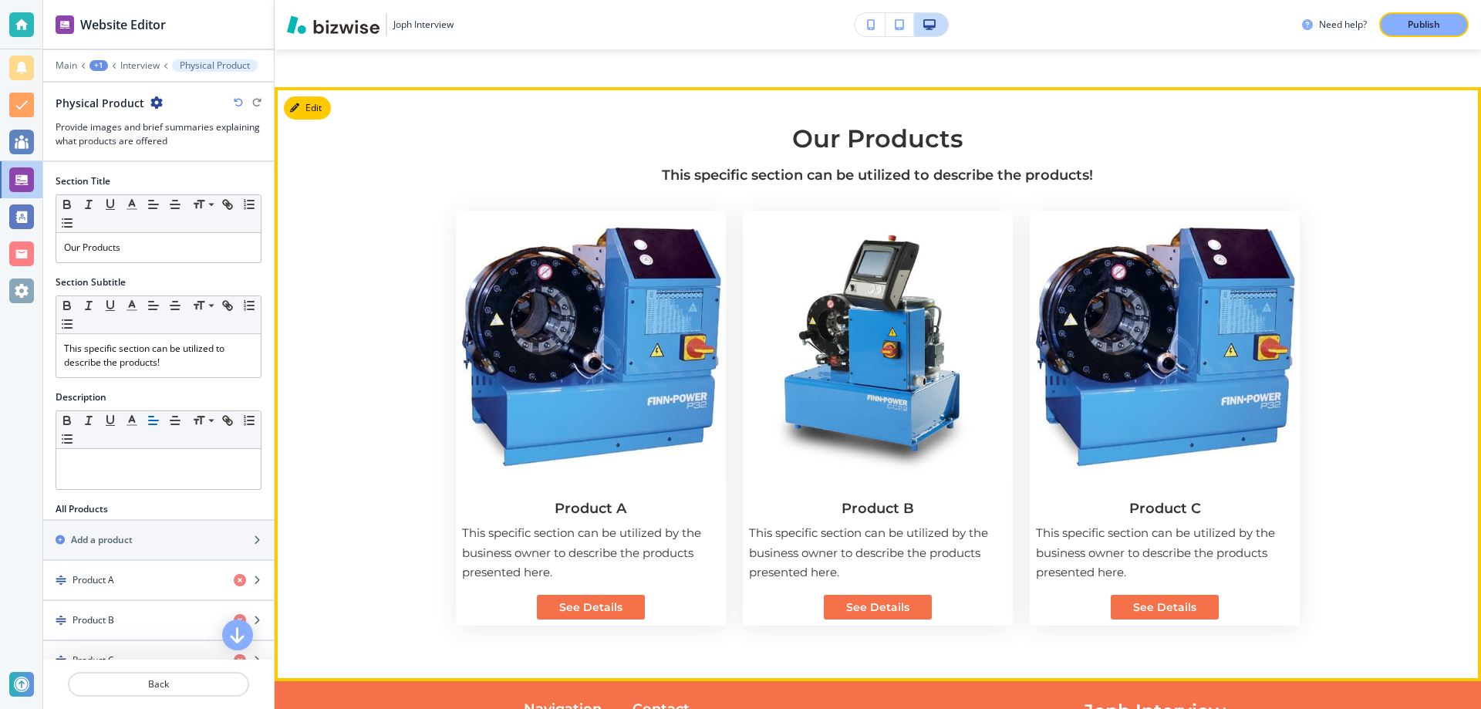
scroll to position [325, 0]
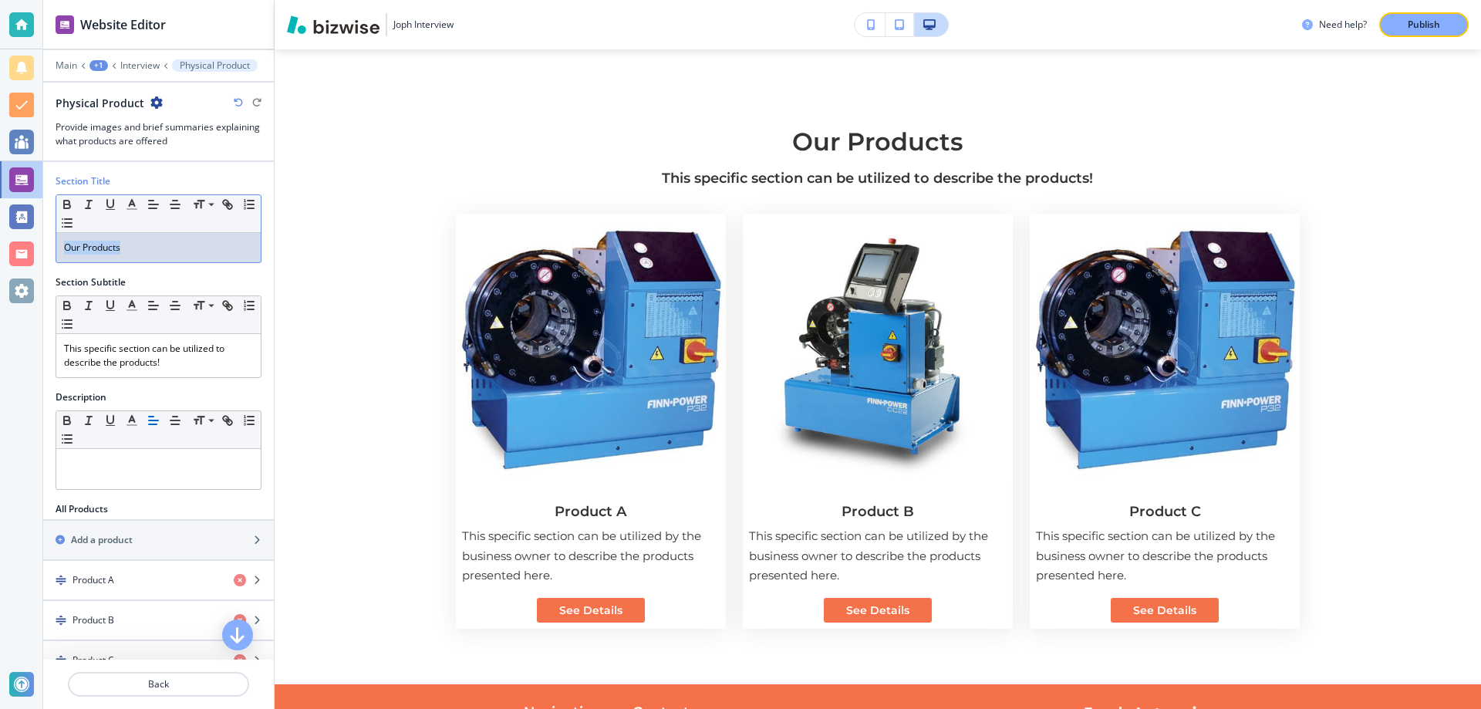
drag, startPoint x: 105, startPoint y: 248, endPoint x: 63, endPoint y: 252, distance: 41.9
click at [63, 252] on div "Our Products" at bounding box center [158, 247] width 204 height 29
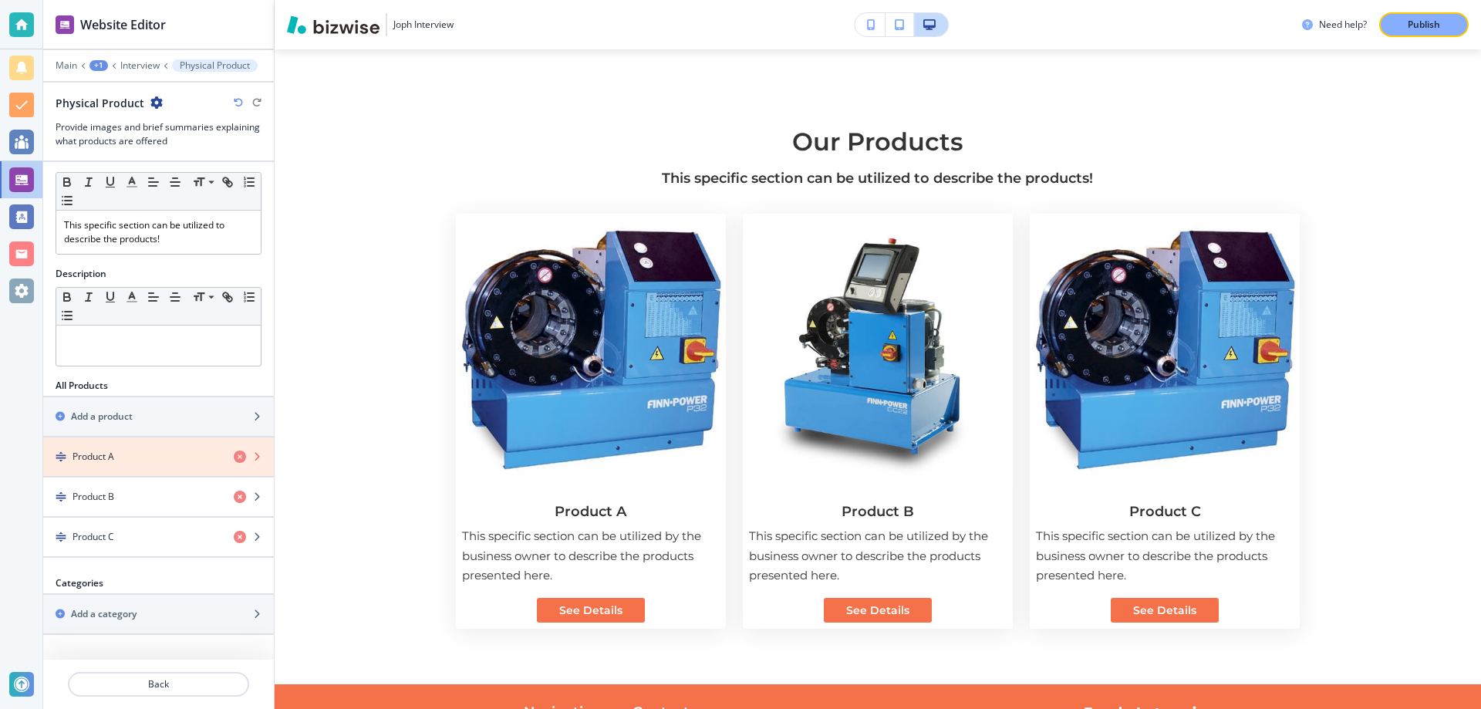
click at [239, 454] on icon "button" at bounding box center [240, 456] width 12 height 12
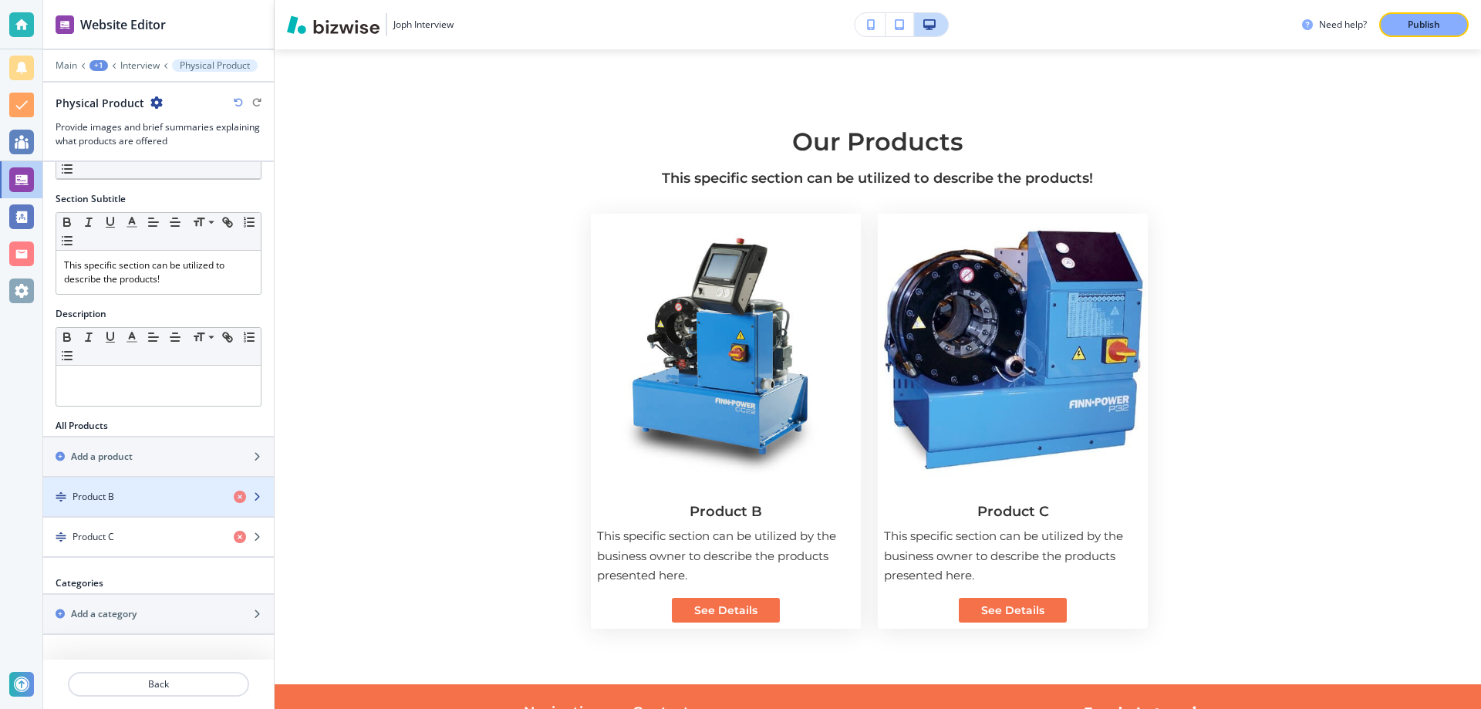
click at [241, 510] on div "button" at bounding box center [158, 510] width 231 height 12
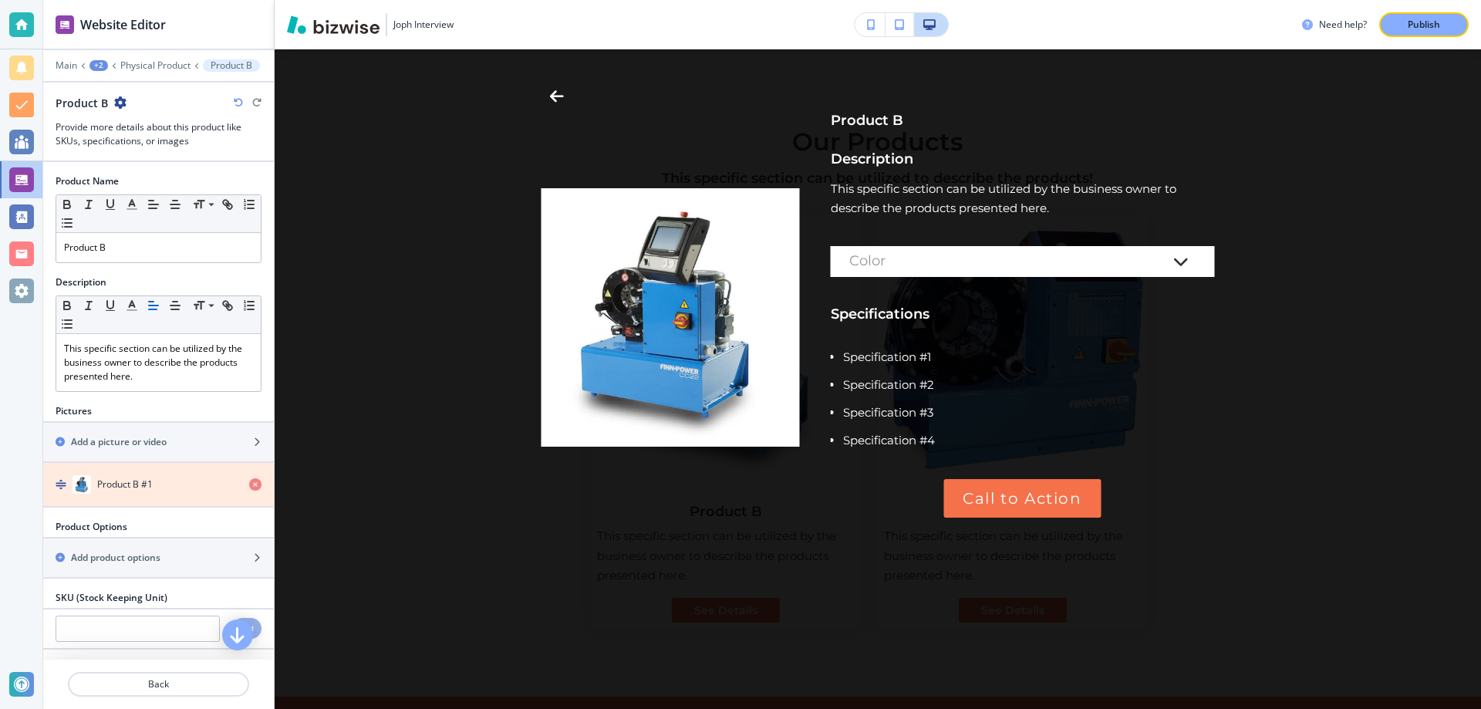
click at [255, 486] on icon "button" at bounding box center [255, 484] width 12 height 12
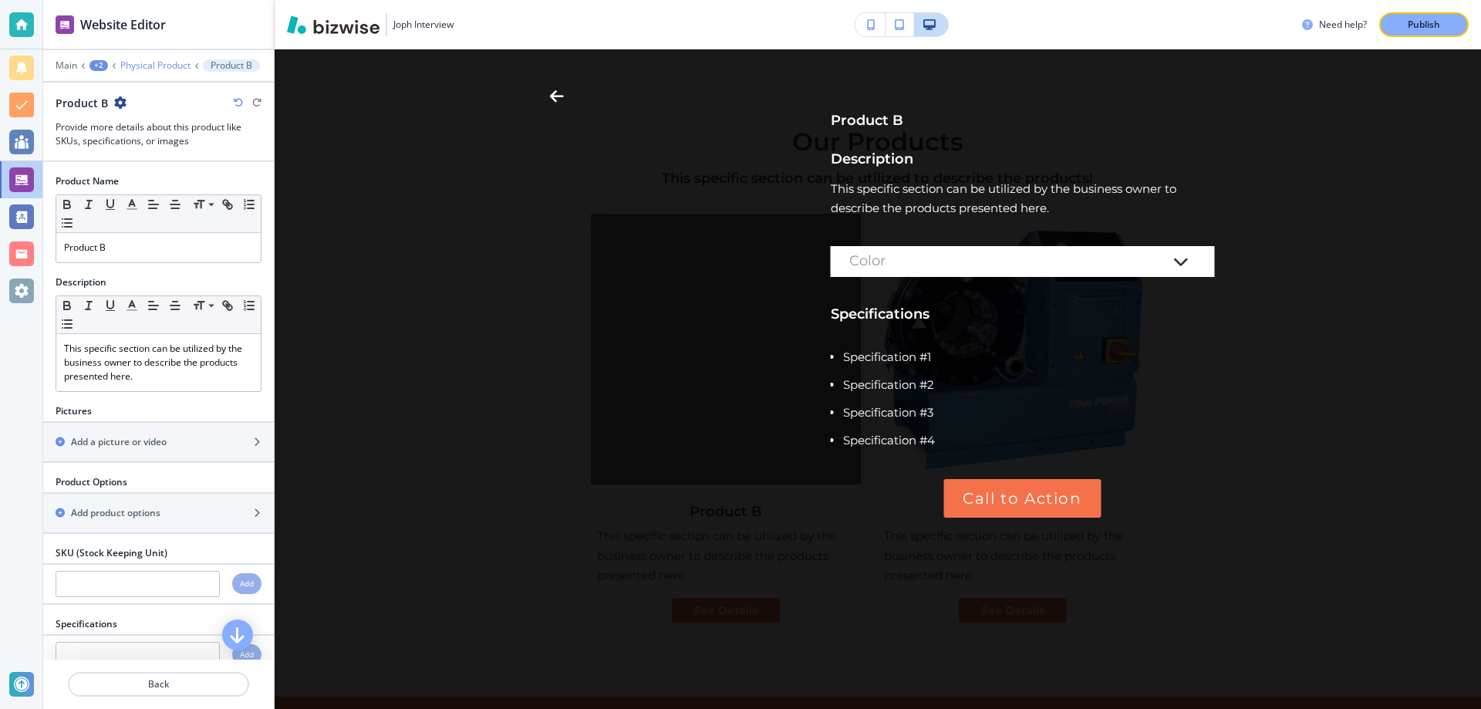
click at [155, 70] on p "Physical Product" at bounding box center [155, 65] width 70 height 11
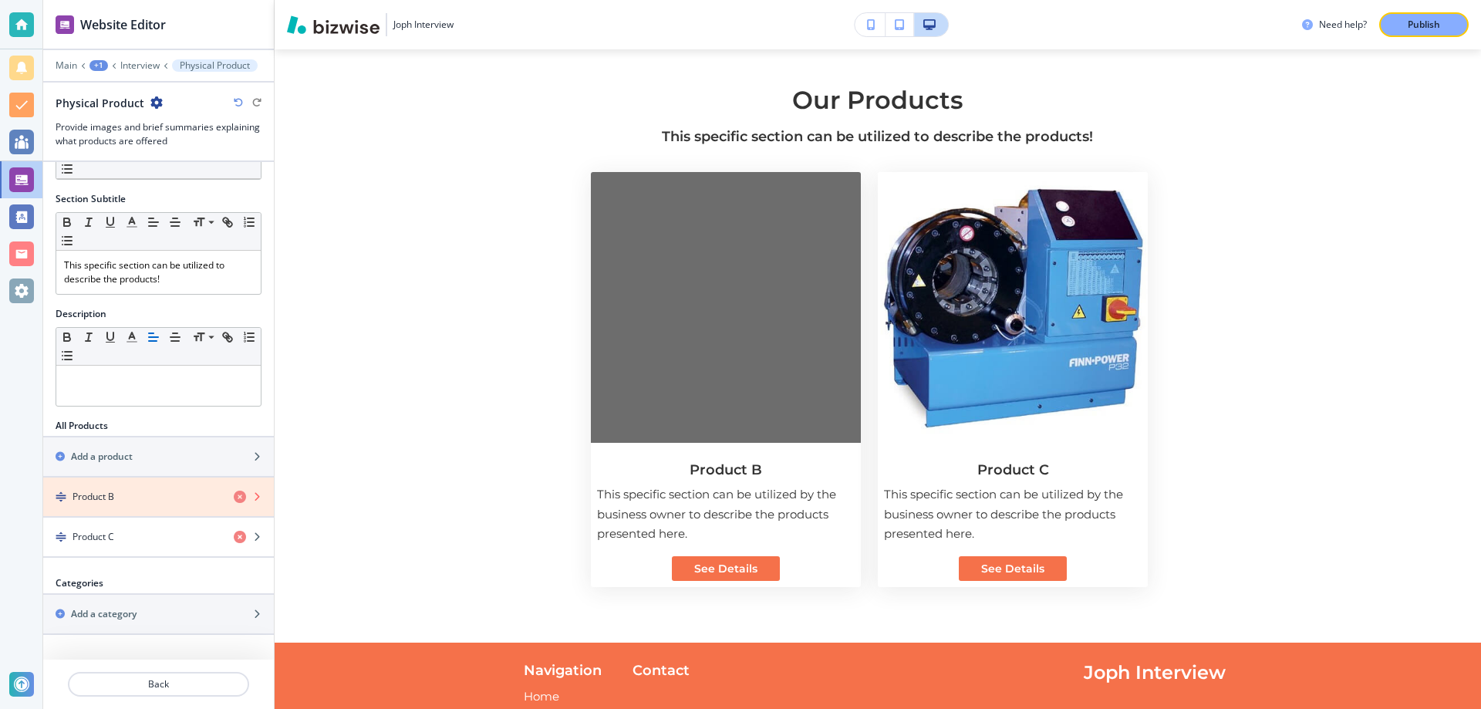
click at [241, 496] on icon "button" at bounding box center [240, 496] width 12 height 12
click at [241, 502] on icon "button" at bounding box center [240, 496] width 12 height 12
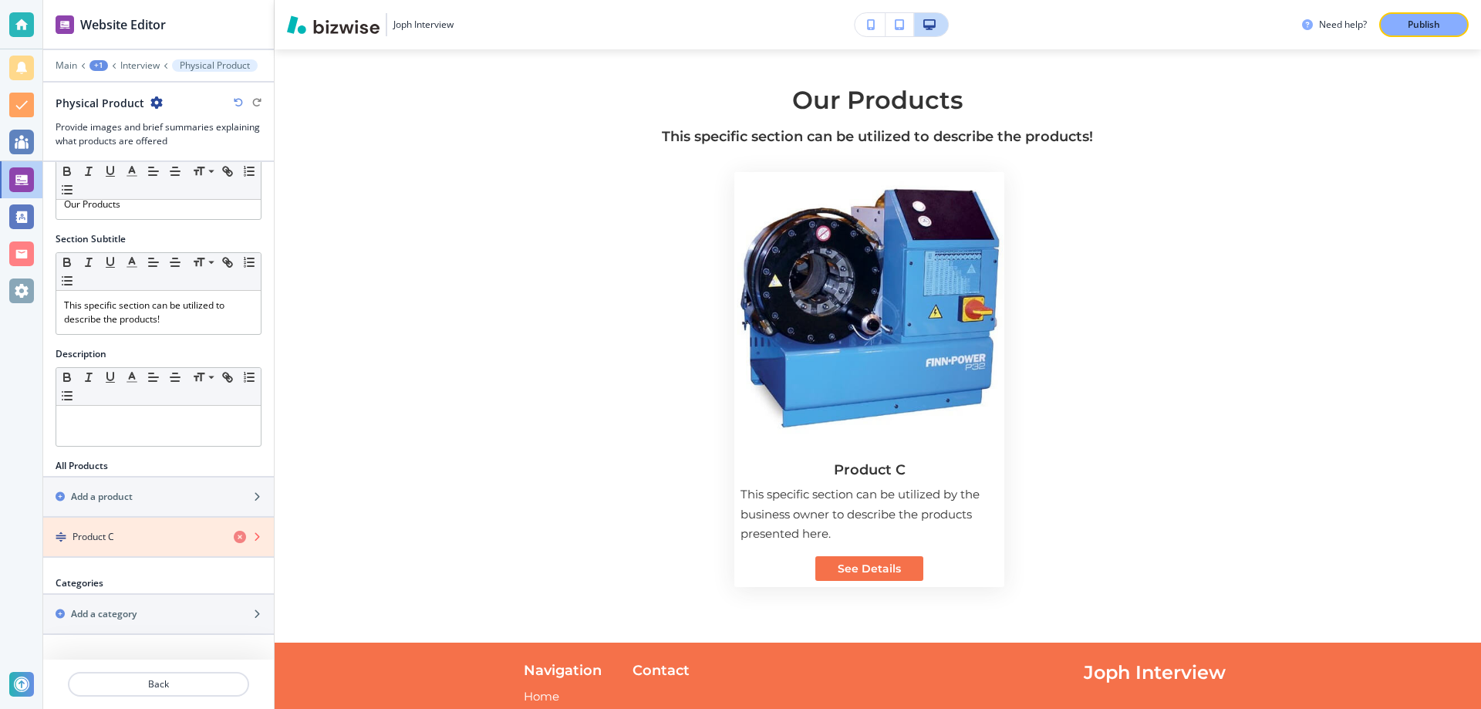
click at [240, 536] on icon "button" at bounding box center [240, 537] width 12 height 12
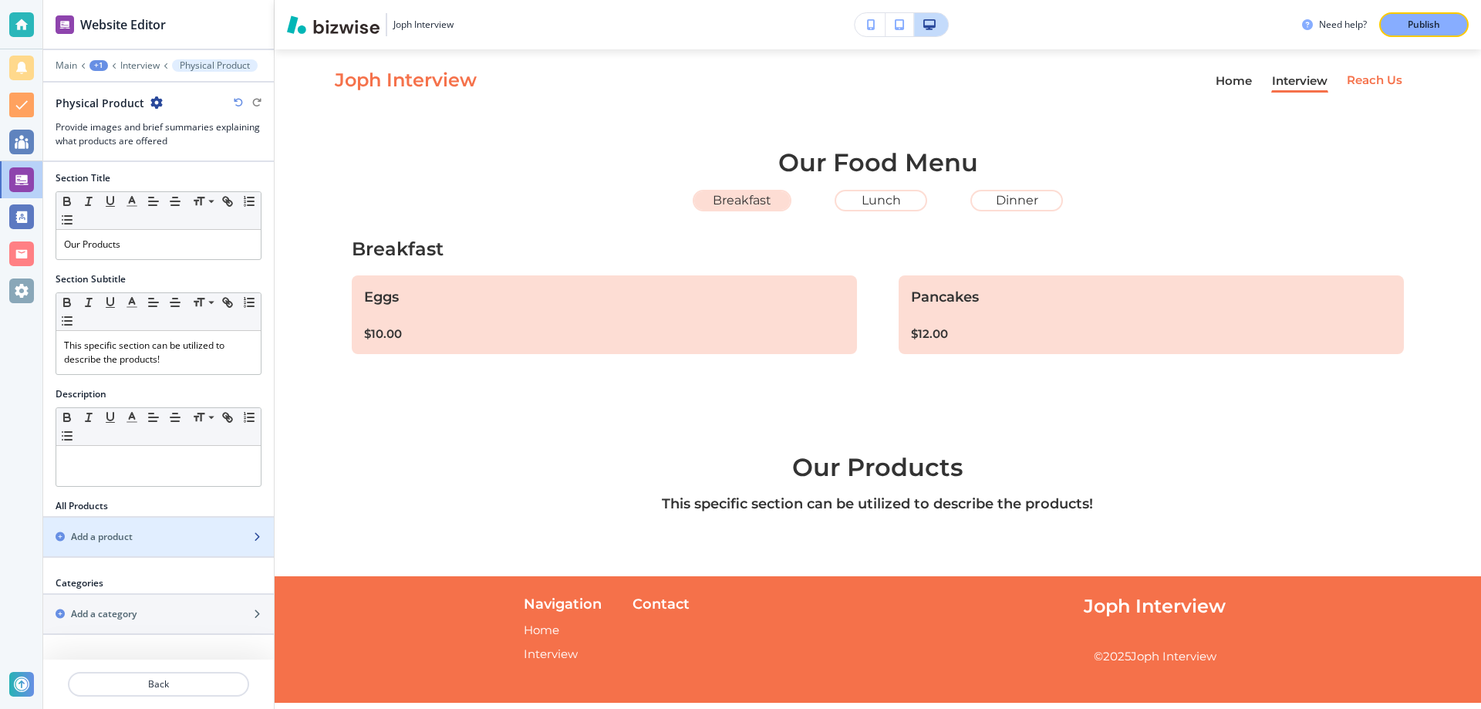
click at [100, 548] on div "button" at bounding box center [158, 550] width 231 height 12
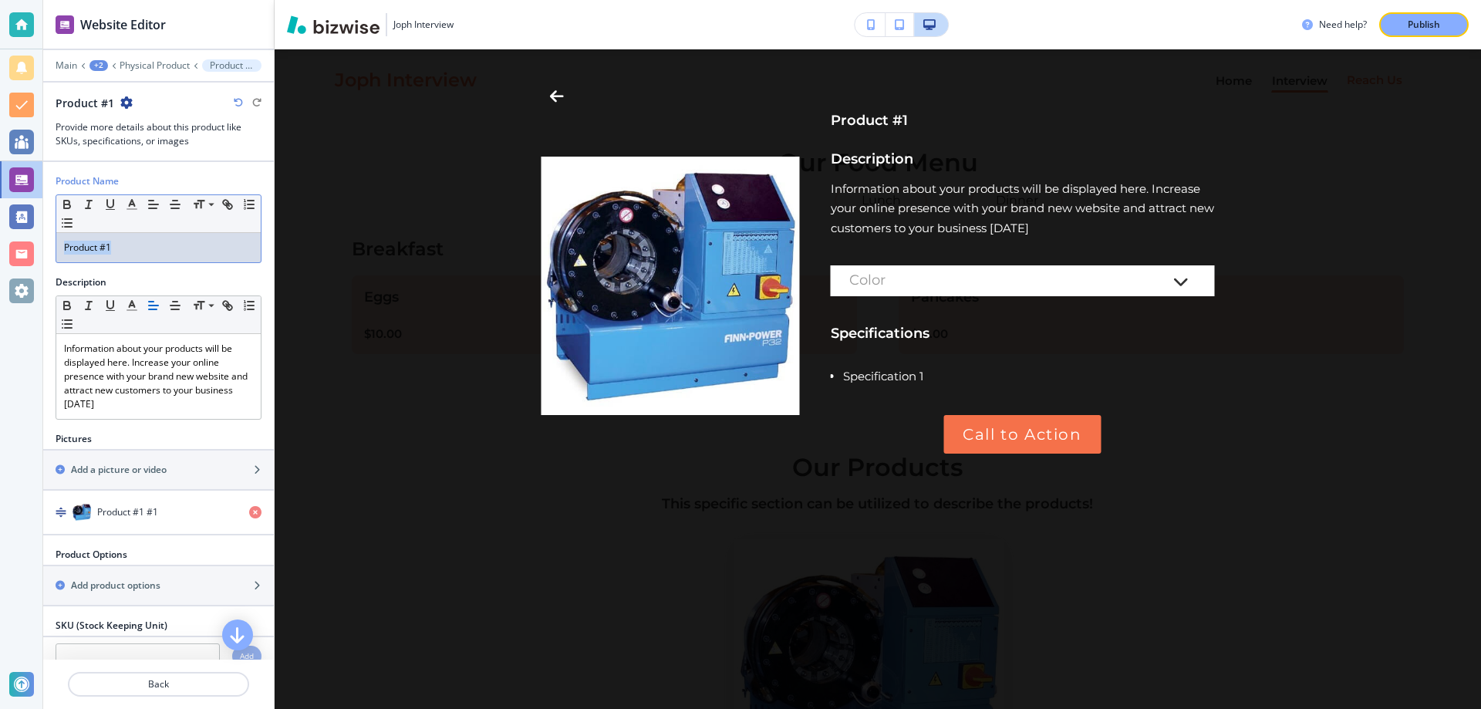
drag, startPoint x: 131, startPoint y: 245, endPoint x: 60, endPoint y: 251, distance: 71.2
click at [60, 251] on div "Product #1" at bounding box center [158, 247] width 204 height 29
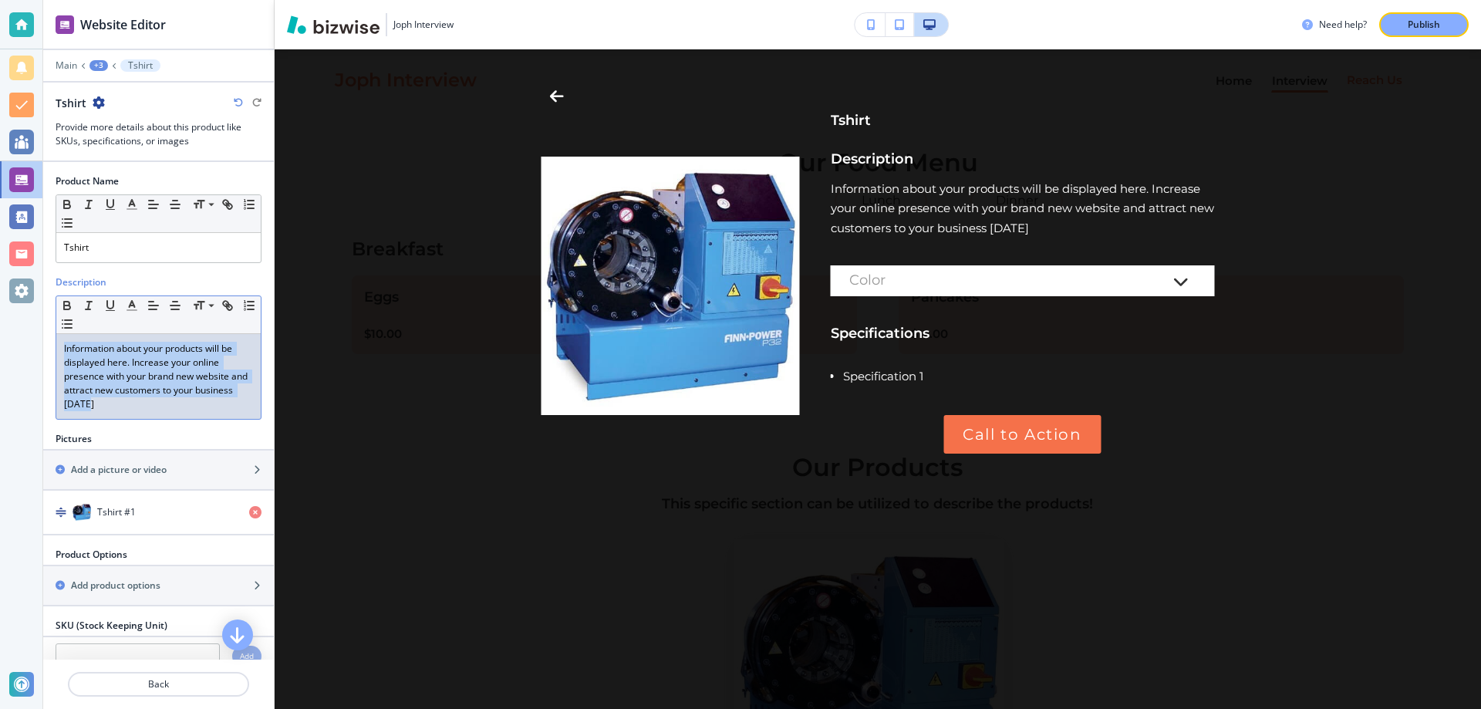
drag, startPoint x: 87, startPoint y: 406, endPoint x: 59, endPoint y: 346, distance: 66.3
click at [59, 346] on div "Information about your products will be displayed here. Increase your online pr…" at bounding box center [158, 376] width 204 height 85
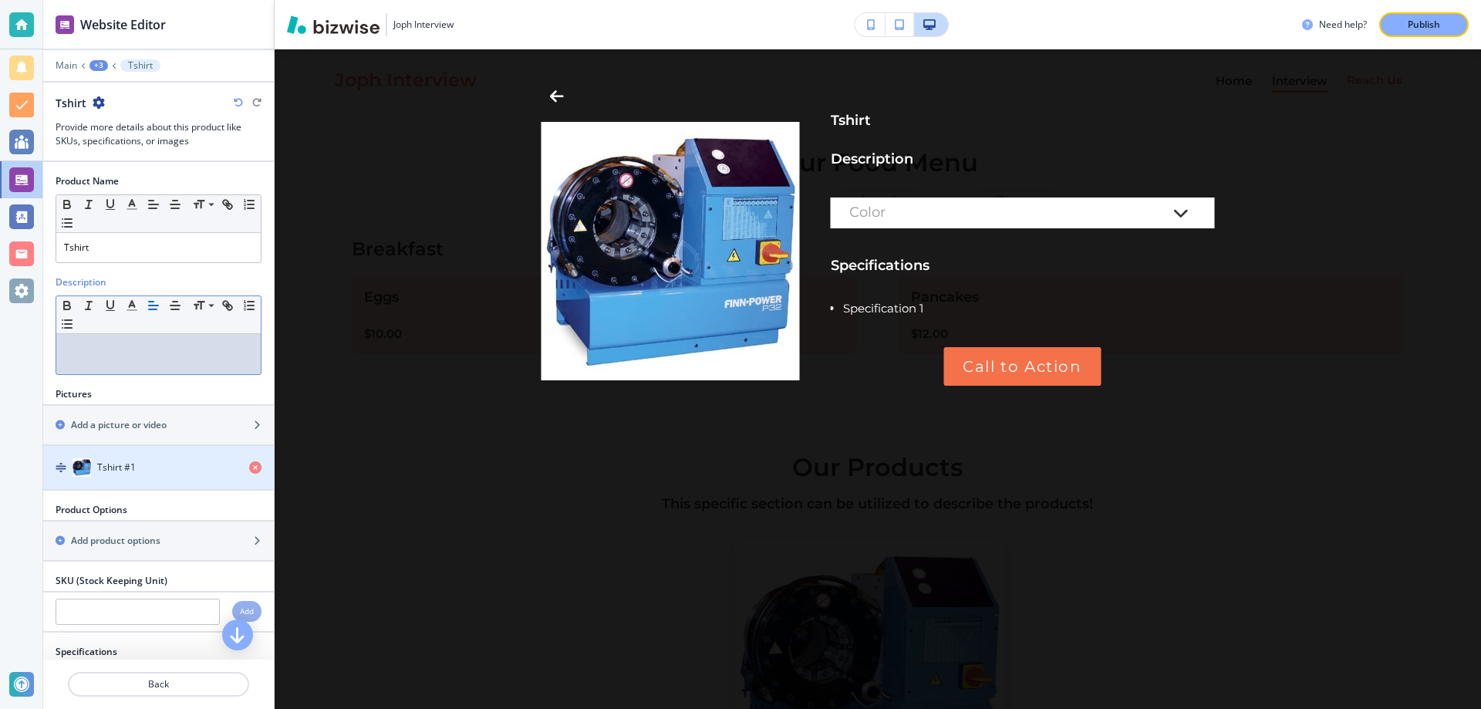
scroll to position [102, 0]
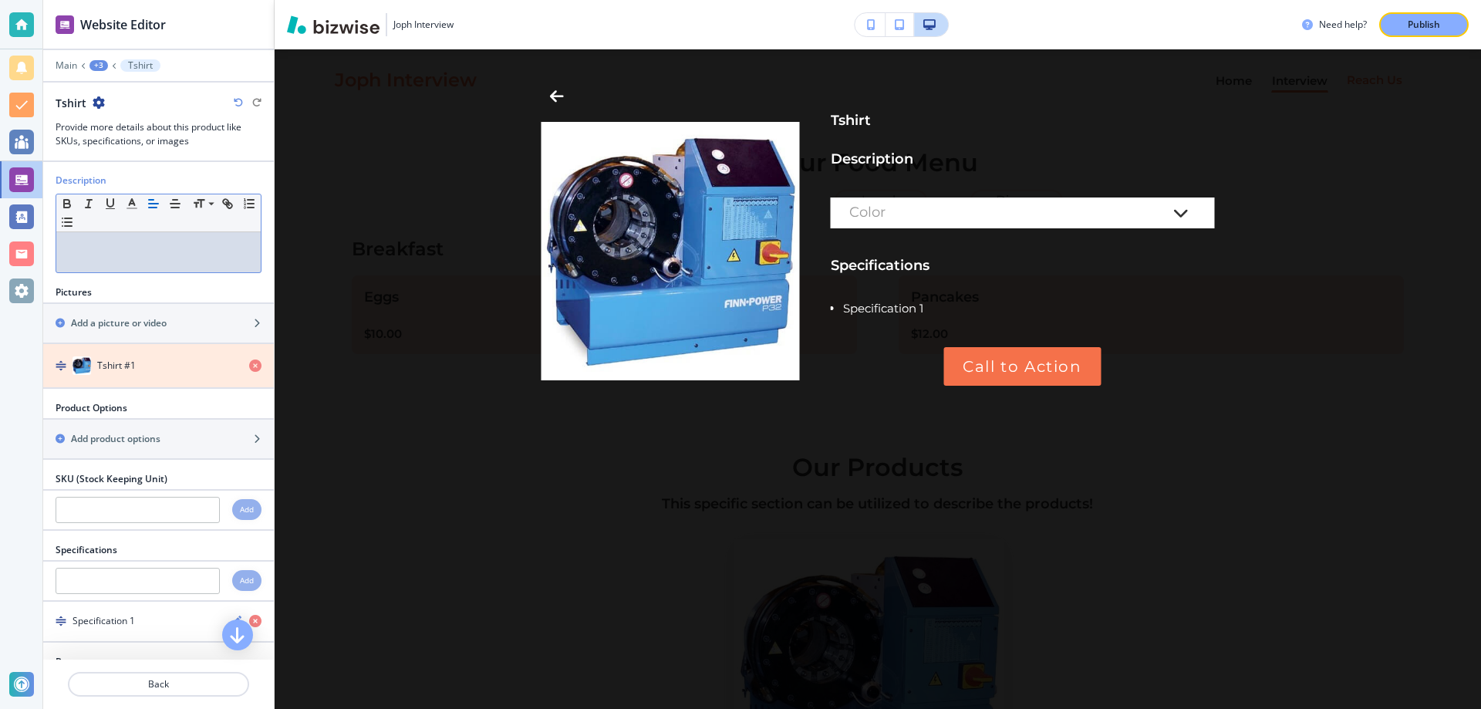
click at [255, 367] on icon "button" at bounding box center [255, 365] width 12 height 12
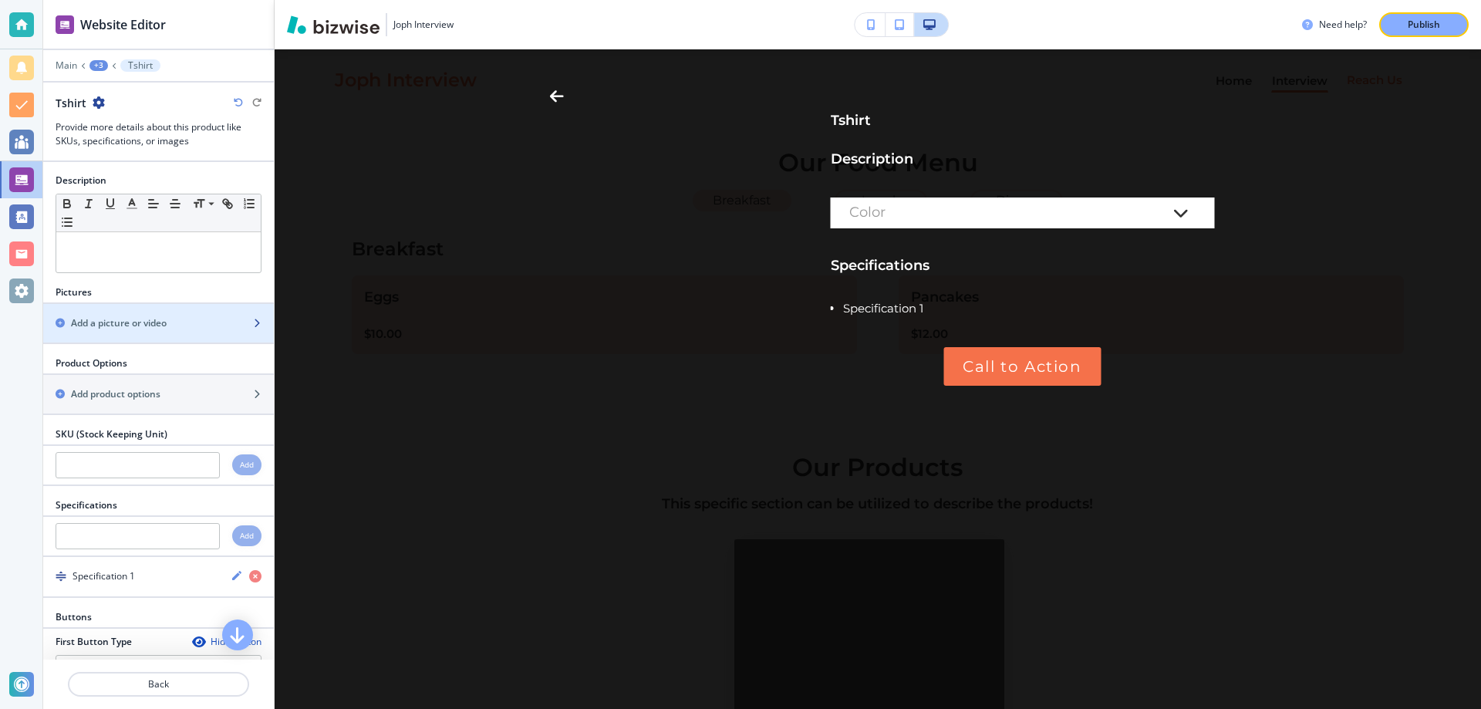
click at [155, 334] on div "button" at bounding box center [158, 336] width 231 height 12
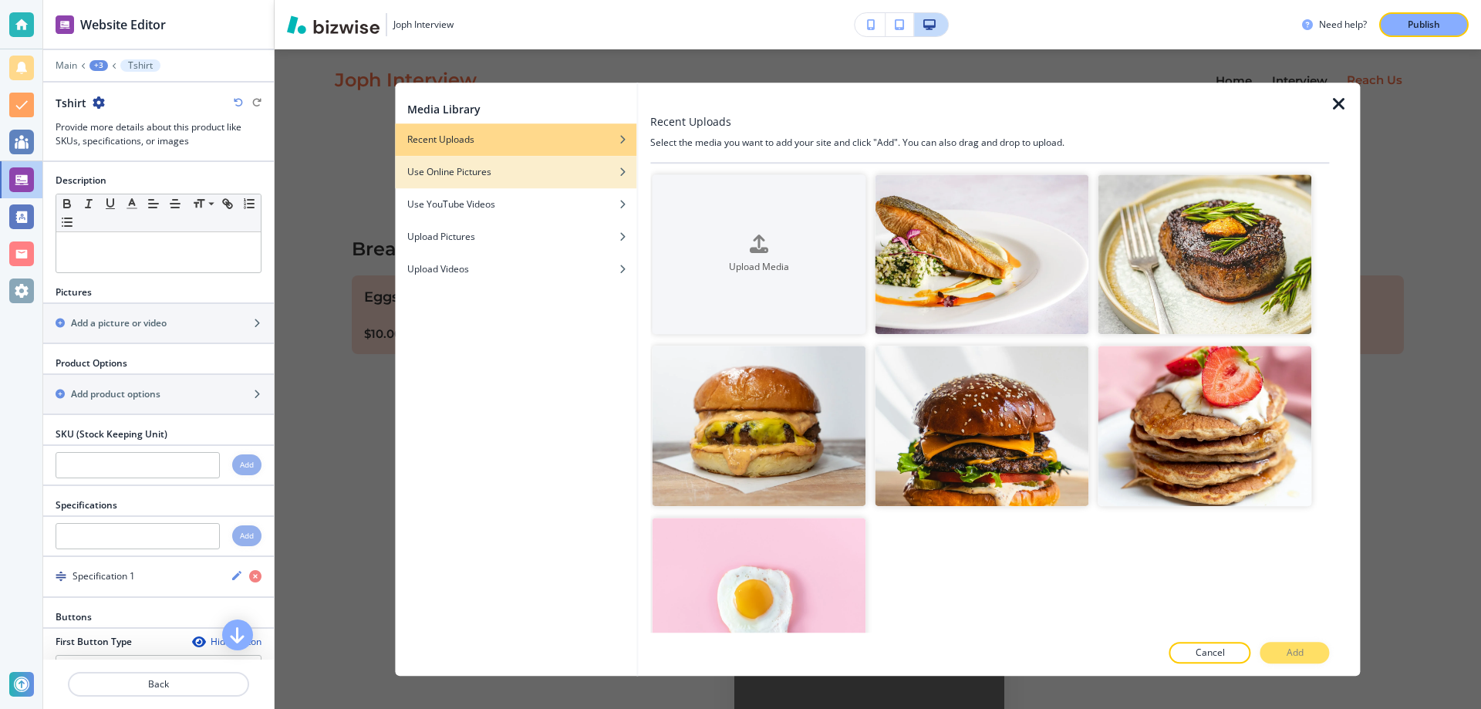
click at [488, 181] on div "button" at bounding box center [515, 183] width 241 height 9
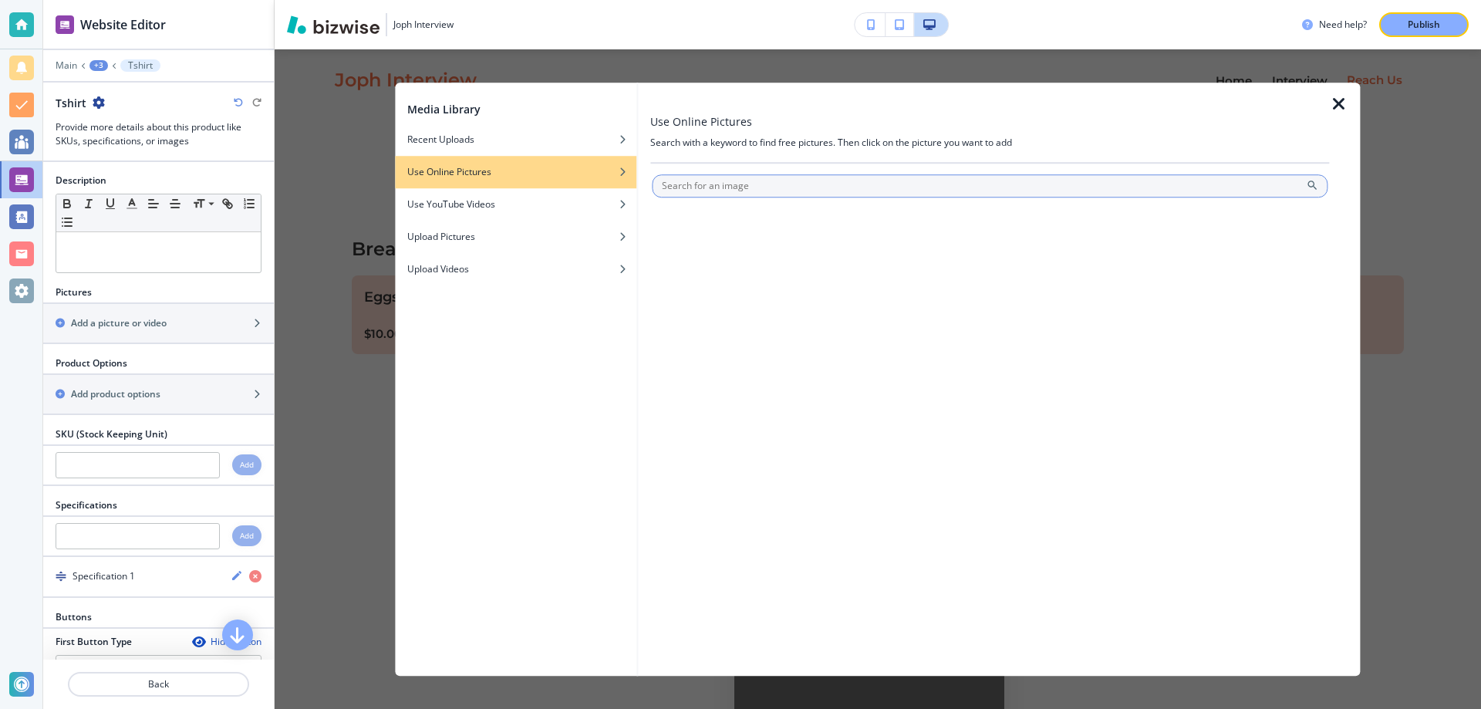
click at [800, 193] on input "text" at bounding box center [990, 185] width 676 height 23
type input "tshirt"
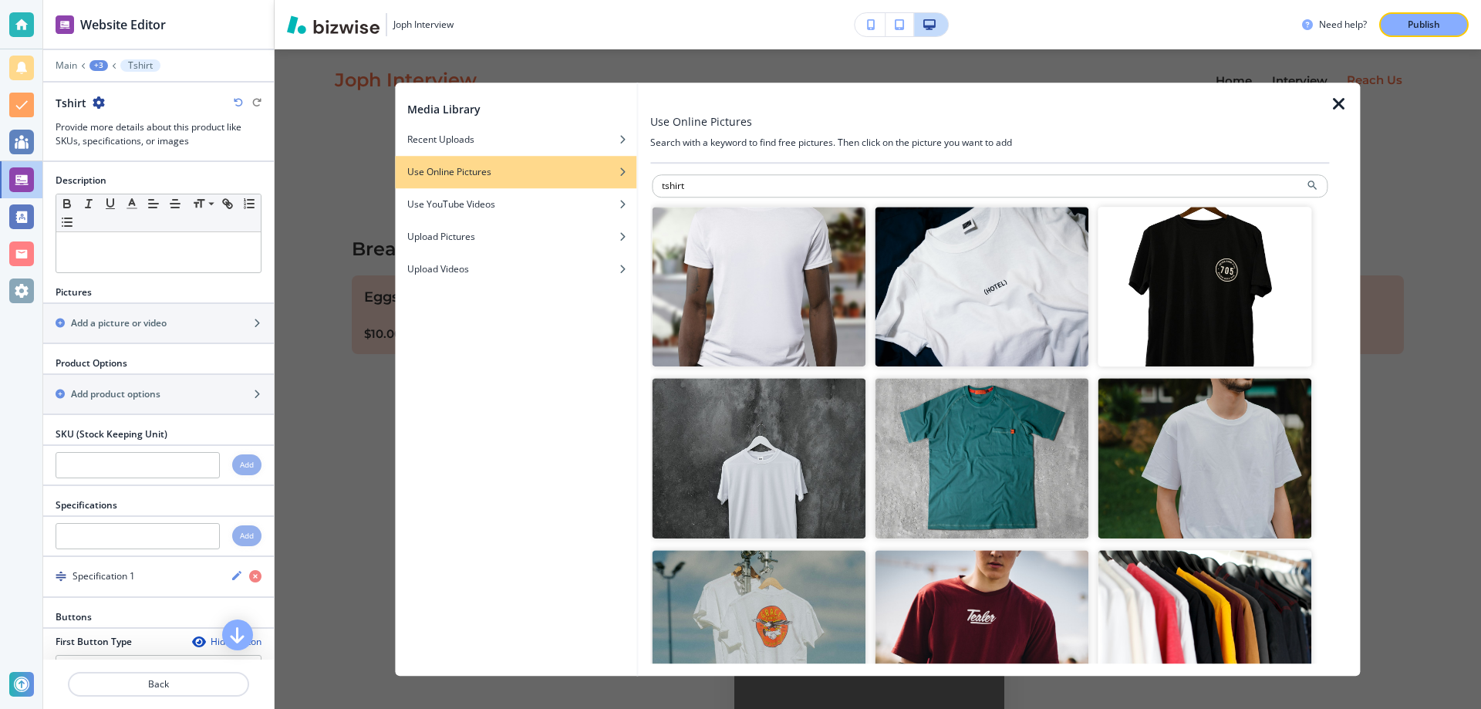
click at [922, 319] on img "button" at bounding box center [982, 287] width 214 height 160
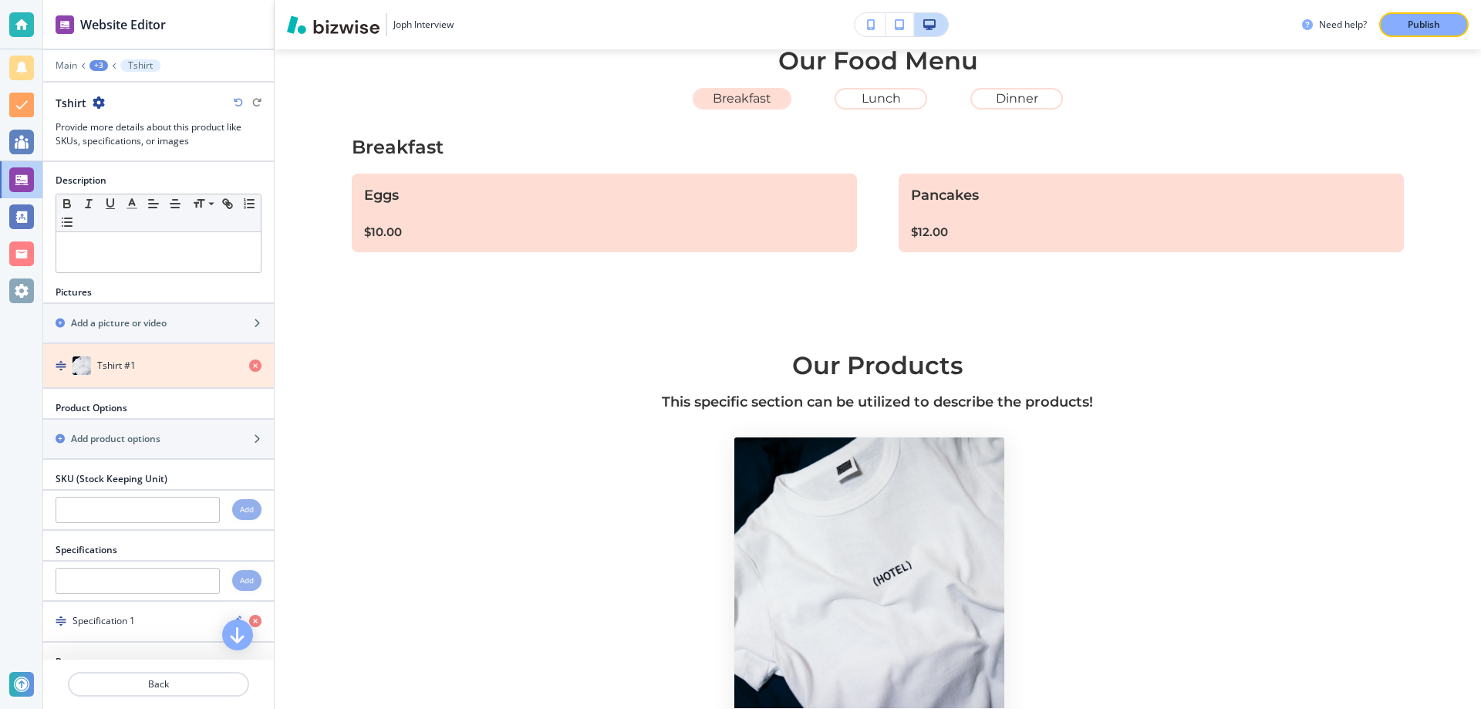
click at [259, 362] on icon "button" at bounding box center [255, 365] width 12 height 12
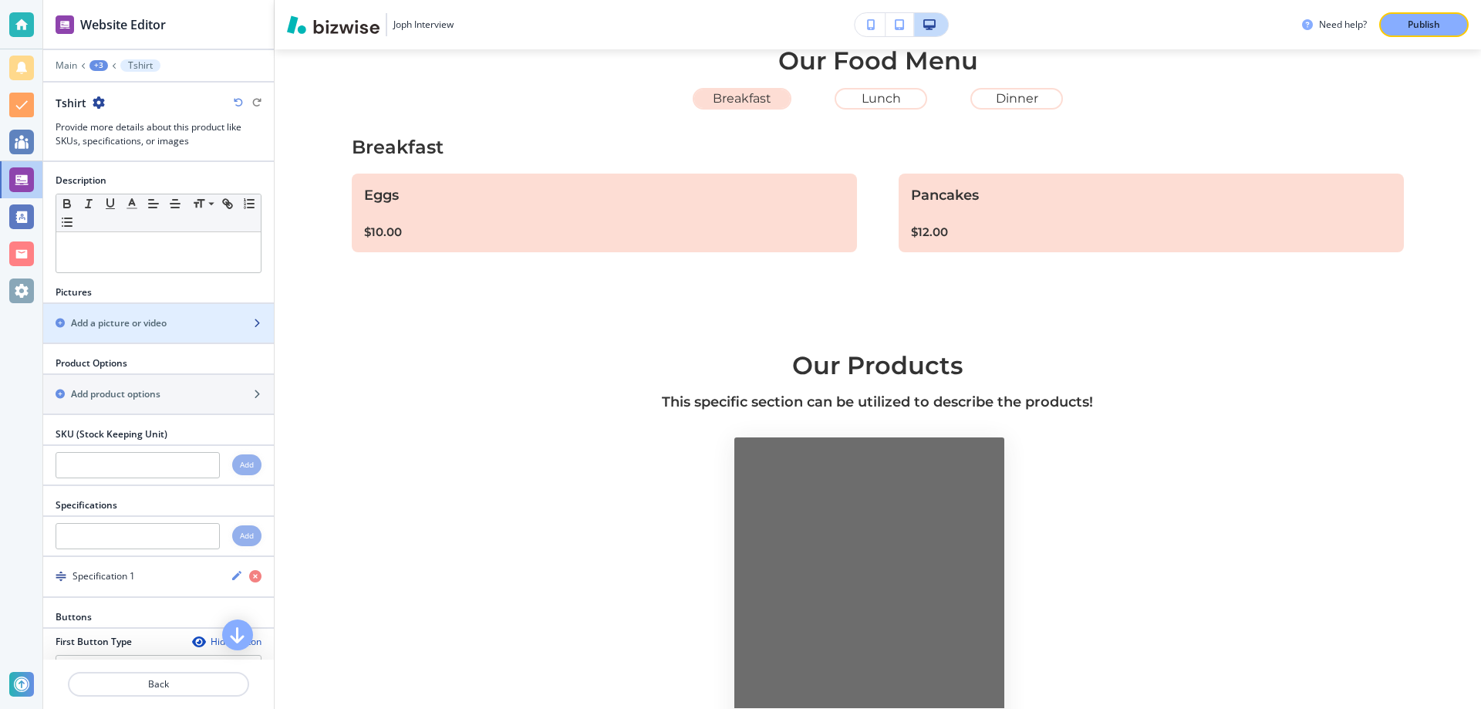
click at [252, 341] on div "button" at bounding box center [158, 336] width 231 height 12
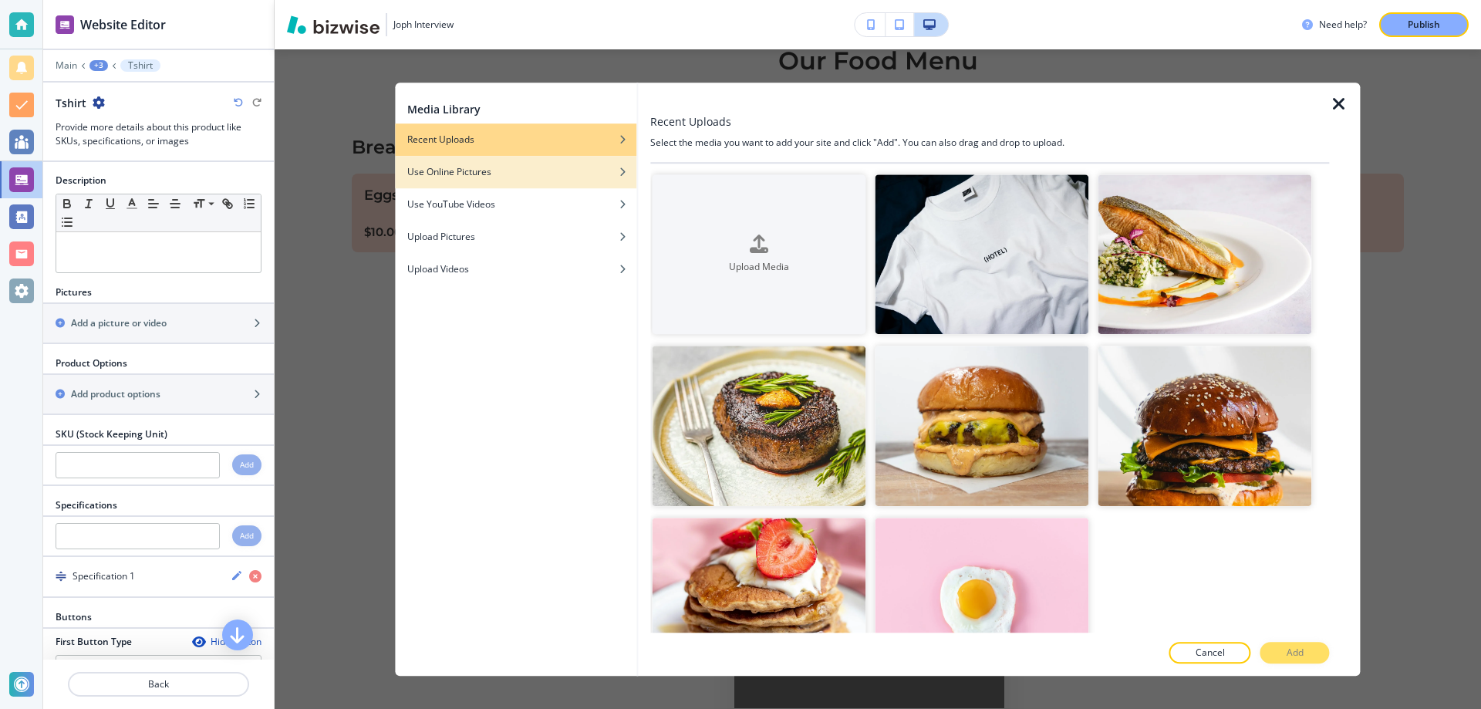
click at [517, 179] on button "Use Online Pictures" at bounding box center [515, 172] width 241 height 32
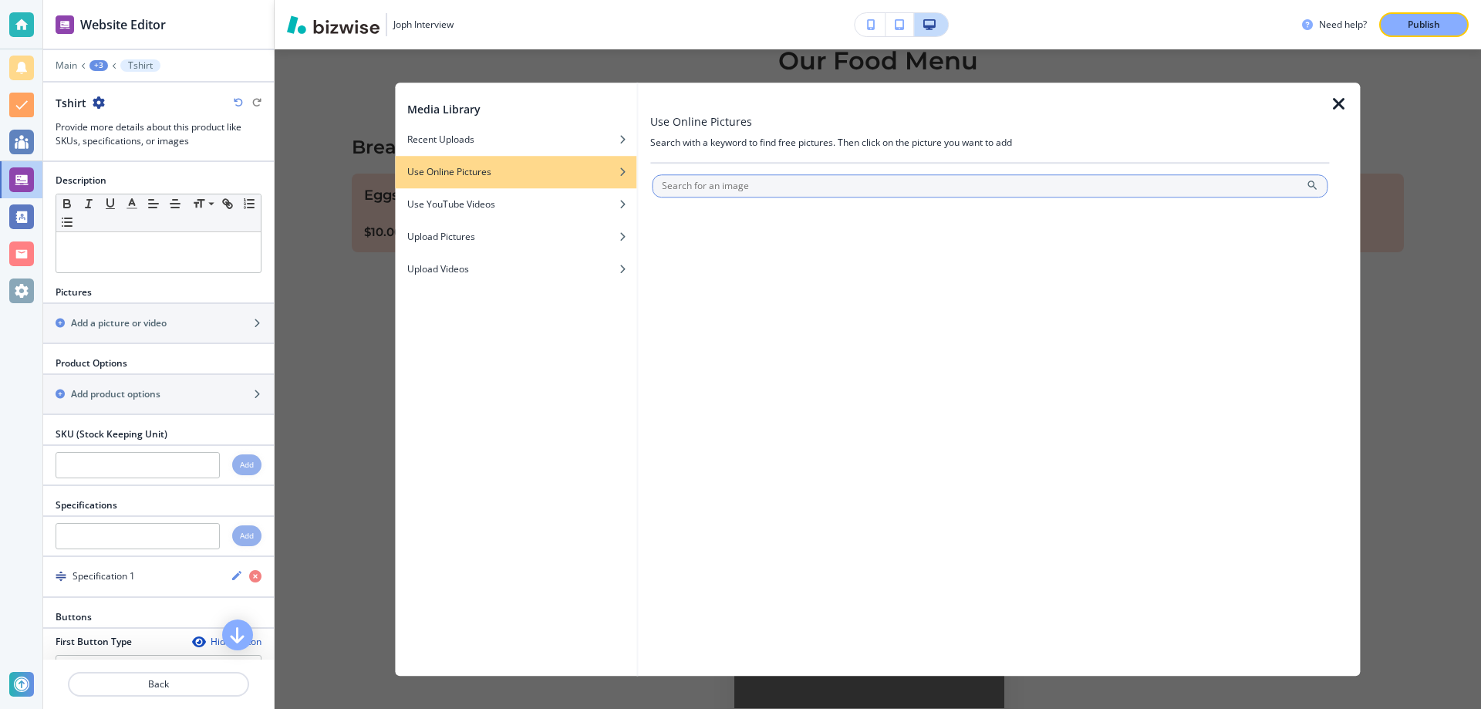
click at [807, 186] on input "text" at bounding box center [990, 185] width 676 height 23
type input "tshirt"
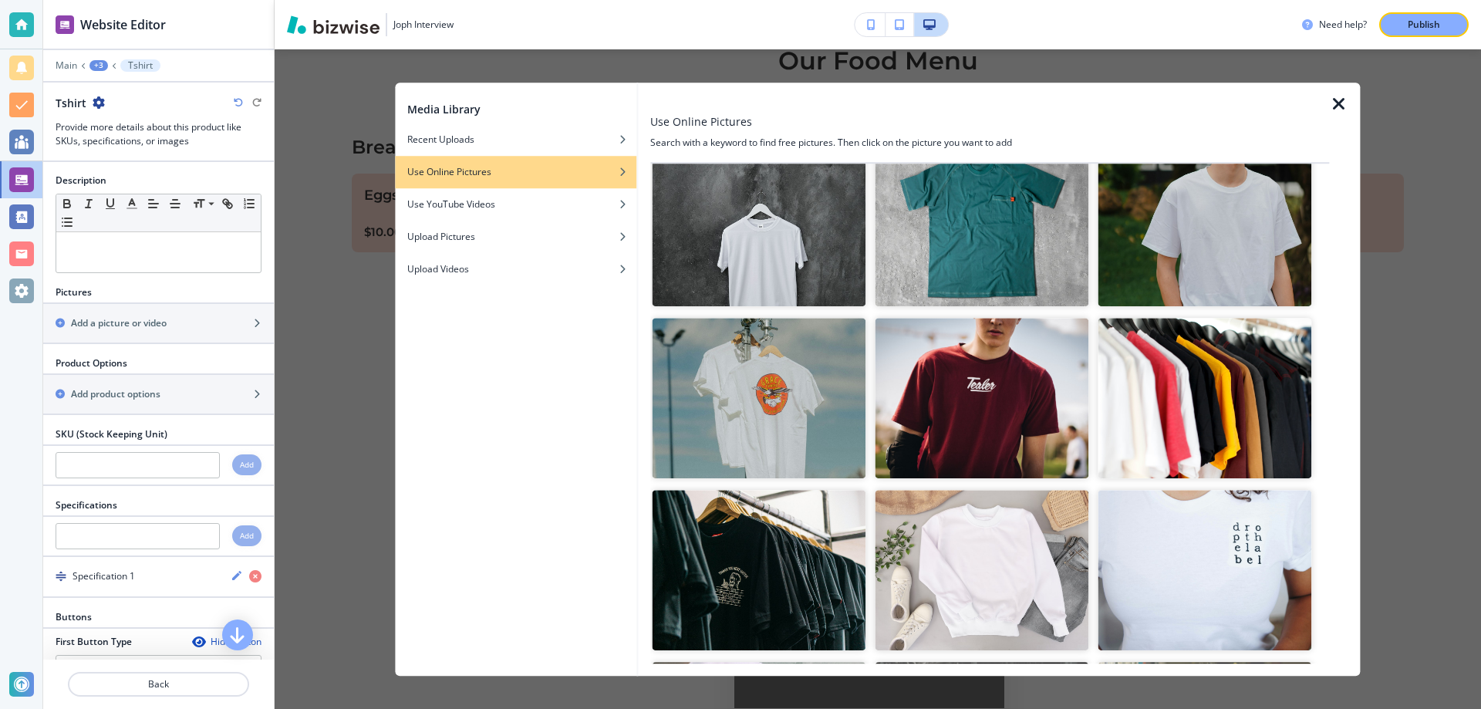
scroll to position [236, 0]
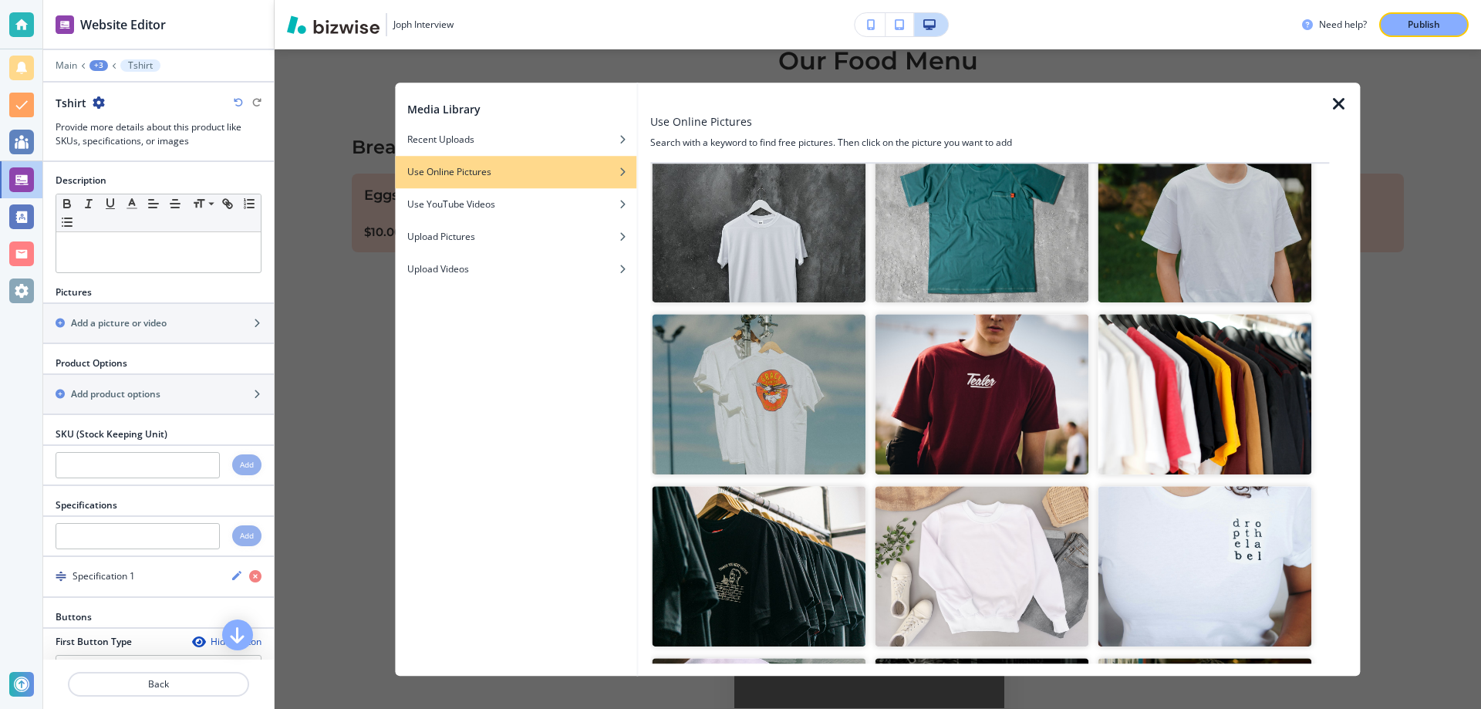
click at [785, 526] on img "button" at bounding box center [759, 566] width 214 height 160
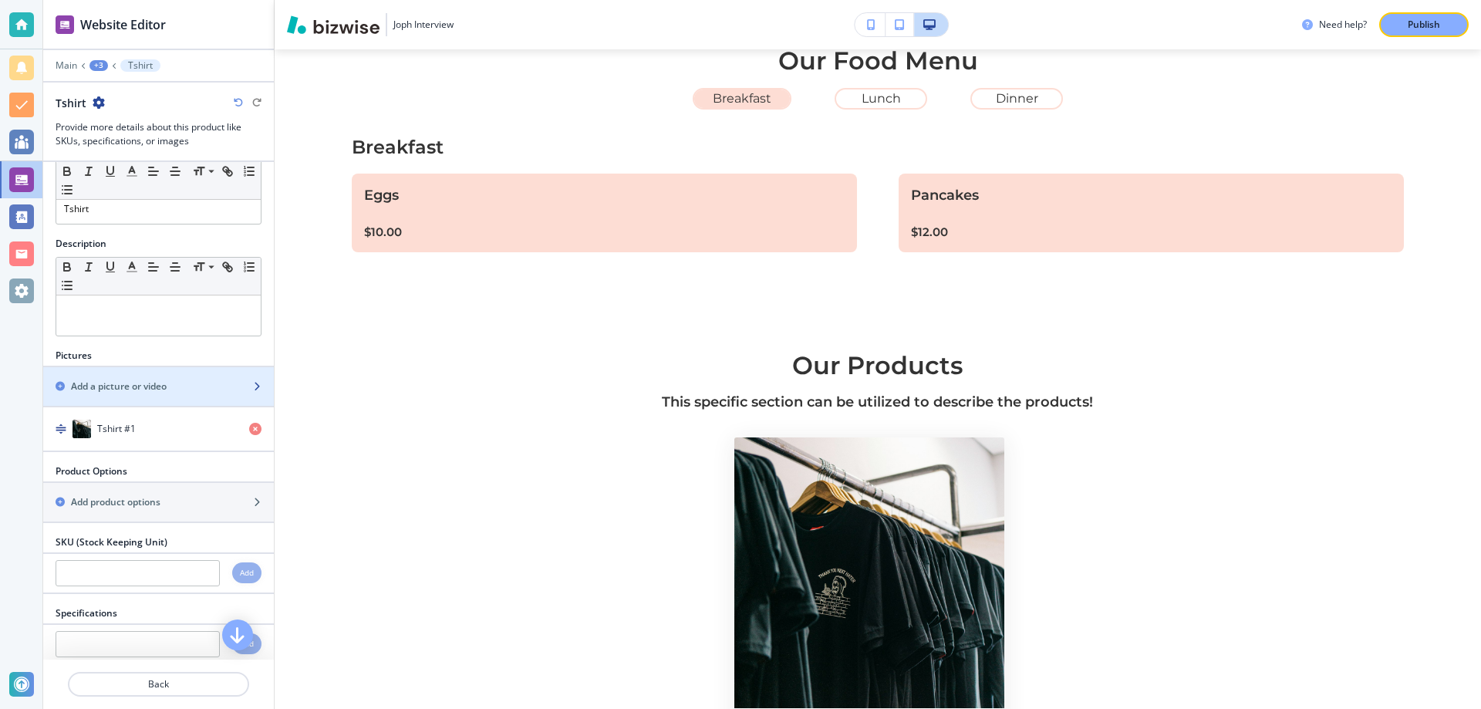
scroll to position [102, 0]
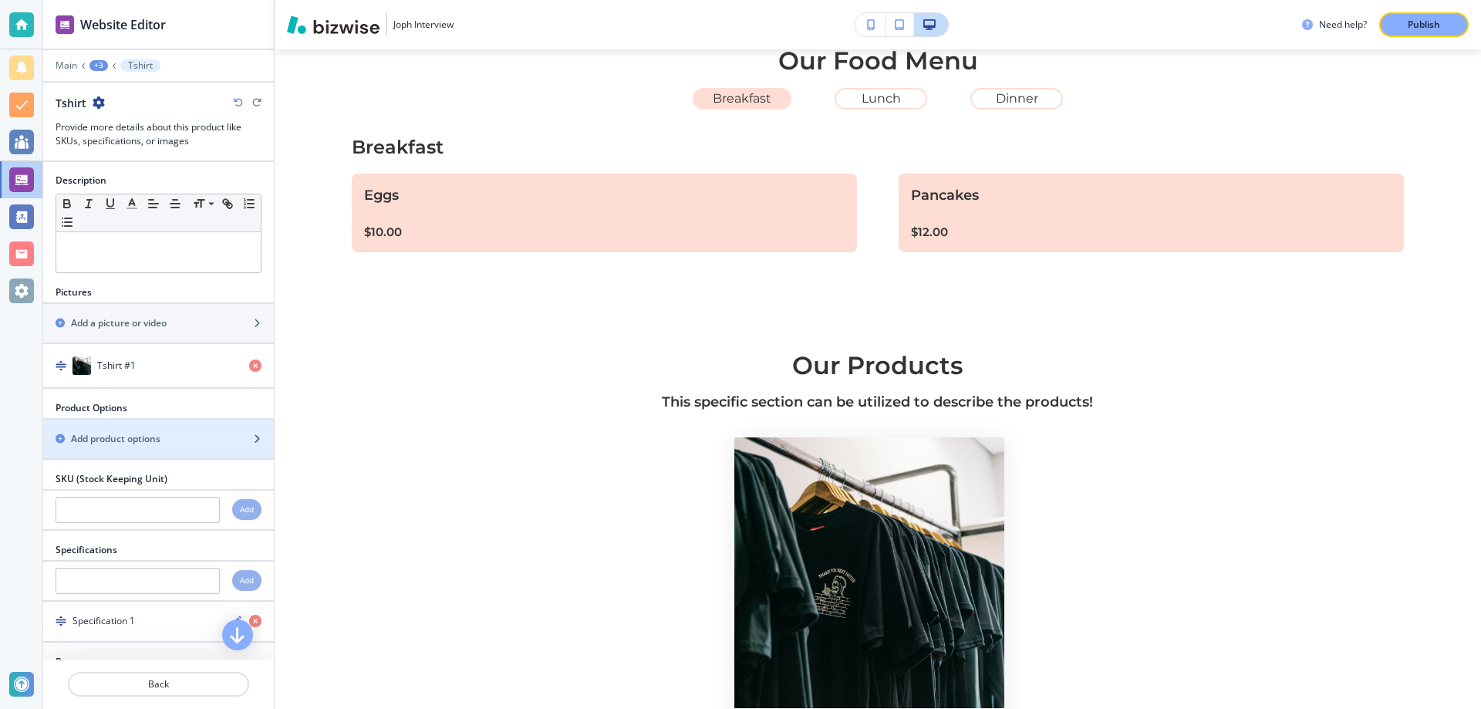
click at [162, 447] on div "button" at bounding box center [158, 452] width 231 height 12
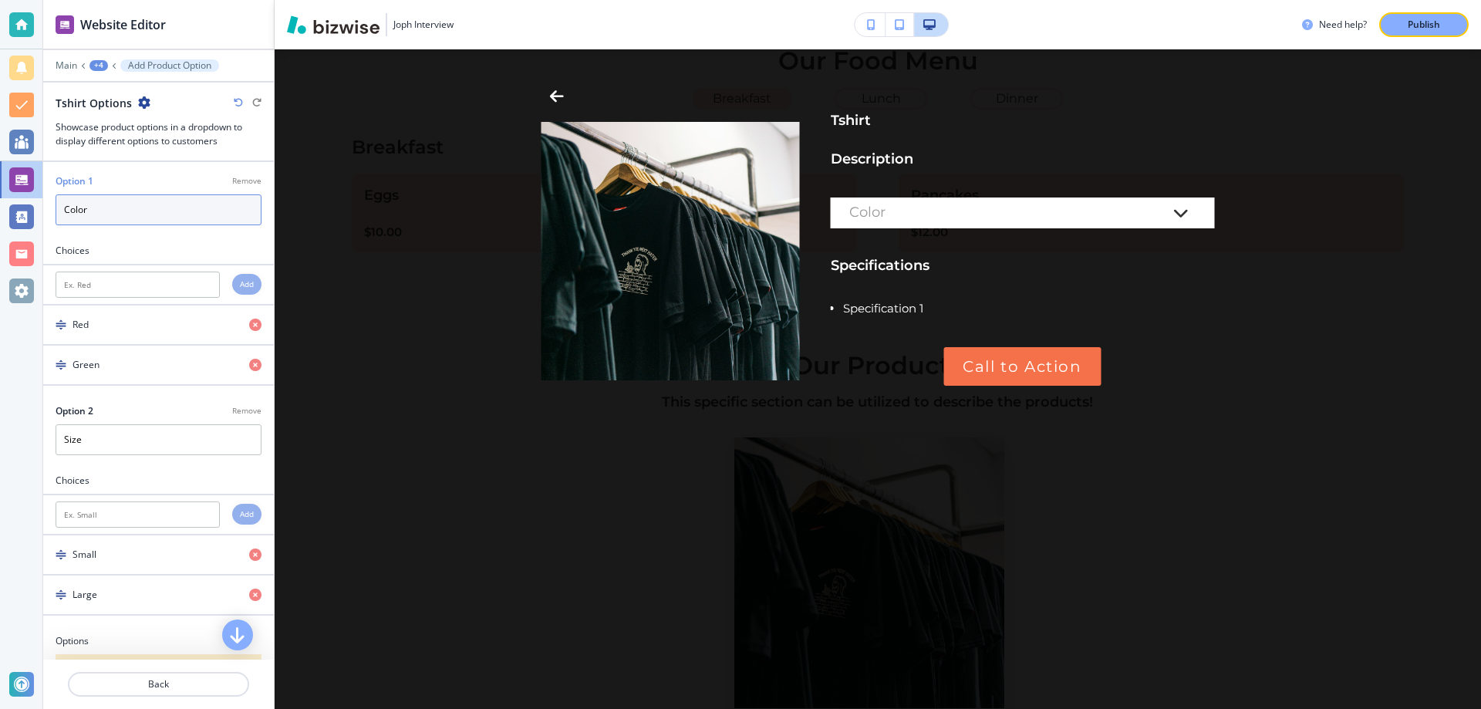
drag, startPoint x: 96, startPoint y: 210, endPoint x: 66, endPoint y: 211, distance: 30.1
click at [66, 211] on input "Color" at bounding box center [159, 209] width 206 height 31
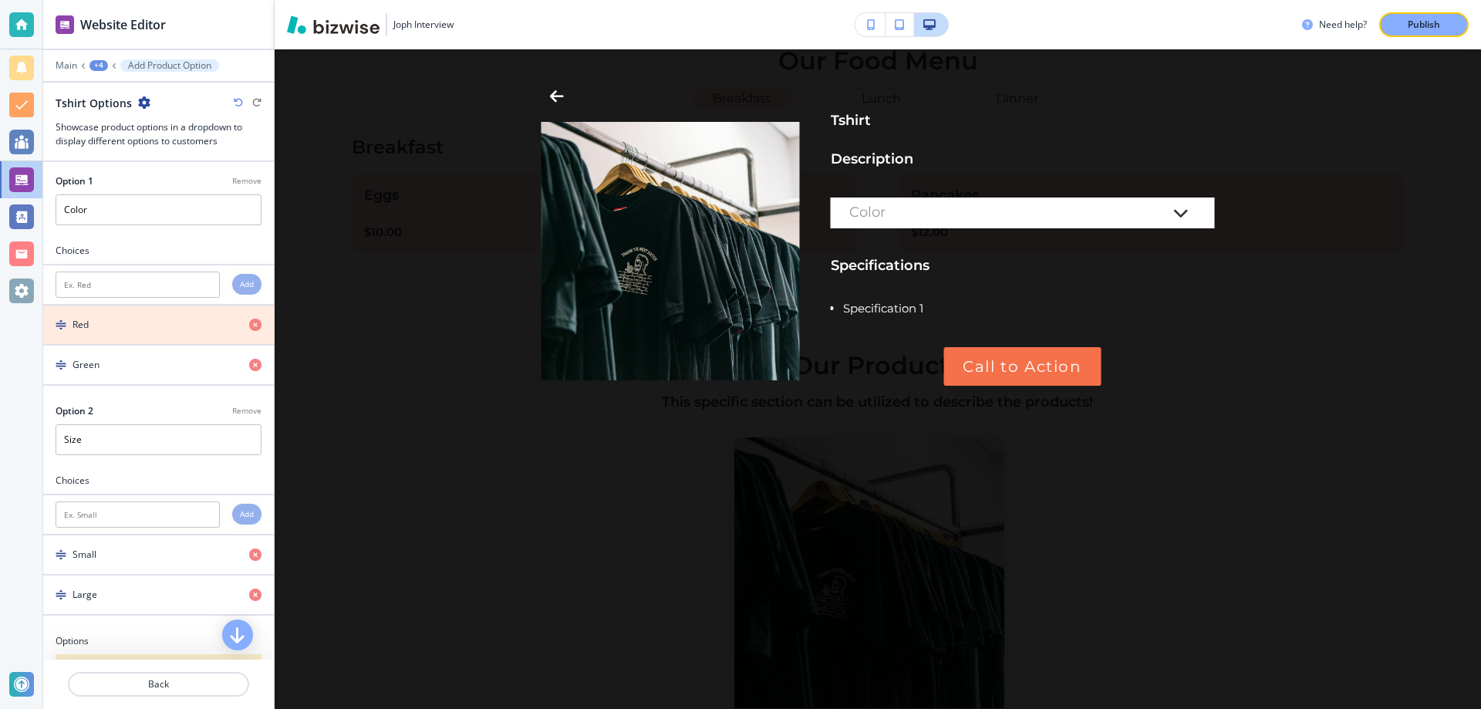
click at [257, 325] on icon "button" at bounding box center [255, 325] width 12 height 12
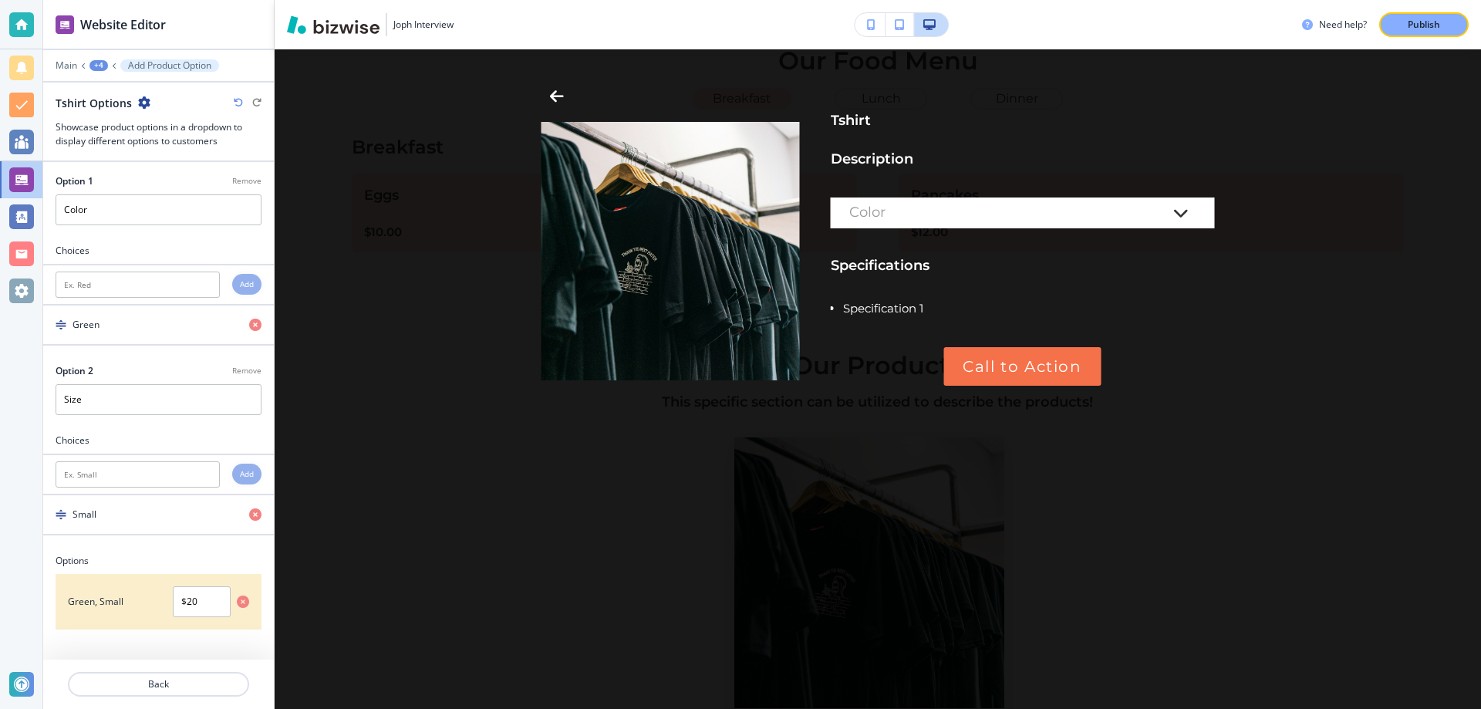
click at [257, 325] on icon "button" at bounding box center [255, 325] width 12 height 12
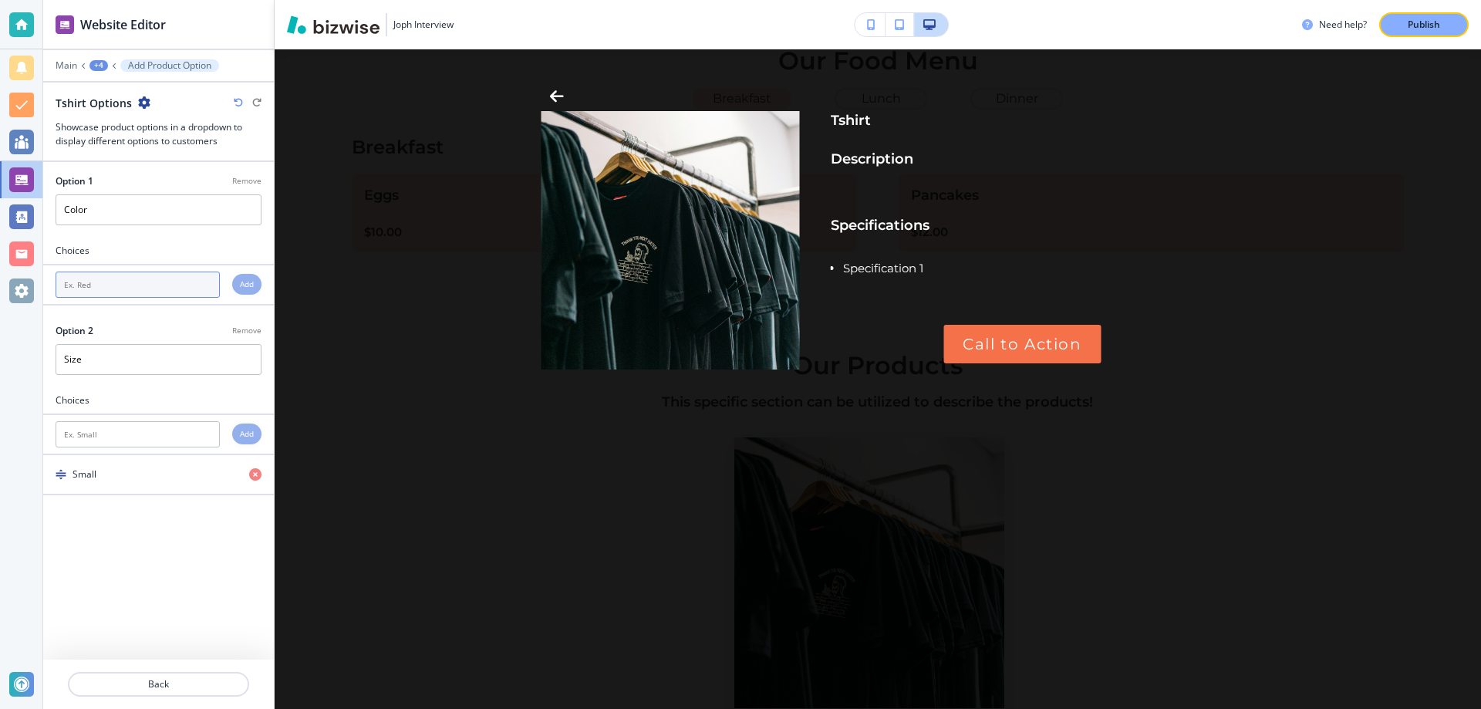
click at [147, 288] on input "text" at bounding box center [138, 284] width 164 height 26
type input "Pink"
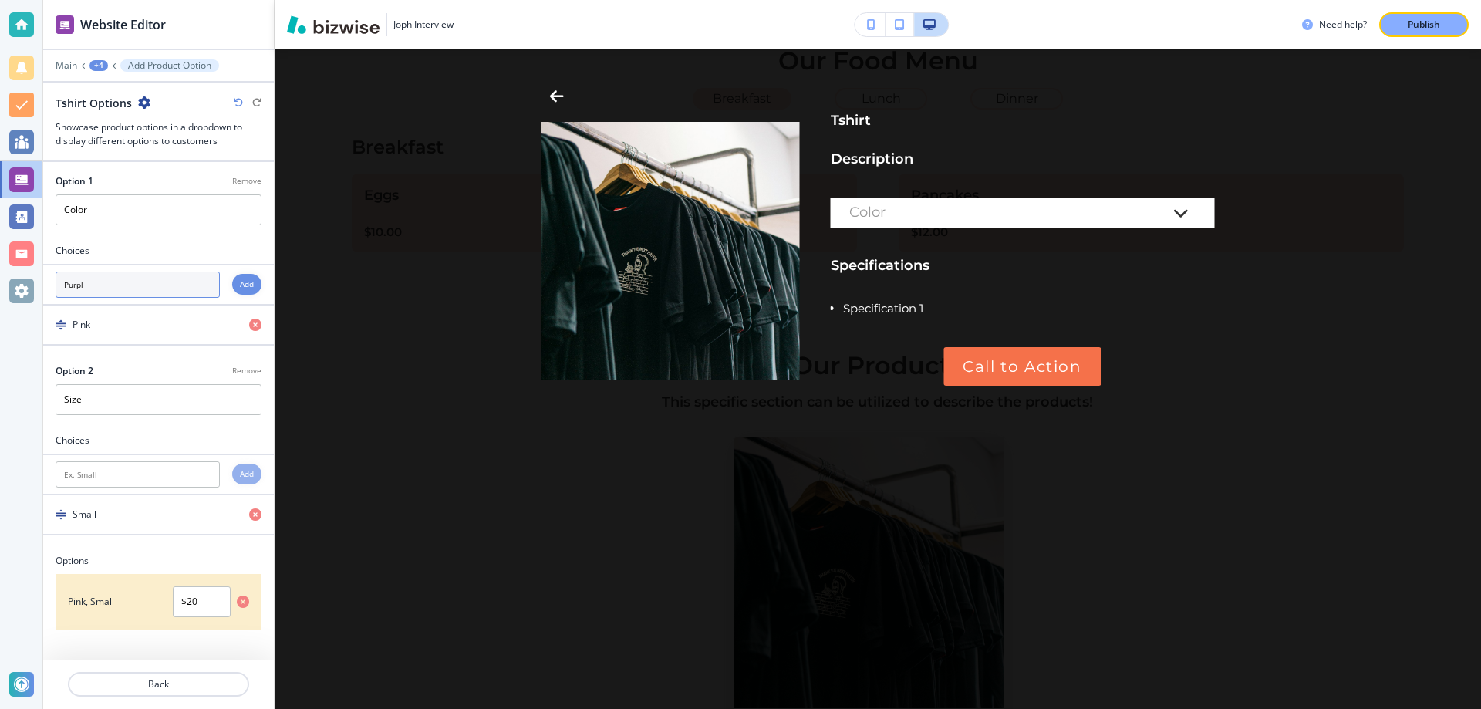
type input "Purple"
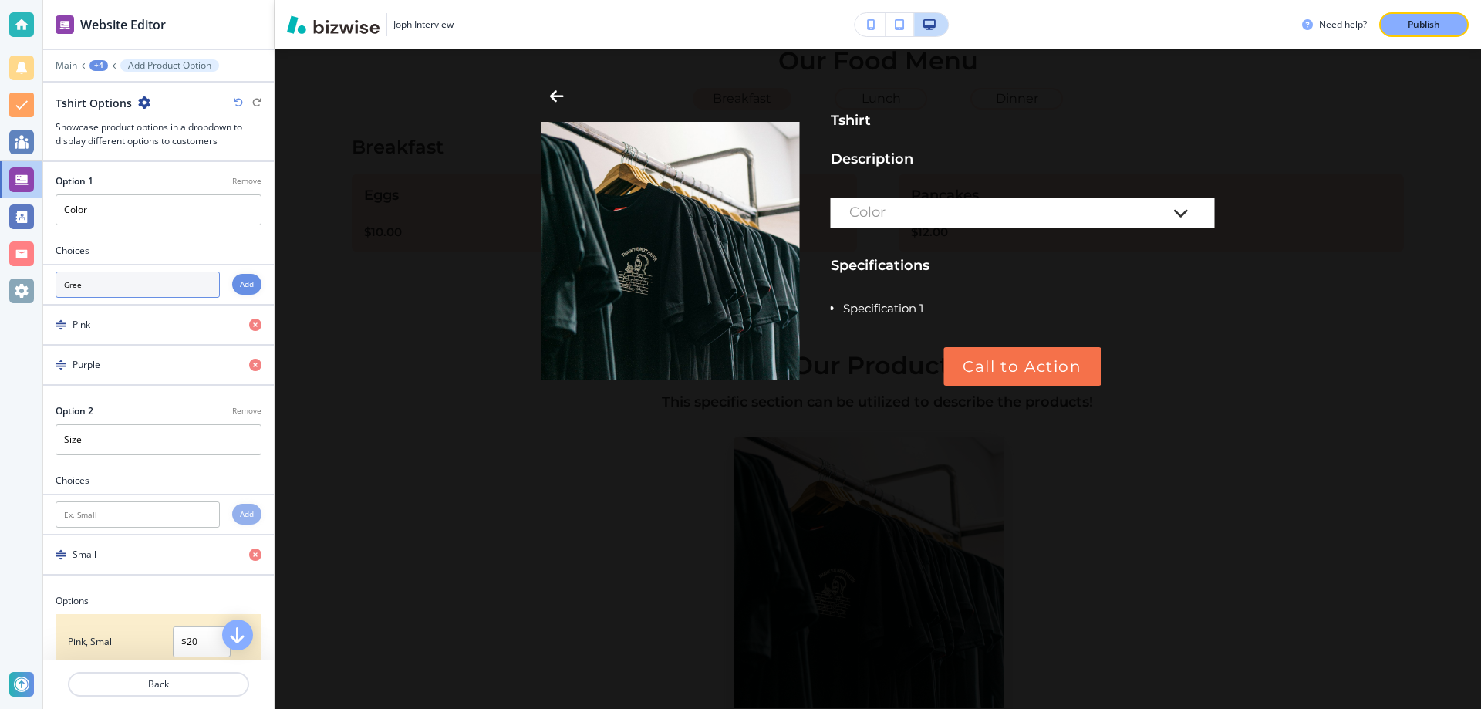
type input "Green"
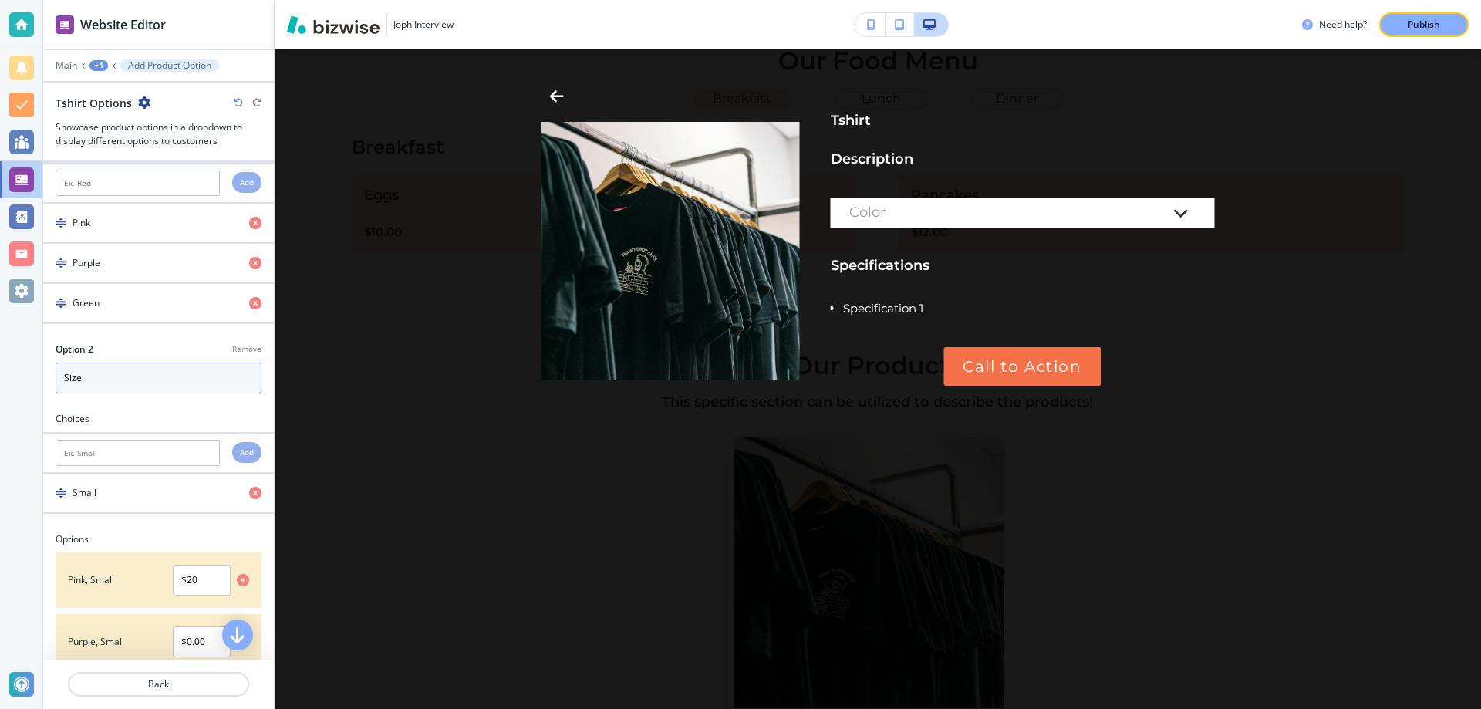
click at [117, 378] on input "Size" at bounding box center [159, 377] width 206 height 31
click at [139, 452] on input "text" at bounding box center [138, 453] width 164 height 26
type input "Medium"
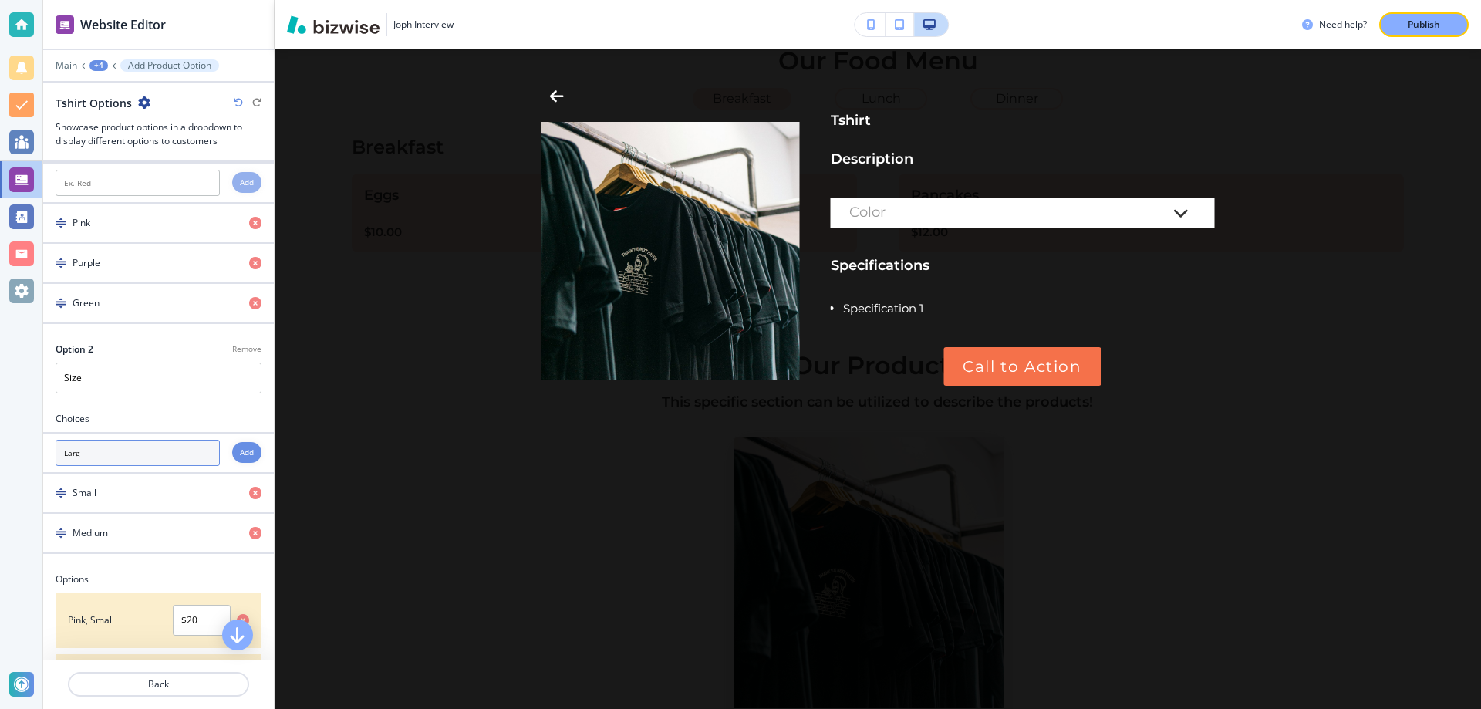
type input "Large"
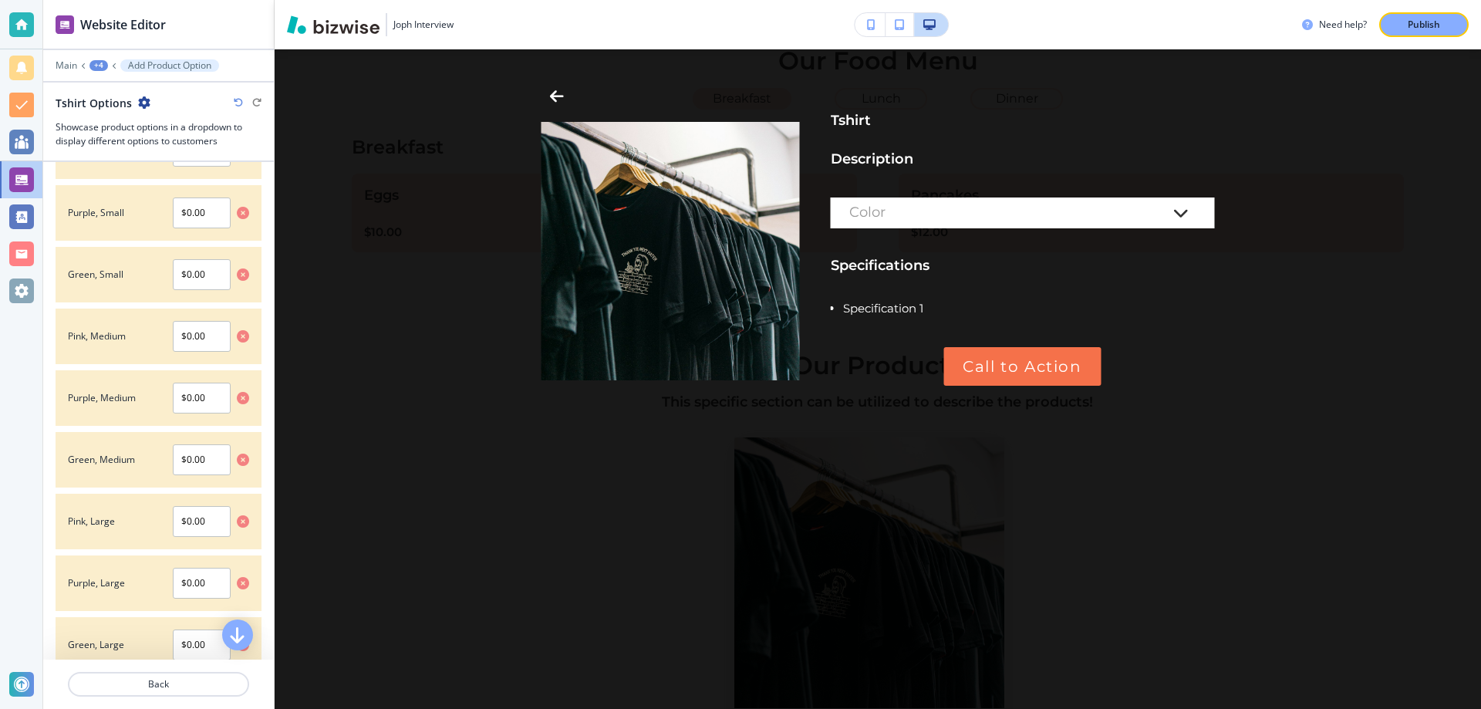
scroll to position [0, 0]
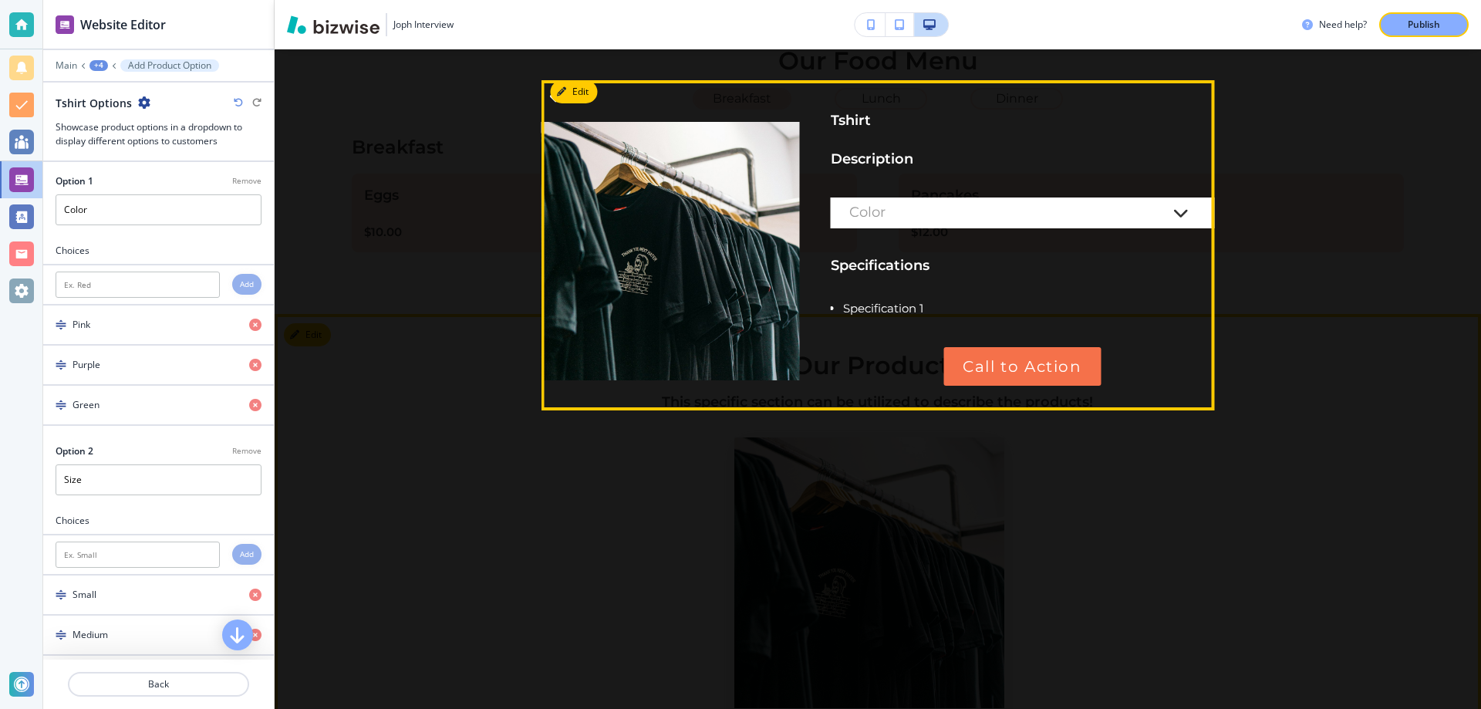
click at [985, 205] on div "Color" at bounding box center [1023, 212] width 384 height 31
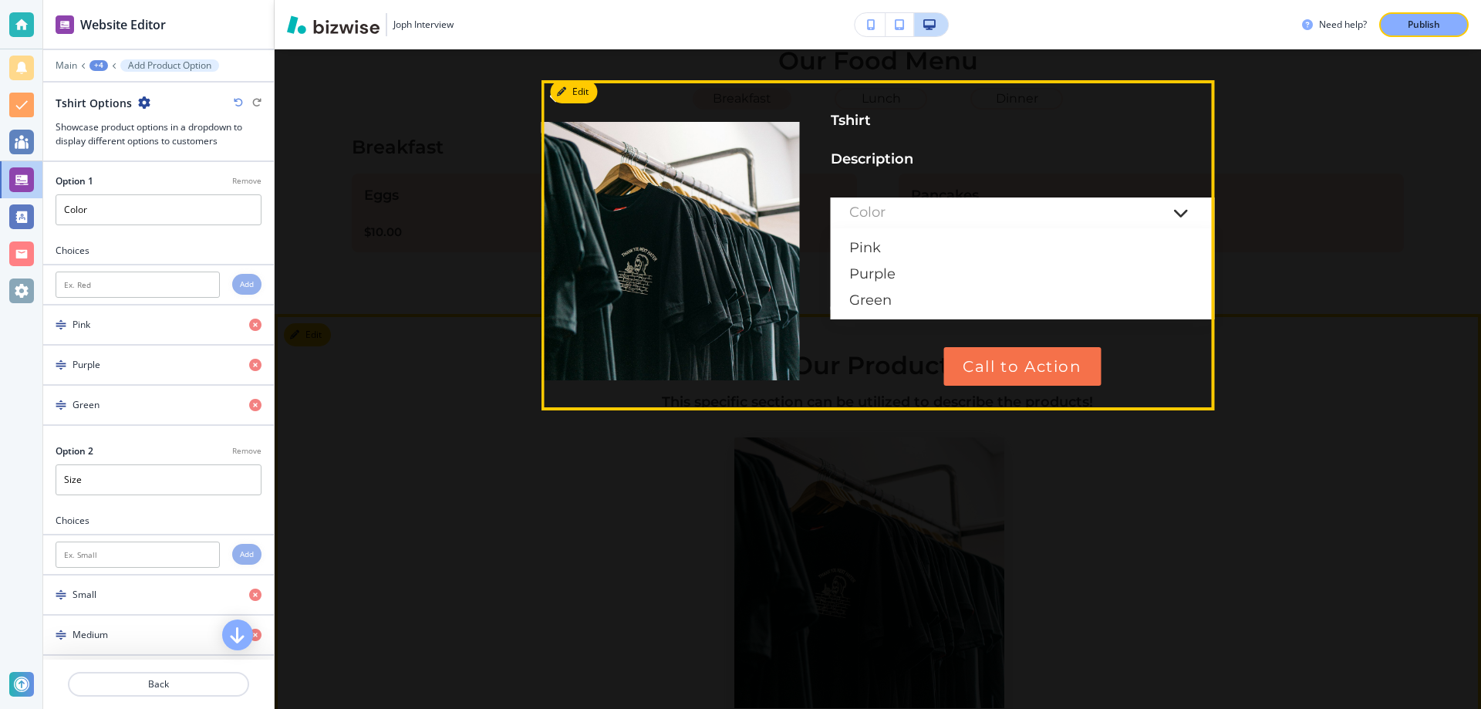
click at [985, 205] on div "Color" at bounding box center [1023, 212] width 384 height 31
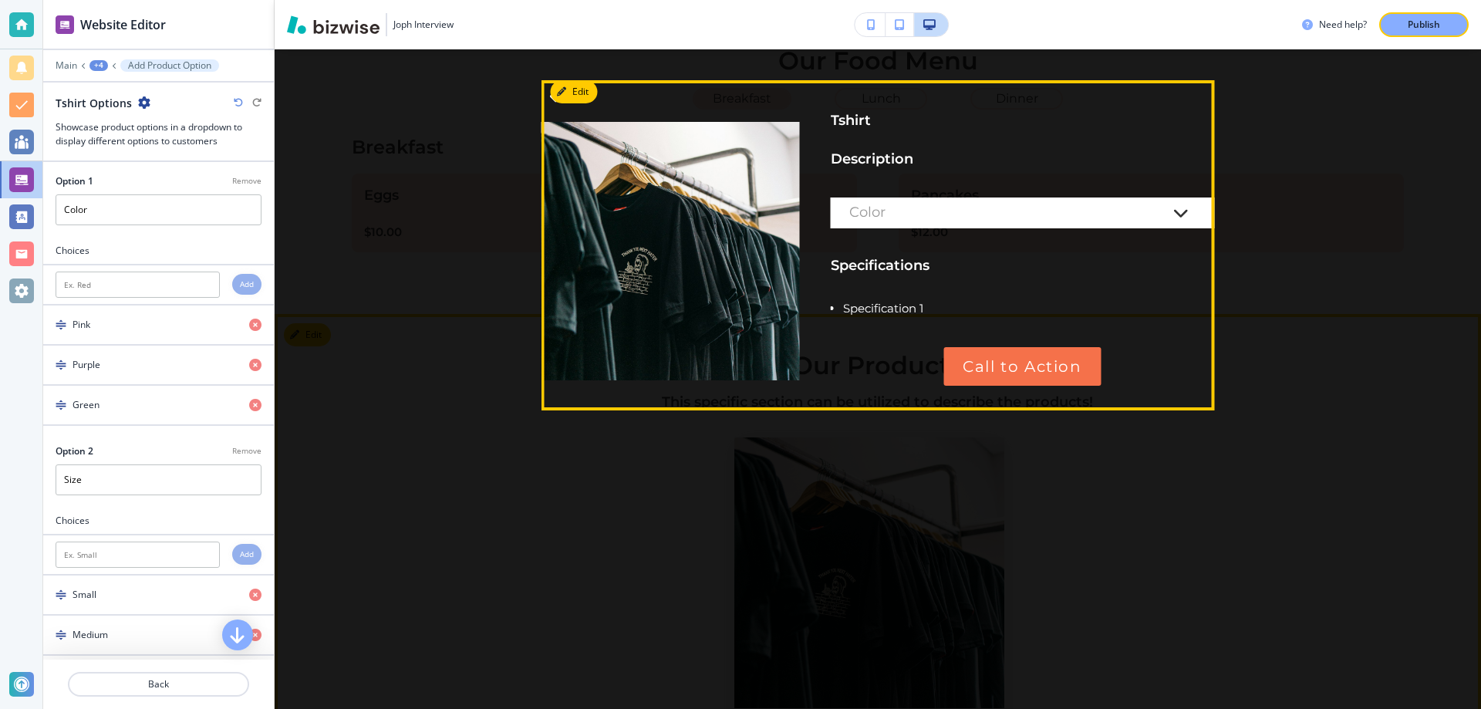
click at [983, 207] on div "Color" at bounding box center [1007, 212] width 316 height 15
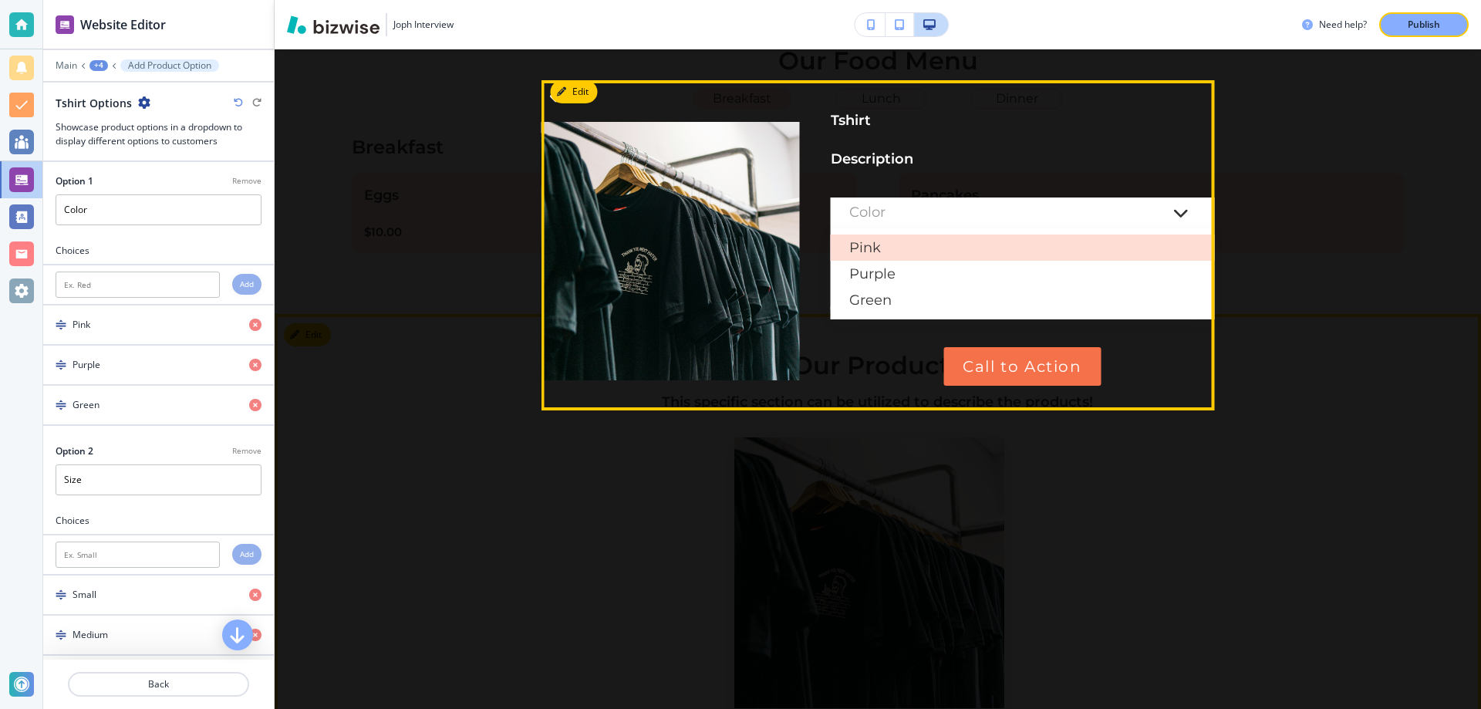
click at [952, 255] on div "Pink" at bounding box center [1023, 247] width 384 height 26
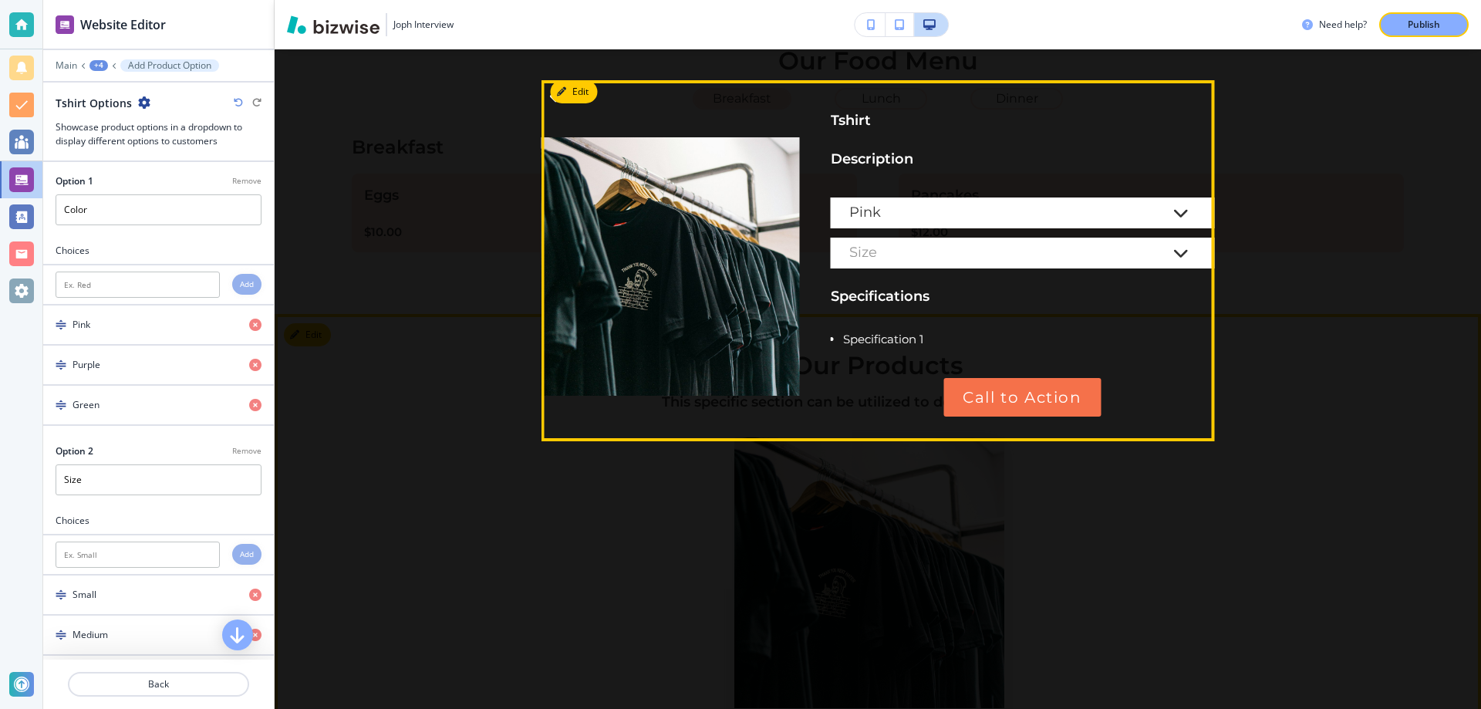
click at [948, 263] on div "Size" at bounding box center [1023, 253] width 384 height 31
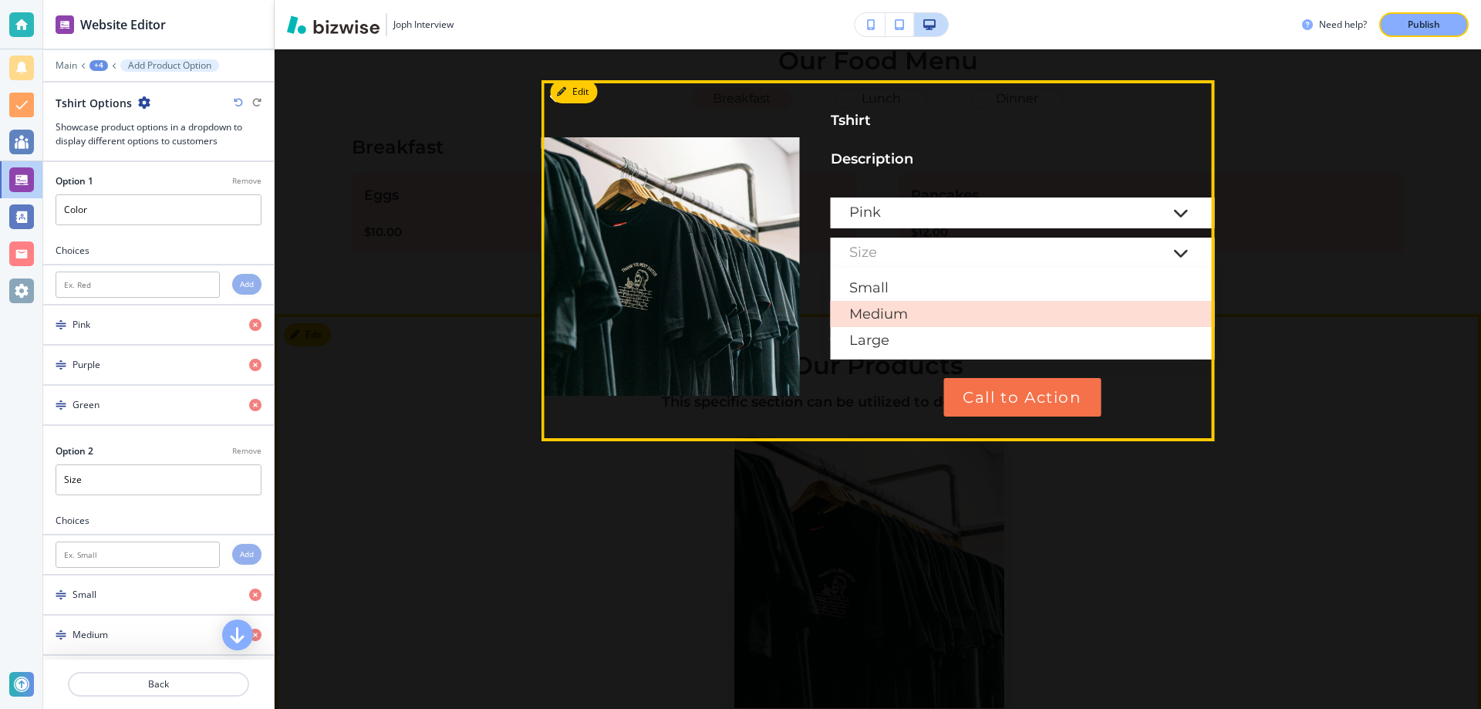
click at [939, 309] on div "Medium" at bounding box center [1023, 314] width 384 height 26
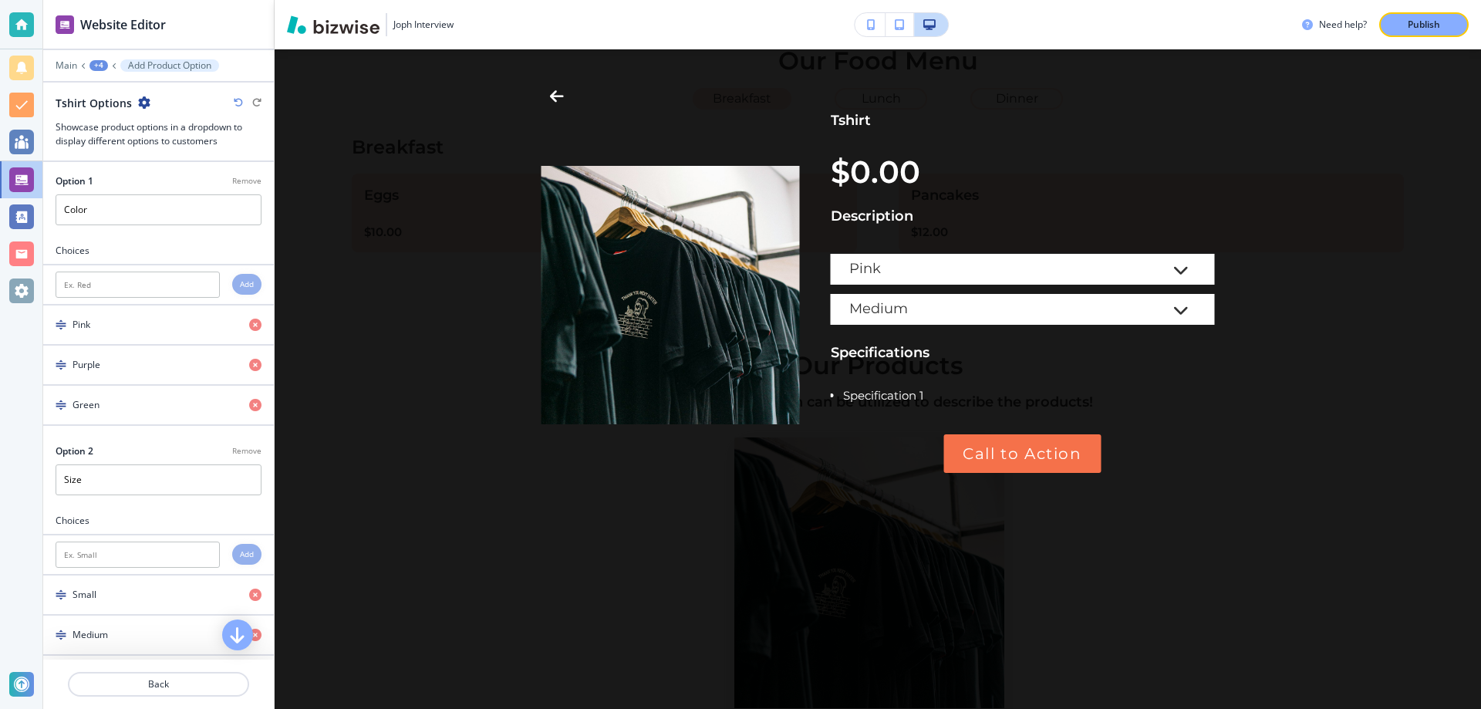
click at [103, 66] on div "+4" at bounding box center [98, 65] width 19 height 11
click at [130, 152] on button "Physical Product" at bounding box center [138, 144] width 99 height 27
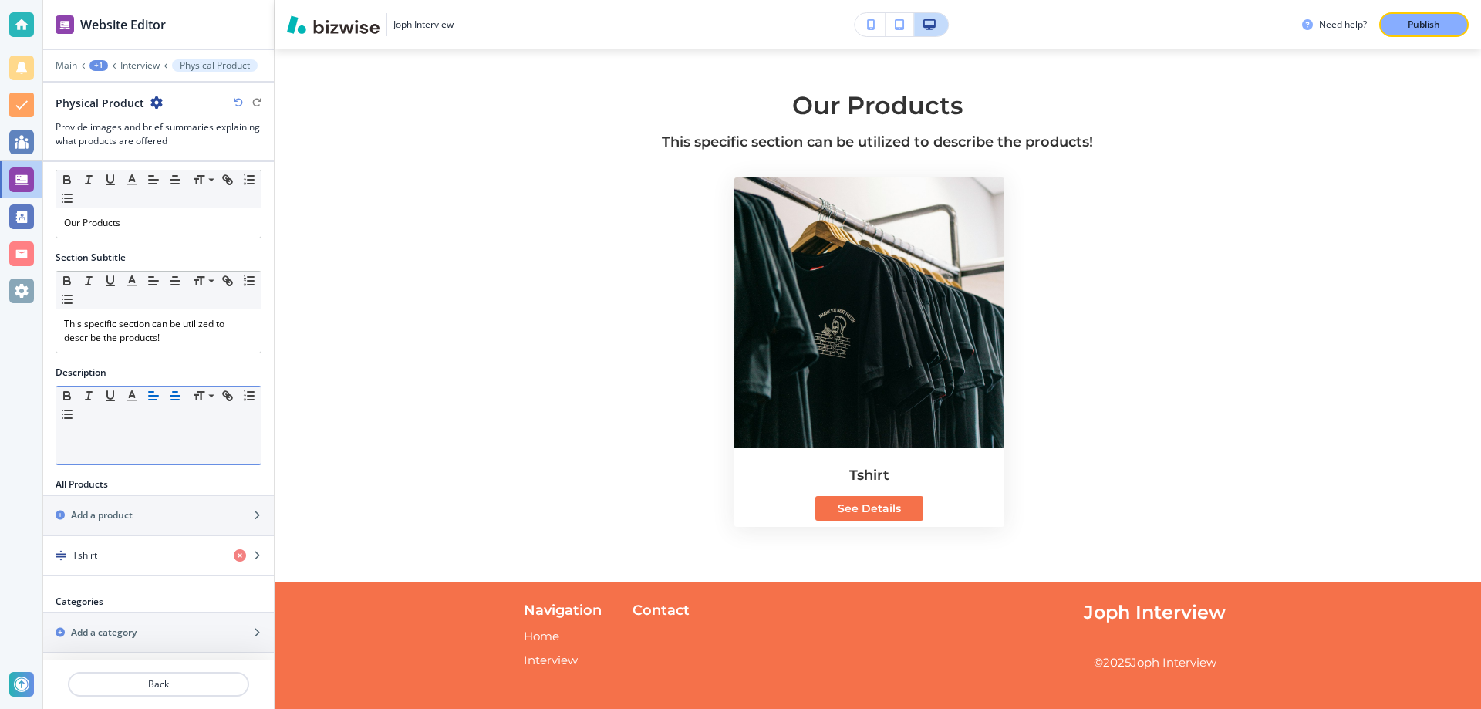
scroll to position [43, 0]
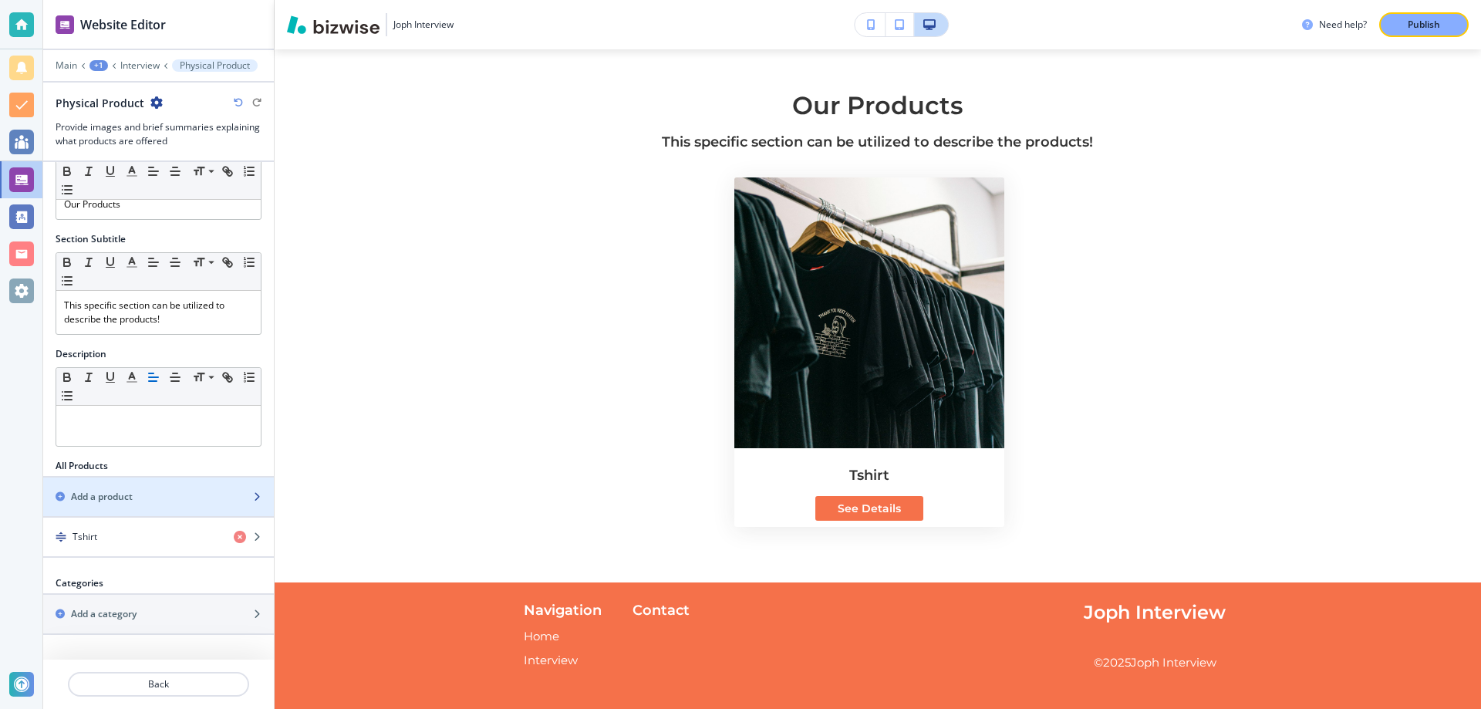
click at [152, 505] on div "button" at bounding box center [158, 510] width 231 height 12
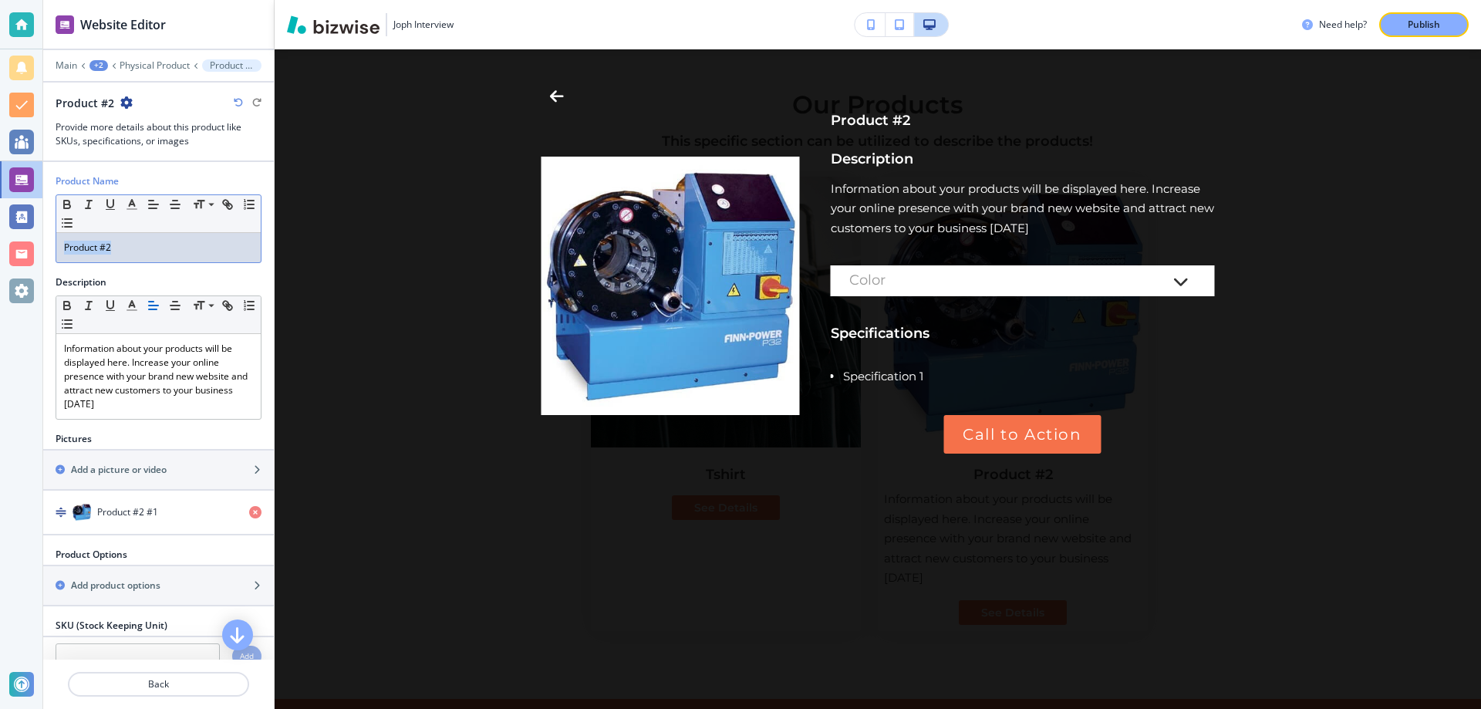
drag, startPoint x: 115, startPoint y: 251, endPoint x: 66, endPoint y: 248, distance: 48.6
click at [66, 248] on p "Product #2" at bounding box center [158, 248] width 189 height 14
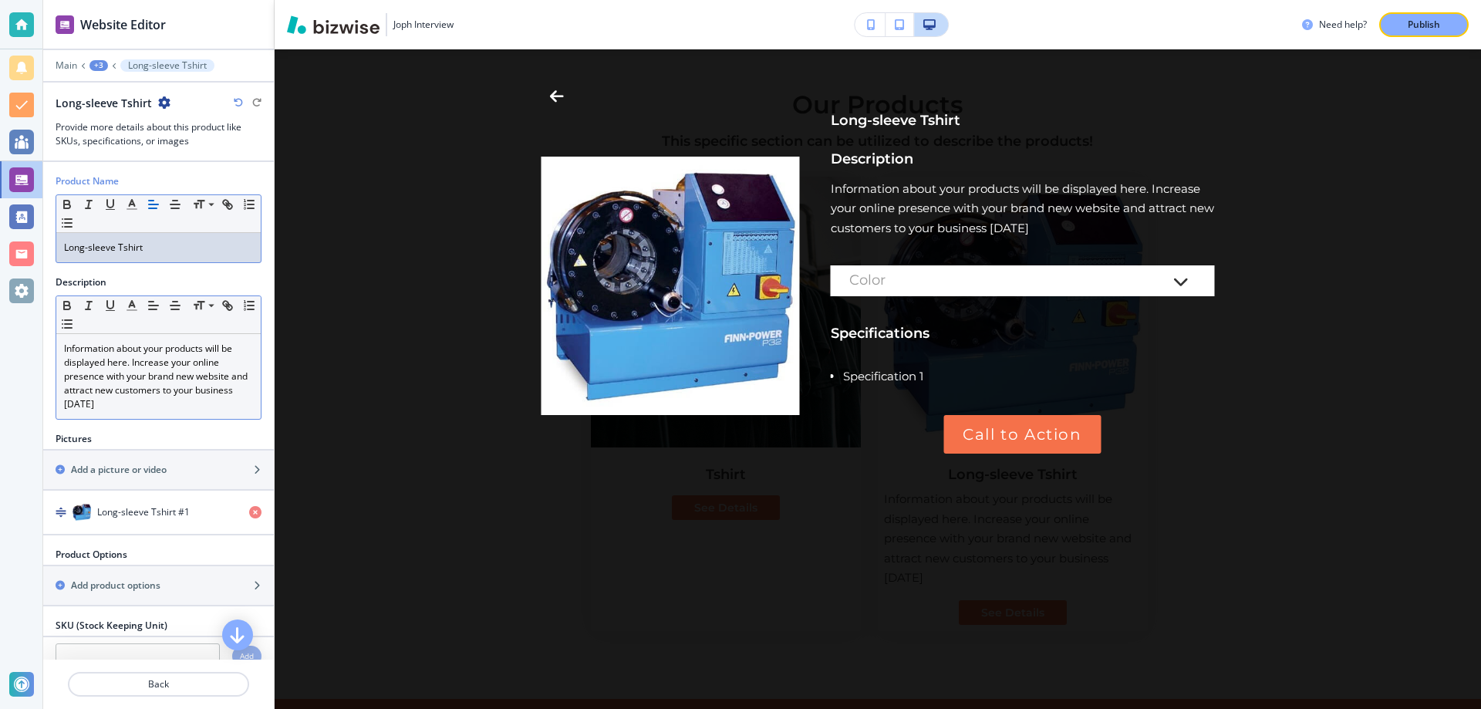
click at [160, 348] on p "Information about your products will be displayed here. Increase your online pr…" at bounding box center [158, 376] width 189 height 69
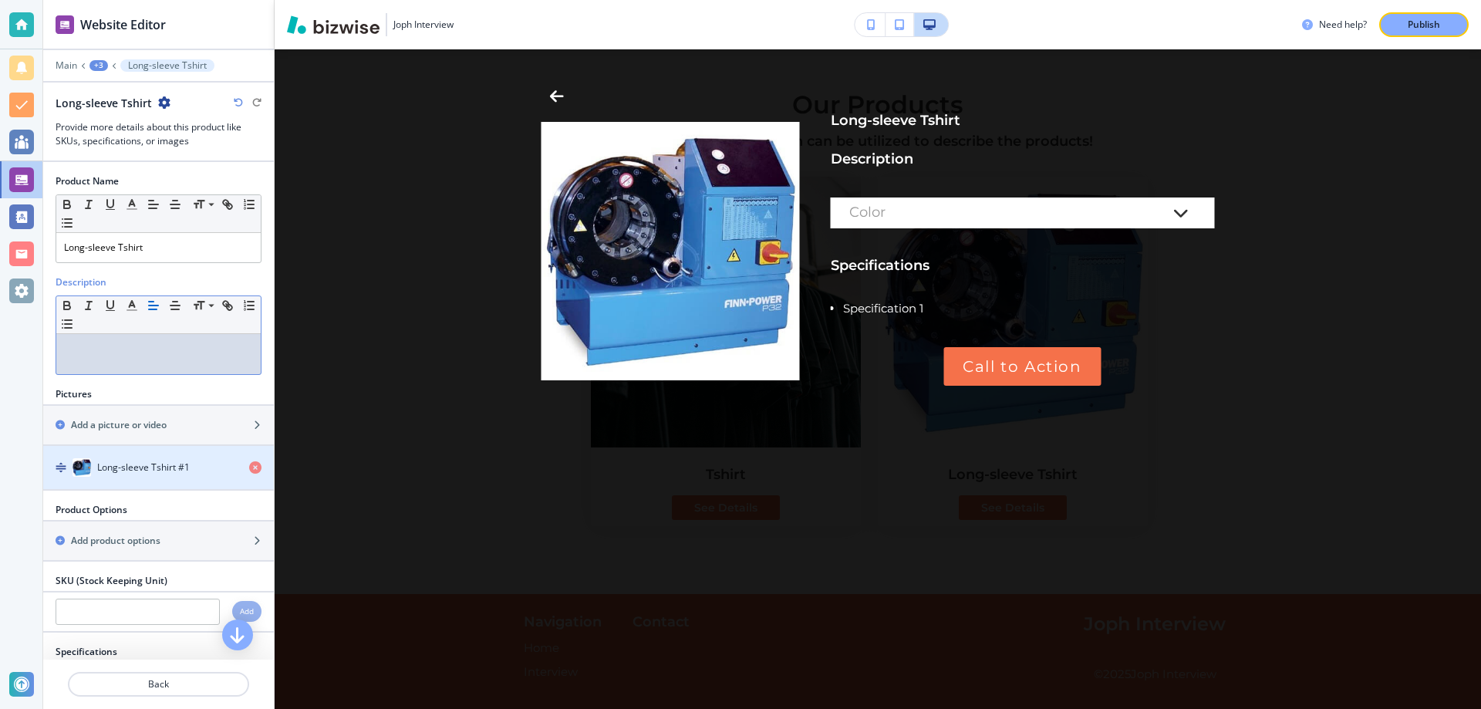
click at [217, 477] on div "button" at bounding box center [158, 483] width 231 height 12
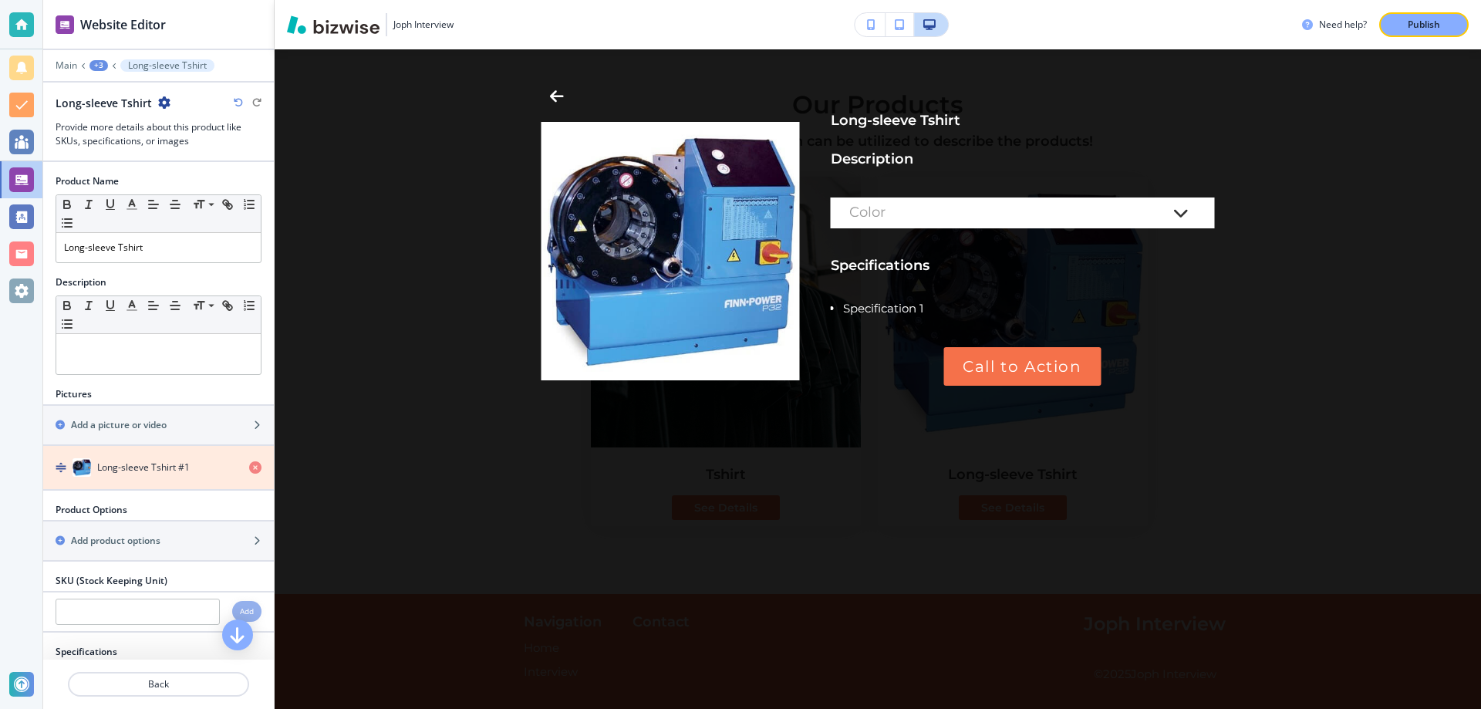
click at [258, 463] on icon "button" at bounding box center [255, 467] width 12 height 12
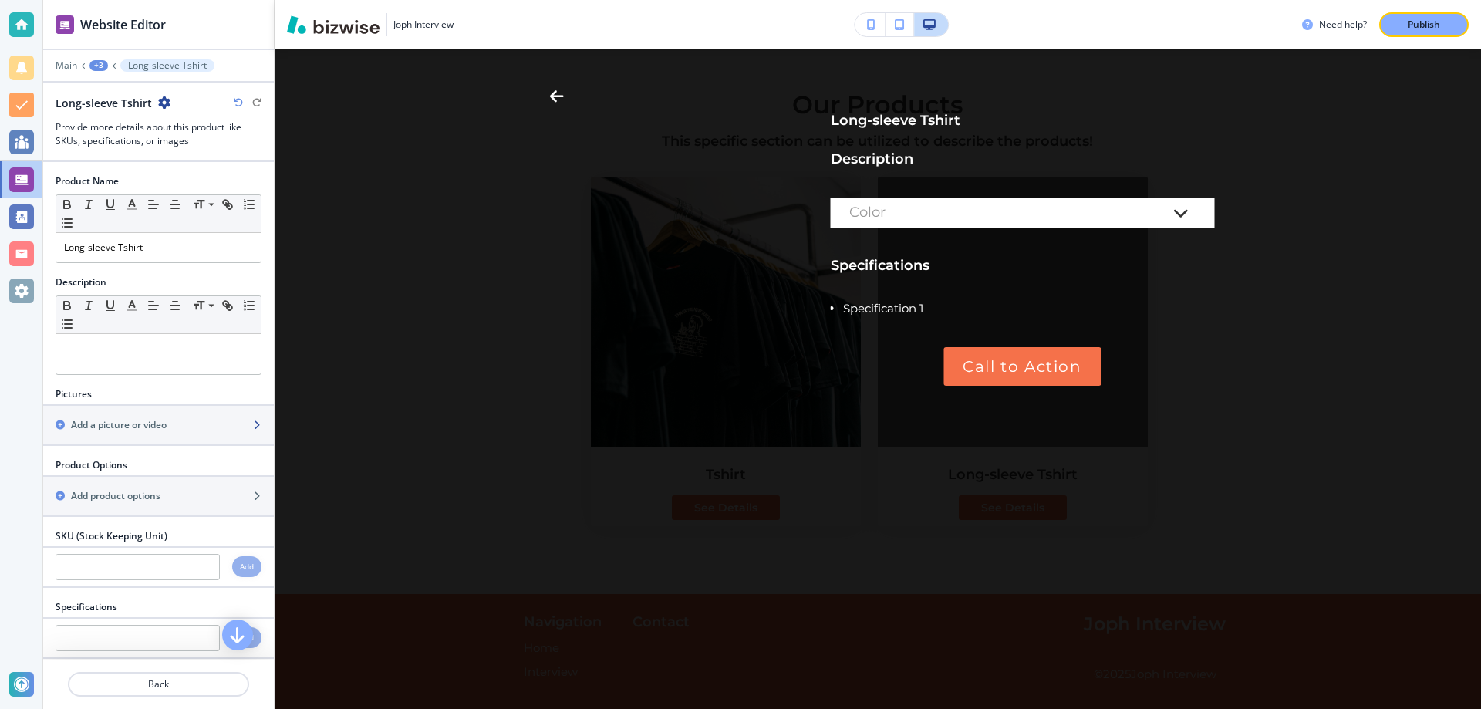
click at [227, 437] on div "button" at bounding box center [158, 438] width 231 height 12
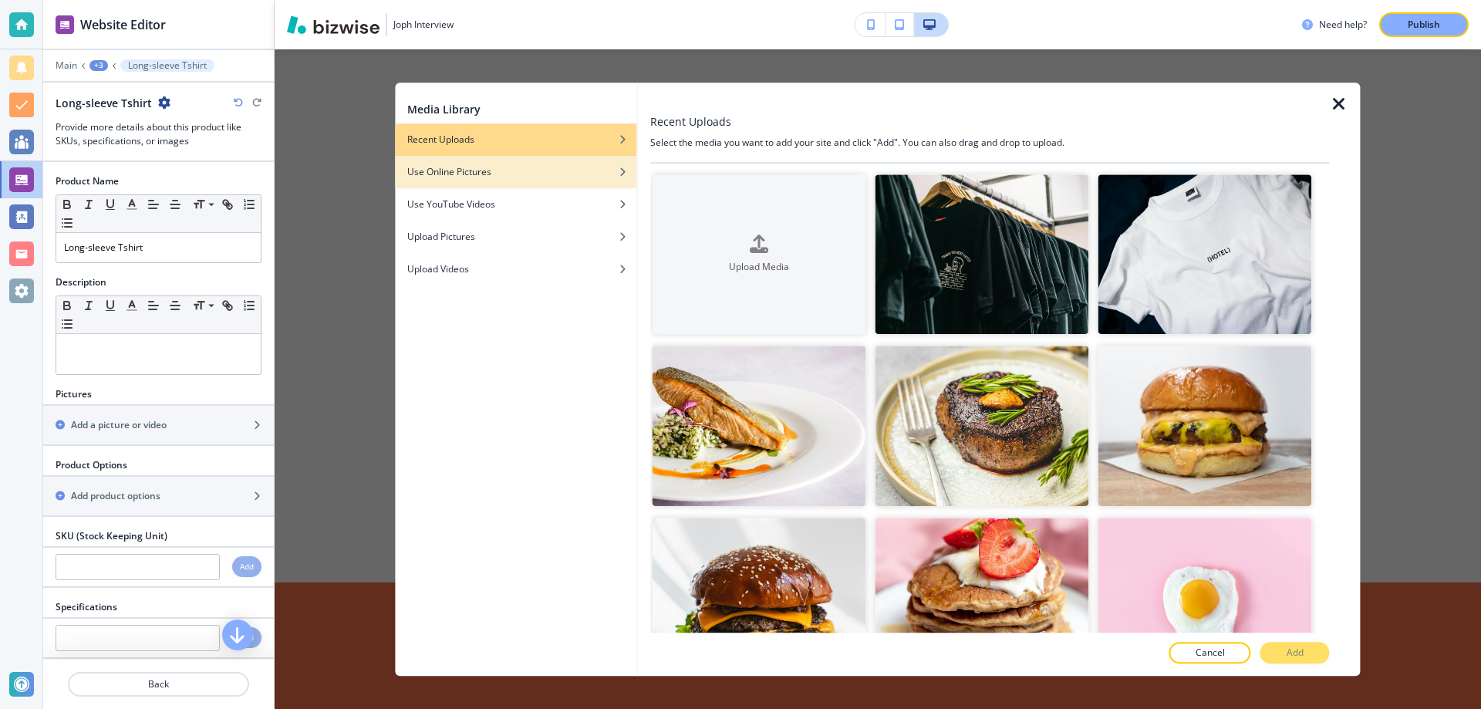
click at [538, 175] on div "Use Online Pictures" at bounding box center [515, 172] width 241 height 14
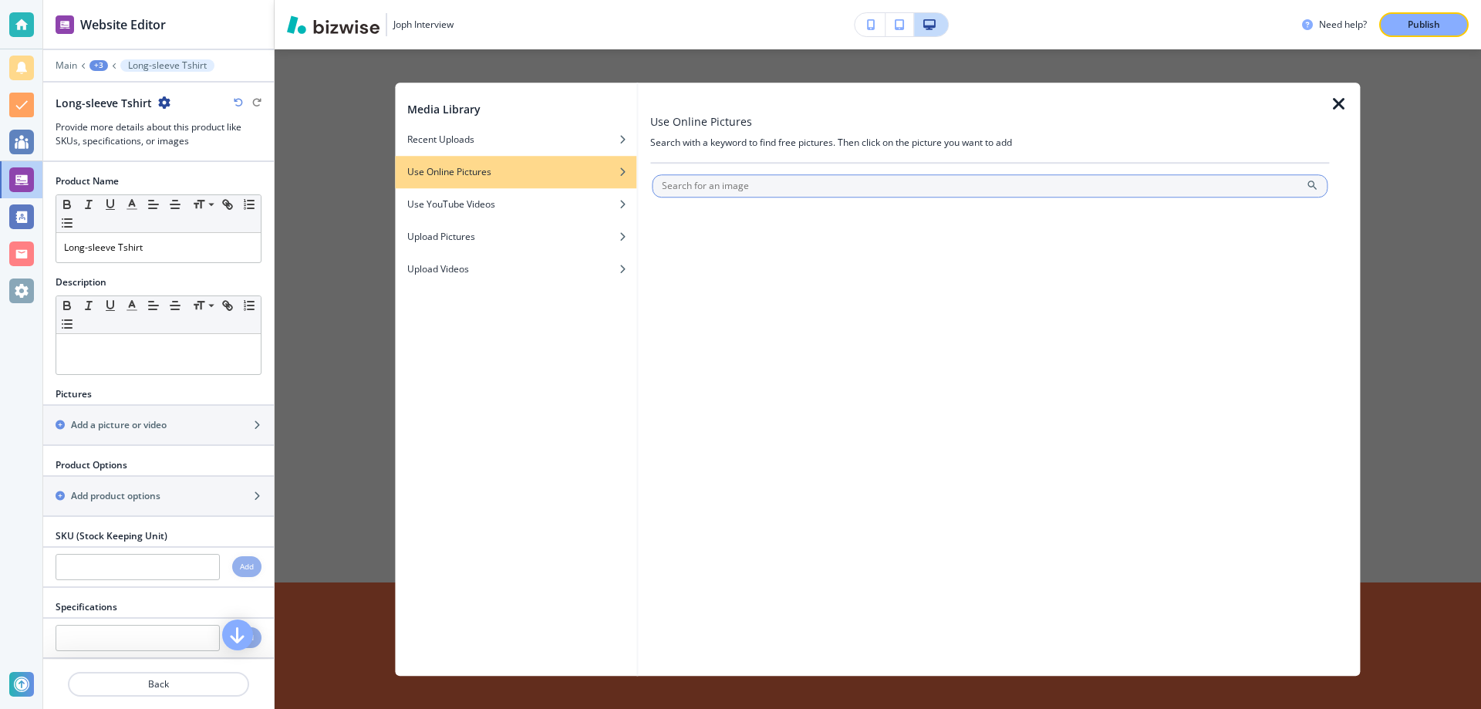
click at [786, 190] on input "text" at bounding box center [990, 185] width 676 height 23
type input "Long-sleeve Tshirt"
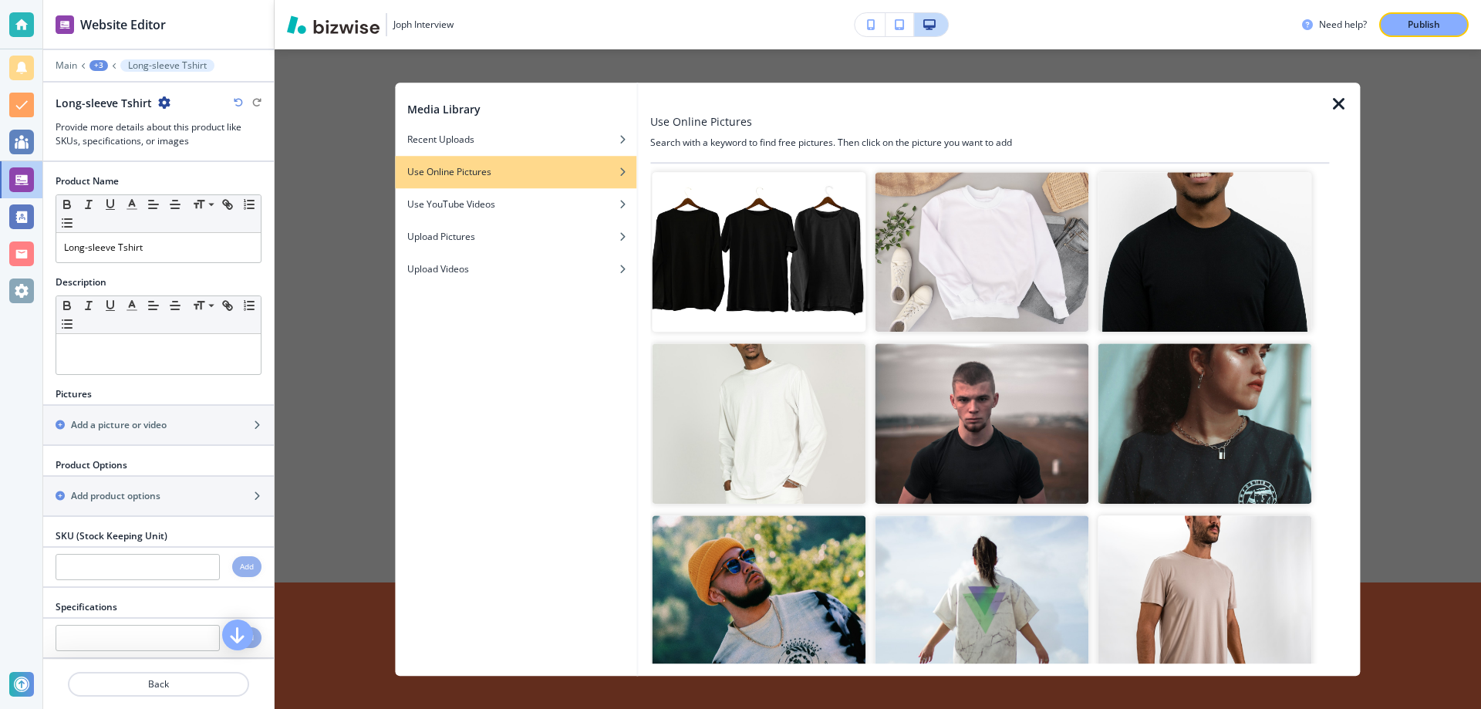
scroll to position [0, 0]
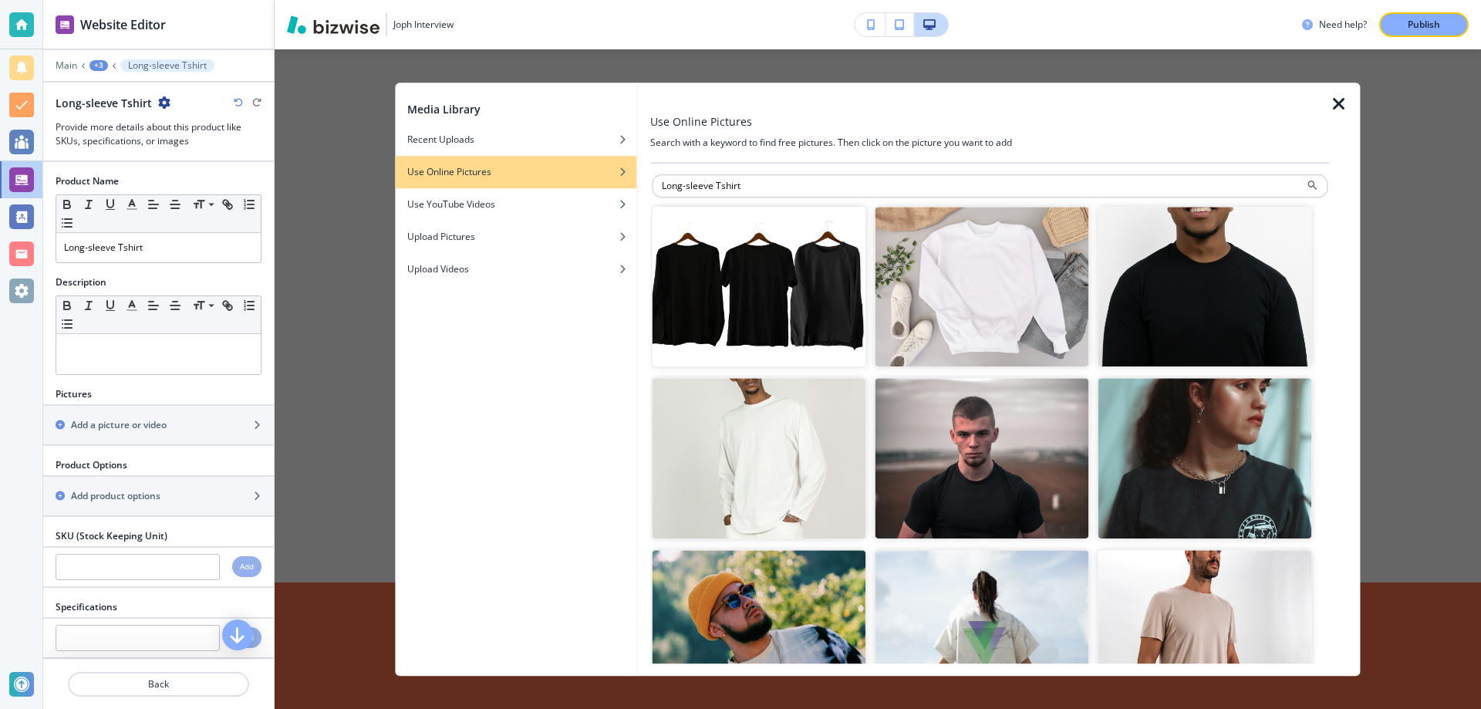
click at [939, 283] on img "button" at bounding box center [982, 287] width 214 height 160
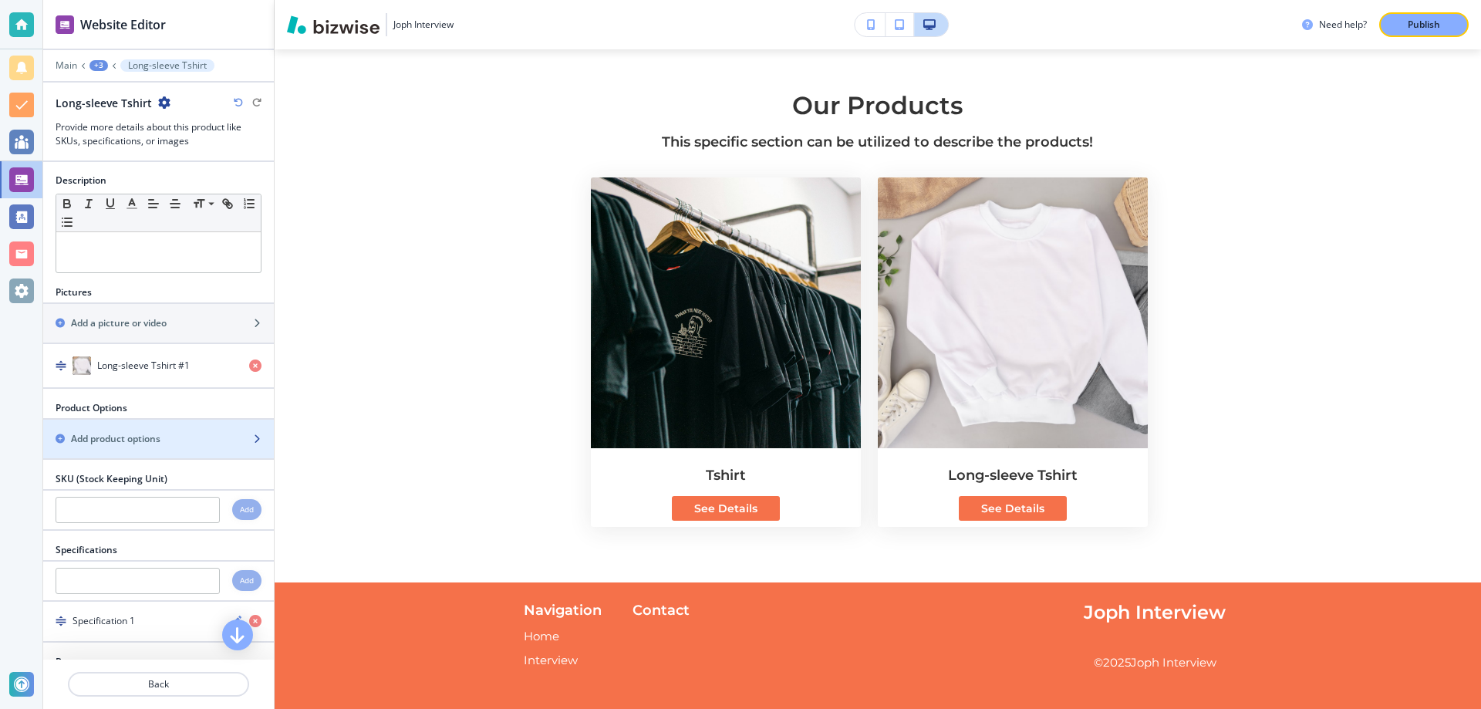
scroll to position [305, 0]
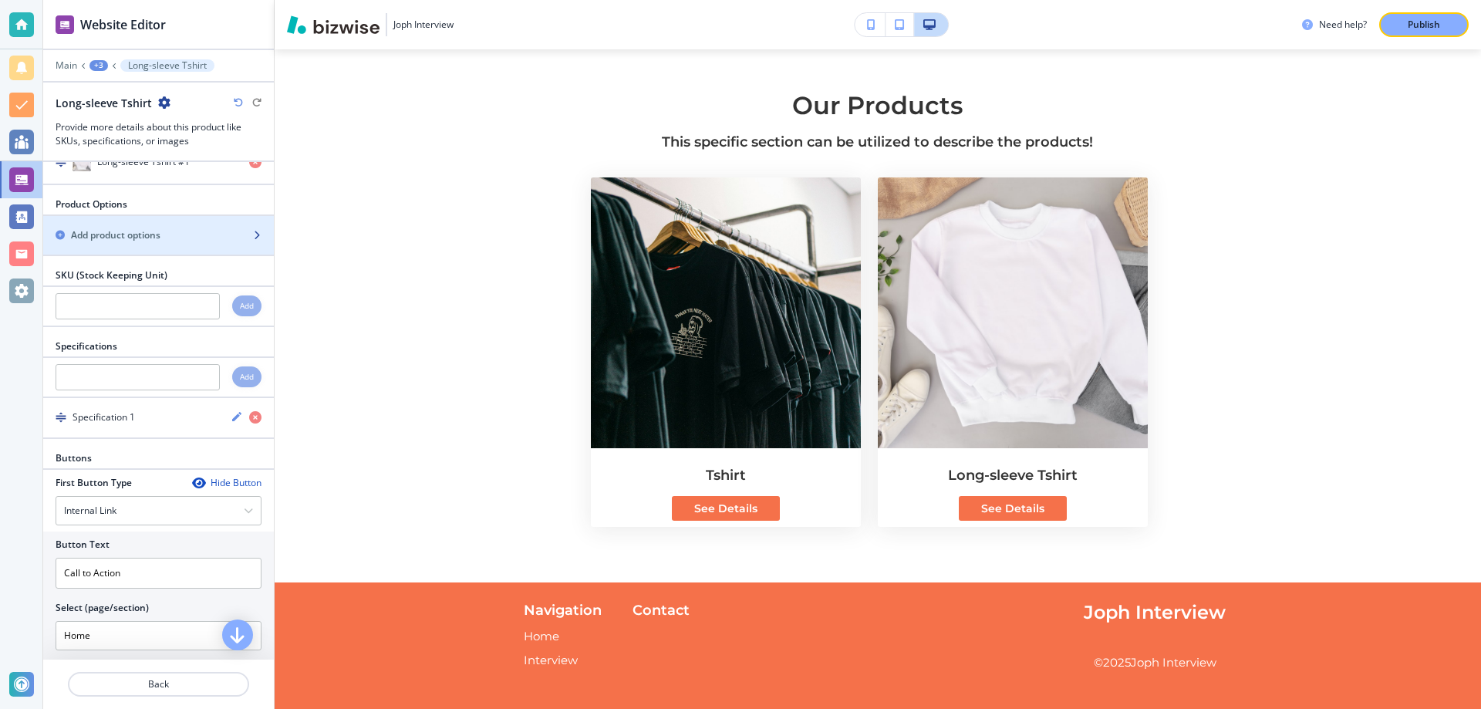
click at [158, 240] on h2 "Add product options" at bounding box center [115, 235] width 89 height 14
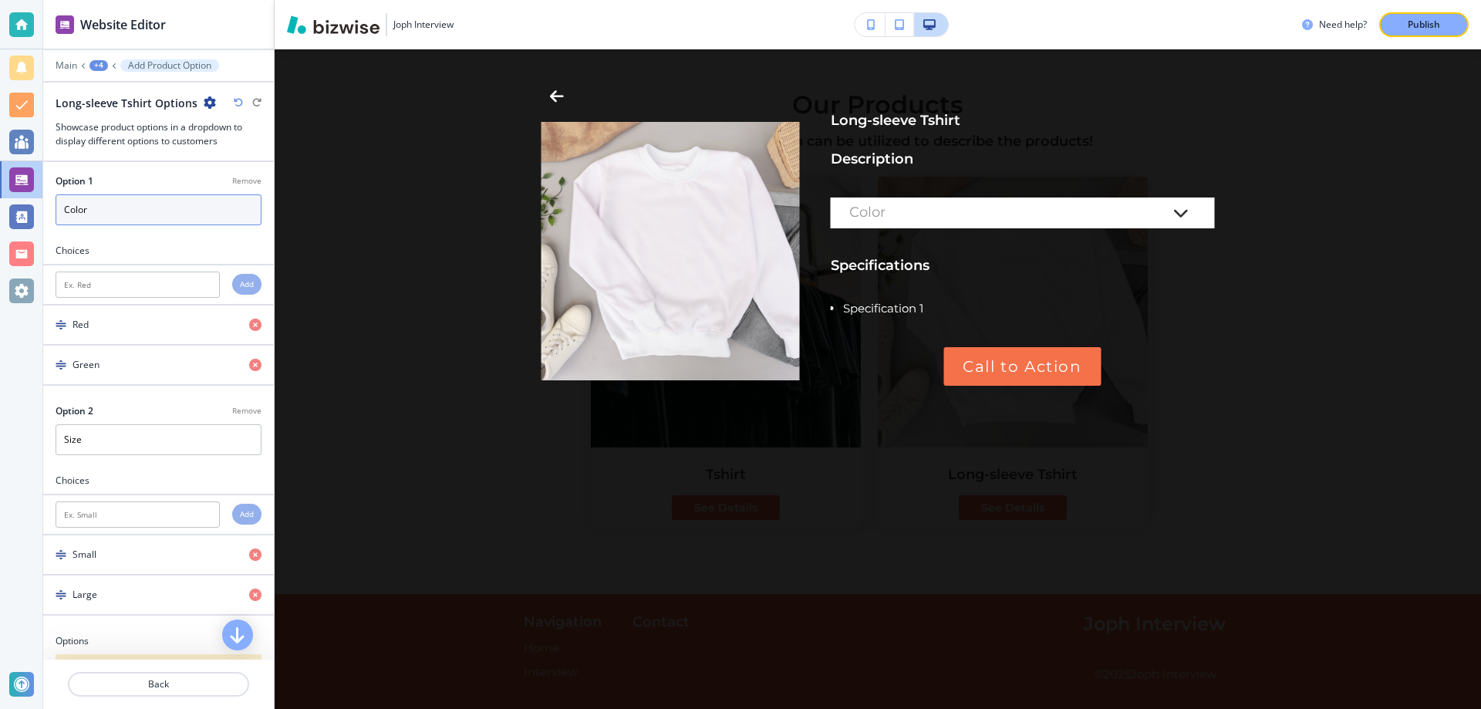
click at [139, 212] on input "Color" at bounding box center [159, 209] width 206 height 31
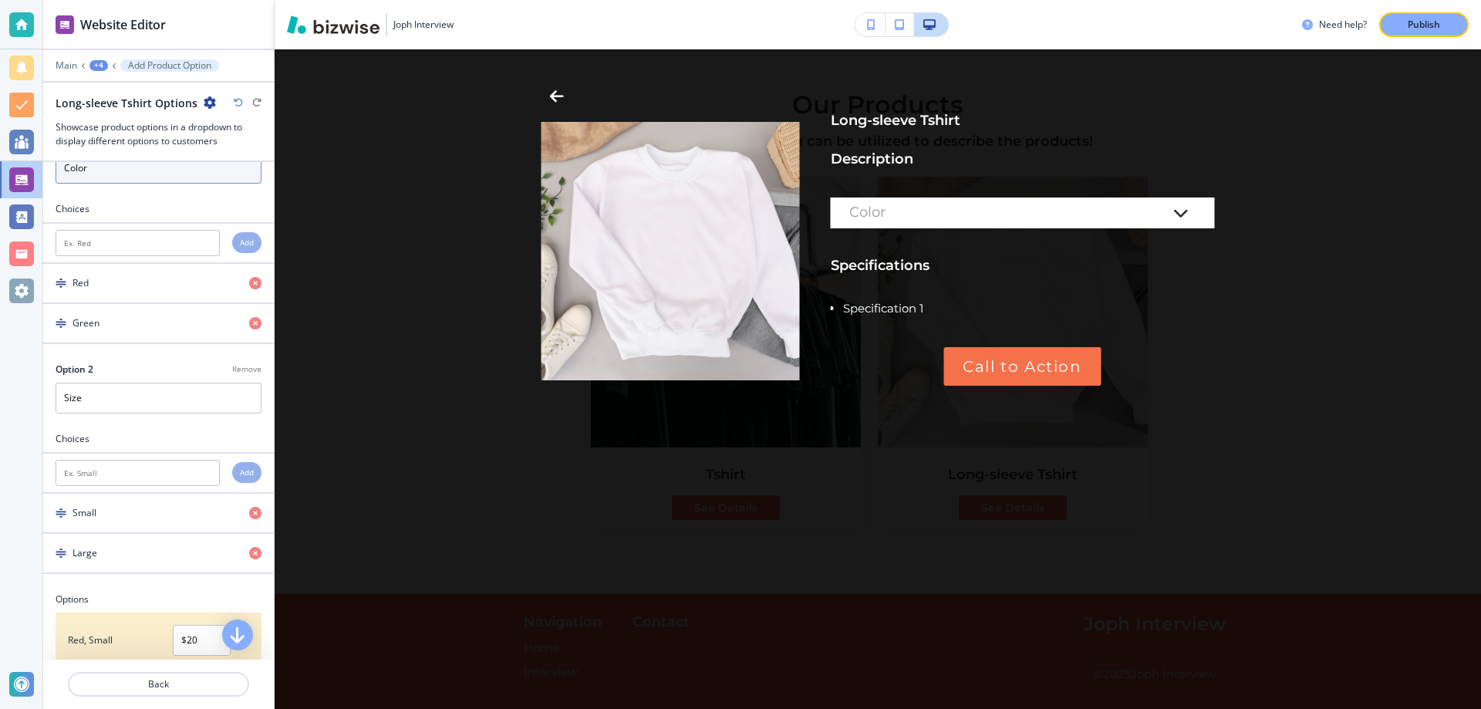
scroll to position [0, 0]
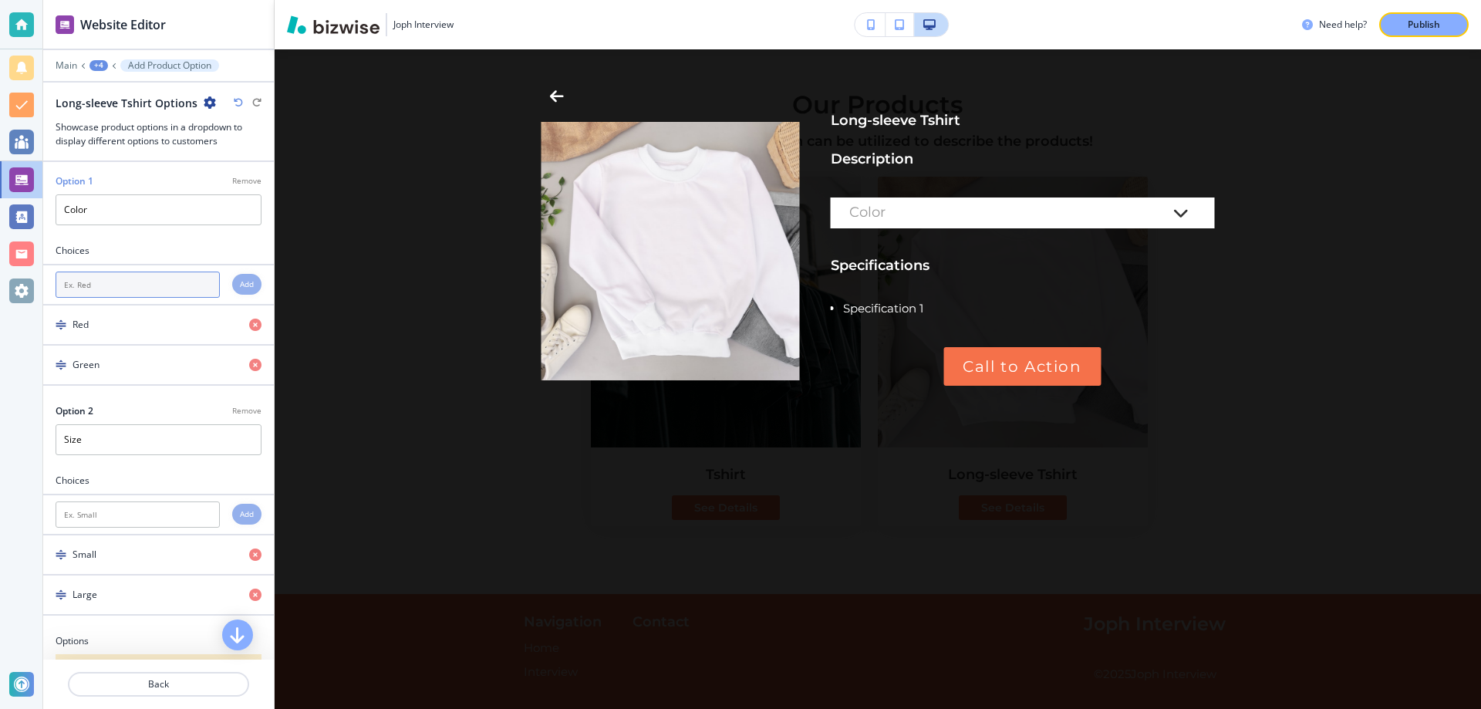
click at [129, 285] on input "text" at bounding box center [138, 284] width 164 height 26
type input "Black"
type input "Gray"
type input "Beige"
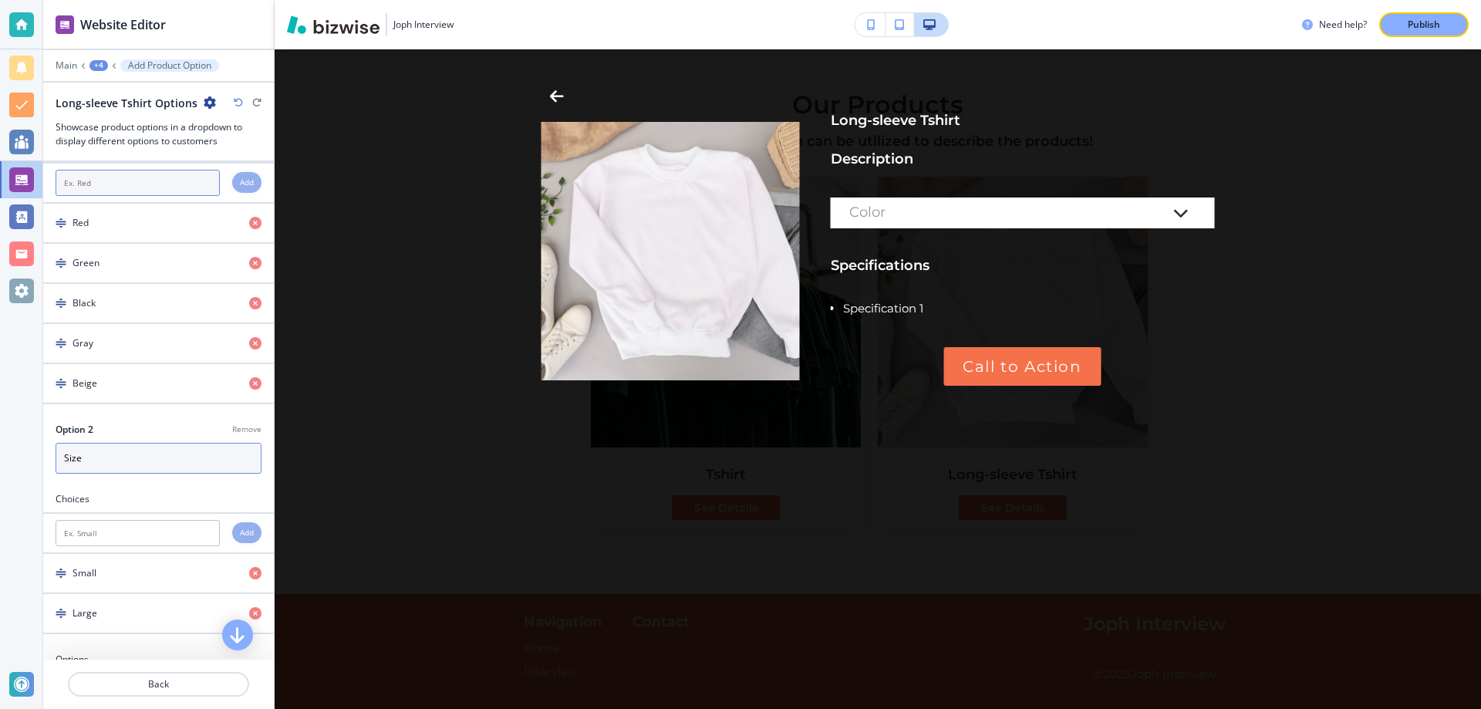
scroll to position [204, 0]
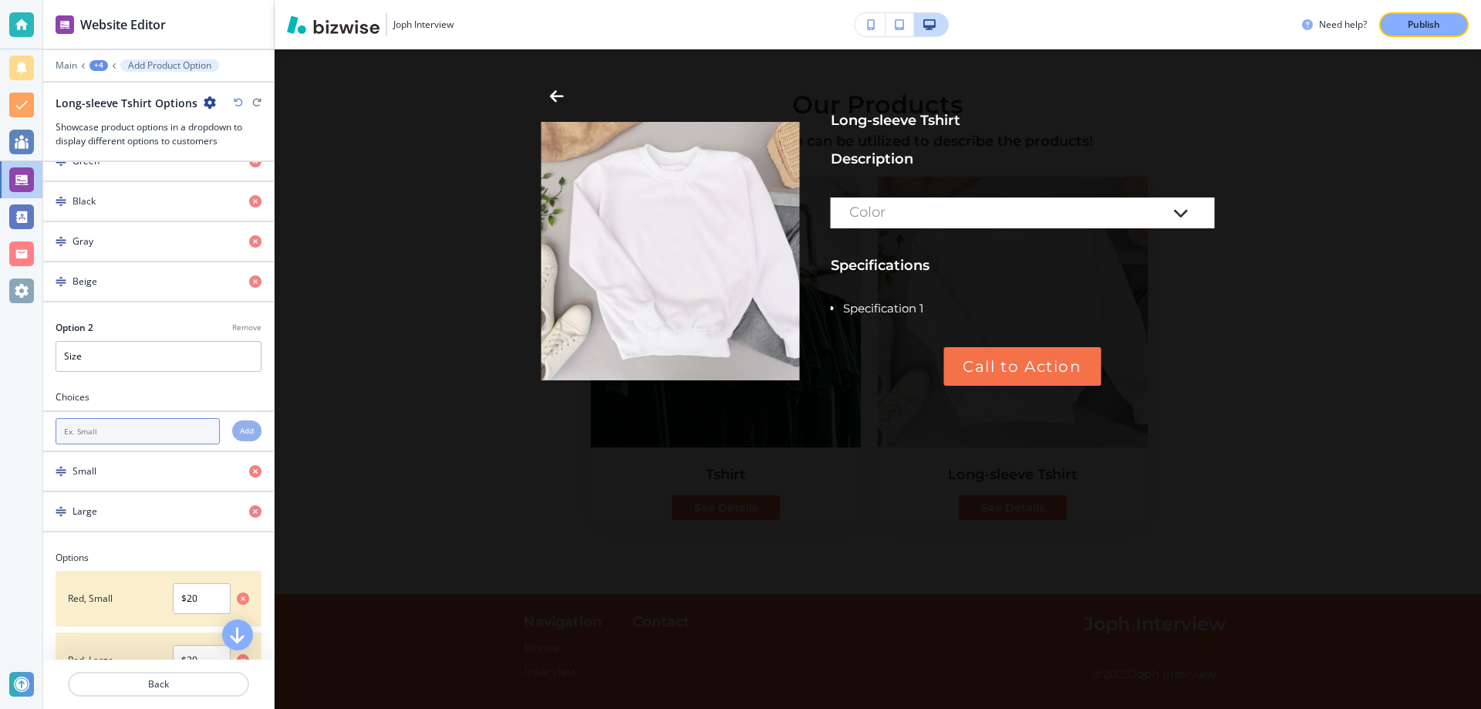
click at [175, 443] on input "text" at bounding box center [138, 431] width 164 height 26
type input "Medium"
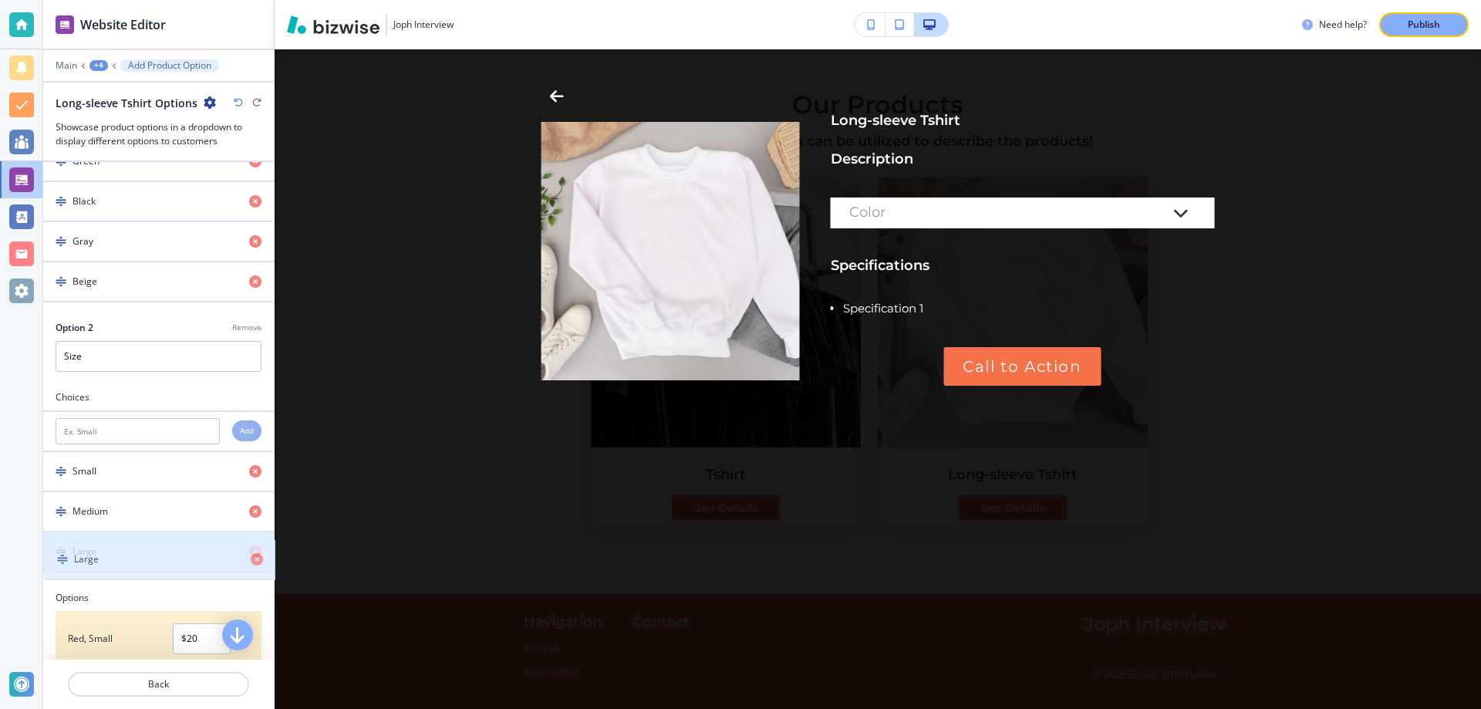
drag, startPoint x: 59, startPoint y: 512, endPoint x: 61, endPoint y: 558, distance: 46.3
click at [61, 558] on div "Small Medium Large" at bounding box center [158, 512] width 231 height 120
drag, startPoint x: 61, startPoint y: 514, endPoint x: 62, endPoint y: 578, distance: 64.0
click at [62, 578] on div "Option 1 Remove Color Choices Add Red Green Black Gray Beige Option 2 Remove Si…" at bounding box center [158, 716] width 231 height 1516
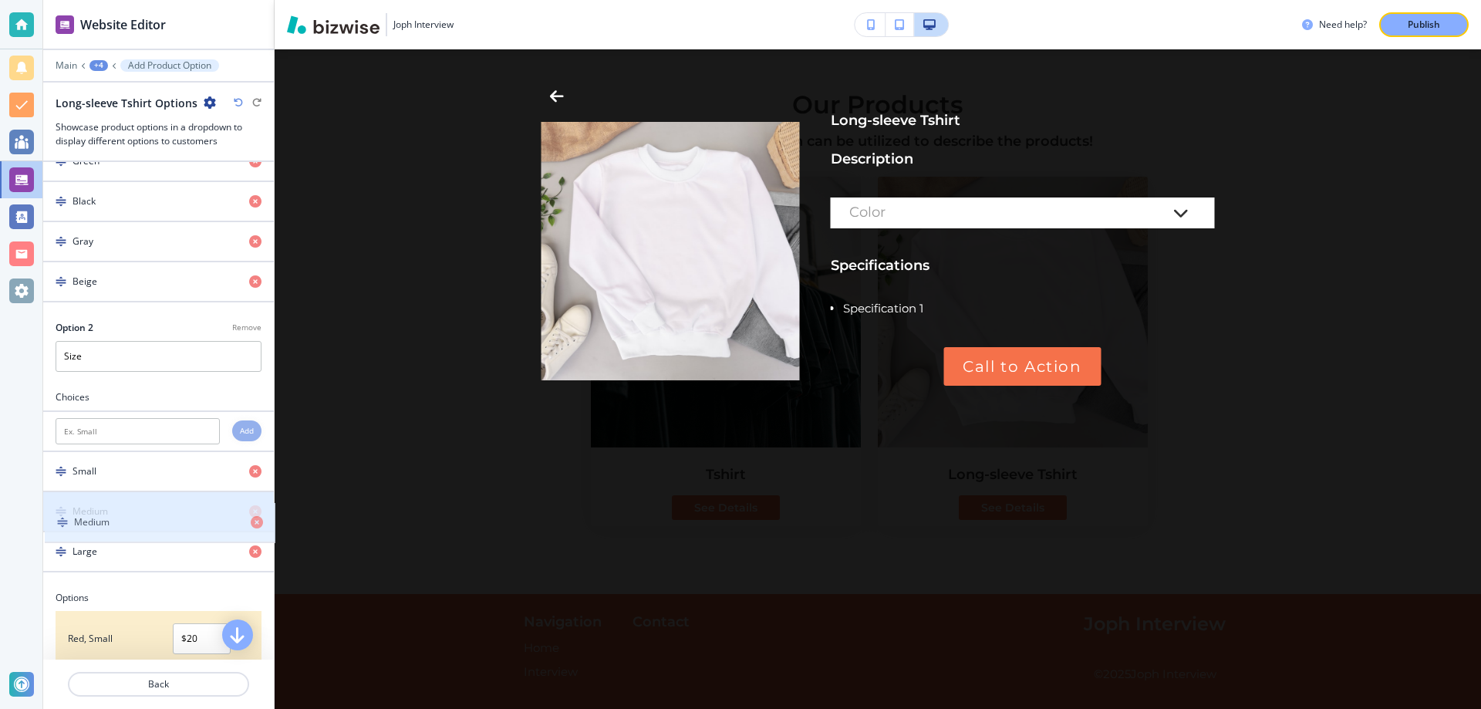
drag, startPoint x: 65, startPoint y: 548, endPoint x: 66, endPoint y: 515, distance: 33.2
click at [66, 515] on div "Small Medium Large" at bounding box center [158, 512] width 231 height 120
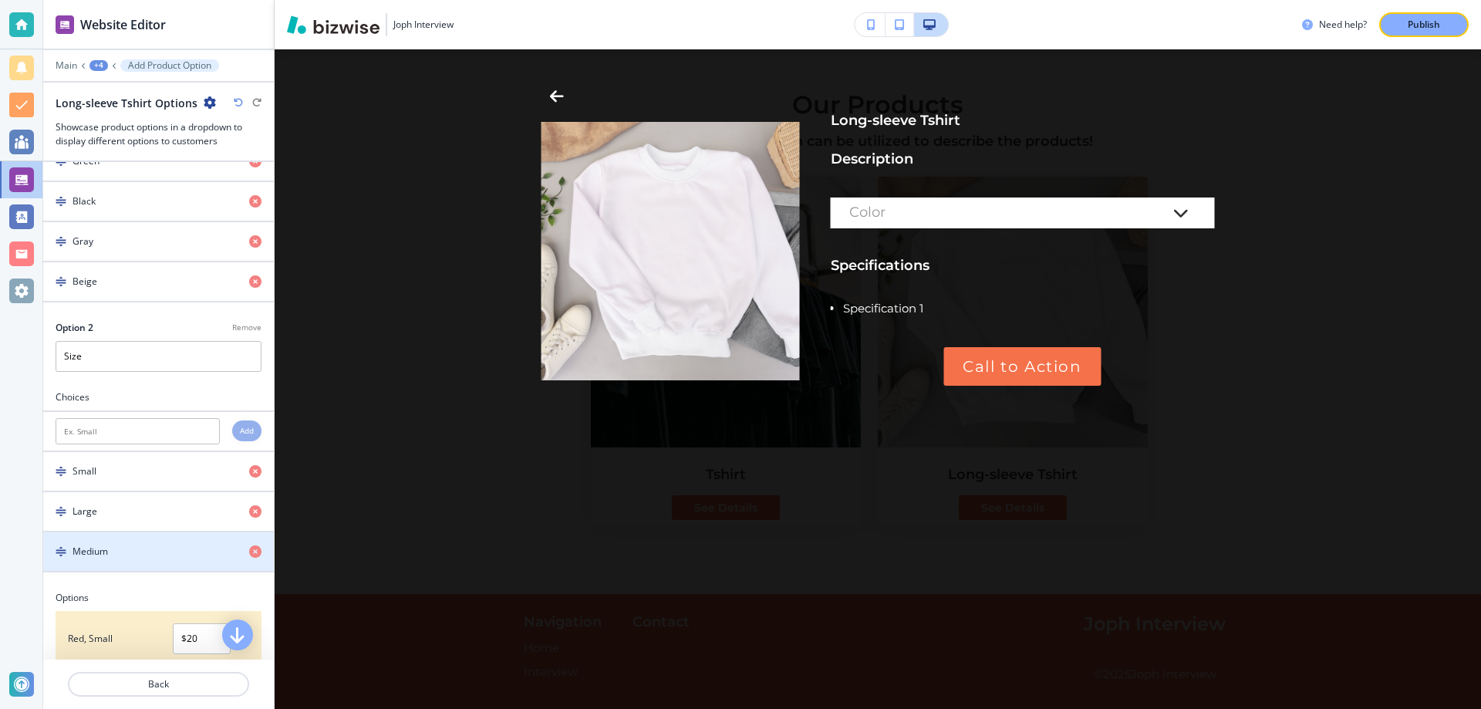
scroll to position [305, 0]
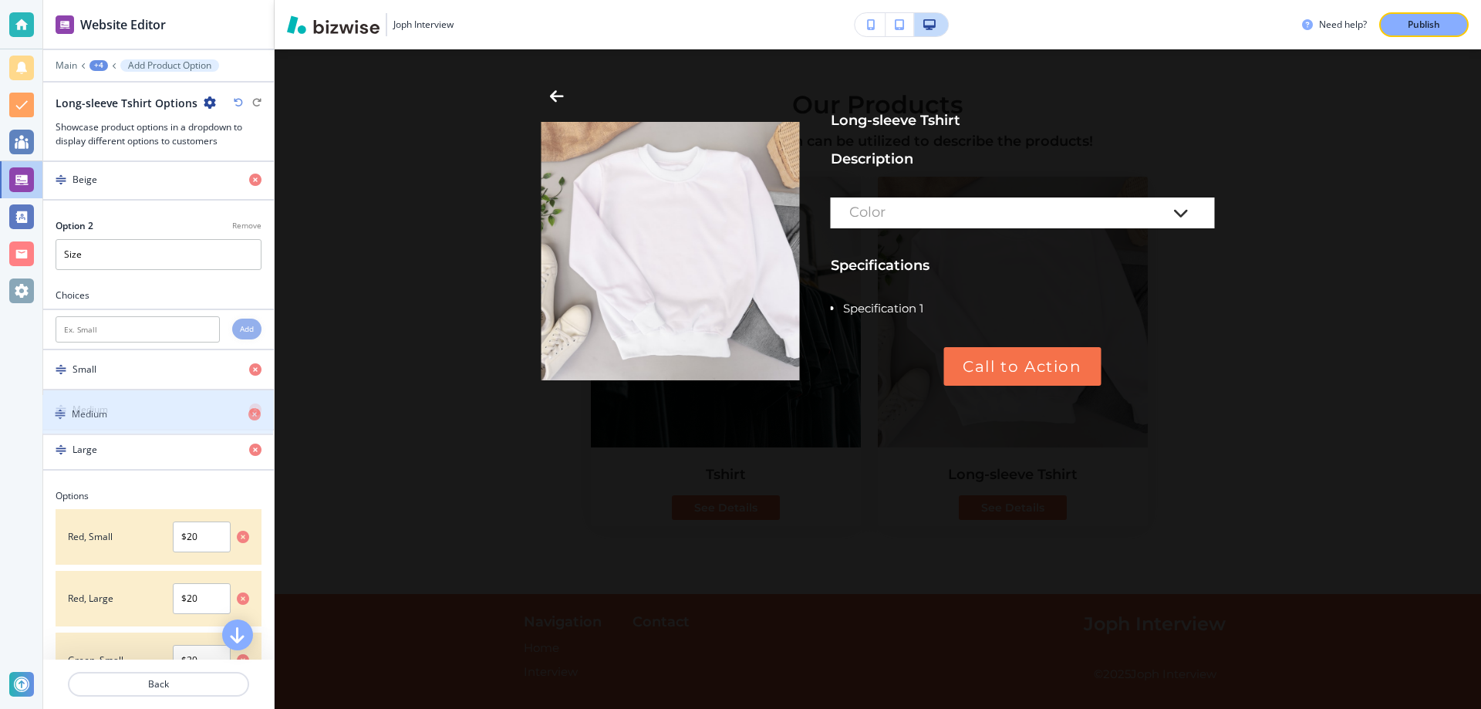
drag, startPoint x: 62, startPoint y: 453, endPoint x: 62, endPoint y: 414, distance: 38.6
click at [62, 414] on div "Small Medium Large" at bounding box center [158, 410] width 231 height 120
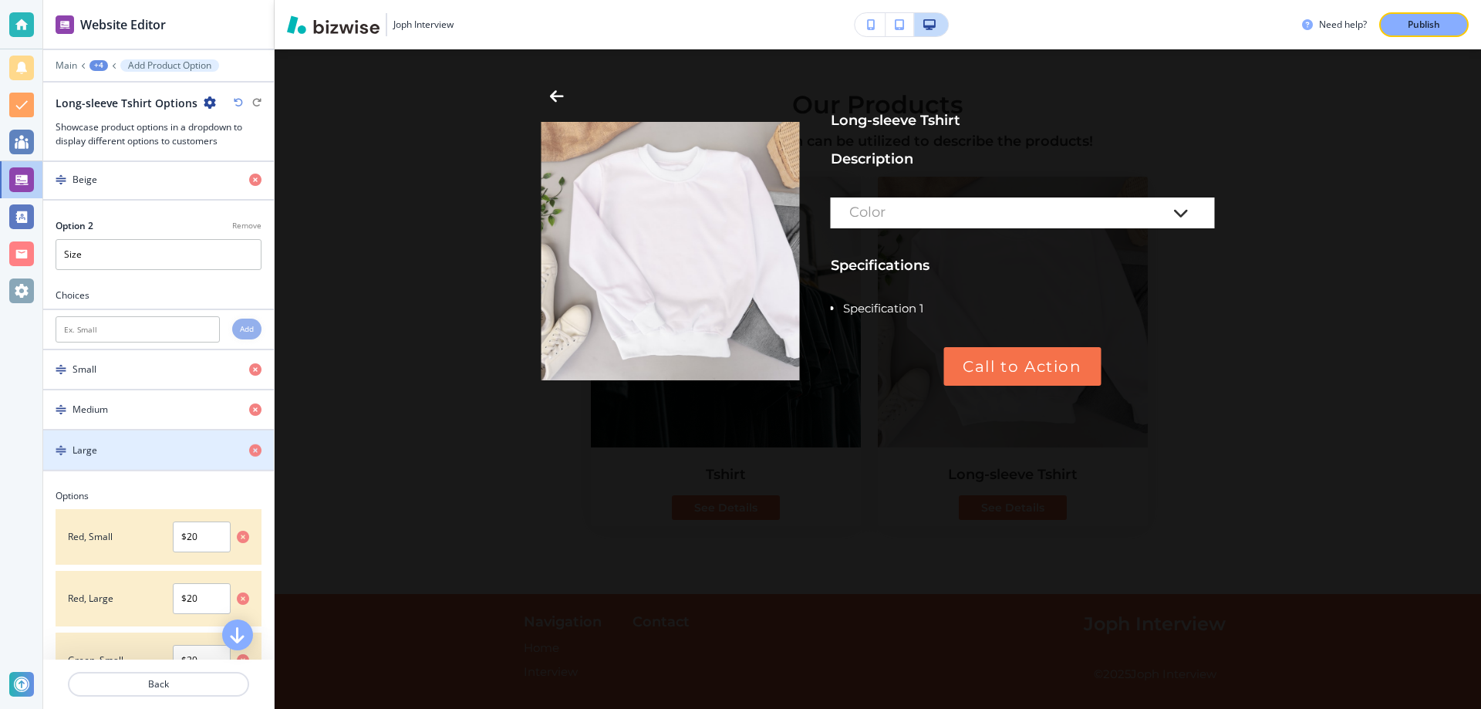
drag, startPoint x: 62, startPoint y: 406, endPoint x: 62, endPoint y: 444, distance: 37.8
click at [62, 444] on div "Small Medium Large" at bounding box center [158, 410] width 231 height 120
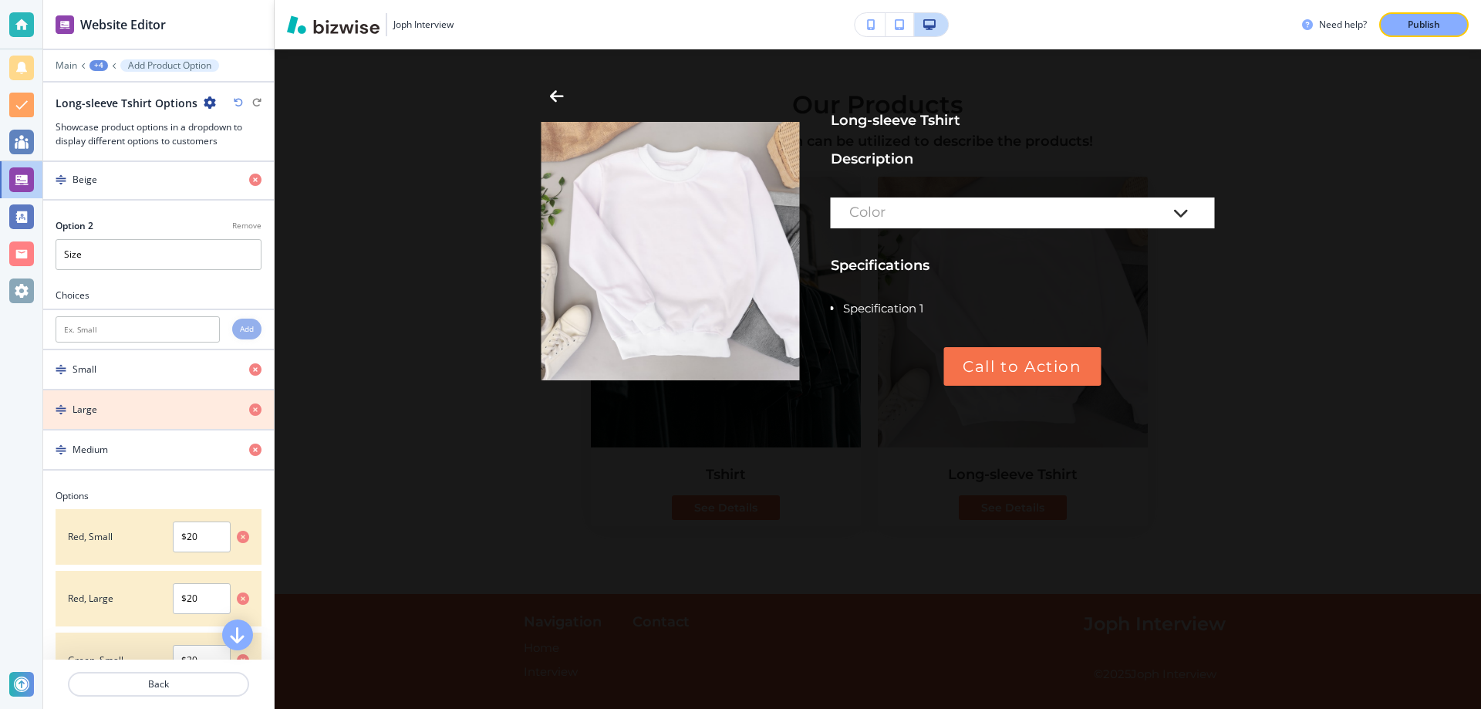
click at [253, 410] on icon "button" at bounding box center [255, 409] width 12 height 12
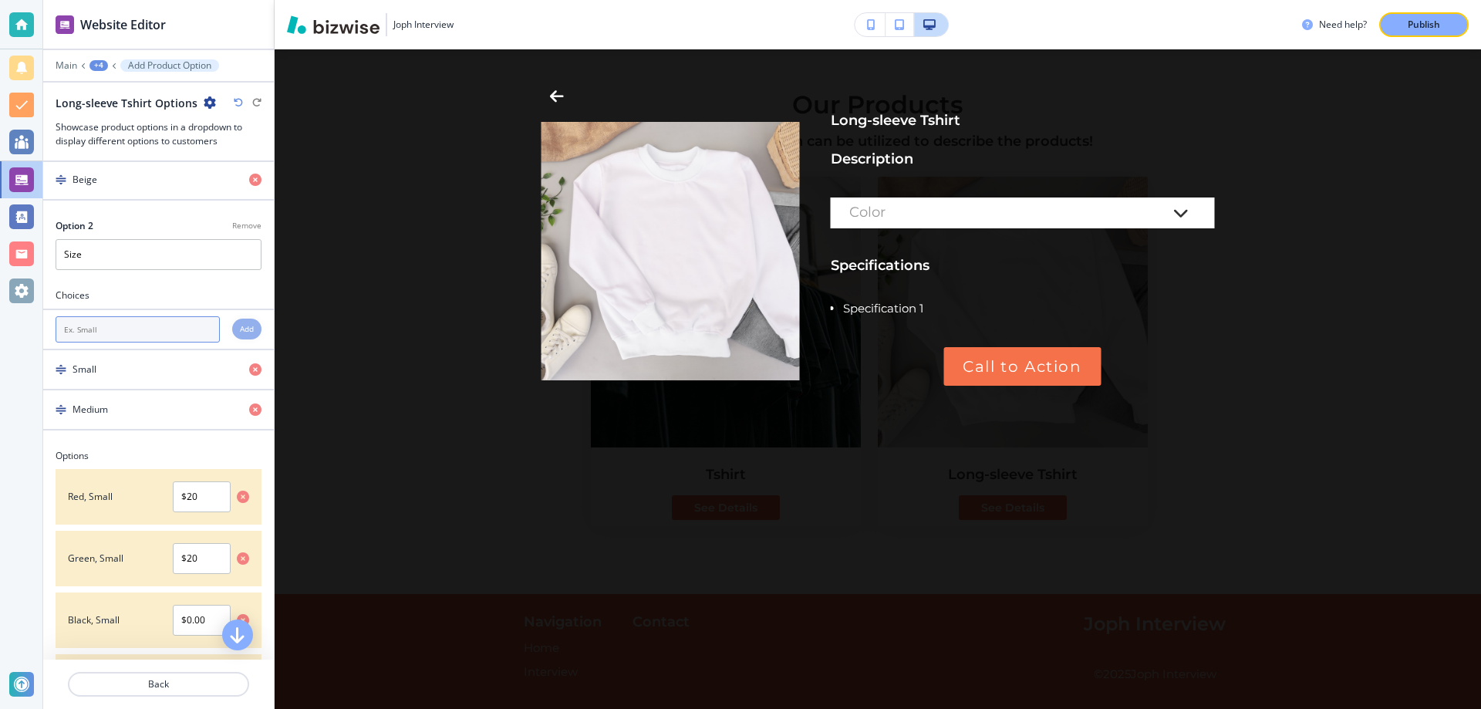
click at [181, 340] on input "text" at bounding box center [138, 329] width 164 height 26
type input "Large"
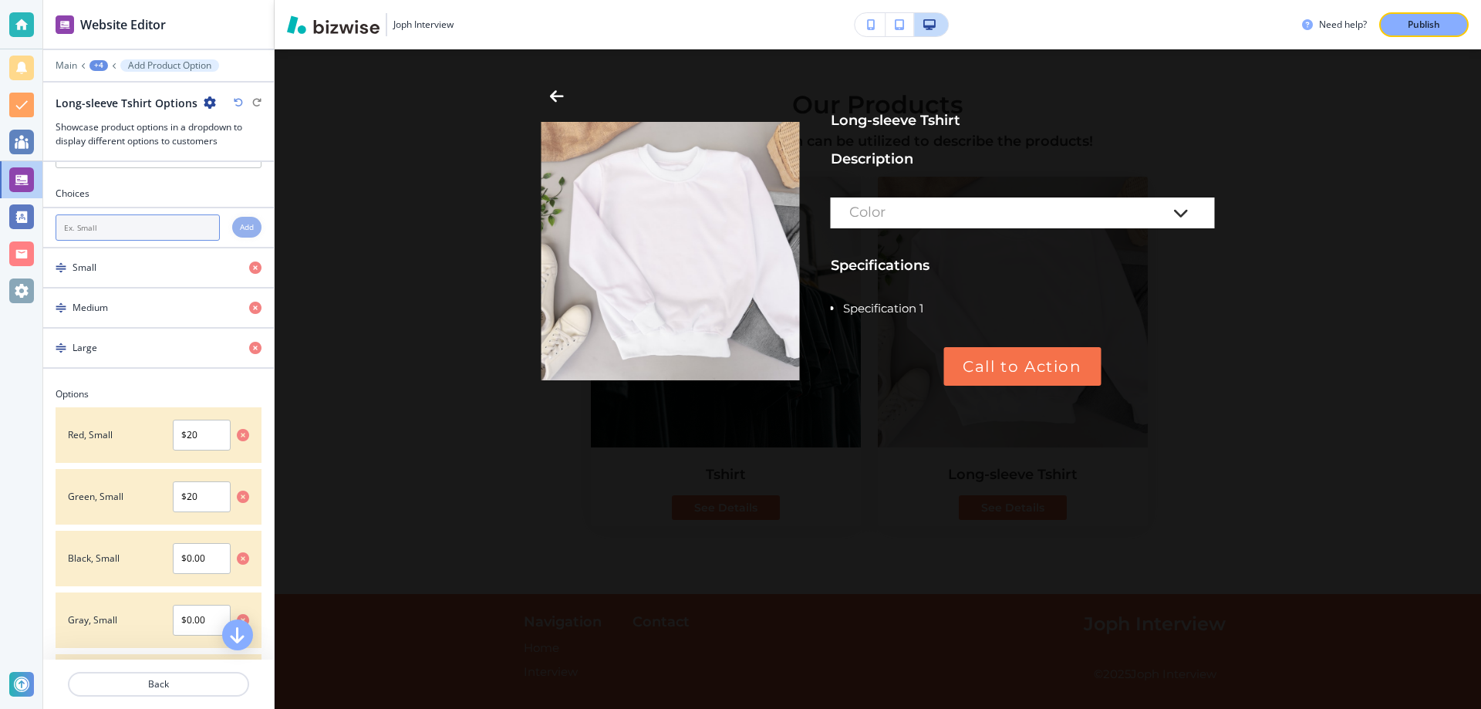
scroll to position [509, 0]
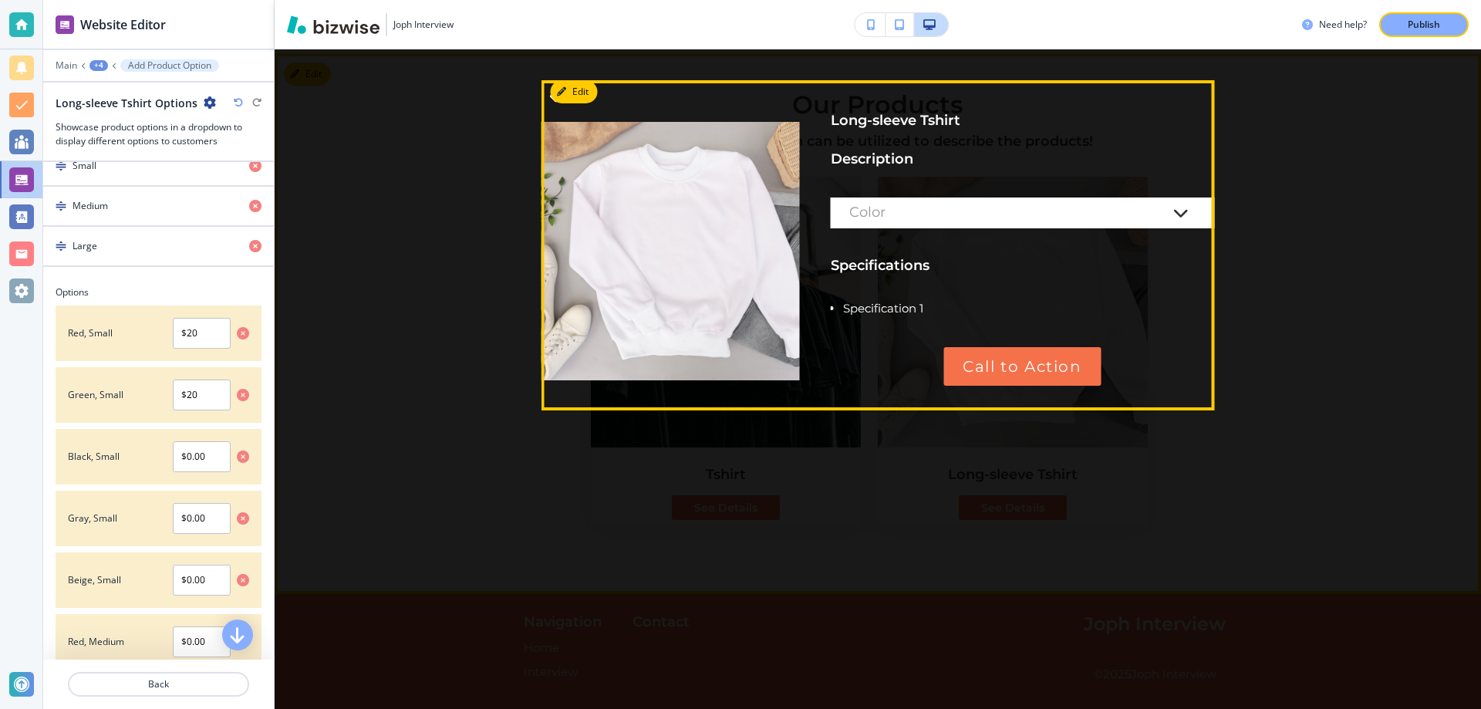
click at [970, 209] on div "Color" at bounding box center [1007, 212] width 316 height 15
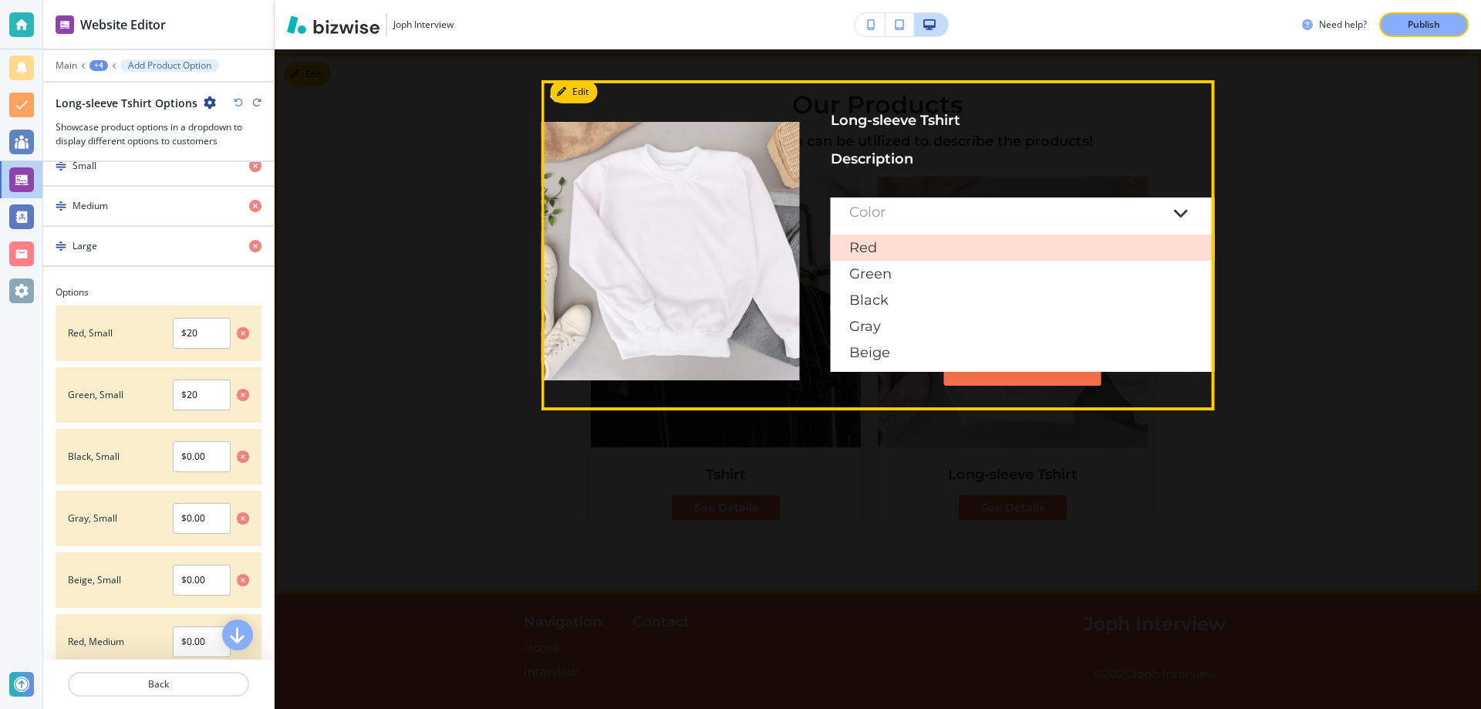
click at [960, 251] on div "Red" at bounding box center [1023, 247] width 384 height 26
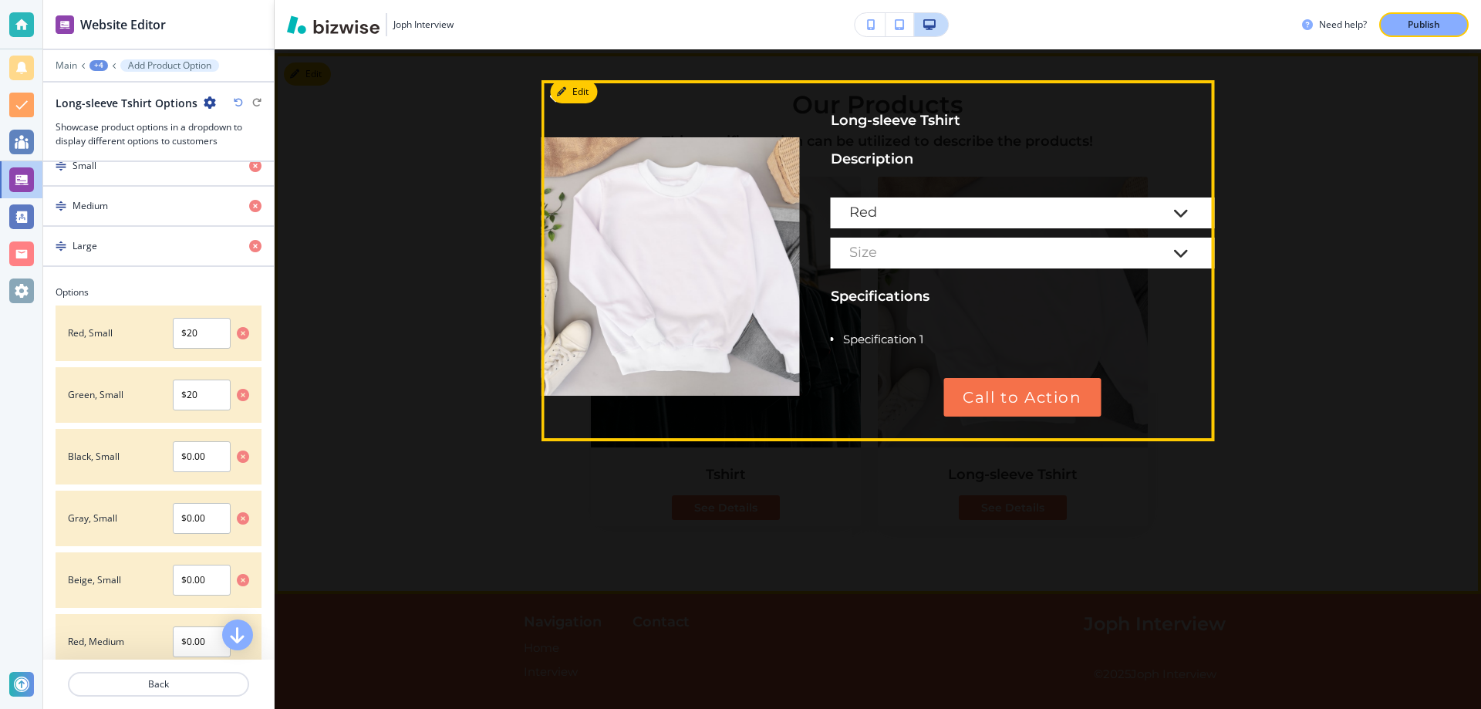
click at [960, 246] on div "Size" at bounding box center [1007, 252] width 316 height 15
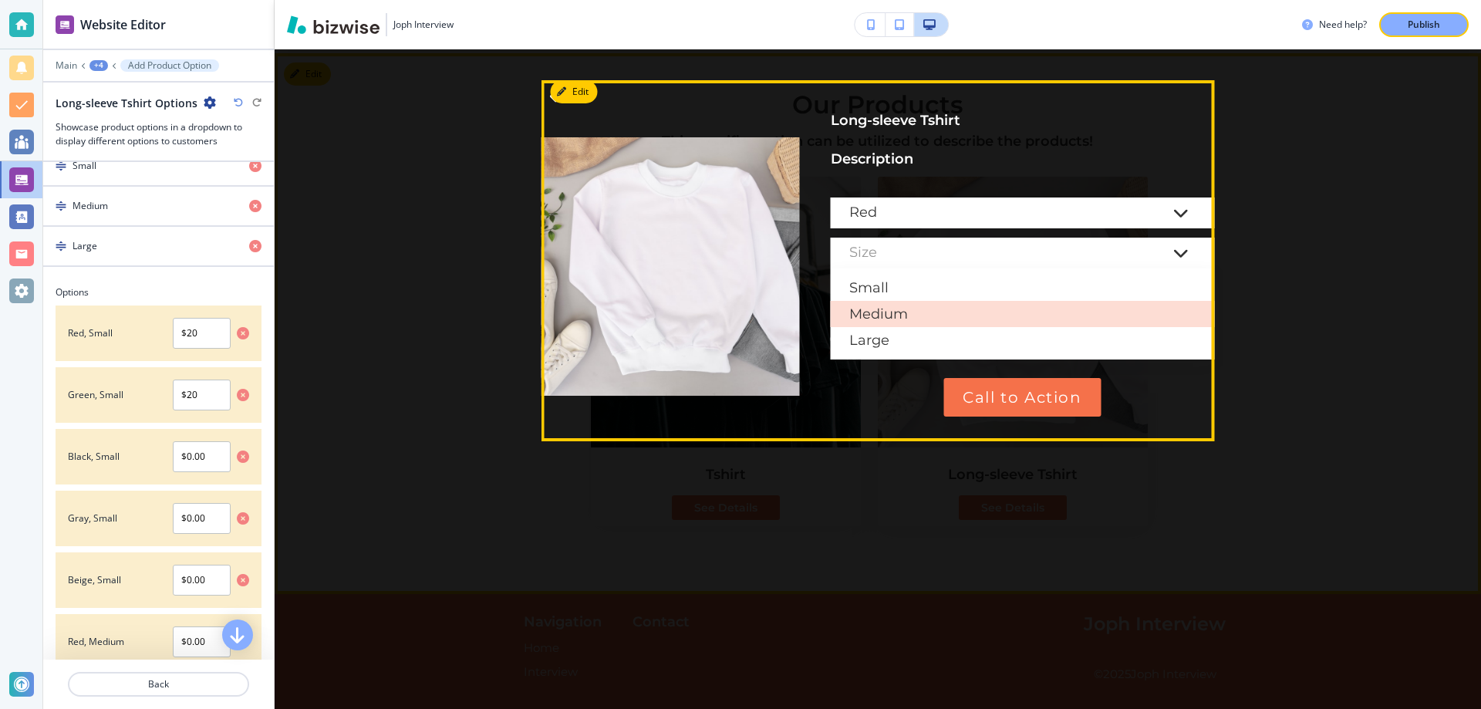
click at [939, 304] on div "Medium" at bounding box center [1023, 314] width 384 height 26
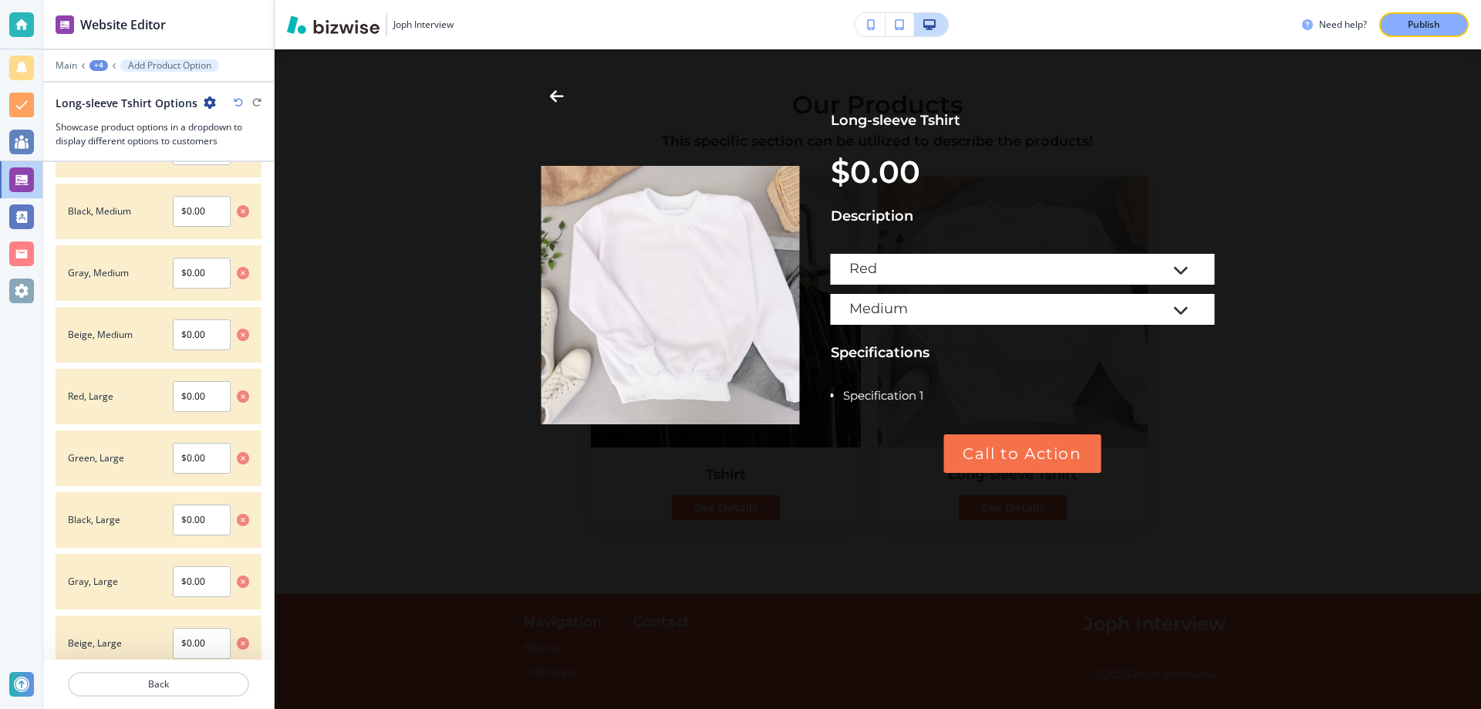
scroll to position [1084, 0]
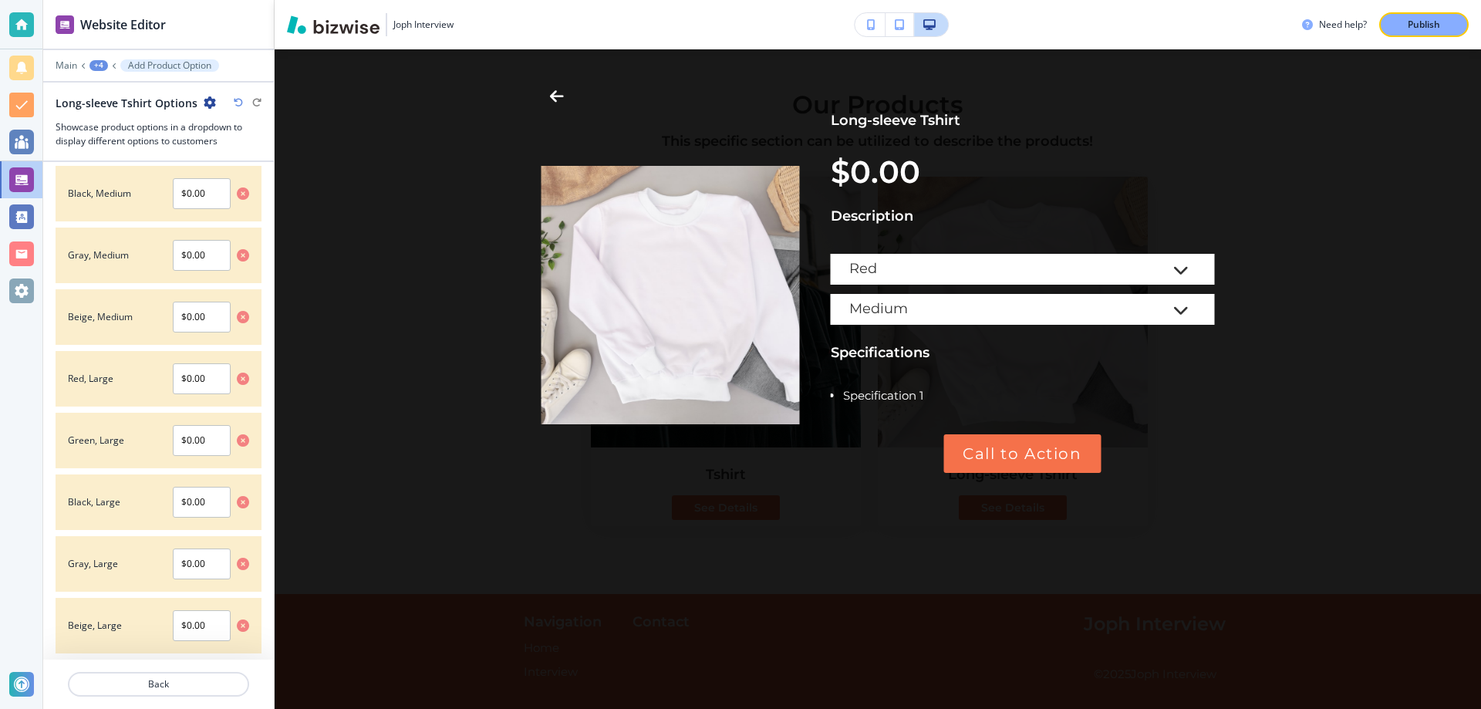
click at [103, 68] on div "+4" at bounding box center [98, 65] width 19 height 11
click at [116, 149] on p "Physical Product" at bounding box center [138, 145] width 79 height 14
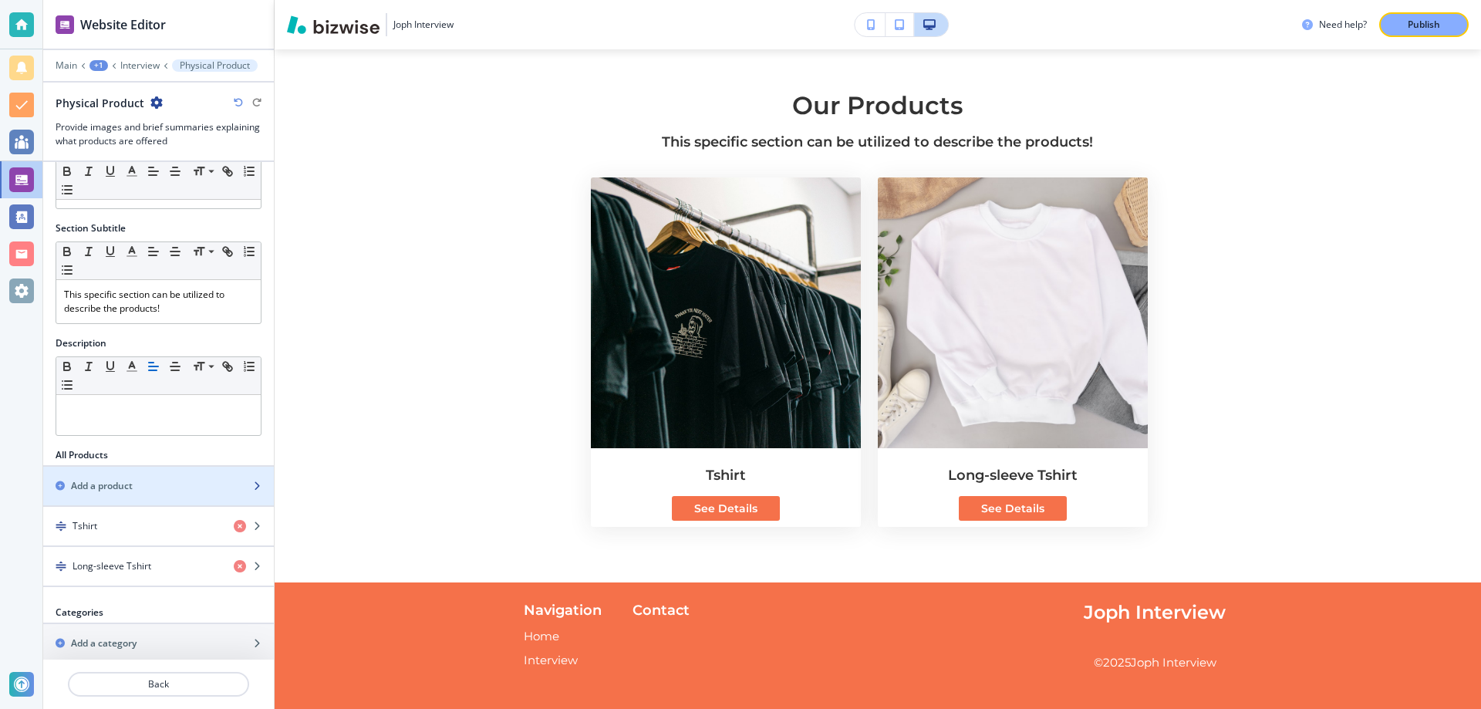
scroll to position [83, 0]
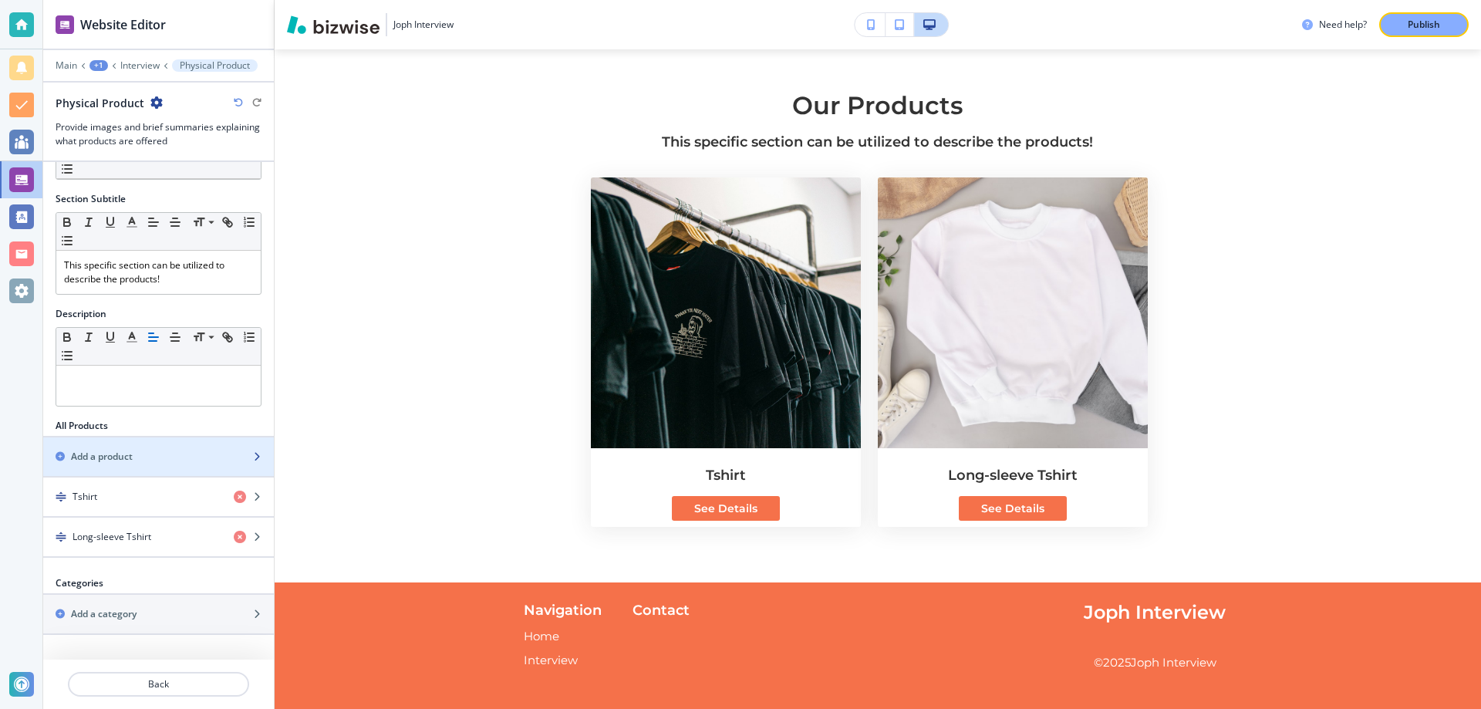
click at [143, 465] on div "button" at bounding box center [158, 470] width 231 height 12
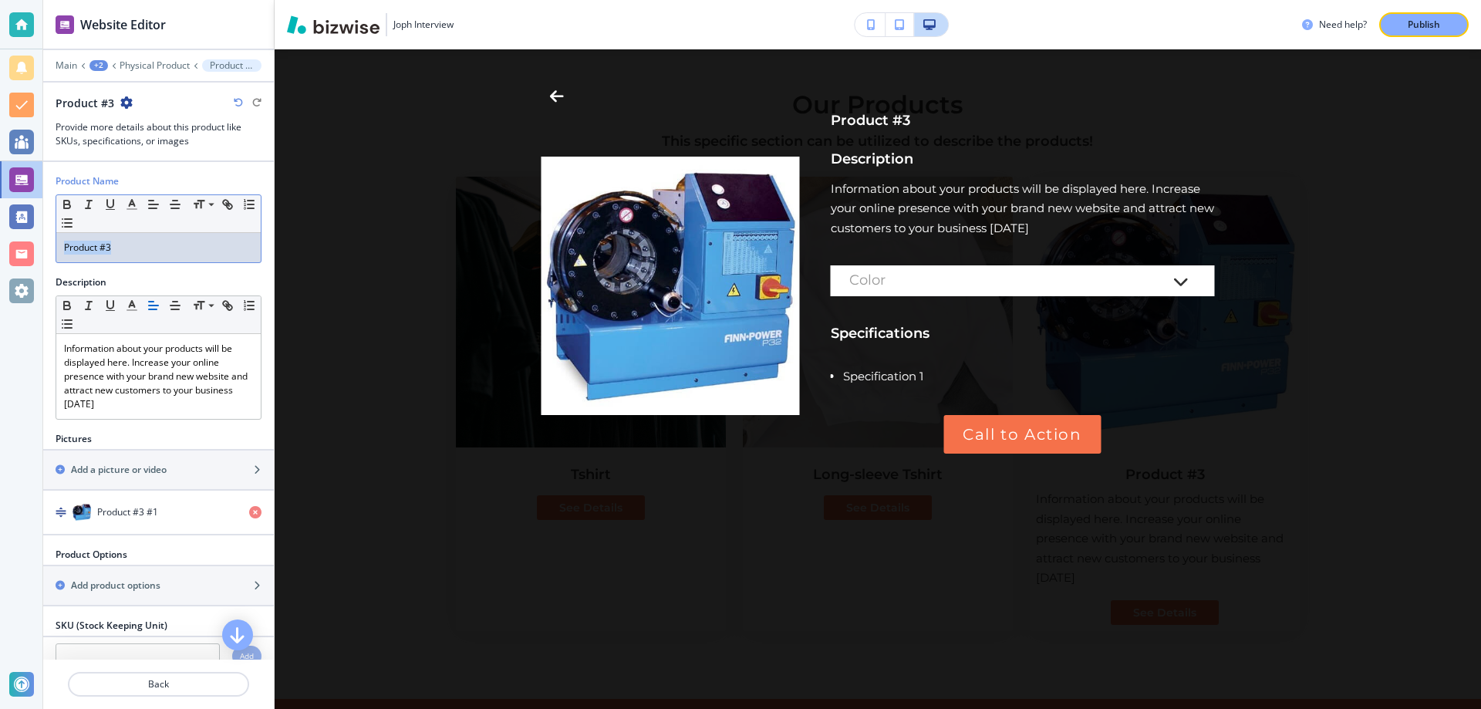
drag, startPoint x: 112, startPoint y: 244, endPoint x: 59, endPoint y: 248, distance: 52.6
click at [59, 248] on div "Product #3" at bounding box center [158, 247] width 204 height 29
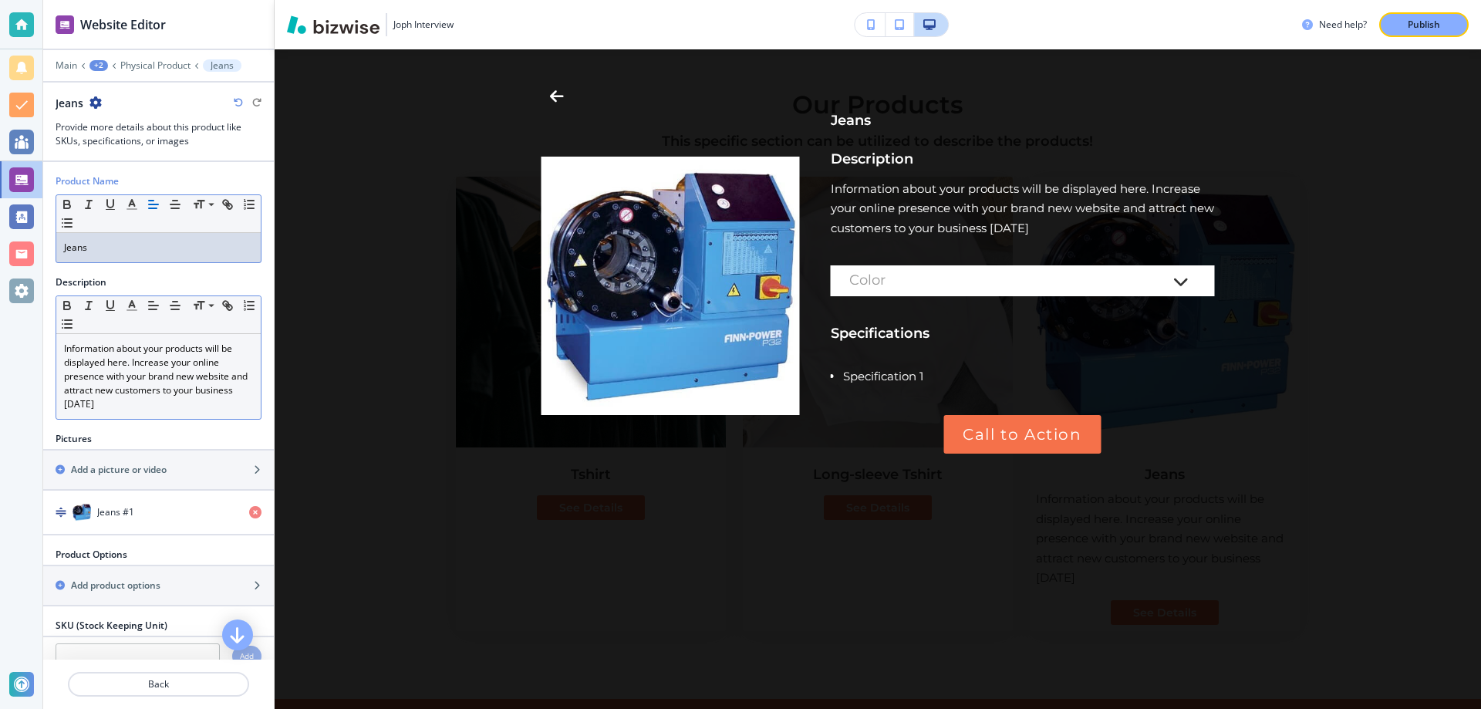
click at [118, 418] on div "Information about your products will be displayed here. Increase your online pr…" at bounding box center [158, 376] width 204 height 85
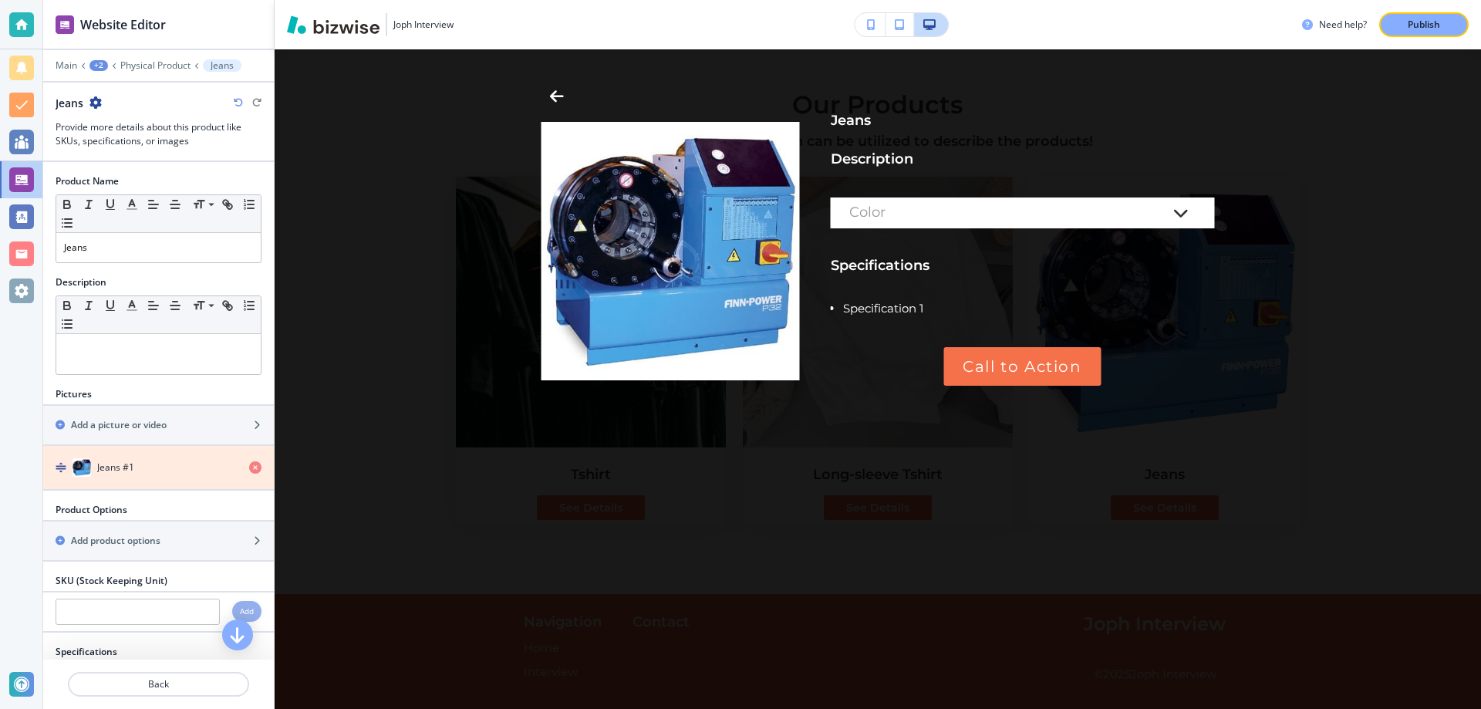
click at [251, 464] on icon "button" at bounding box center [255, 467] width 12 height 12
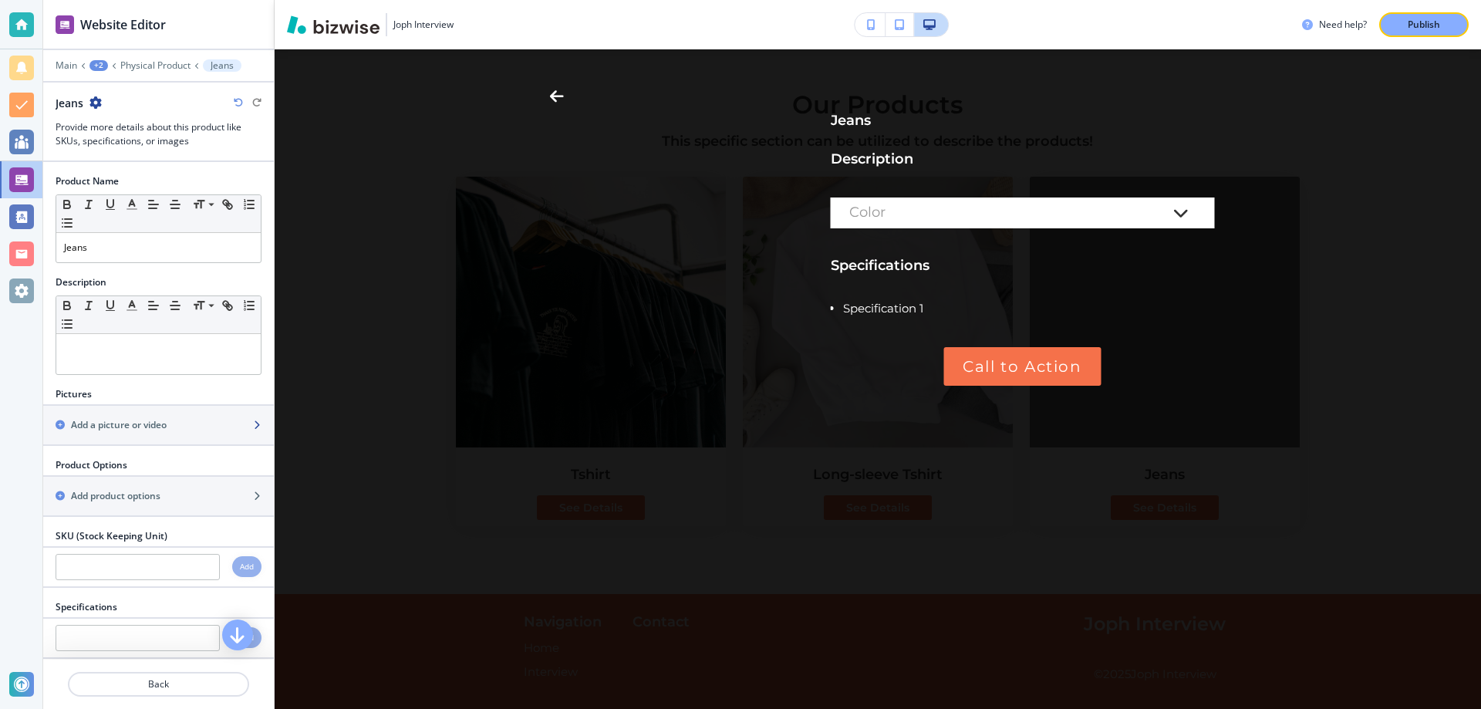
click at [206, 431] on div "Add a picture or video" at bounding box center [141, 425] width 197 height 14
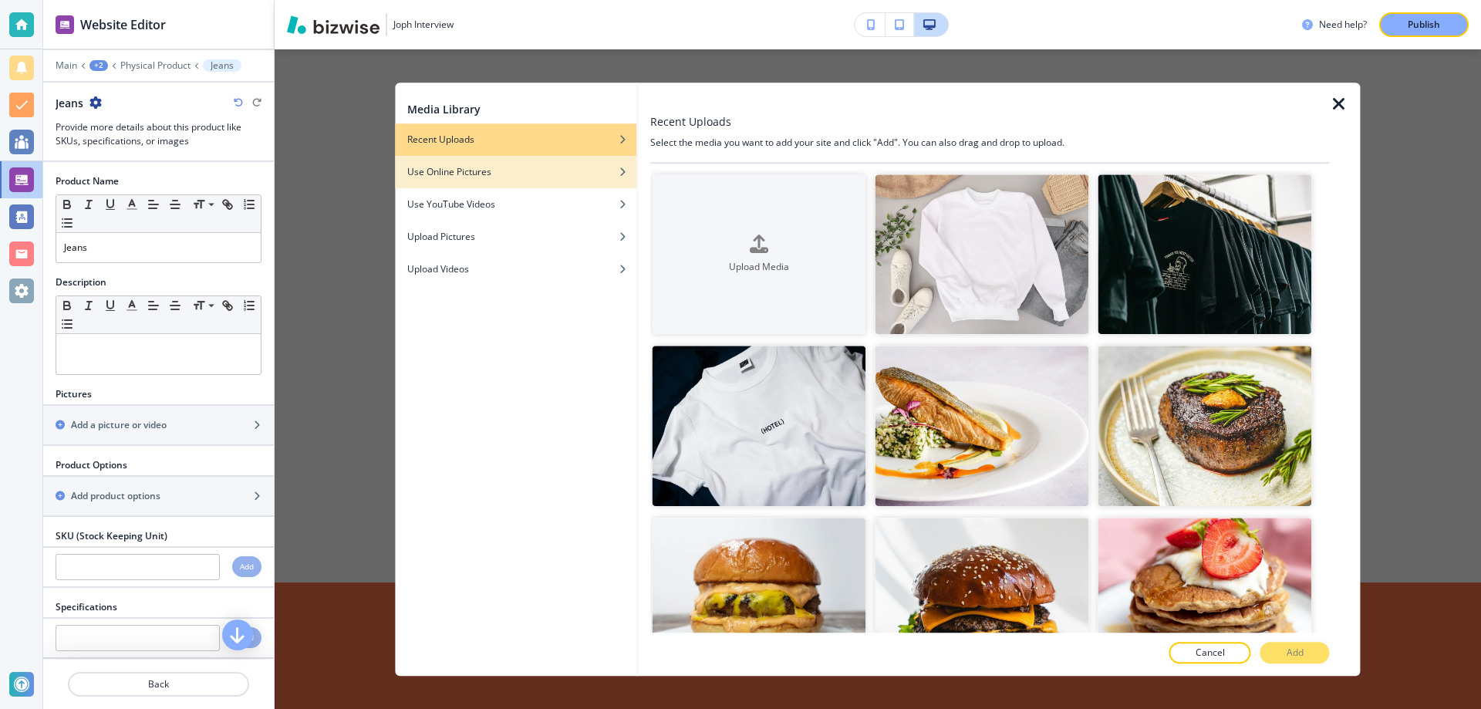
click at [549, 180] on div "button" at bounding box center [515, 183] width 241 height 9
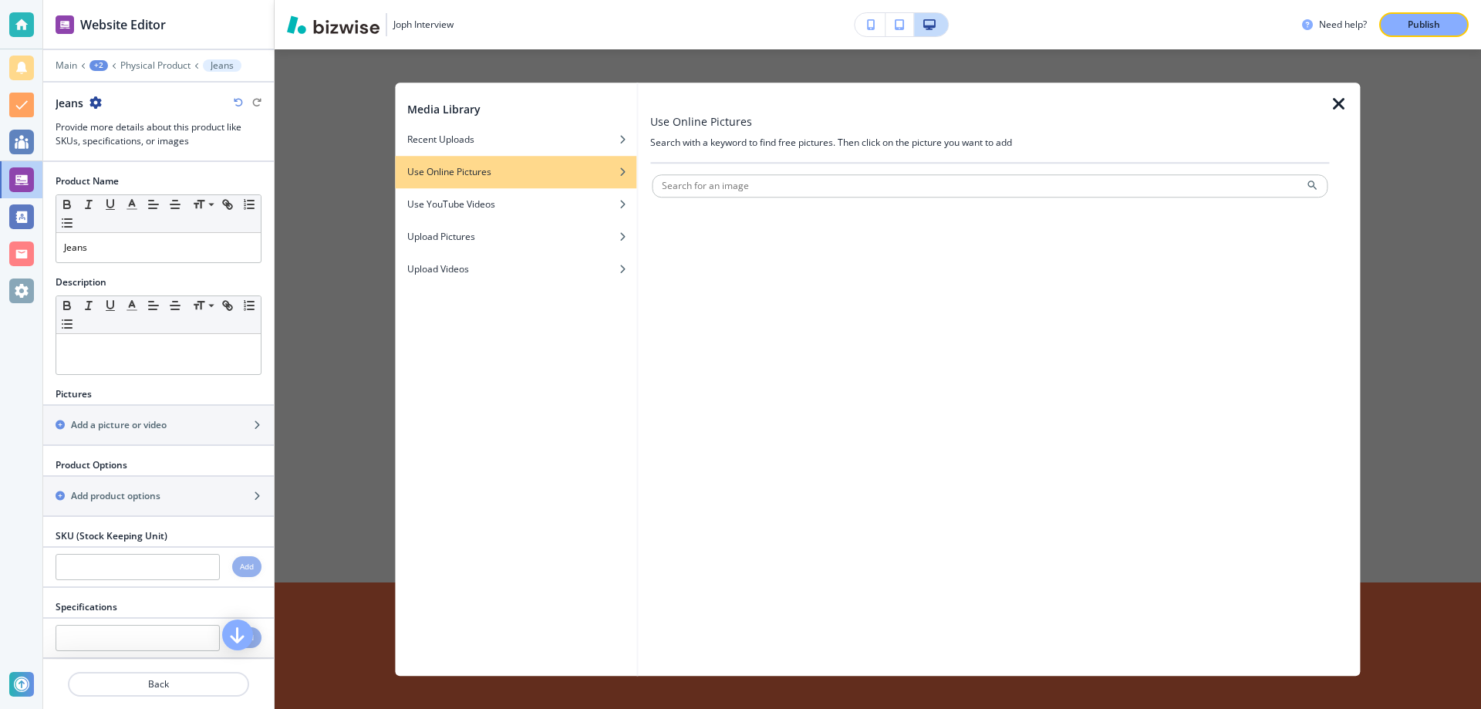
click at [790, 199] on div at bounding box center [990, 201] width 676 height 9
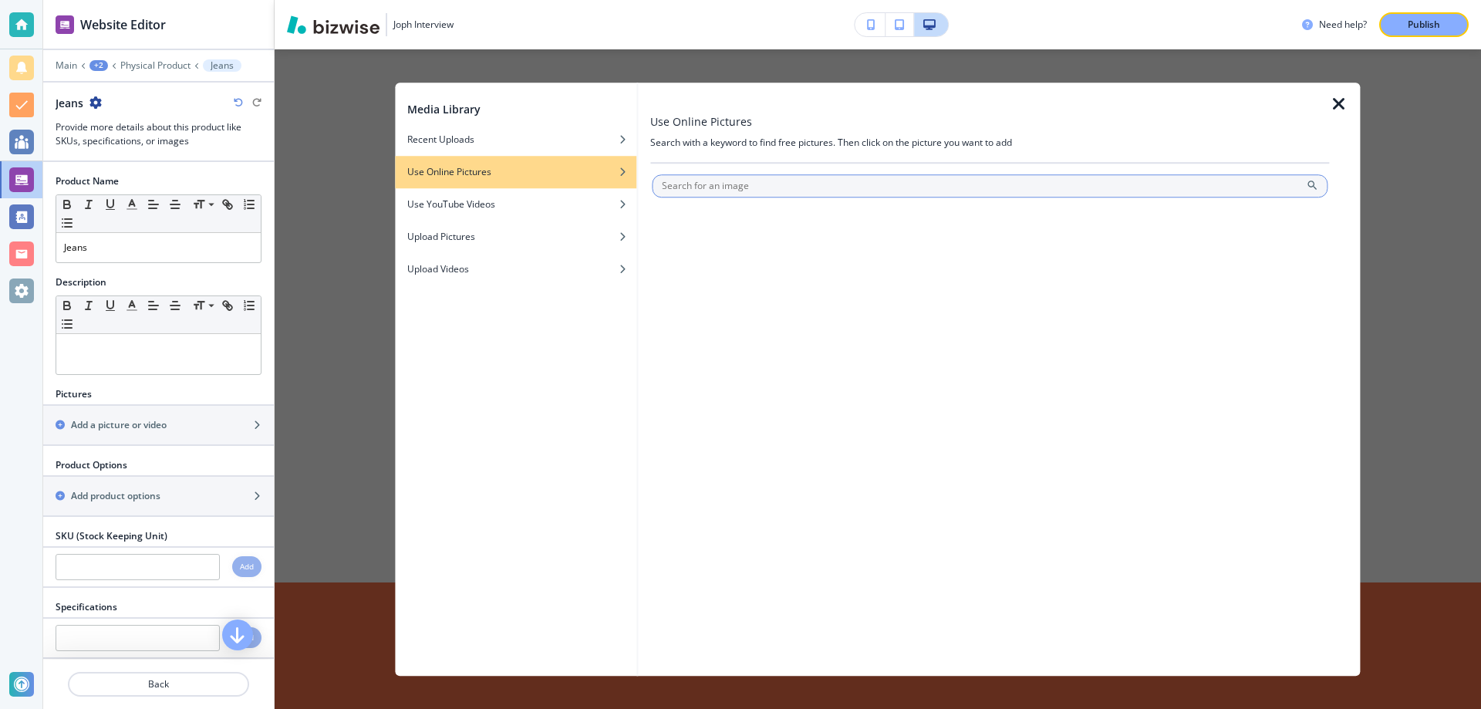
click at [797, 190] on input "text" at bounding box center [990, 185] width 676 height 23
type input "jeans"
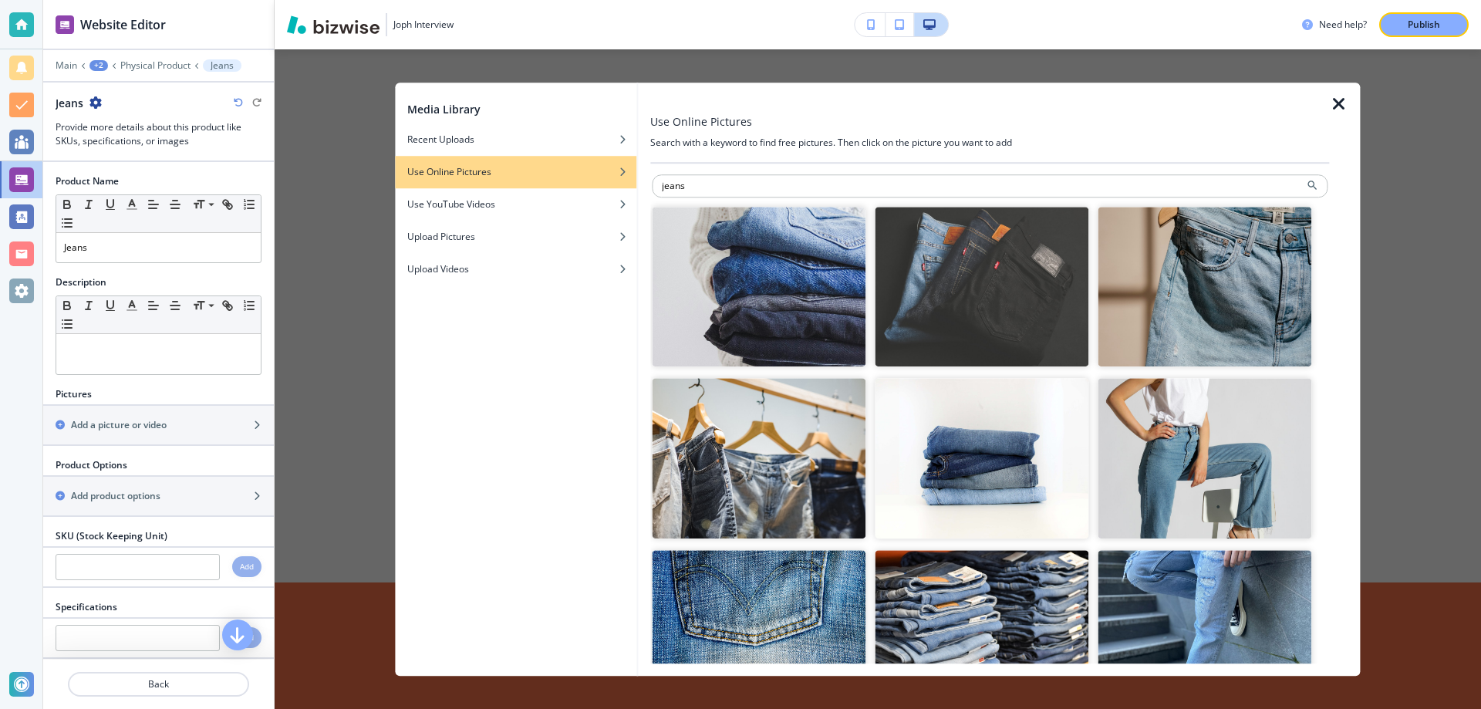
click at [804, 496] on img "button" at bounding box center [759, 459] width 214 height 160
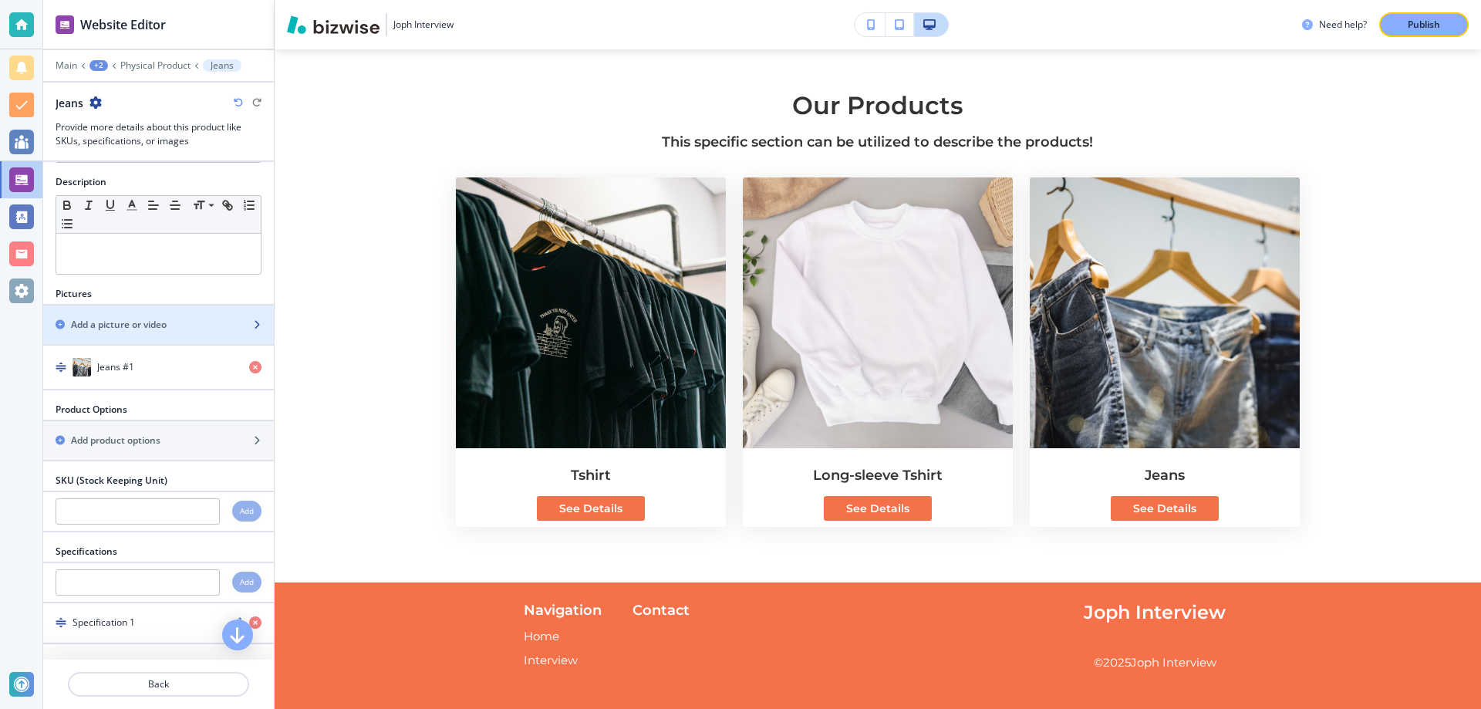
scroll to position [102, 0]
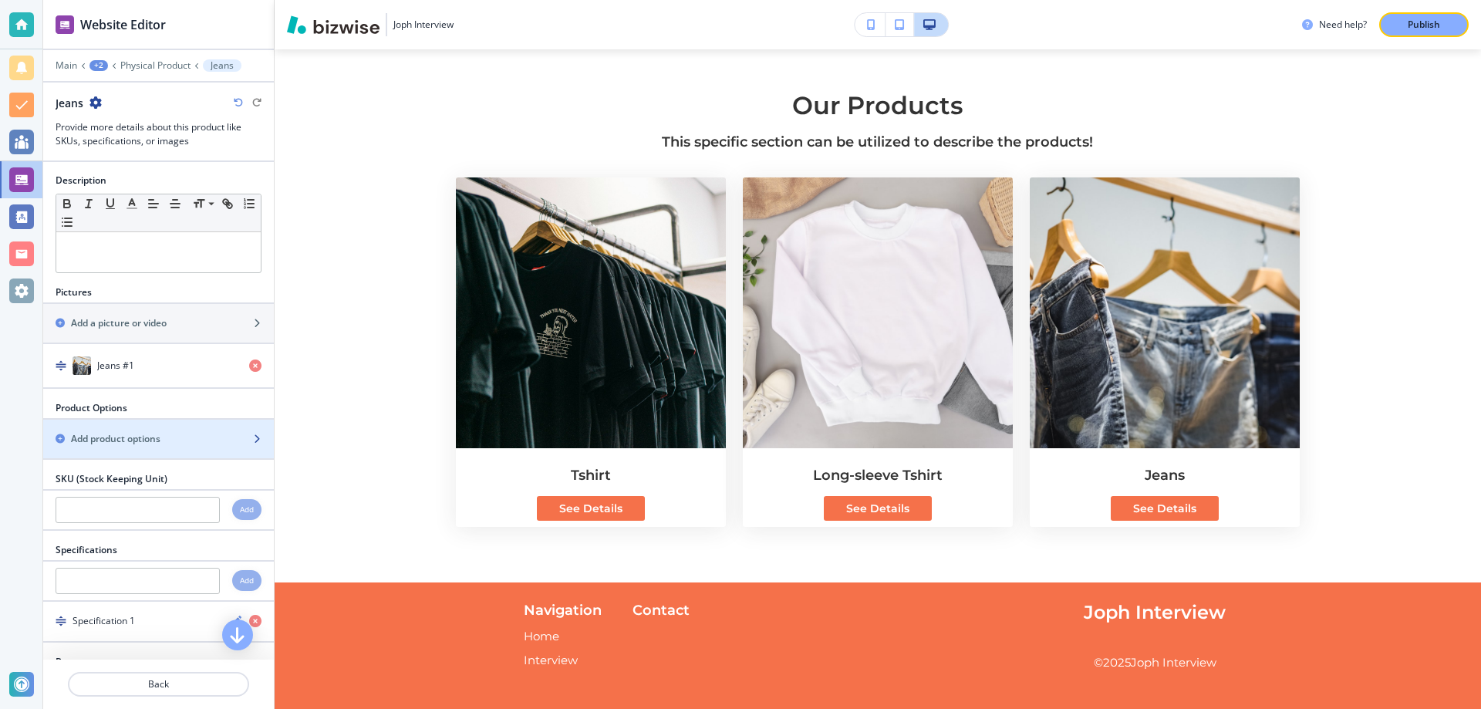
click at [195, 439] on div "Add product options" at bounding box center [141, 439] width 197 height 14
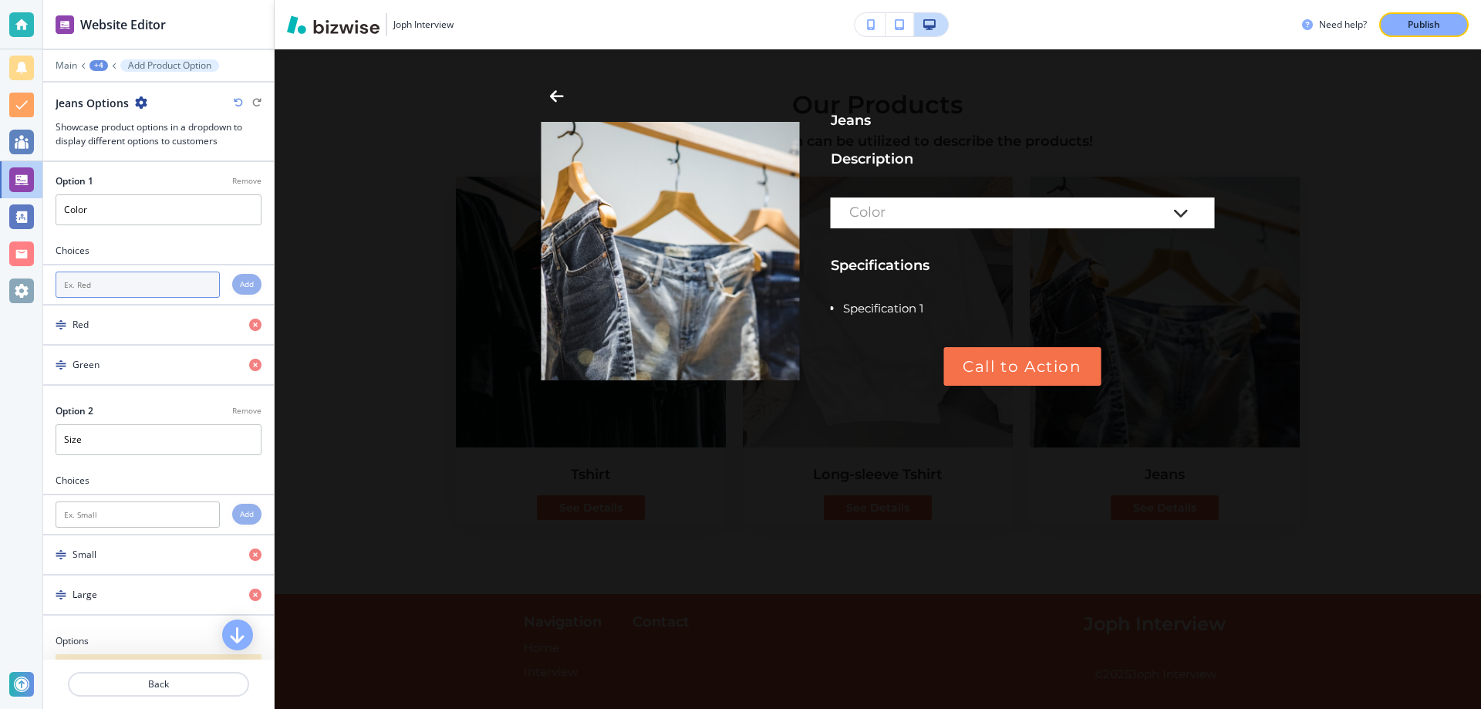
click at [159, 288] on input "text" at bounding box center [138, 284] width 164 height 26
type input "Blue"
type input "Black"
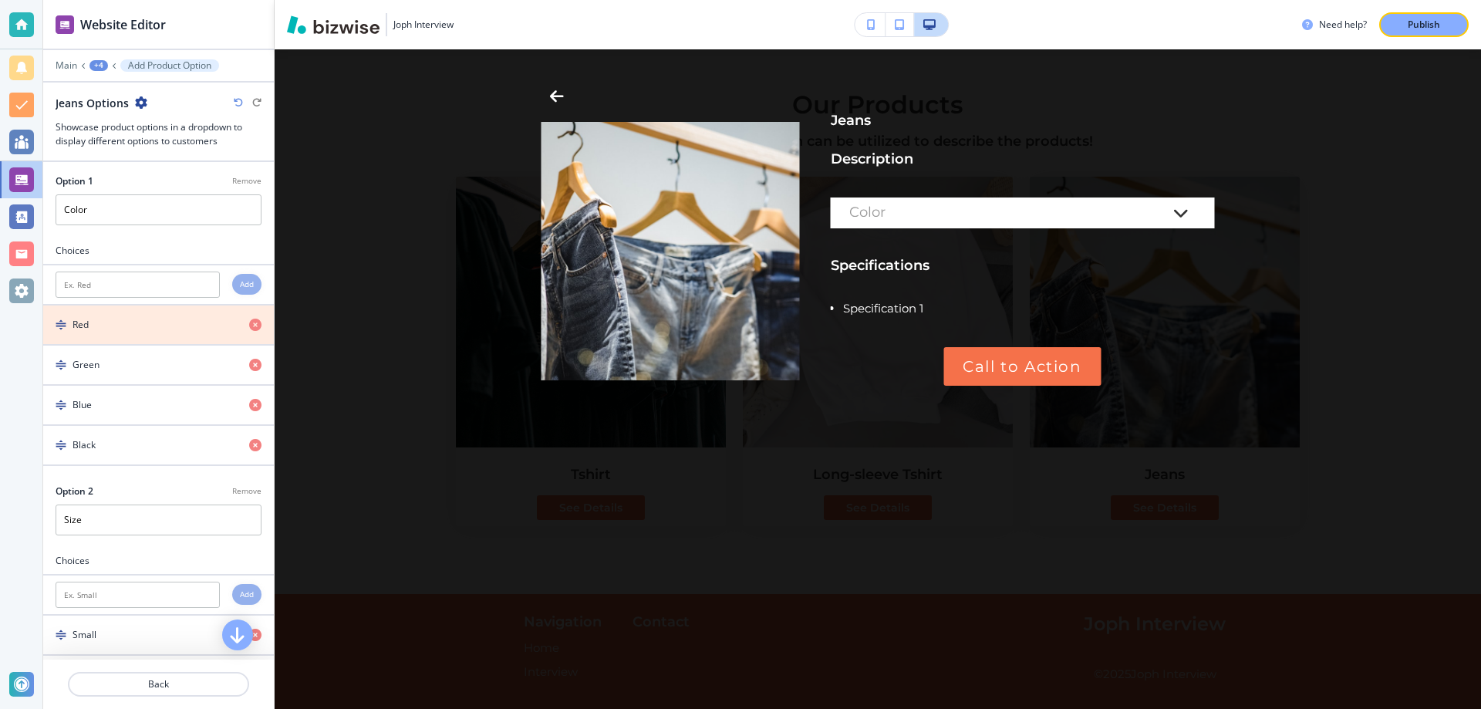
click at [253, 323] on icon "button" at bounding box center [255, 325] width 12 height 12
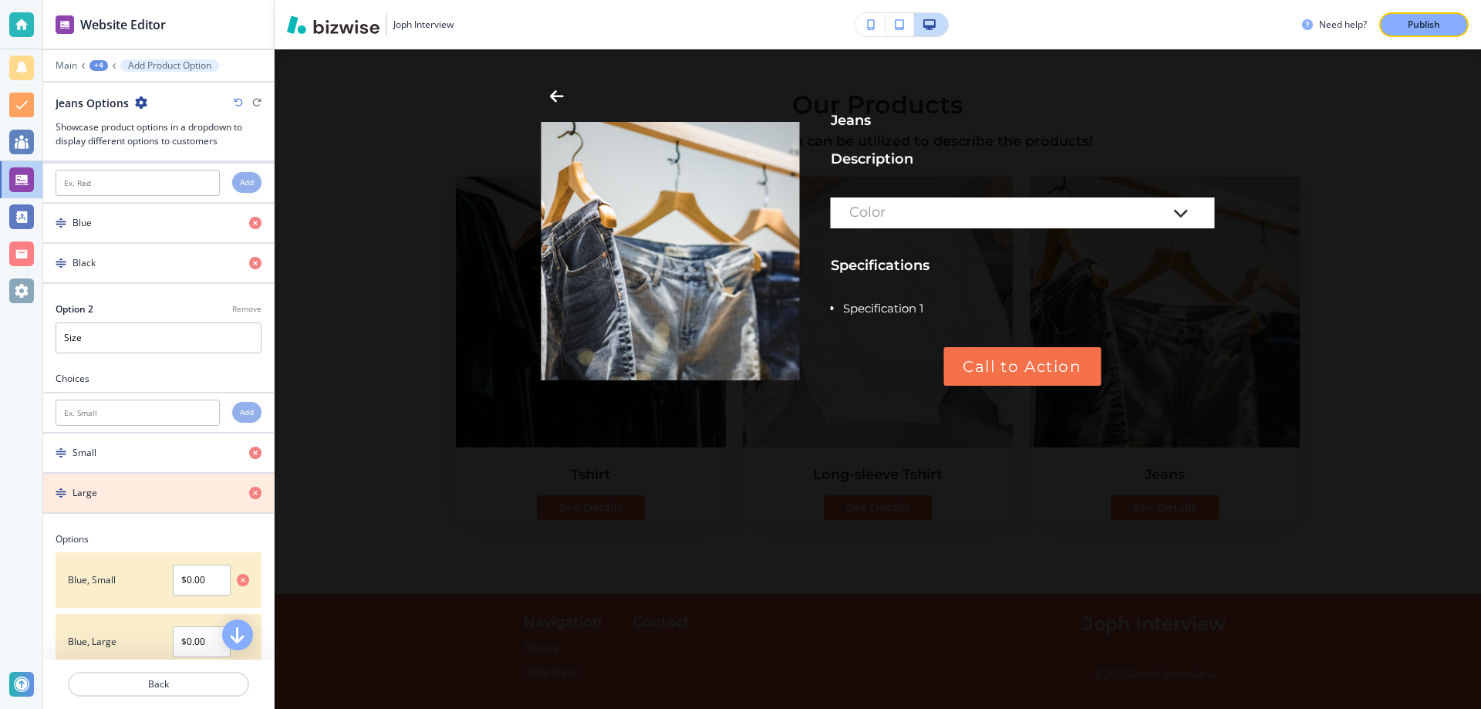
click at [252, 497] on icon "button" at bounding box center [255, 493] width 12 height 12
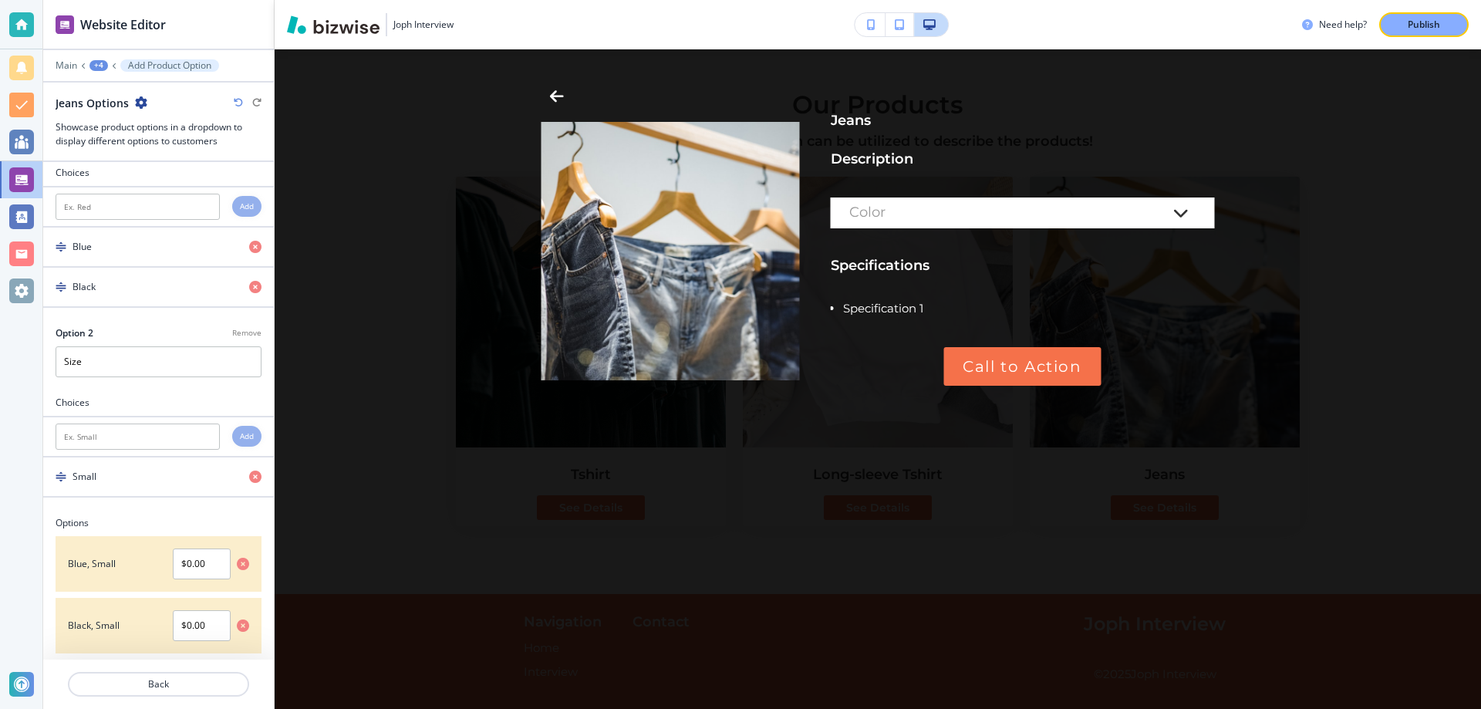
scroll to position [81, 0]
click at [137, 430] on input "text" at bounding box center [138, 436] width 164 height 26
type input "m"
type input "Medium"
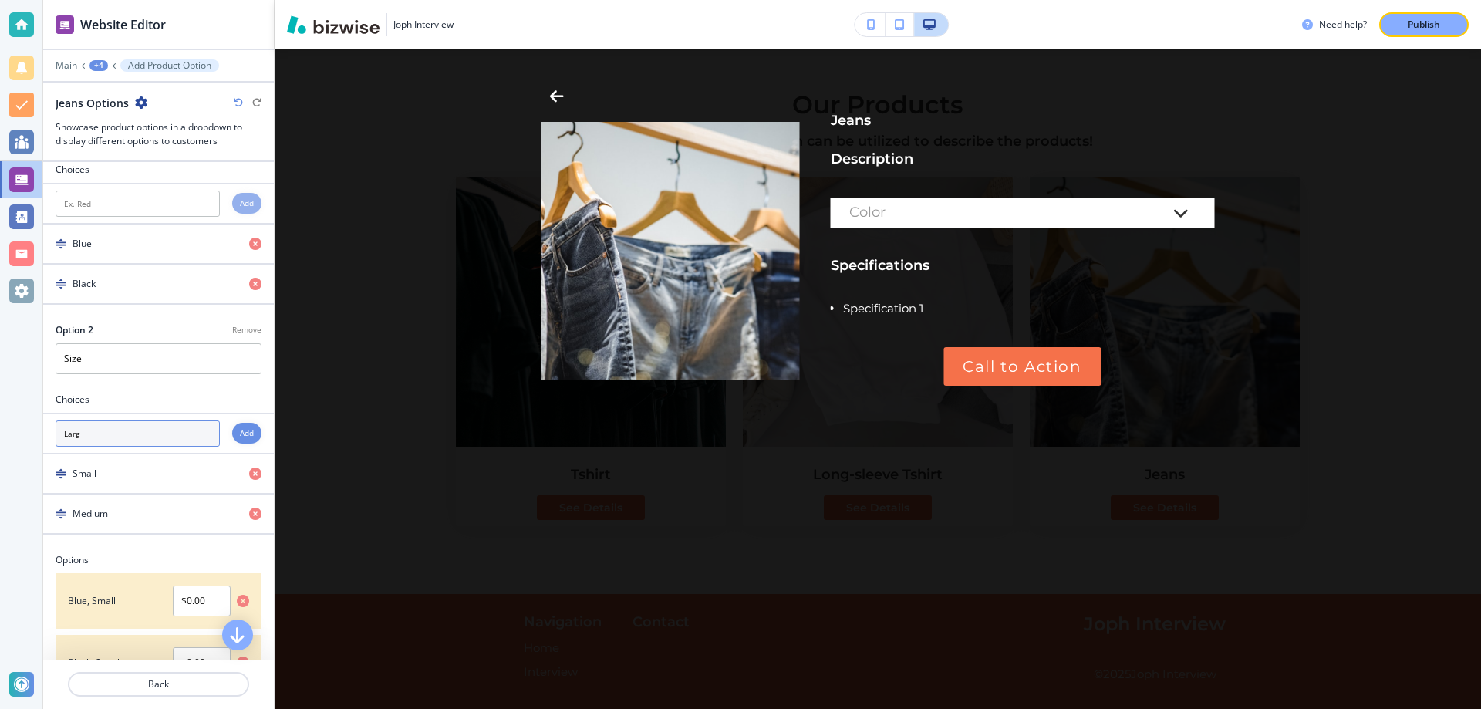
type input "Large"
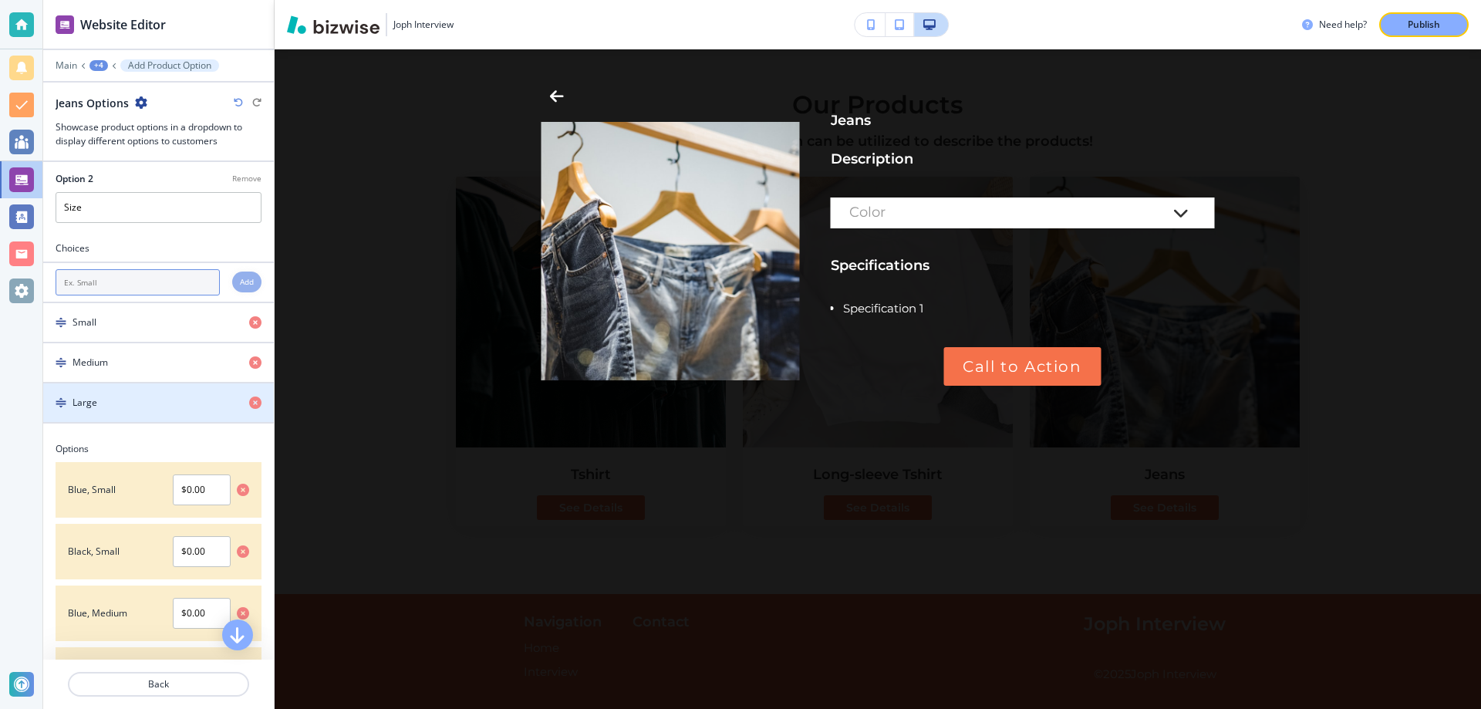
scroll to position [285, 0]
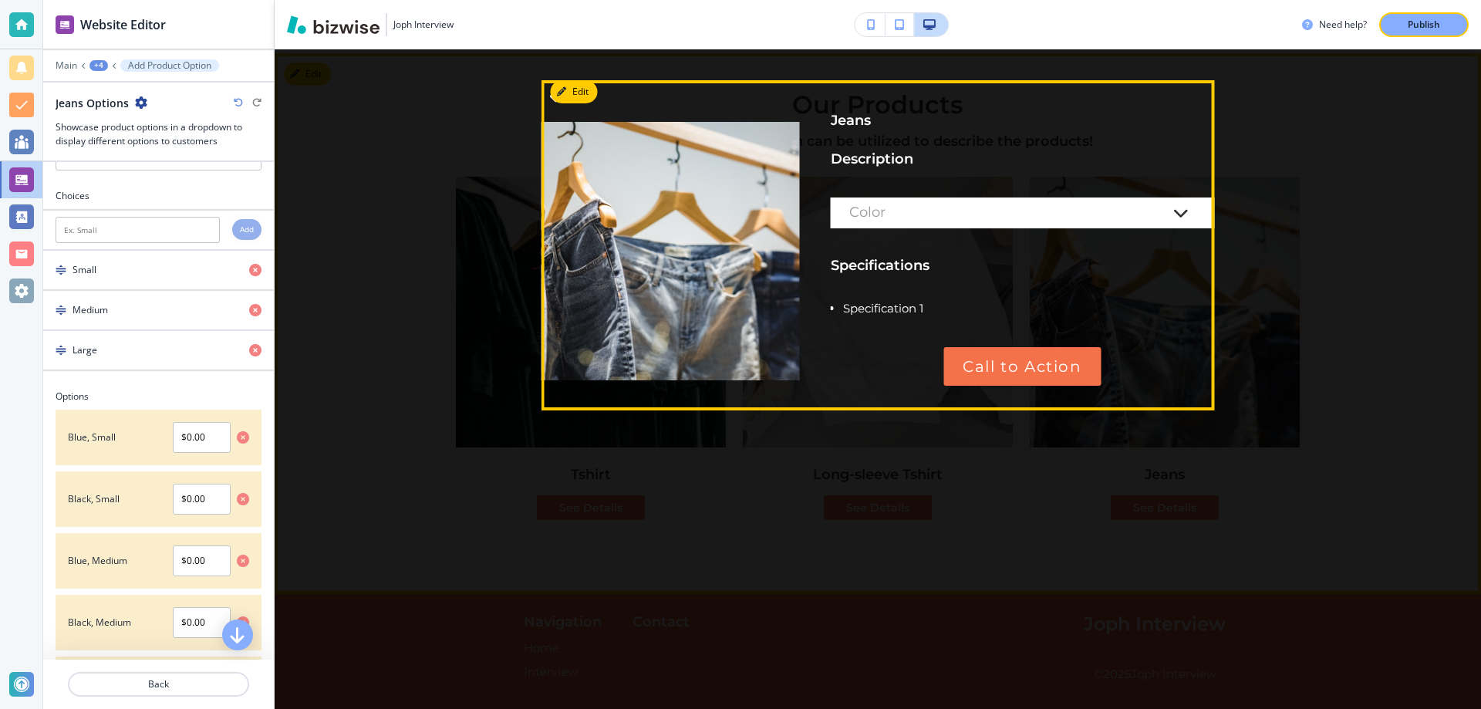
click at [908, 223] on div "Color" at bounding box center [1023, 212] width 384 height 31
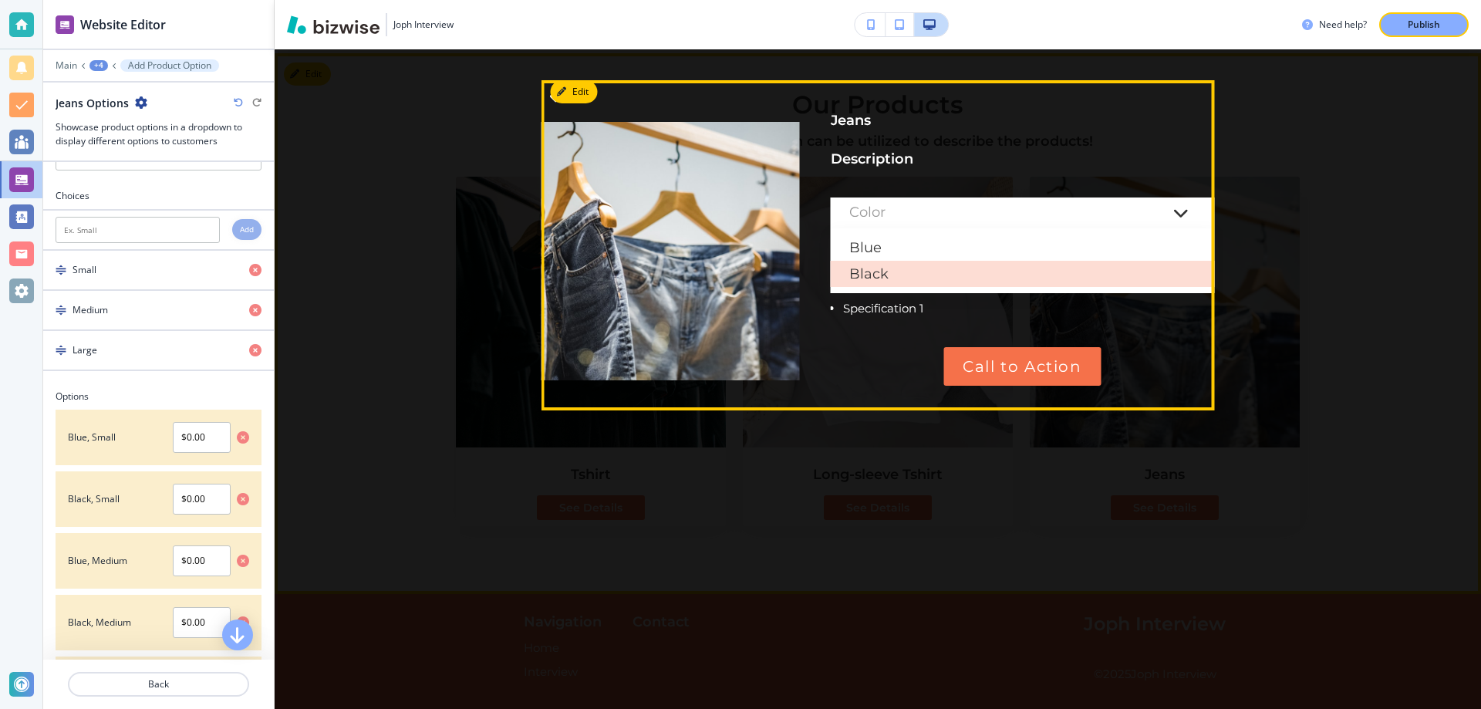
click at [915, 272] on div "Black" at bounding box center [1023, 274] width 384 height 26
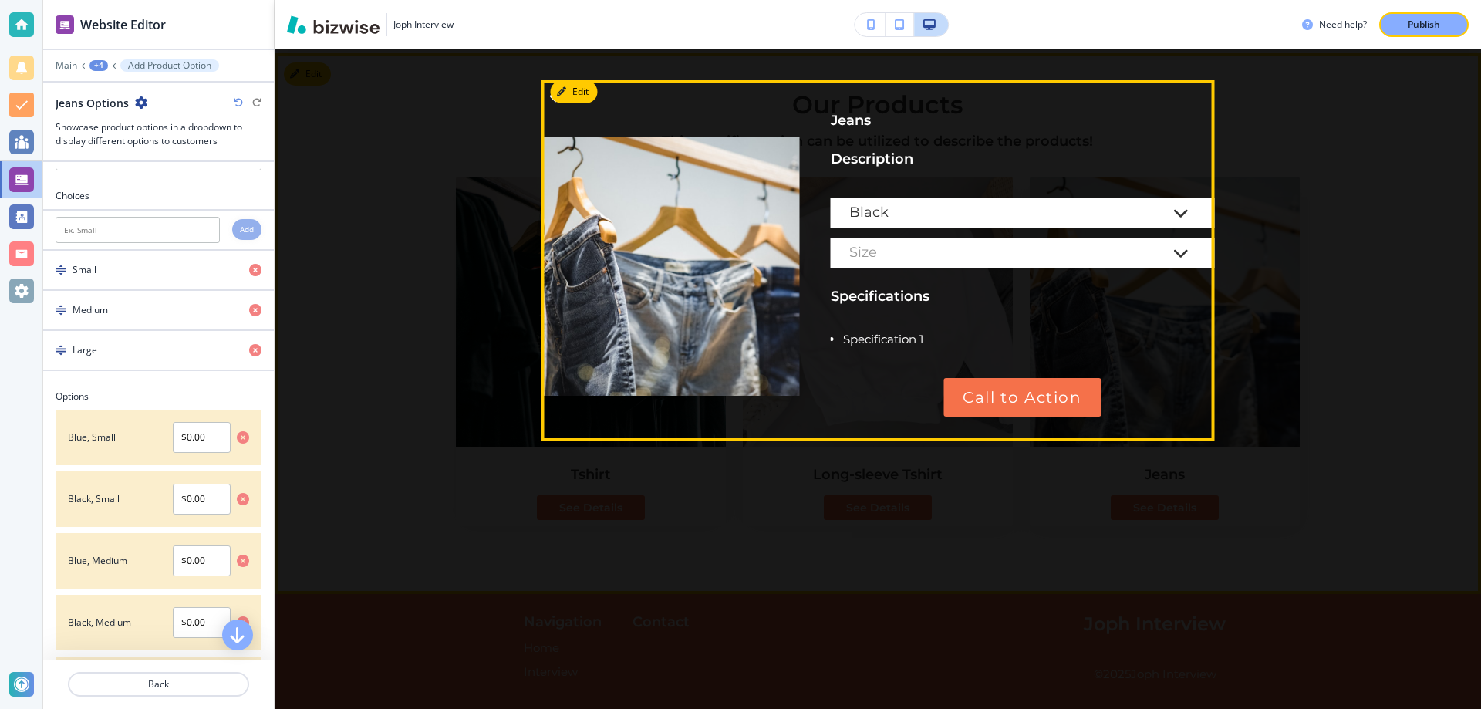
click at [932, 253] on div "Size" at bounding box center [1007, 252] width 316 height 15
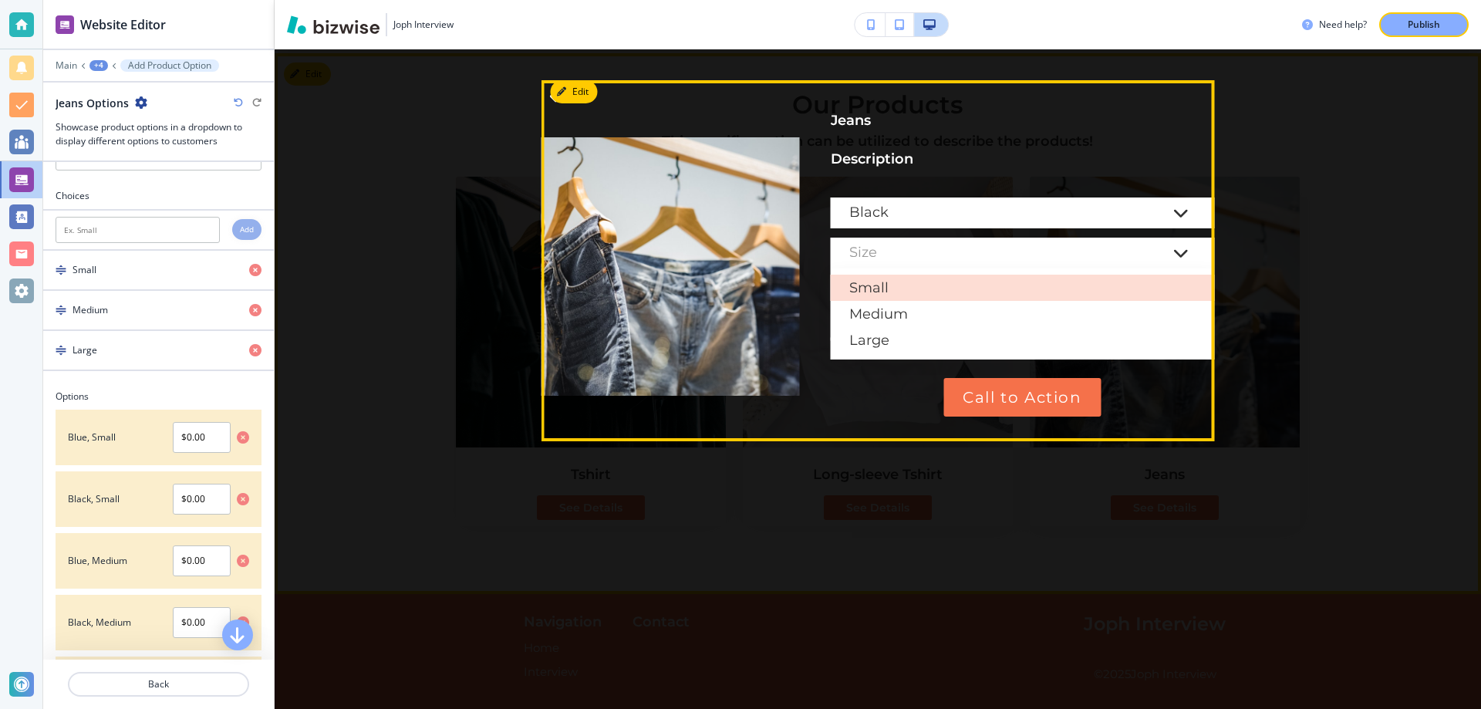
click at [926, 285] on div "Small" at bounding box center [1023, 288] width 384 height 26
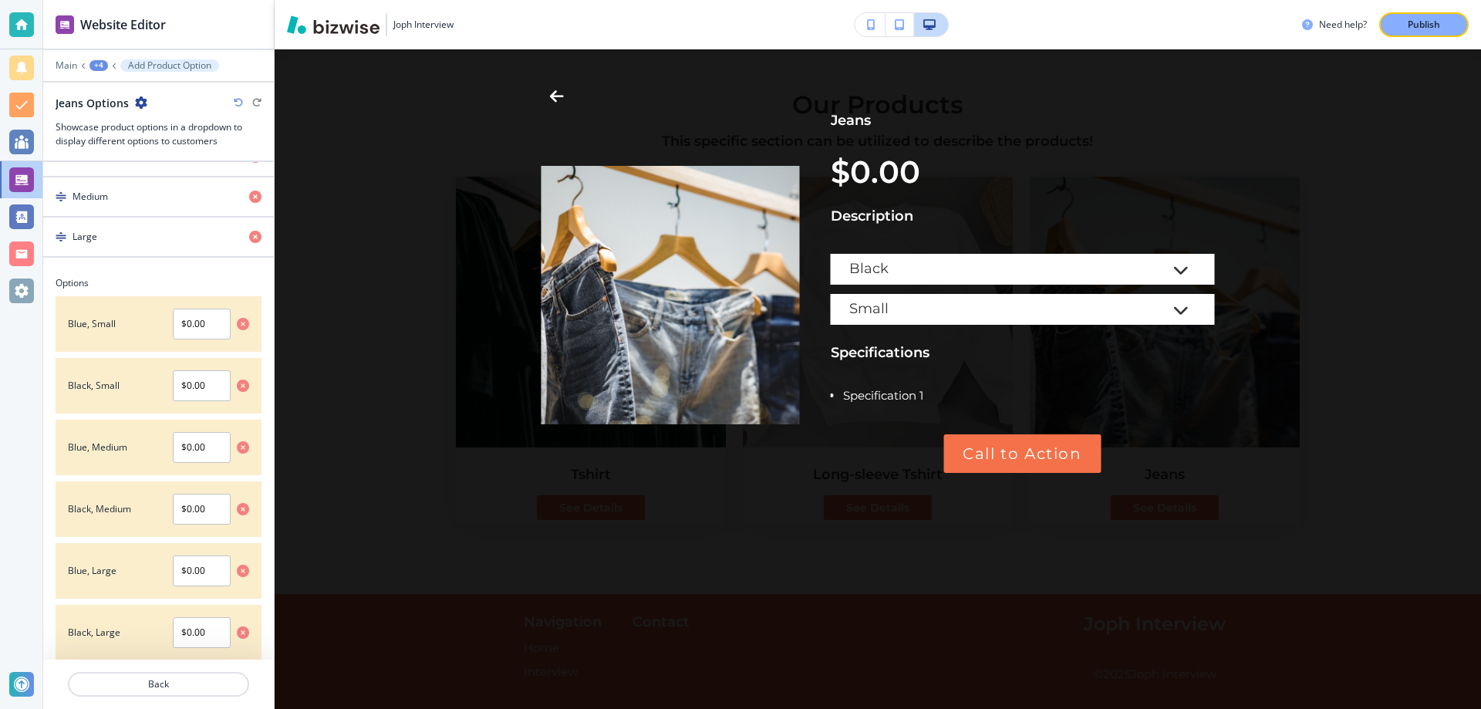
scroll to position [408, 0]
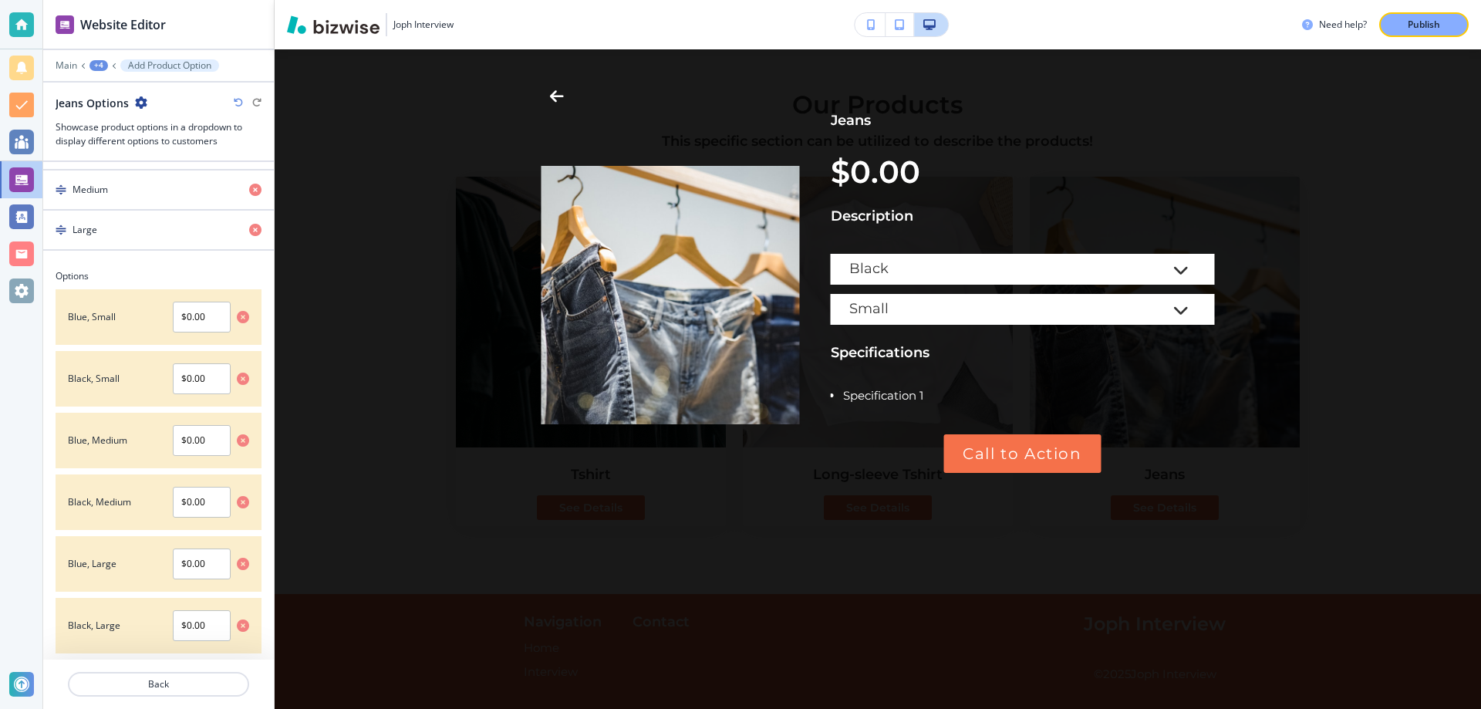
click at [93, 69] on div "+4" at bounding box center [98, 65] width 19 height 11
click at [119, 143] on p "Physical Product" at bounding box center [138, 145] width 79 height 14
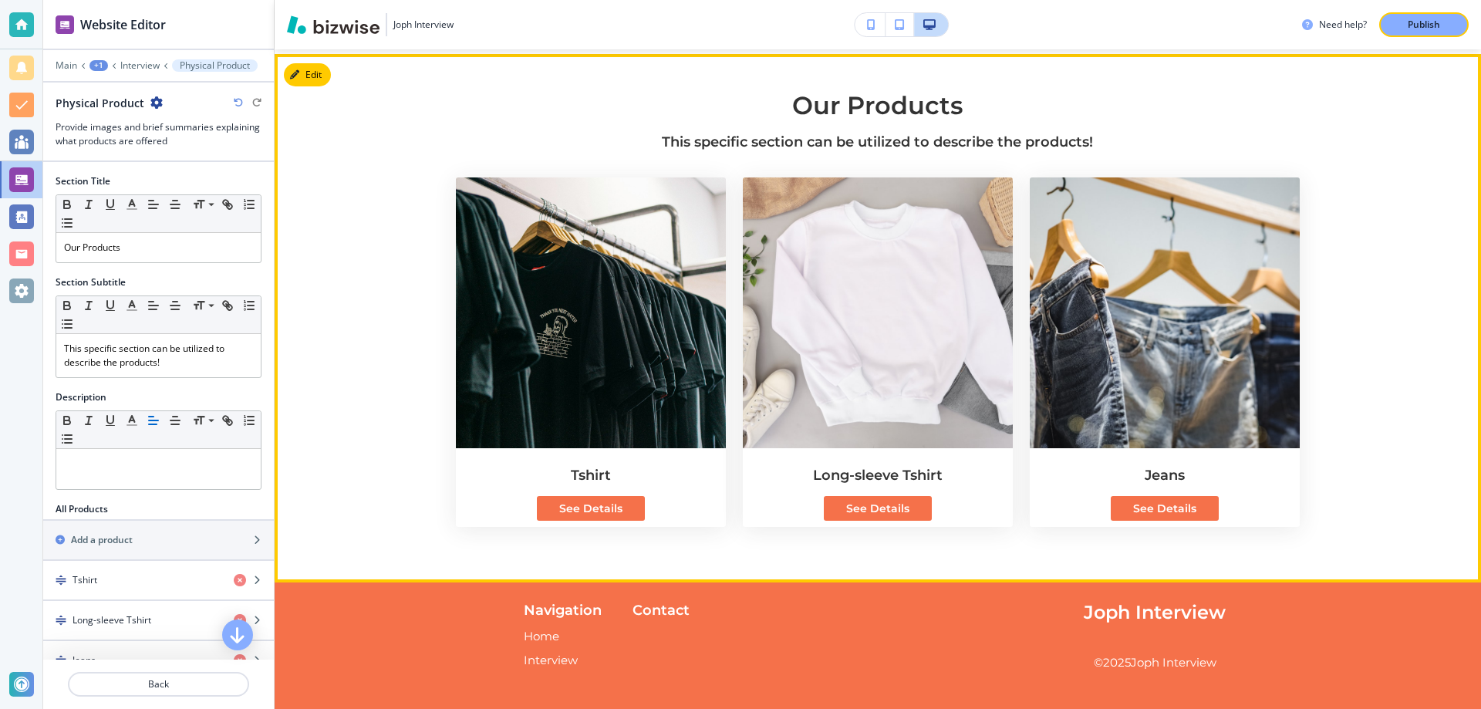
scroll to position [0, 0]
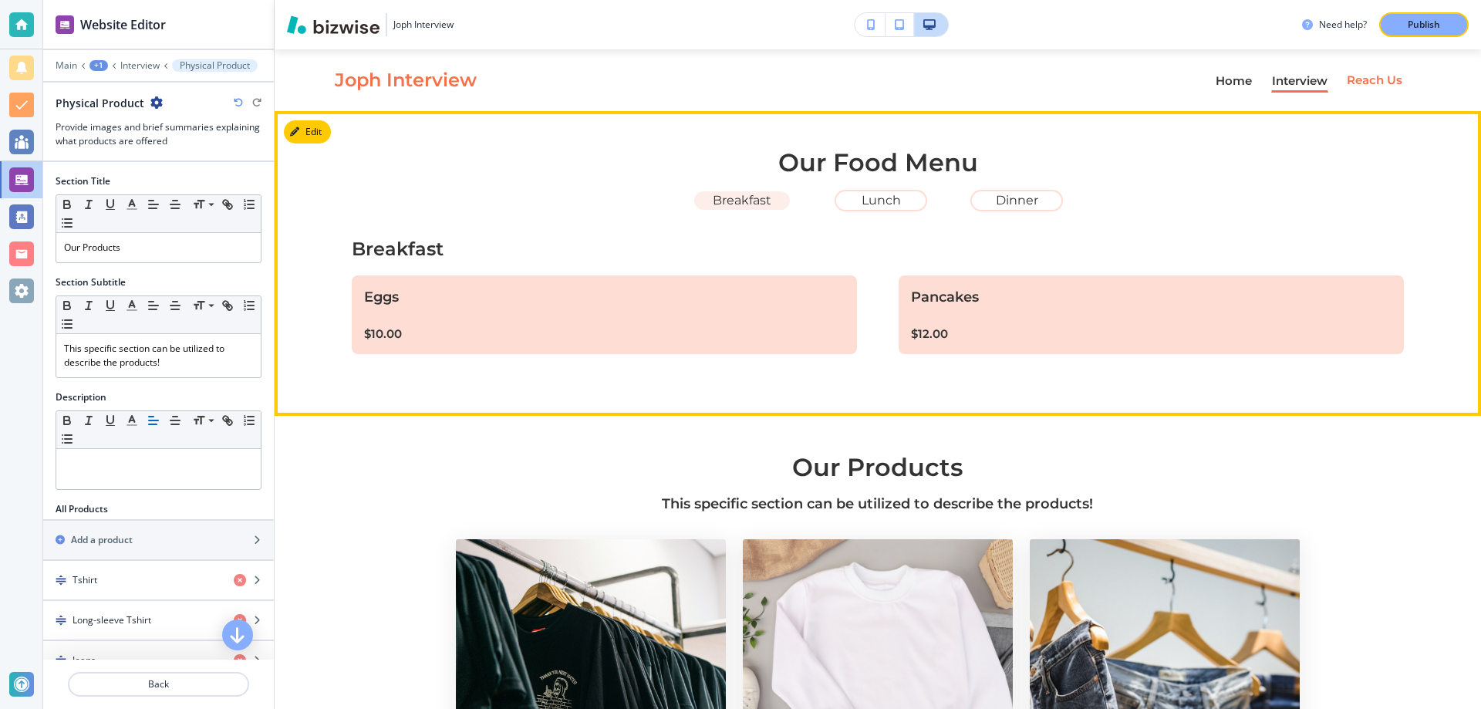
click at [733, 200] on p "Breakfast" at bounding box center [742, 201] width 59 height 14
click at [898, 201] on p "Lunch" at bounding box center [880, 201] width 39 height 14
click at [997, 204] on p "Dinner" at bounding box center [1017, 201] width 42 height 14
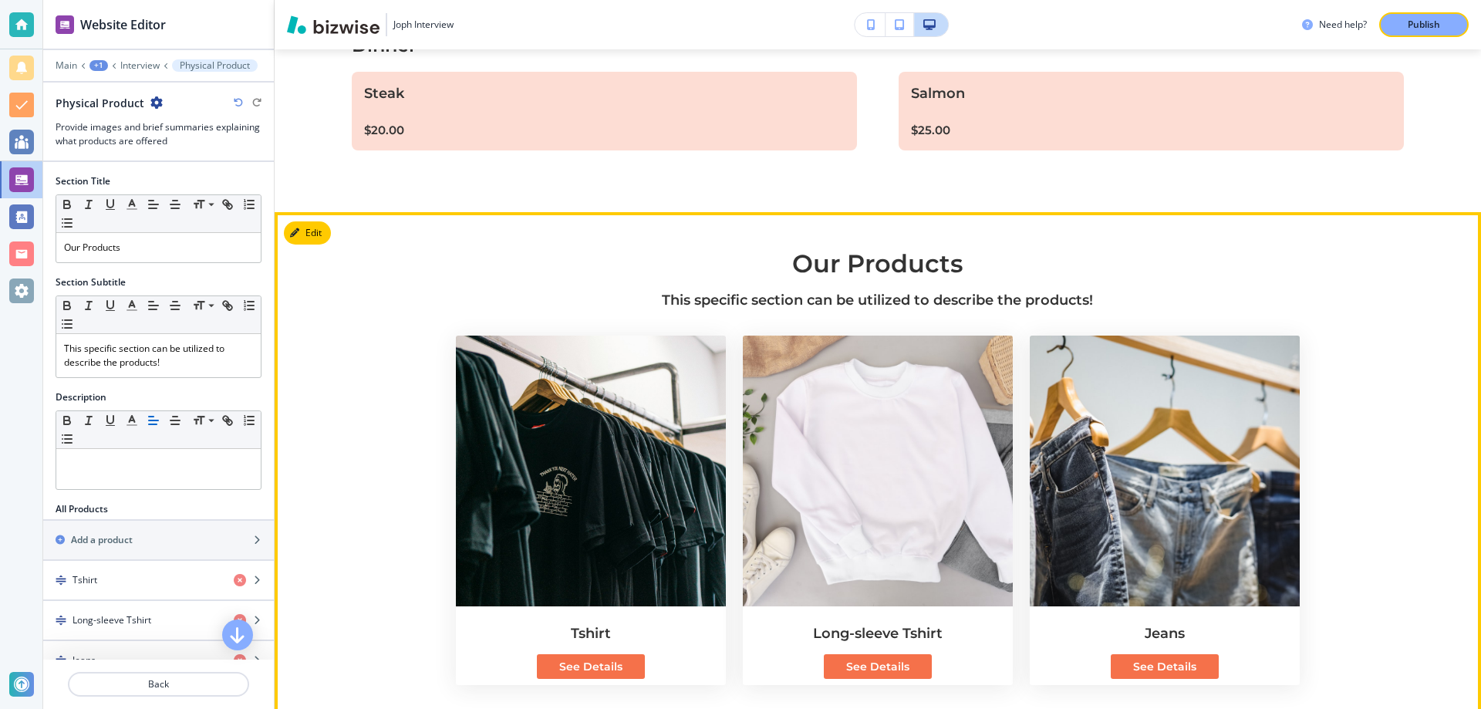
scroll to position [362, 0]
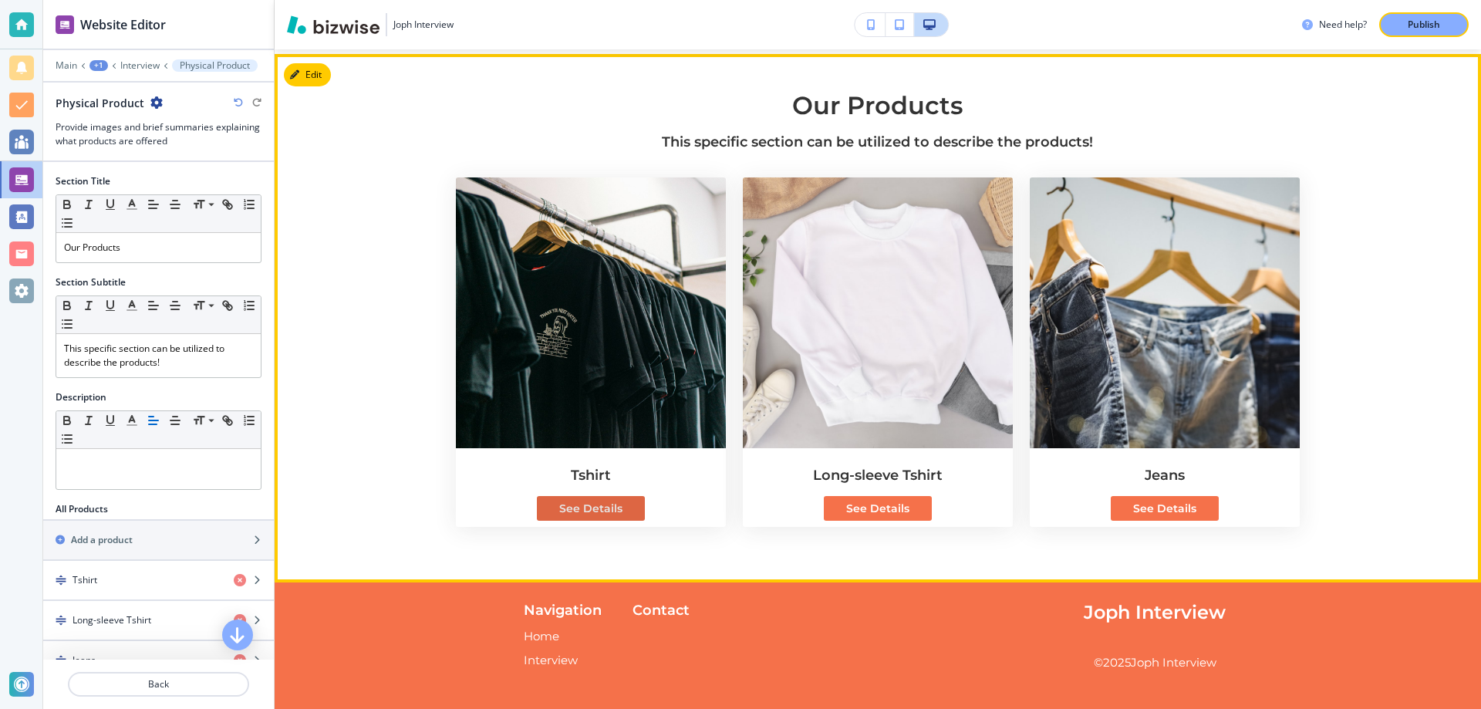
click at [615, 507] on p "See Details" at bounding box center [590, 508] width 63 height 12
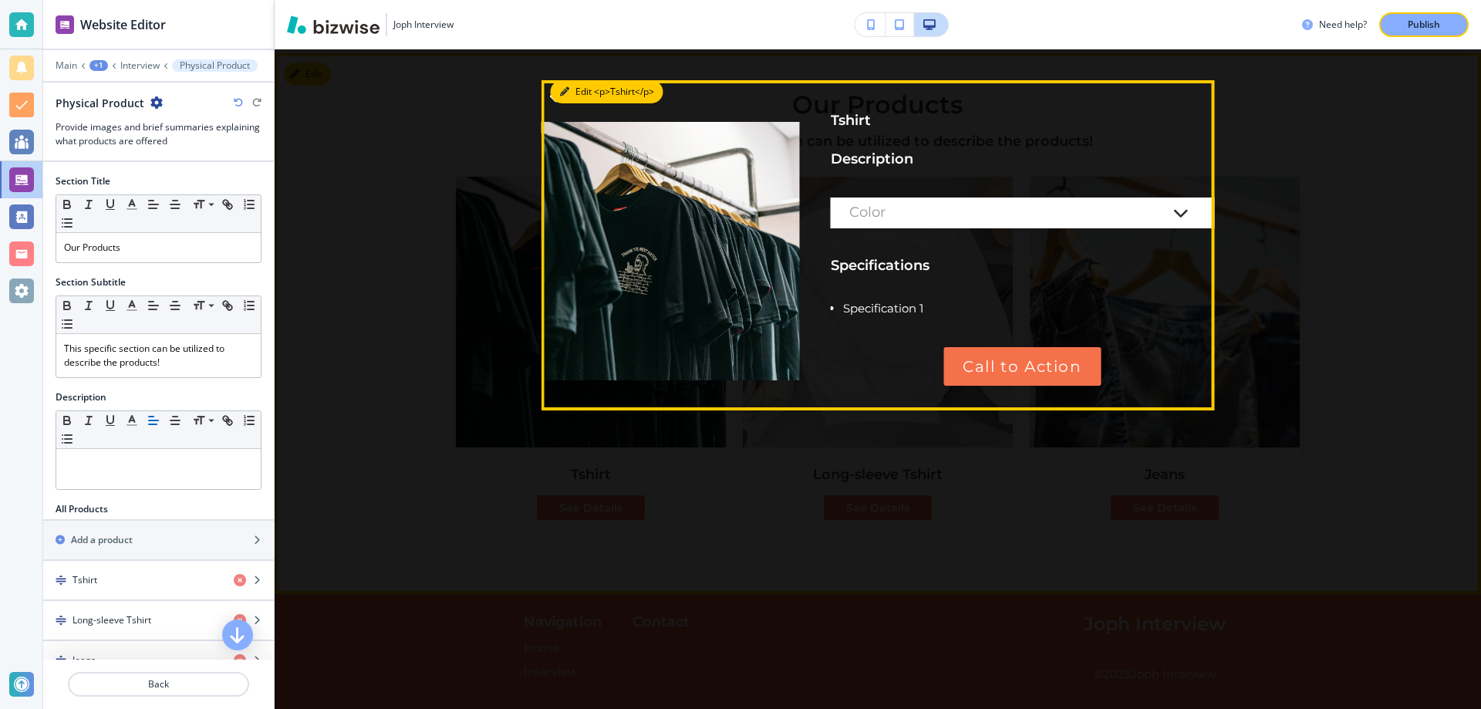
click at [559, 102] on button "Edit <p>Tshirt</p>" at bounding box center [607, 91] width 113 height 23
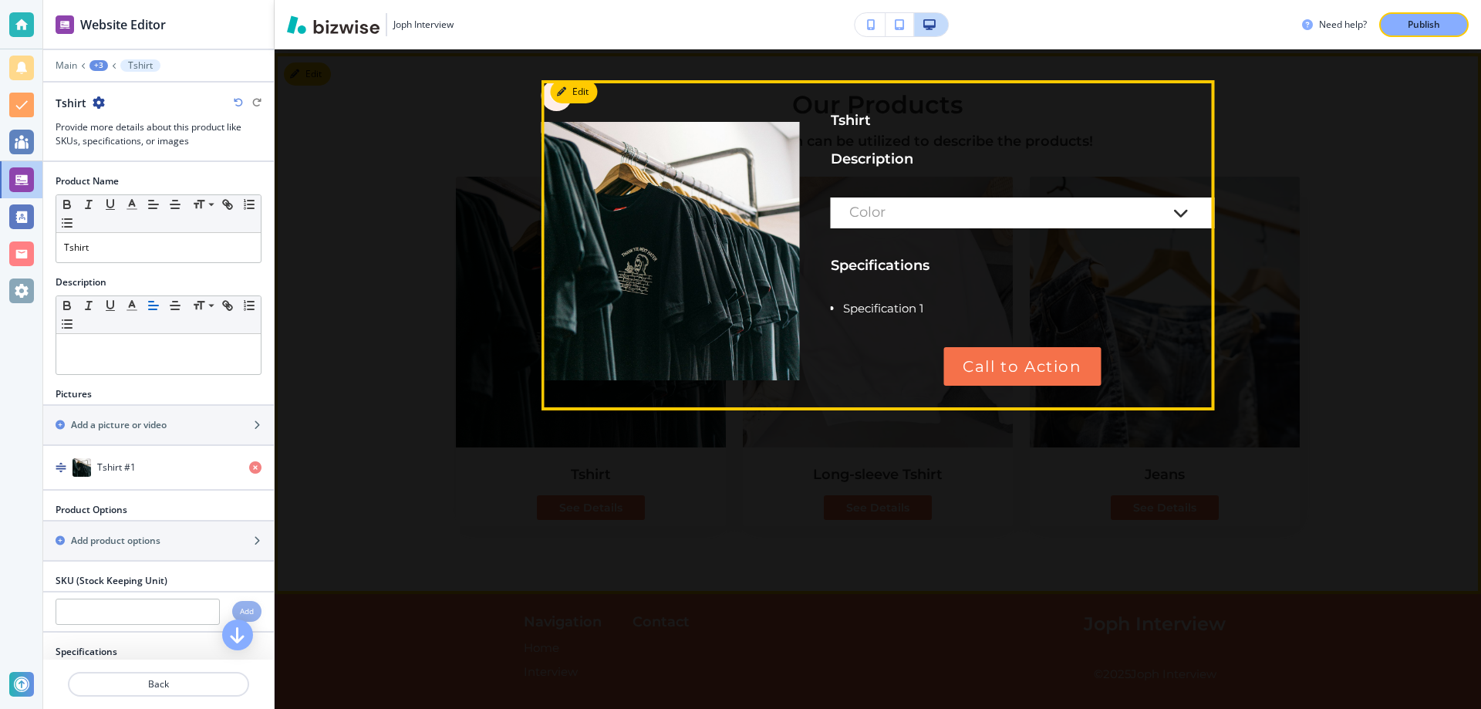
click at [551, 105] on div "button" at bounding box center [556, 95] width 31 height 31
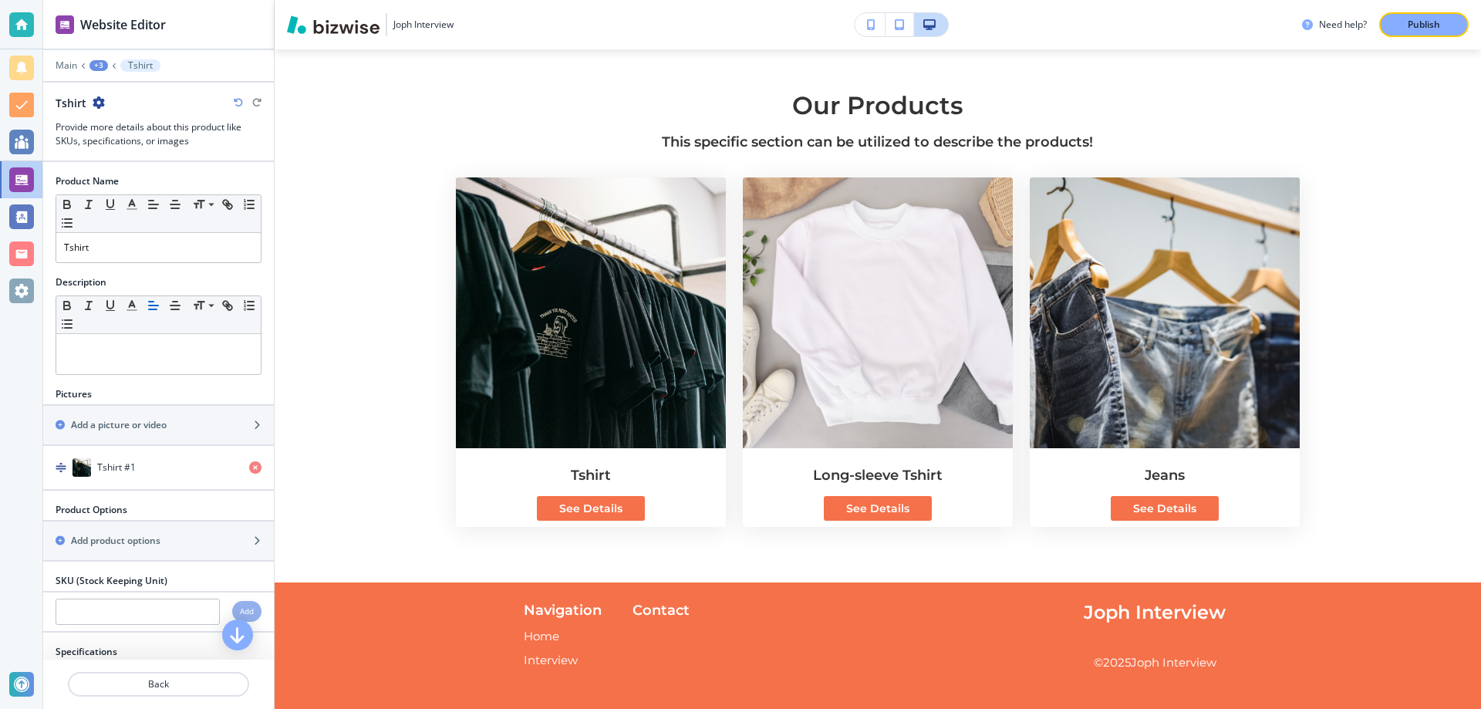
click at [103, 66] on div "+3" at bounding box center [98, 65] width 19 height 11
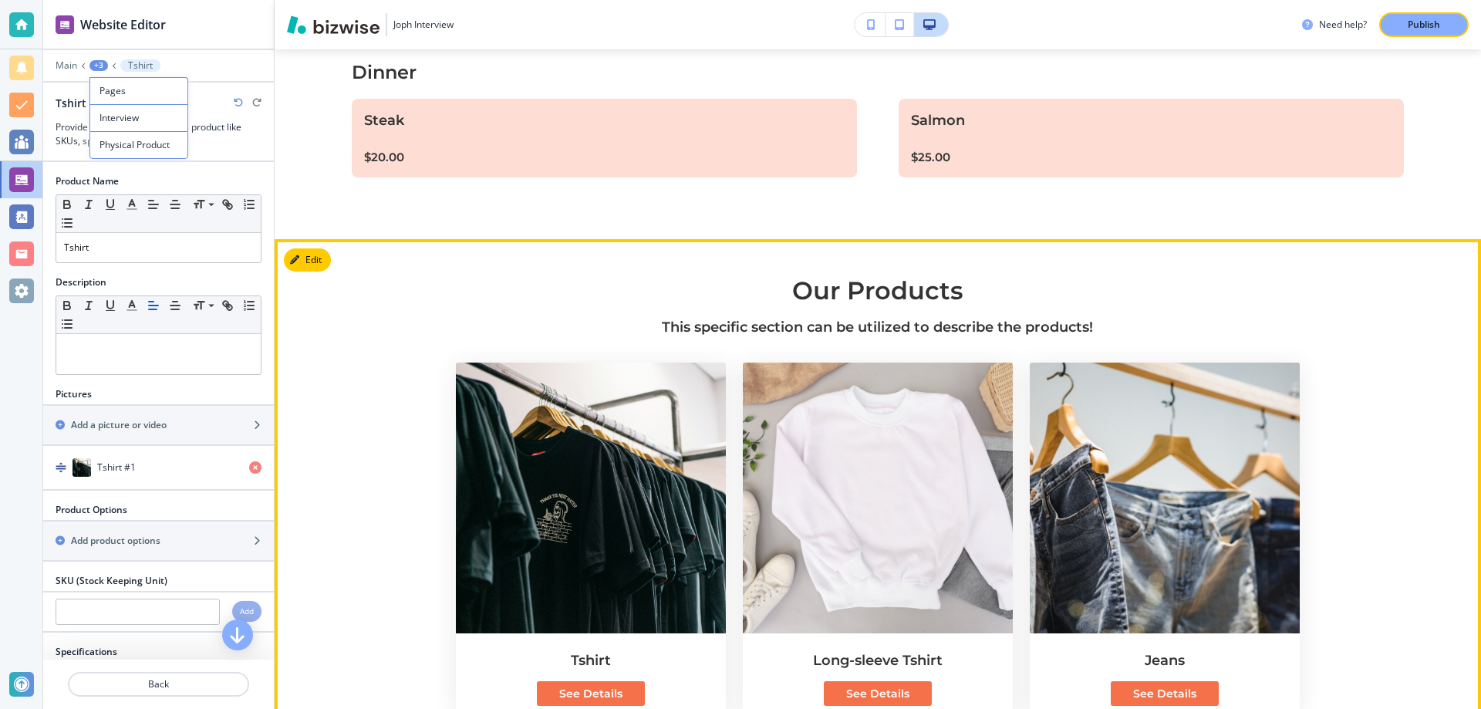
scroll to position [0, 0]
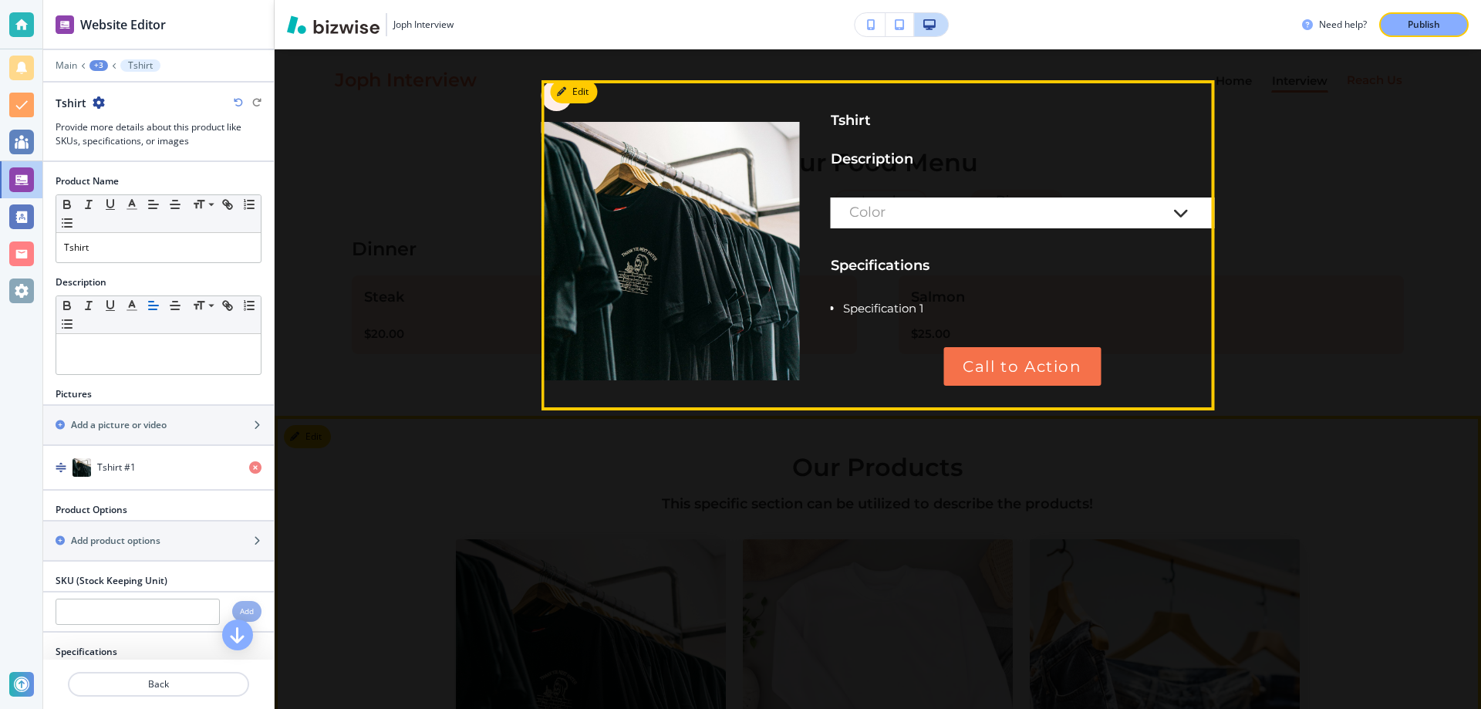
click at [548, 105] on div "button" at bounding box center [556, 95] width 31 height 31
